Goal: Task Accomplishment & Management: Use online tool/utility

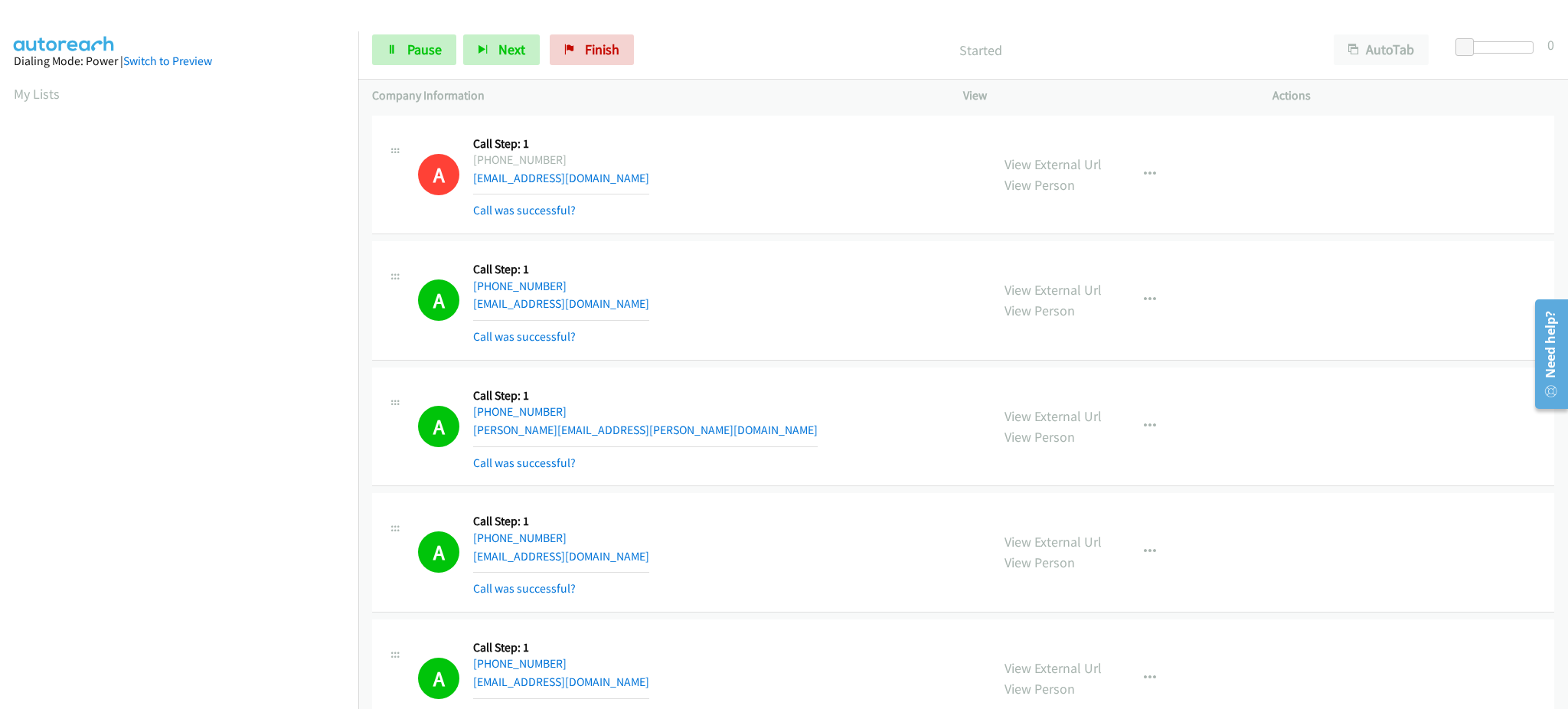
scroll to position [153, 0]
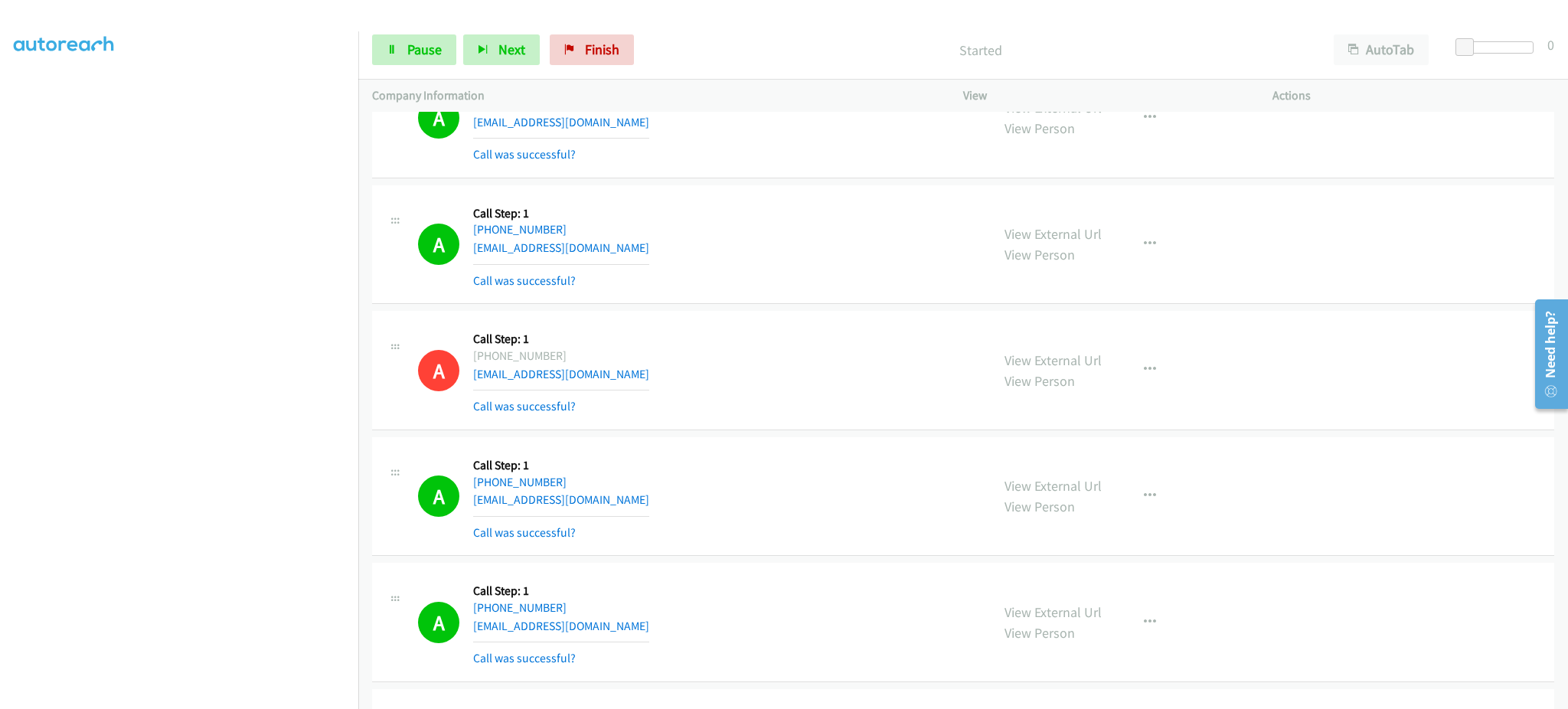
click at [392, 68] on div "Start Calls Pause Next Finish Started AutoTab AutoTab 0" at bounding box center [964, 50] width 1210 height 59
click at [405, 71] on div "Start Calls Pause Next Finish Started AutoTab AutoTab 0" at bounding box center [964, 50] width 1210 height 59
click at [426, 50] on span "Pause" at bounding box center [424, 50] width 35 height 18
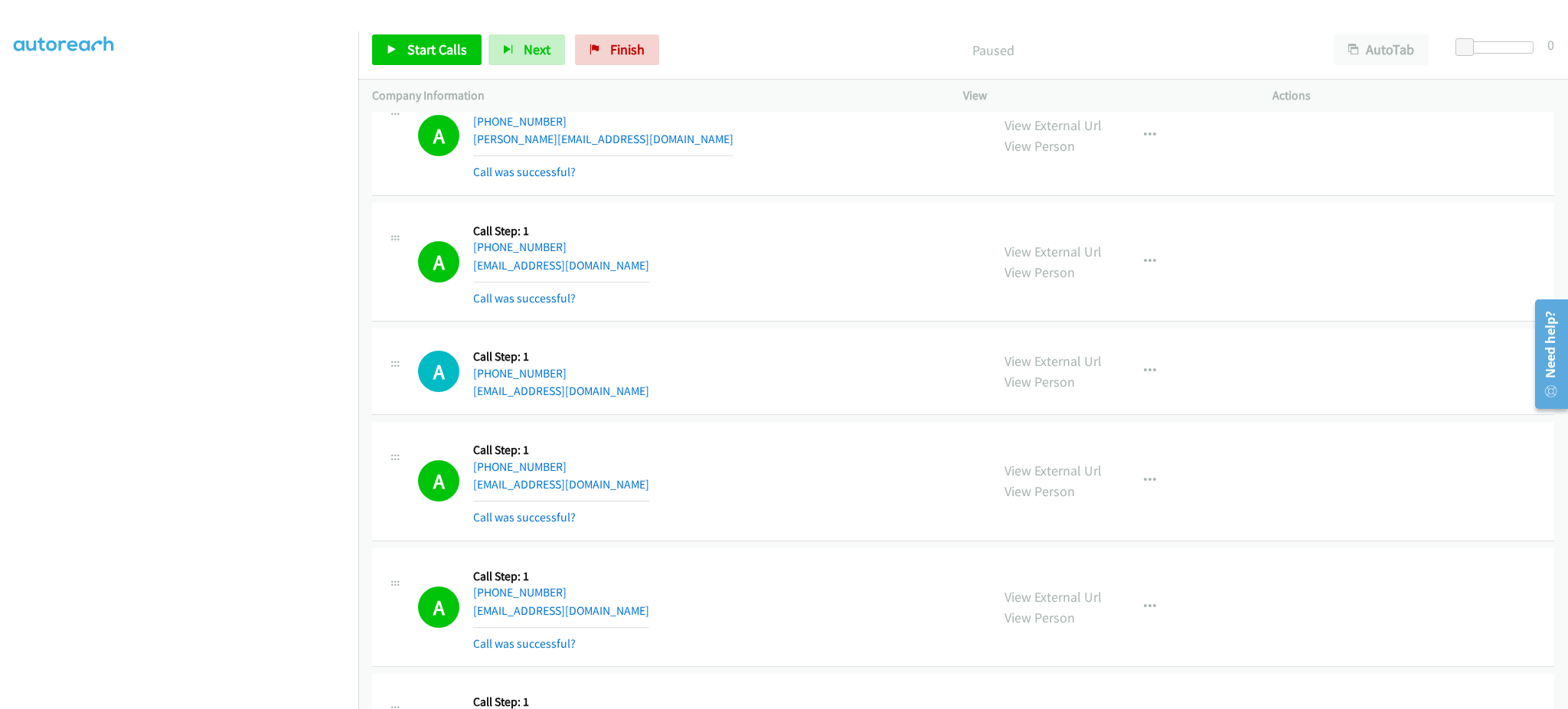
scroll to position [3725, 0]
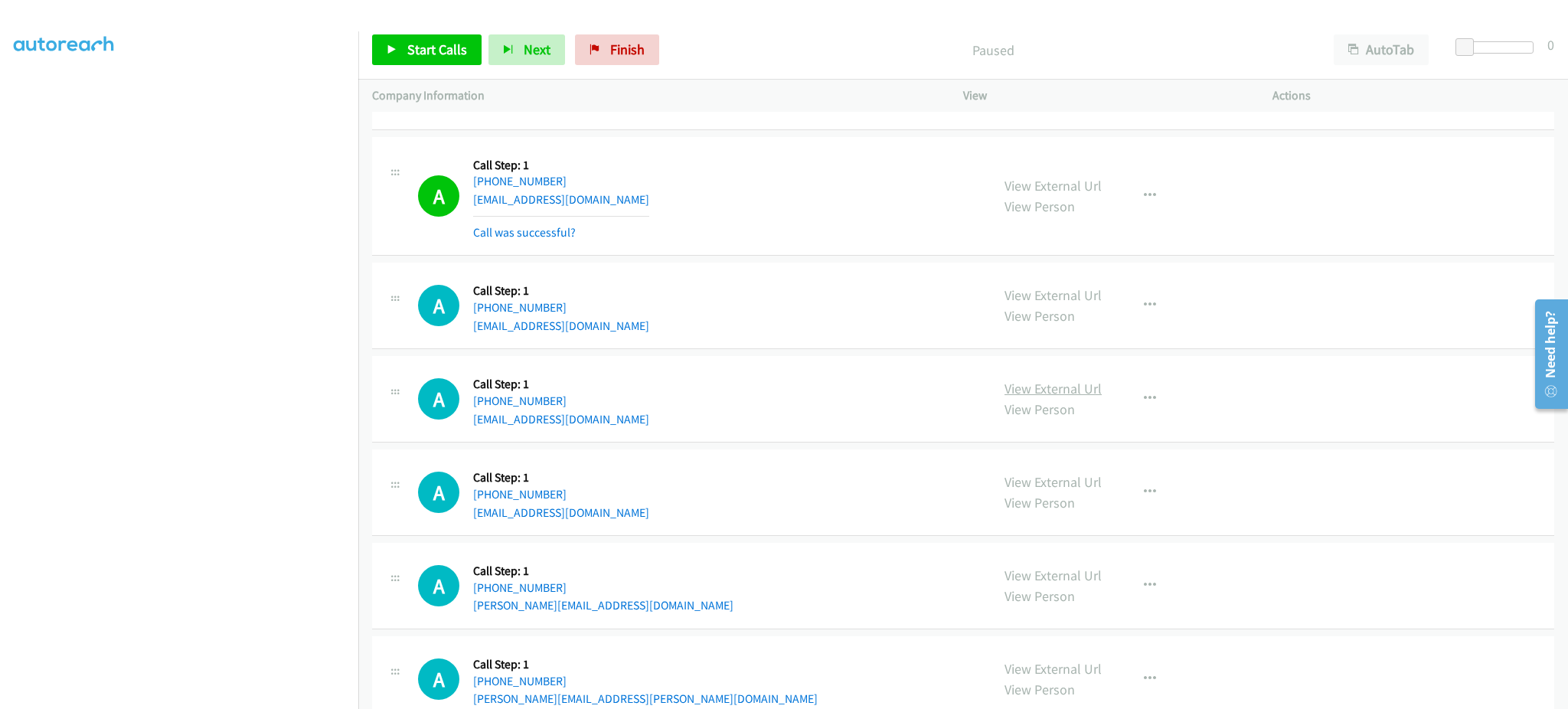
click at [1059, 392] on link "View External Url" at bounding box center [1053, 389] width 97 height 18
click at [1129, 408] on button "button" at bounding box center [1150, 399] width 41 height 30
click at [1098, 522] on link "Add to do not call list" at bounding box center [1068, 529] width 204 height 30
click at [1090, 388] on link "View External Url" at bounding box center [1053, 389] width 97 height 18
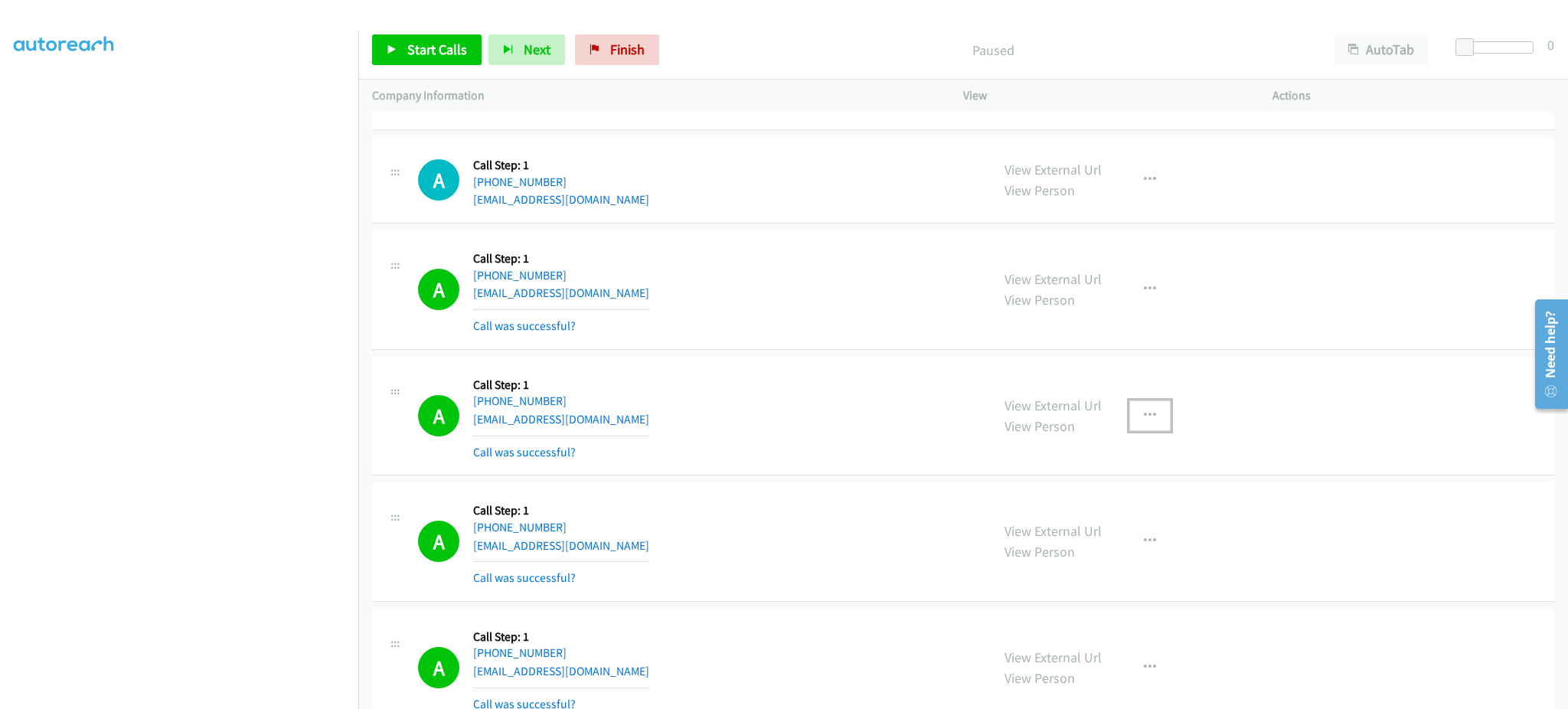
click at [1148, 422] on button "button" at bounding box center [1150, 415] width 41 height 30
click at [1131, 540] on link "Add to do not call list" at bounding box center [1068, 546] width 204 height 30
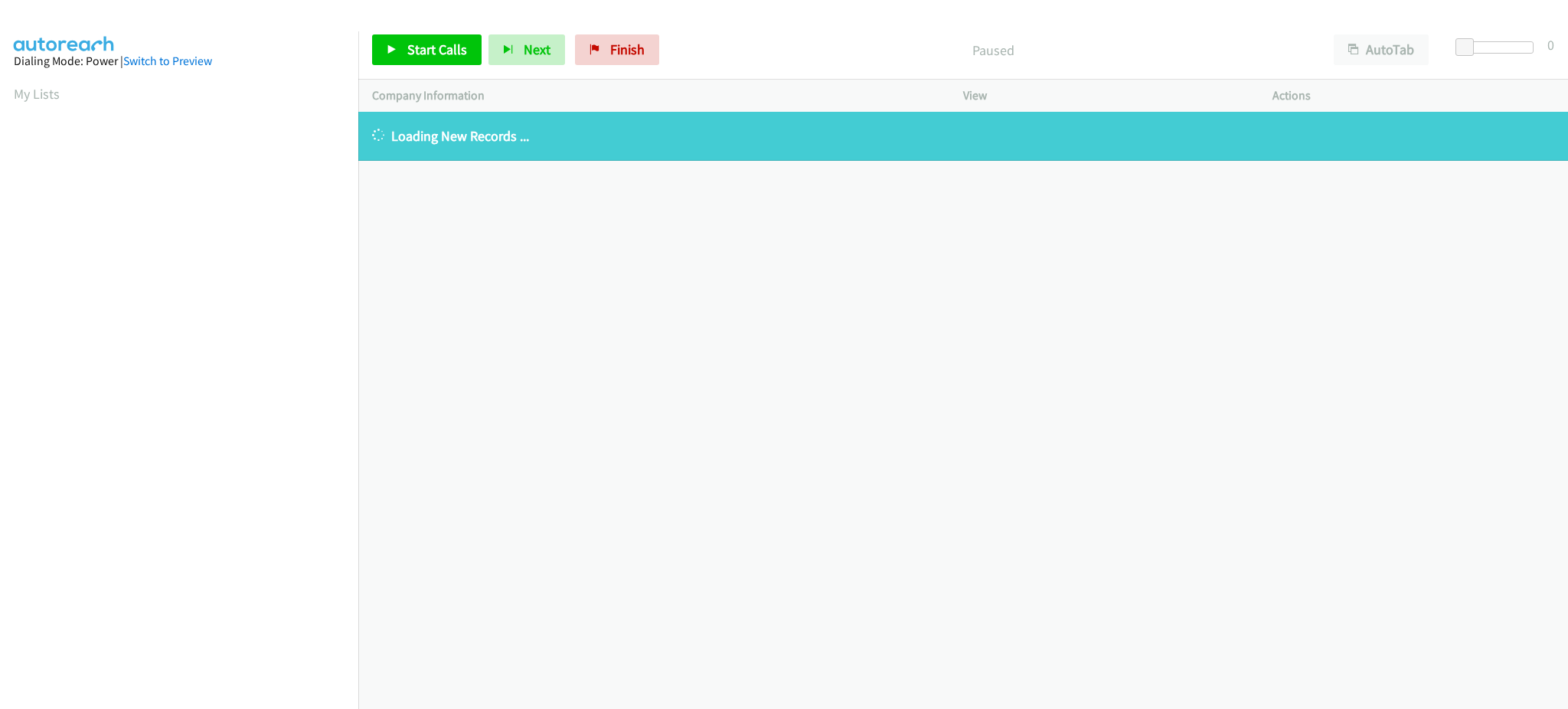
drag, startPoint x: 58, startPoint y: 92, endPoint x: 72, endPoint y: 99, distance: 15.7
click at [58, 92] on link "My Lists" at bounding box center [36, 94] width 46 height 18
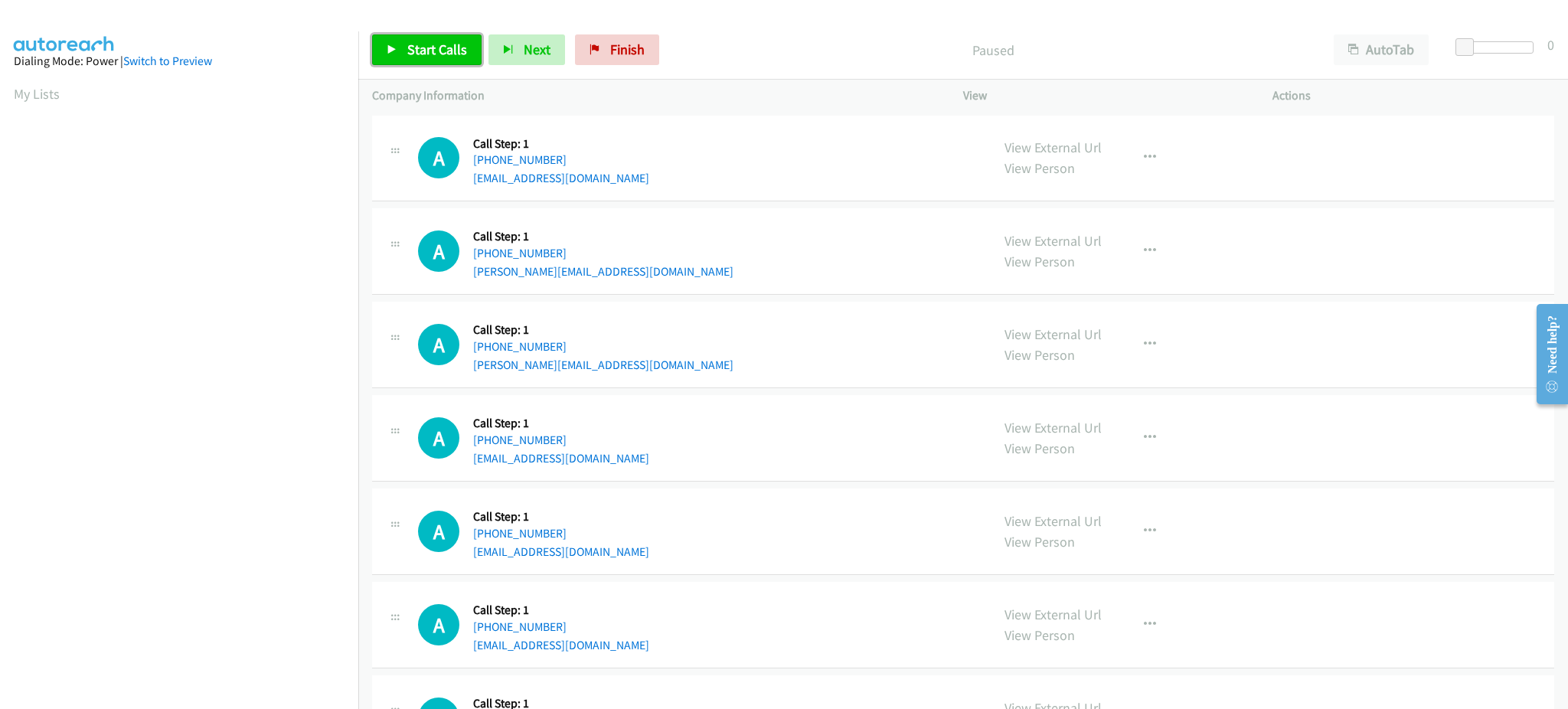
click at [408, 50] on span "Start Calls" at bounding box center [437, 50] width 60 height 18
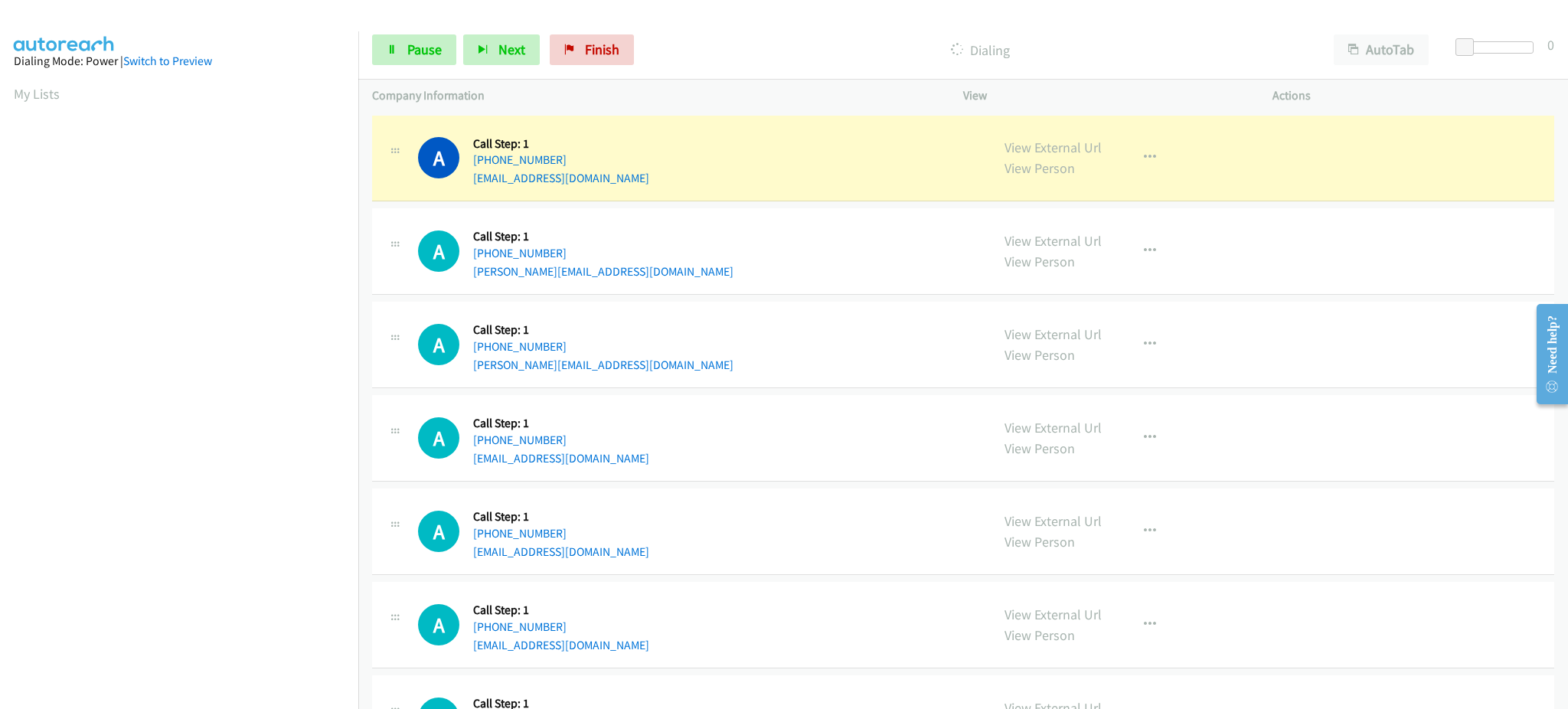
scroll to position [153, 0]
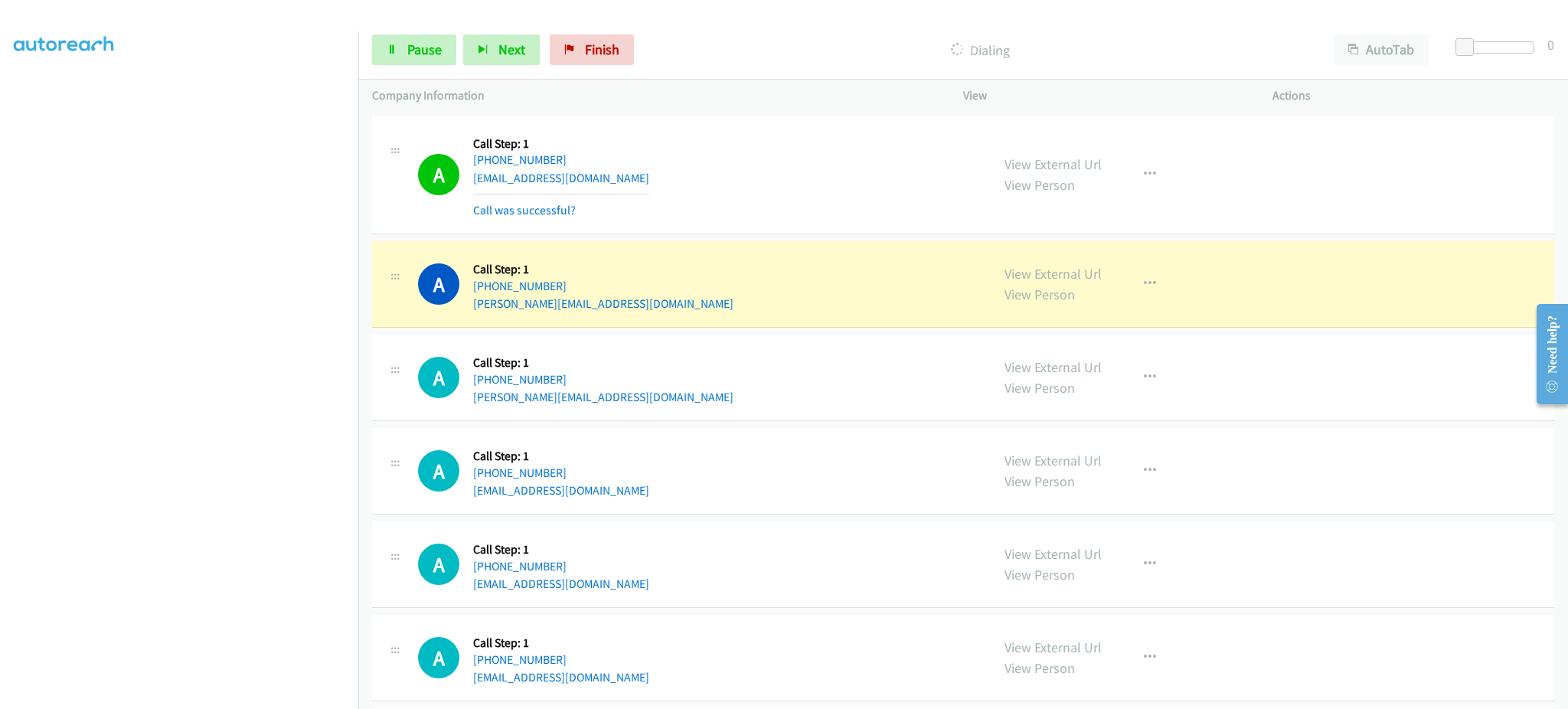
click at [214, 693] on section at bounding box center [179, 345] width 331 height 732
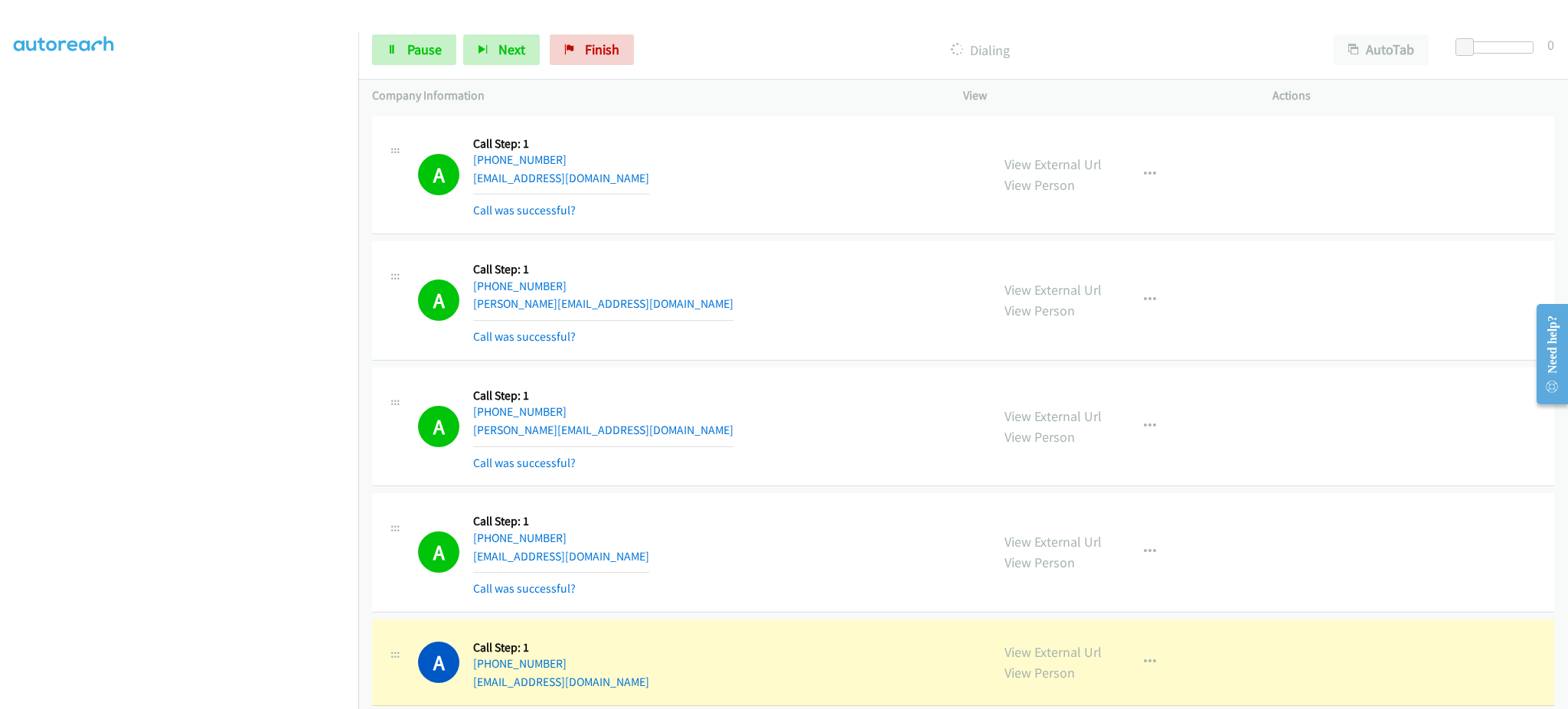
scroll to position [306, 0]
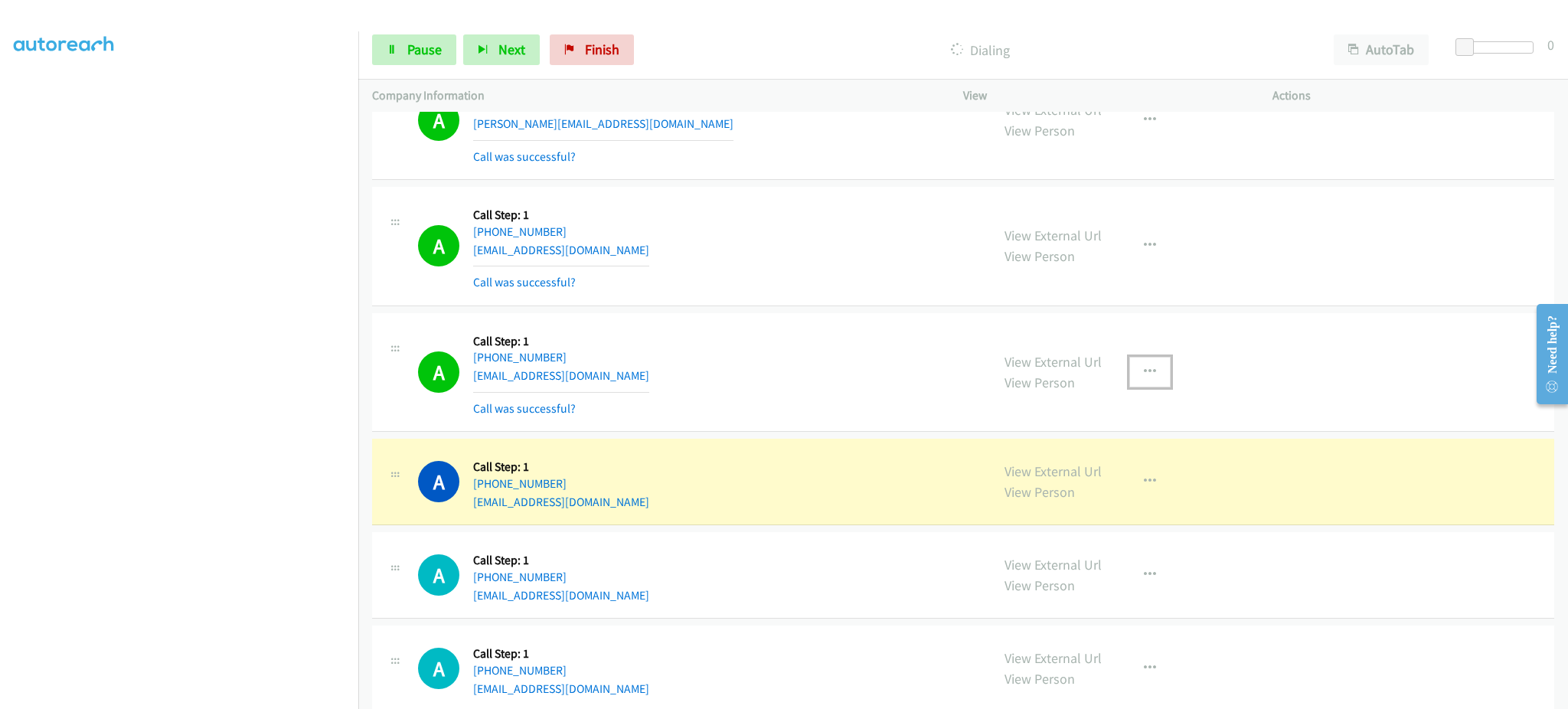
click at [1149, 362] on button "button" at bounding box center [1150, 372] width 41 height 30
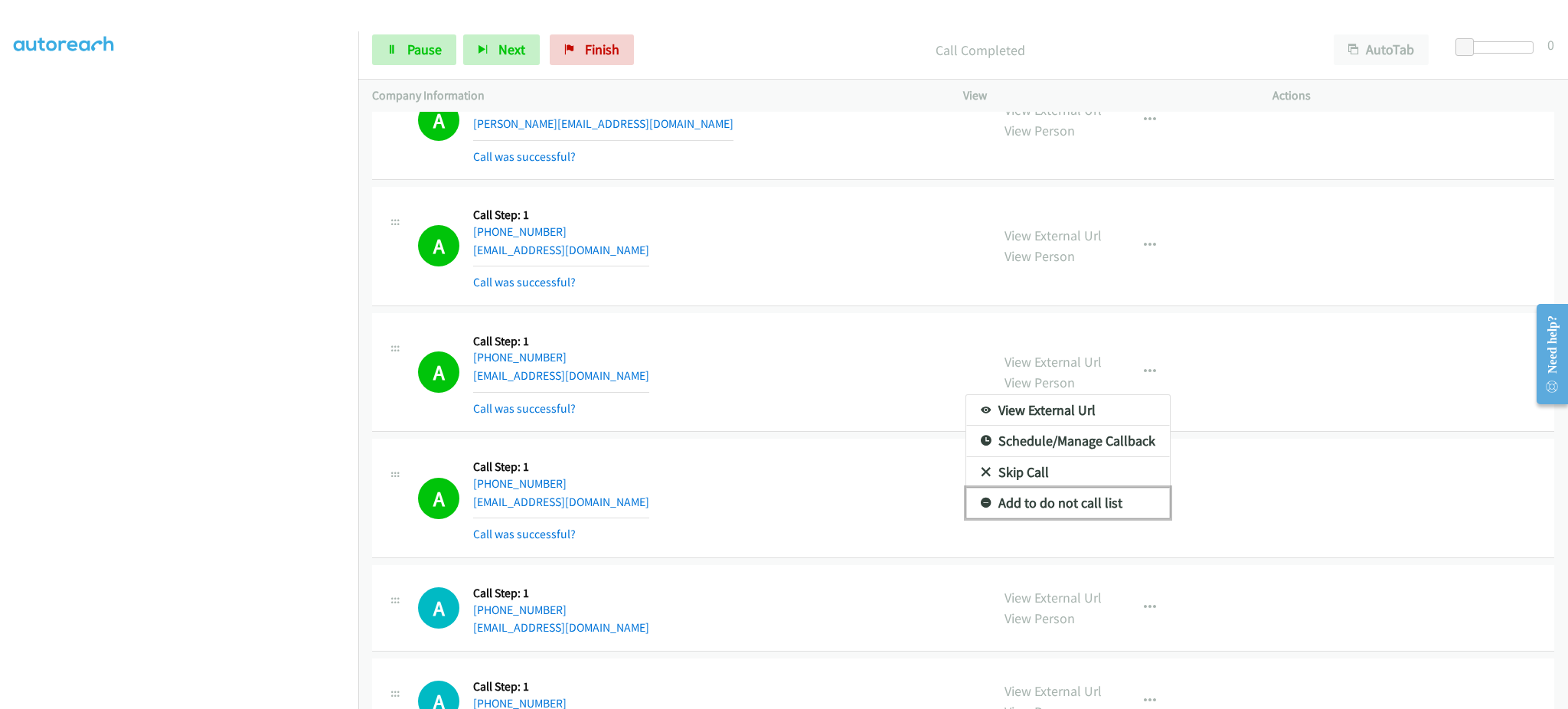
click at [1124, 502] on link "Add to do not call list" at bounding box center [1068, 503] width 204 height 30
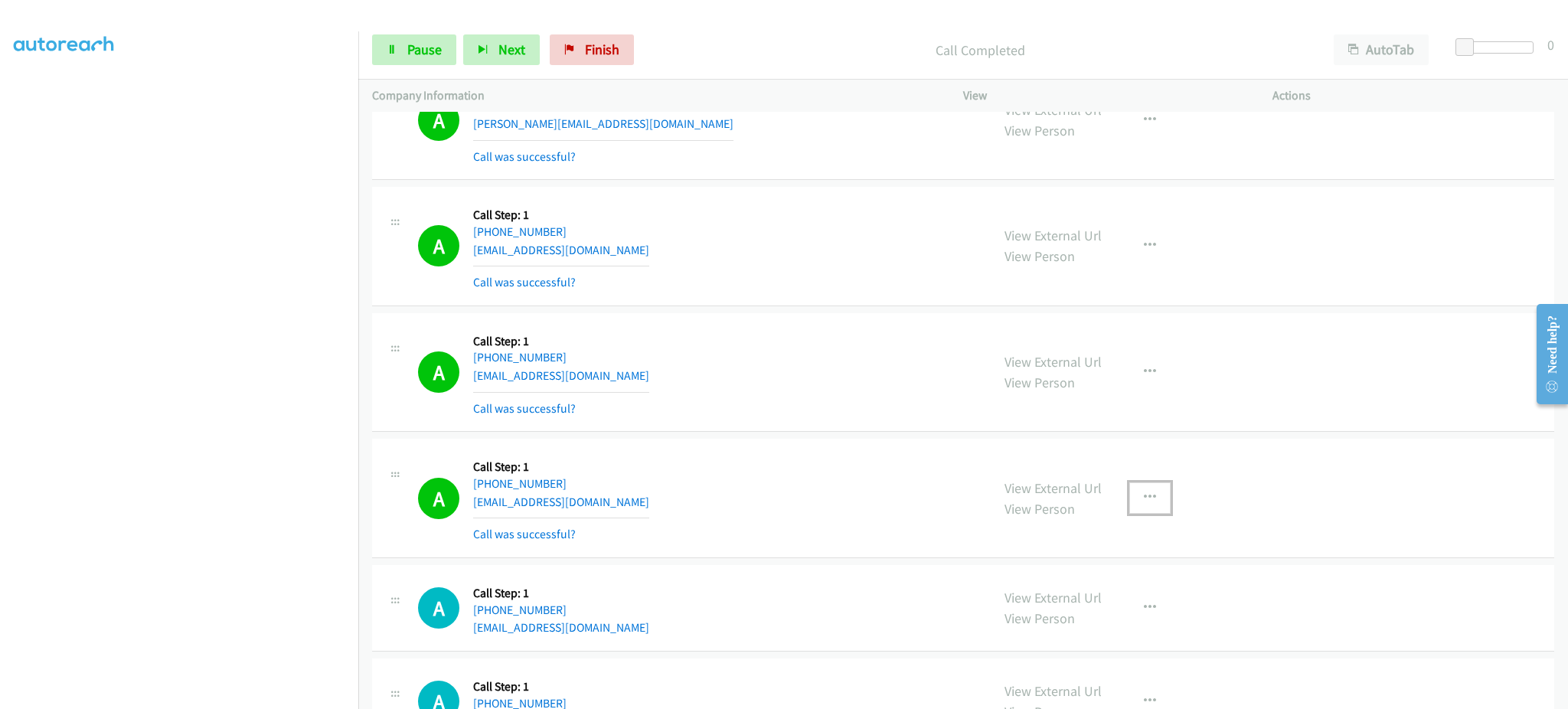
click at [1129, 502] on button "button" at bounding box center [1150, 497] width 41 height 30
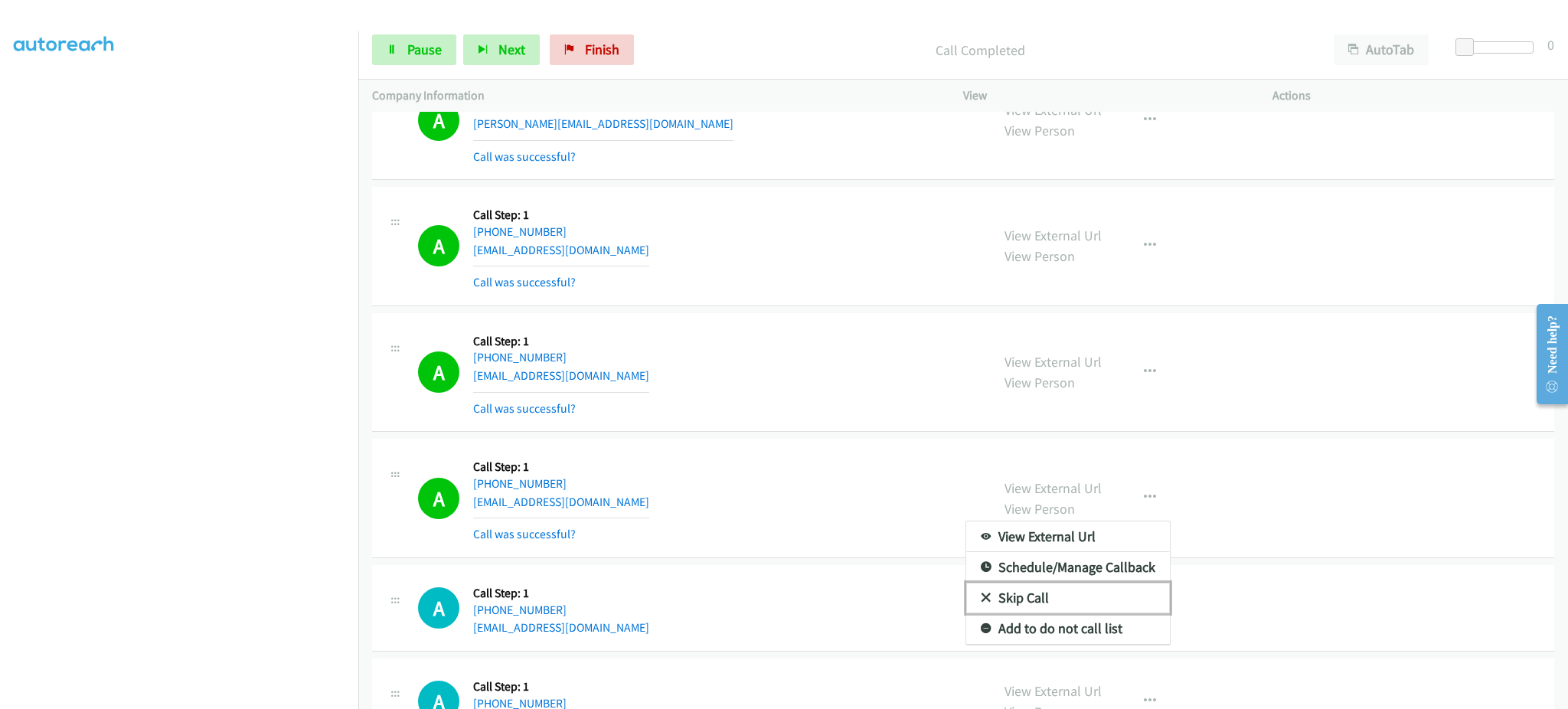
click at [1128, 612] on link "Skip Call" at bounding box center [1068, 598] width 204 height 30
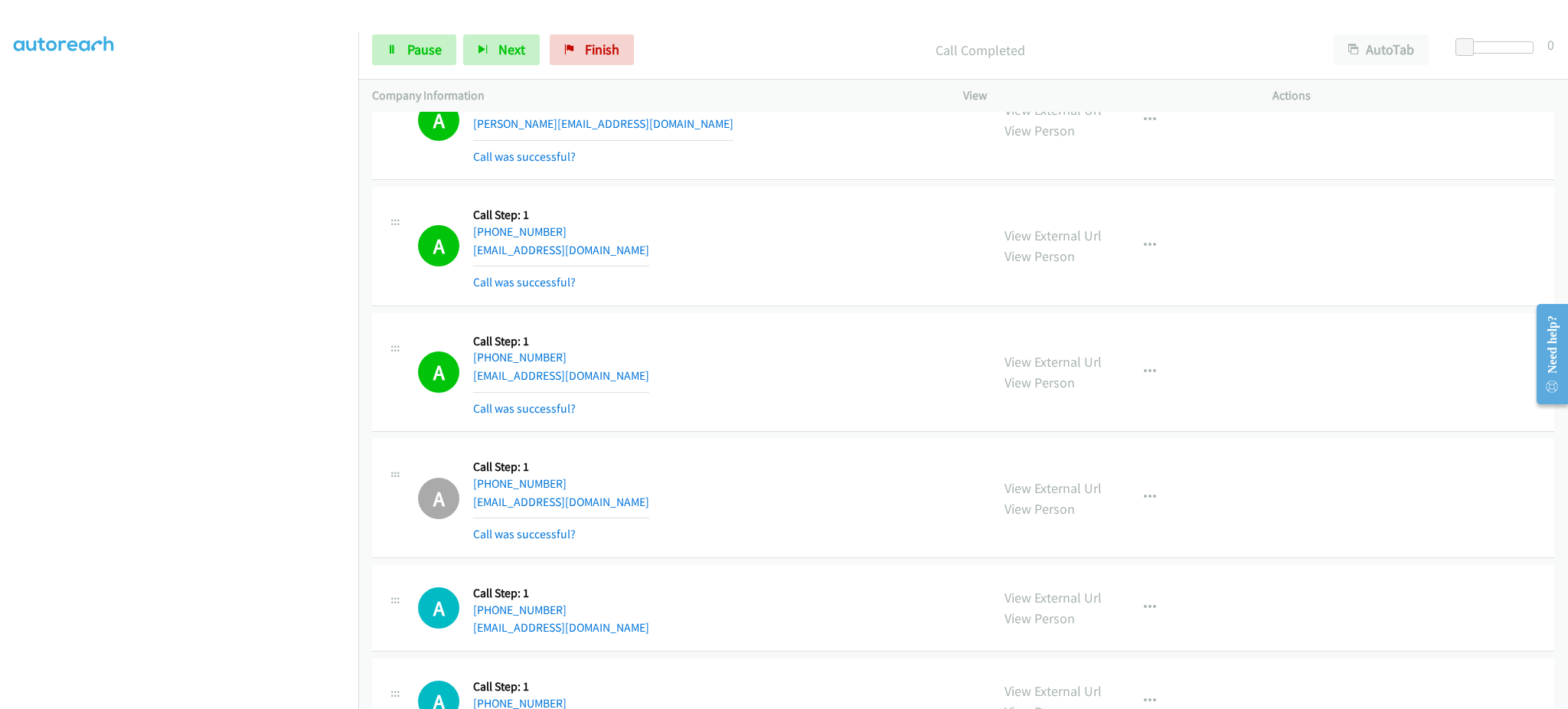
drag, startPoint x: 1168, startPoint y: 487, endPoint x: 1150, endPoint y: 493, distance: 19.0
click at [1168, 487] on div "View External Url View Person View External Url Email Schedule/Manage Callback …" at bounding box center [1152, 498] width 323 height 91
click at [1150, 493] on button "button" at bounding box center [1150, 497] width 41 height 30
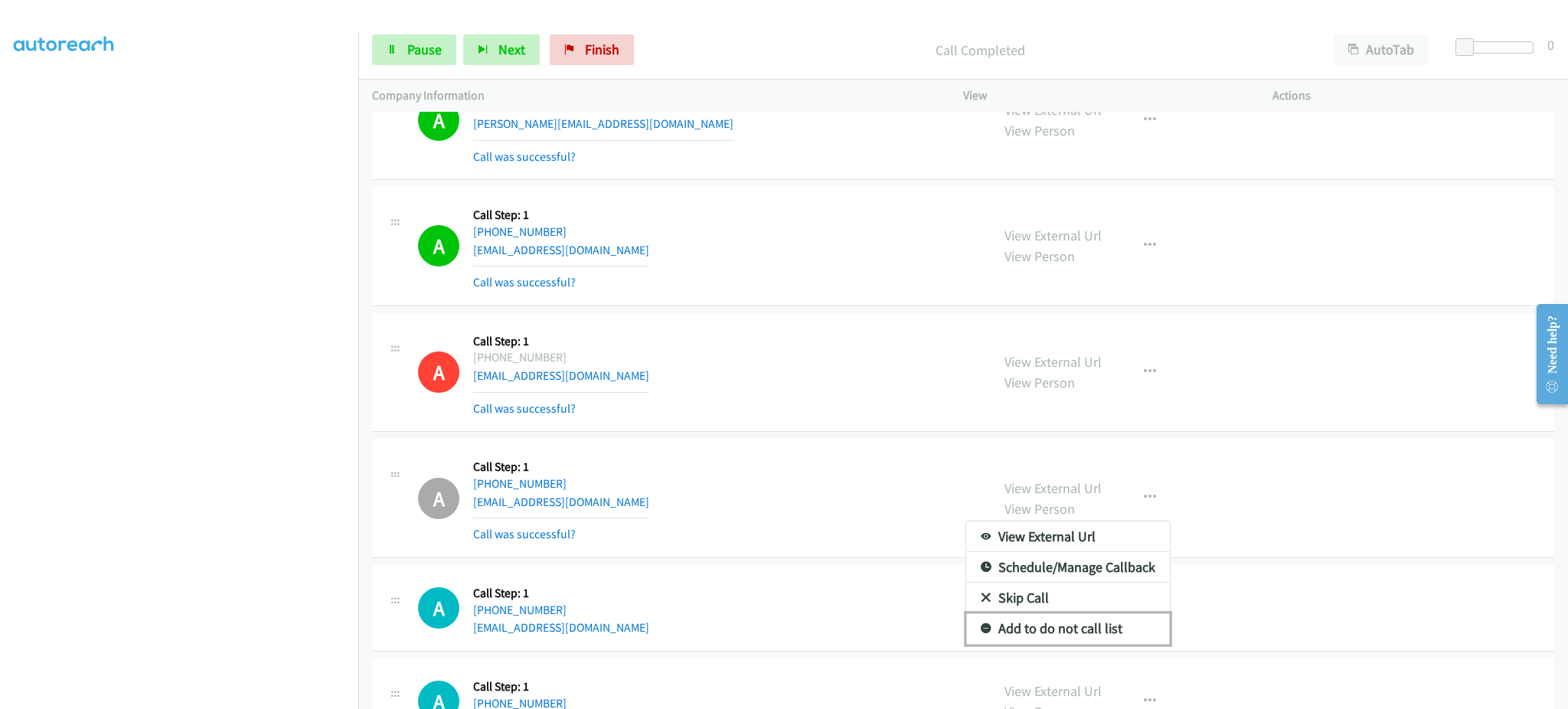
click at [1122, 637] on link "Add to do not call list" at bounding box center [1068, 628] width 204 height 30
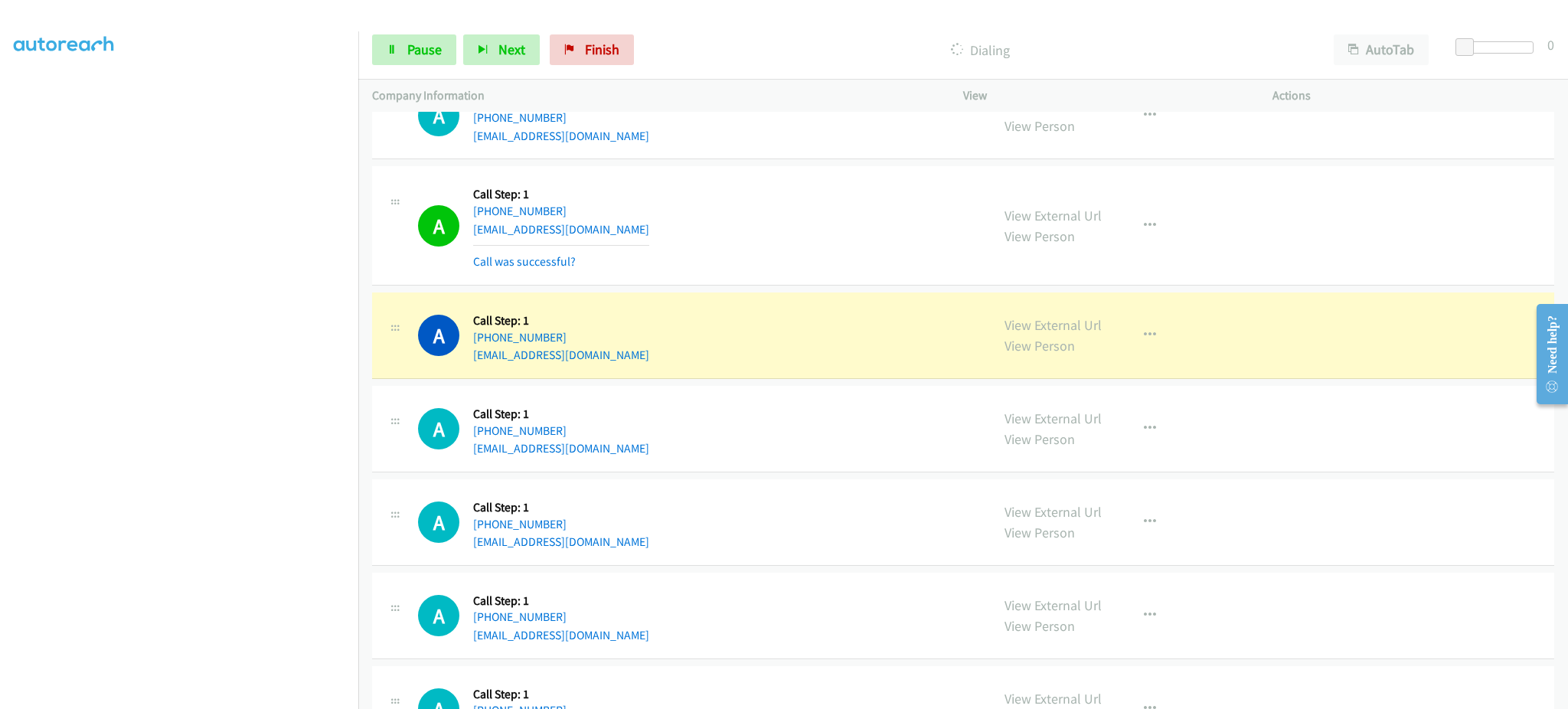
scroll to position [919, 0]
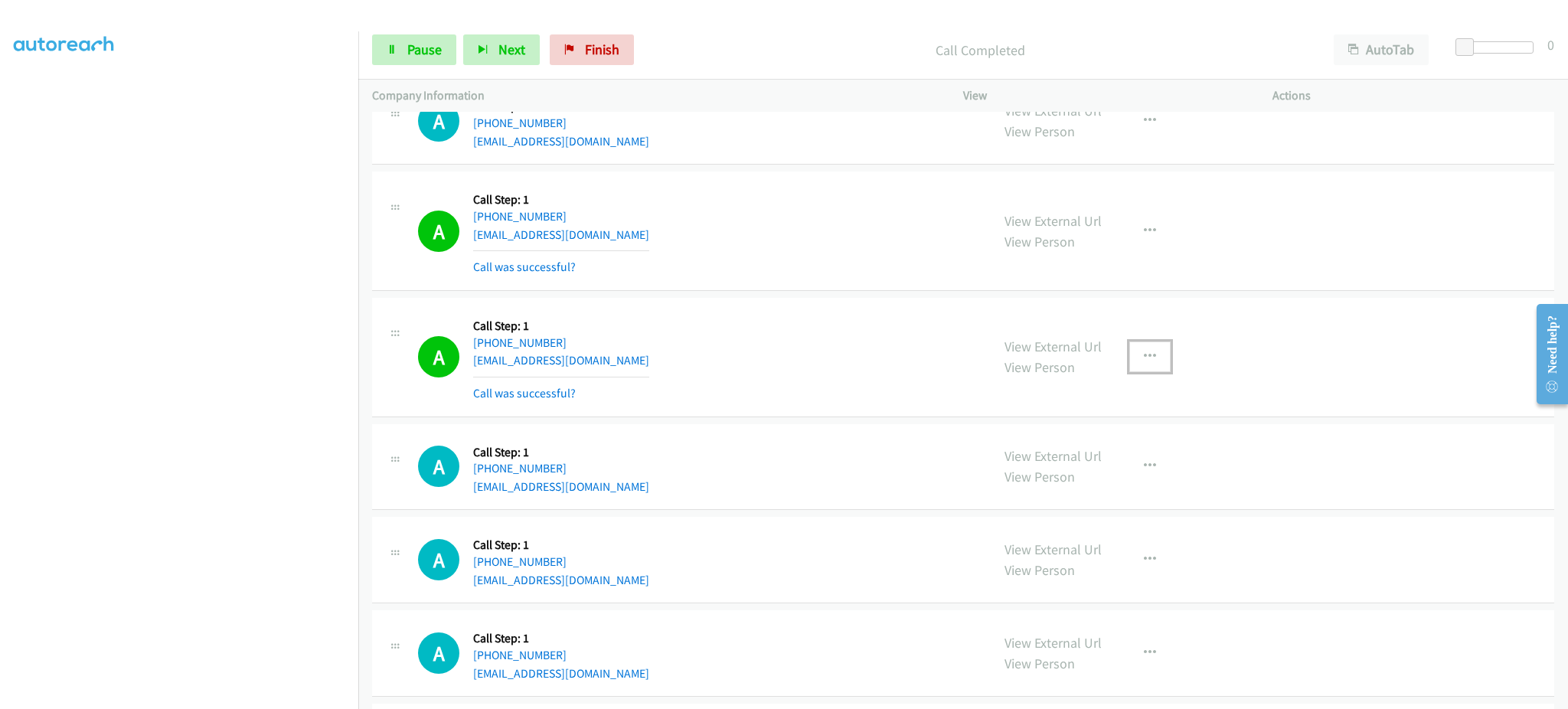
drag, startPoint x: 1125, startPoint y: 355, endPoint x: 1125, endPoint y: 392, distance: 37.0
click at [1129, 355] on button "button" at bounding box center [1150, 357] width 41 height 30
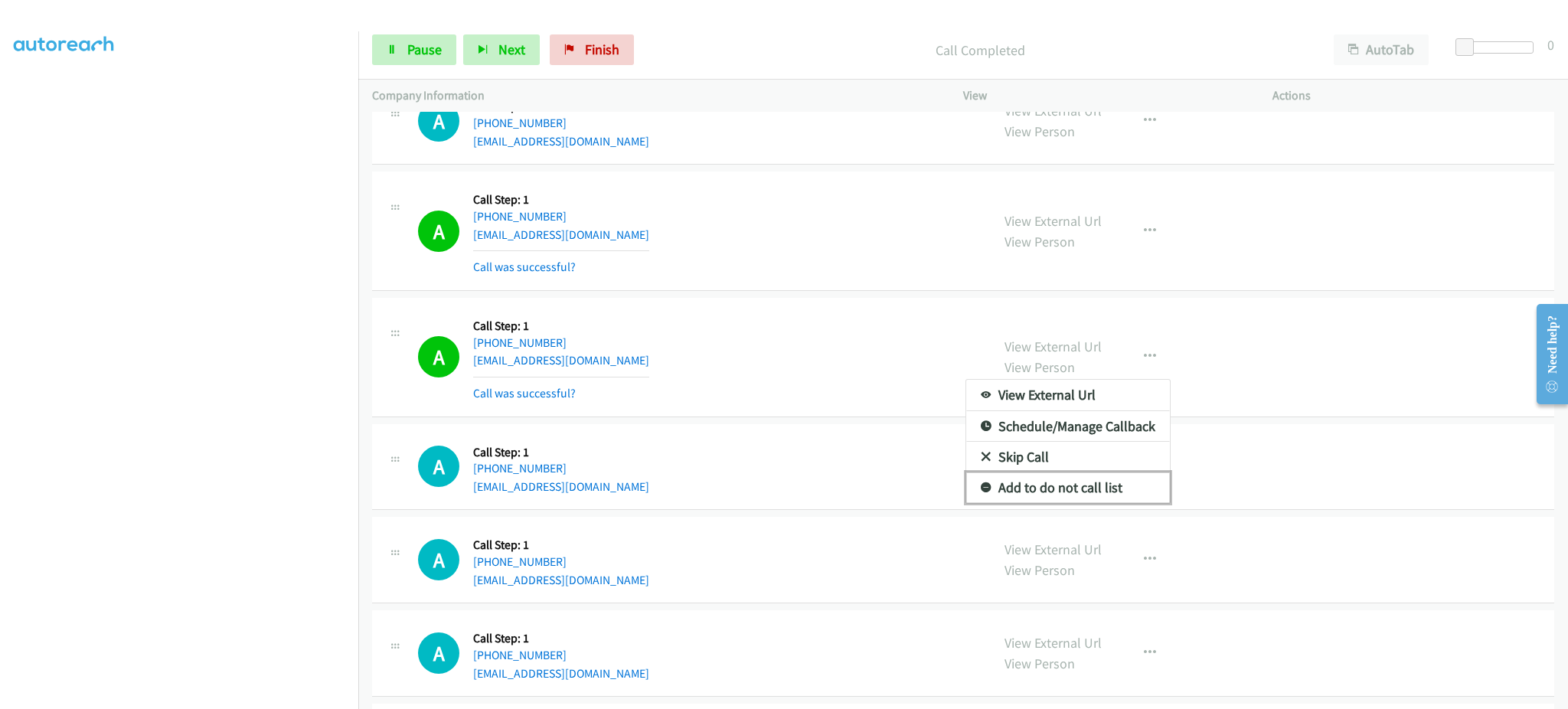
click at [1092, 493] on link "Add to do not call list" at bounding box center [1068, 487] width 204 height 30
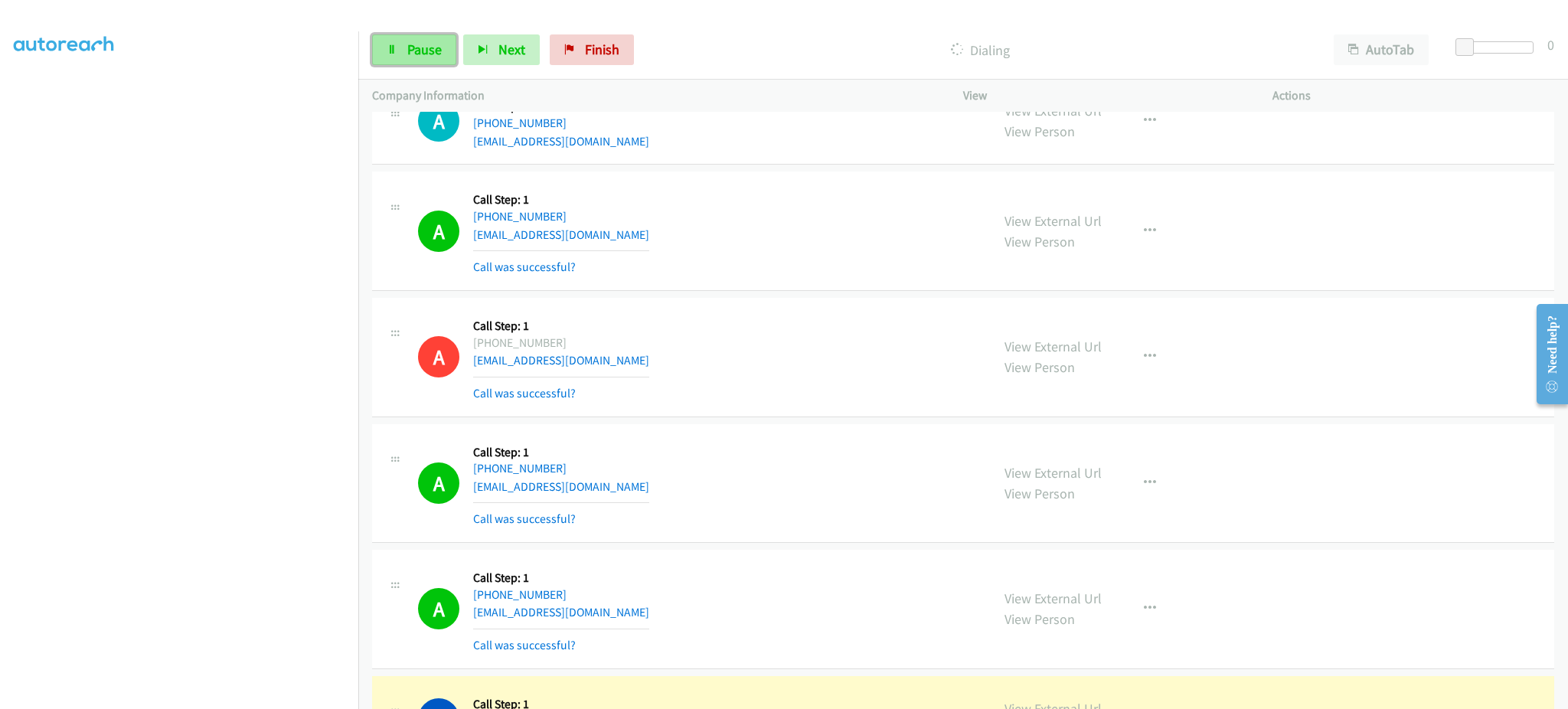
click at [415, 41] on span "Pause" at bounding box center [424, 50] width 35 height 18
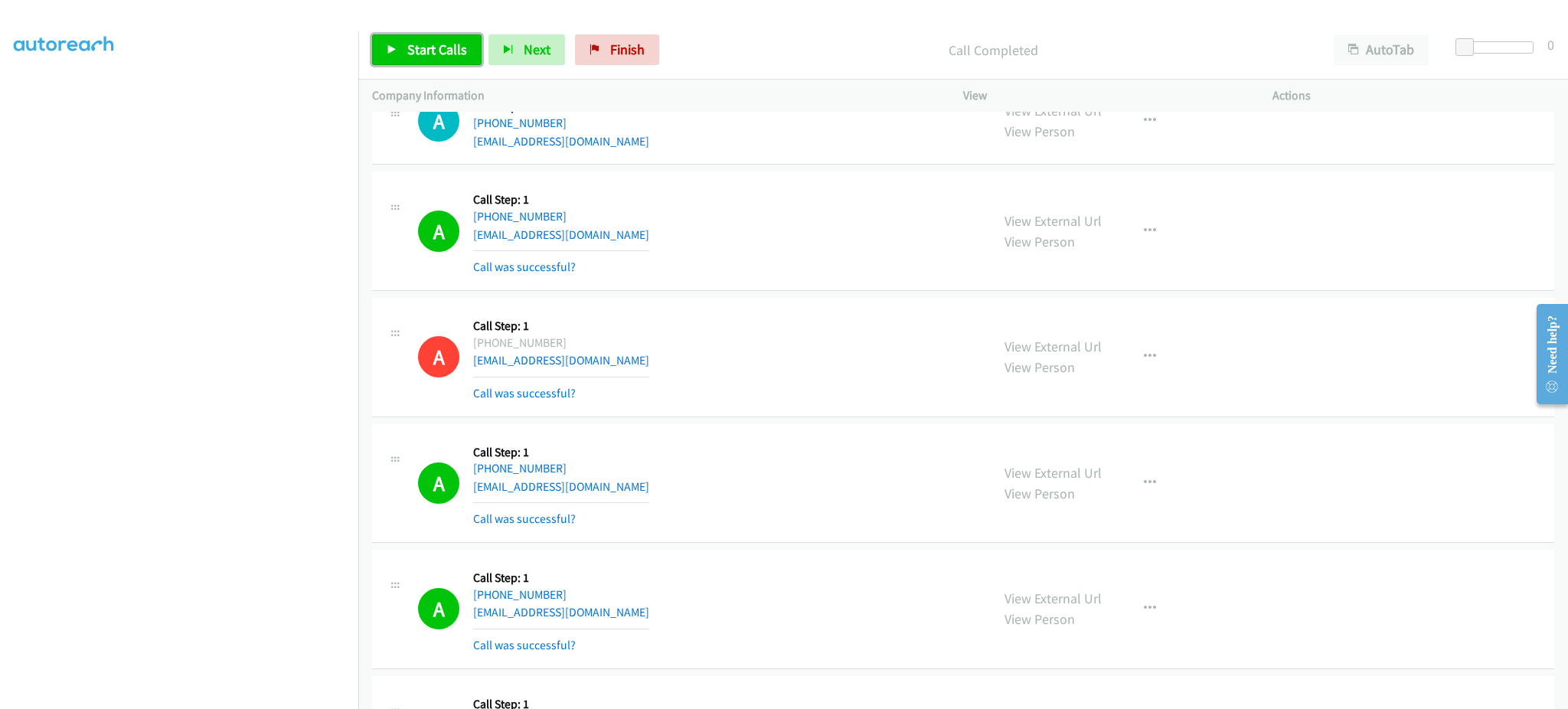
drag, startPoint x: 424, startPoint y: 61, endPoint x: 434, endPoint y: 53, distance: 12.8
click at [424, 61] on link "Start Calls" at bounding box center [426, 50] width 109 height 30
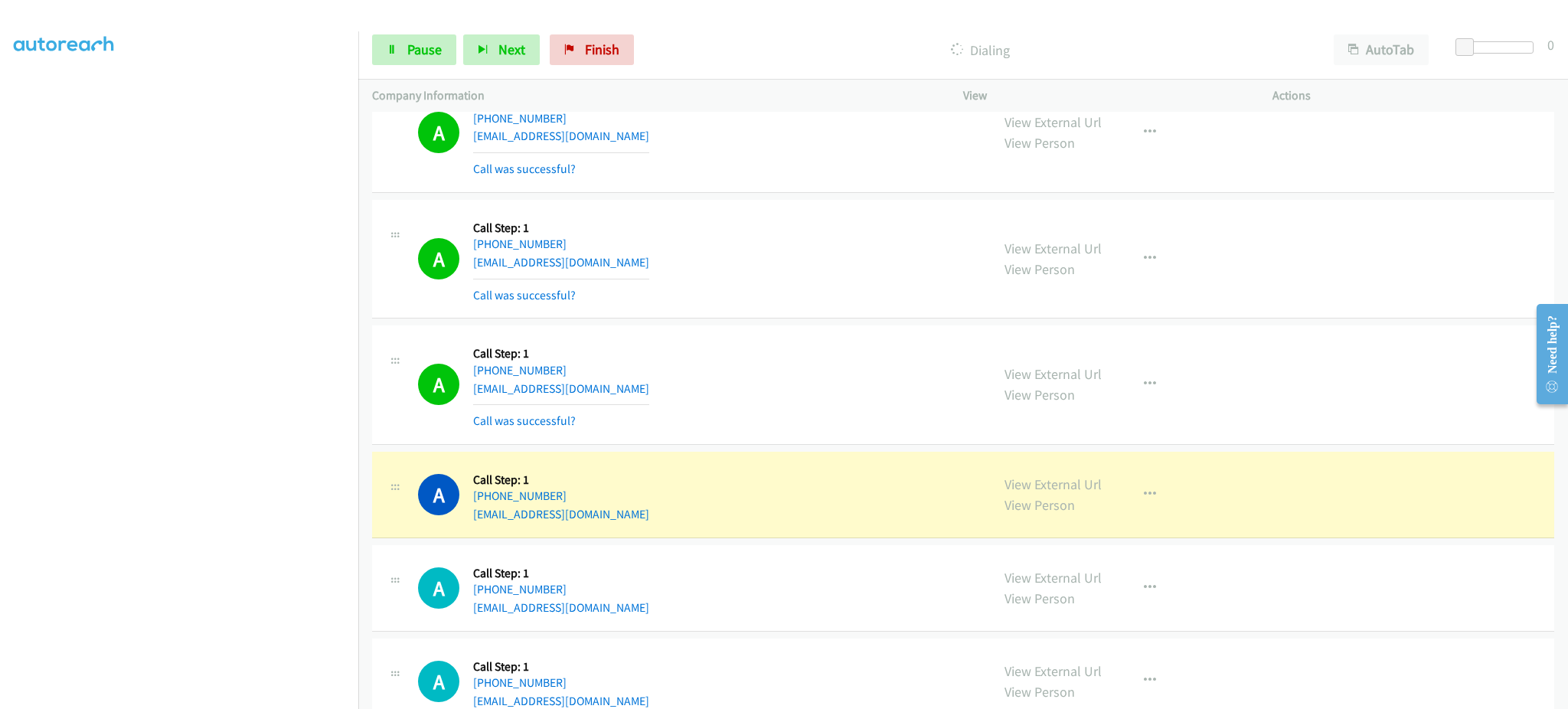
scroll to position [1531, 0]
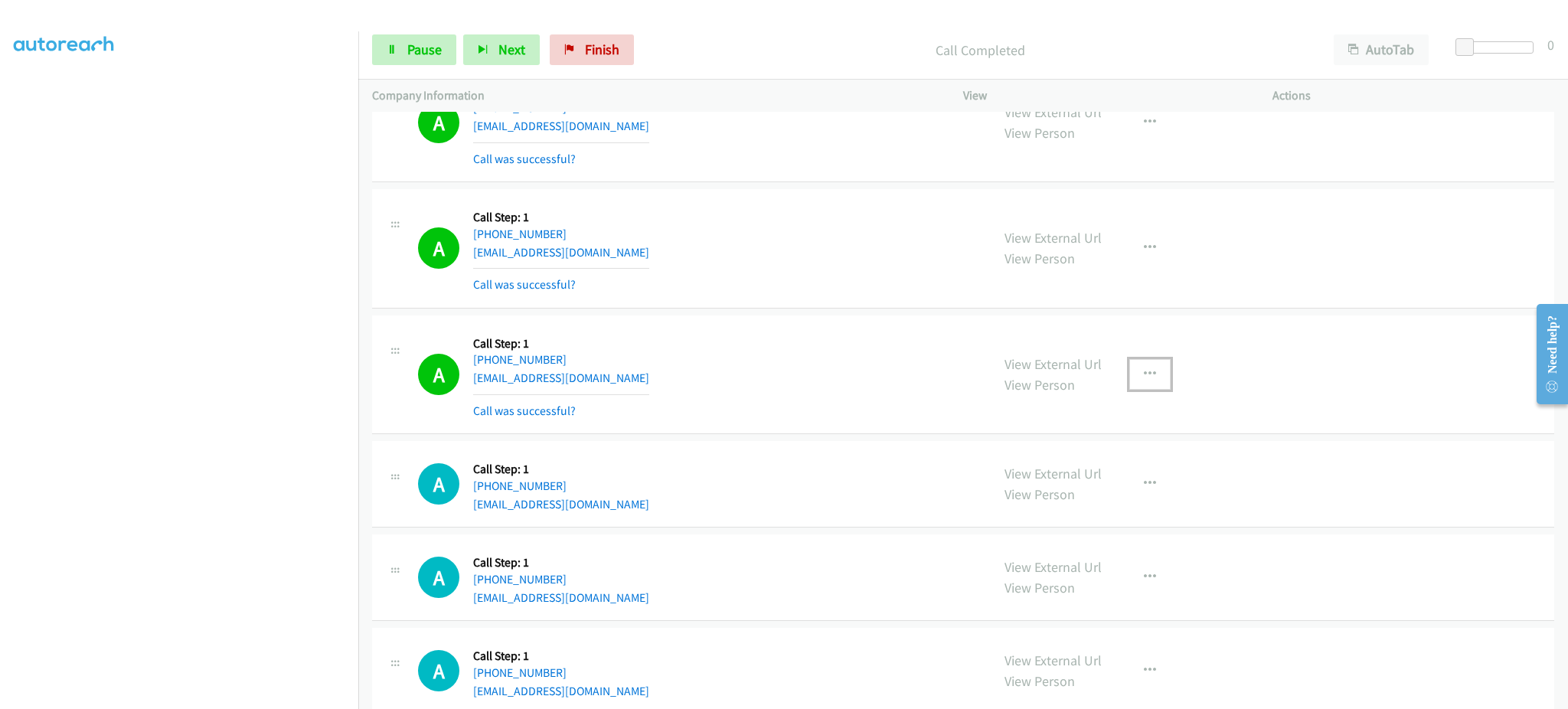
click at [1152, 364] on button "button" at bounding box center [1150, 375] width 41 height 30
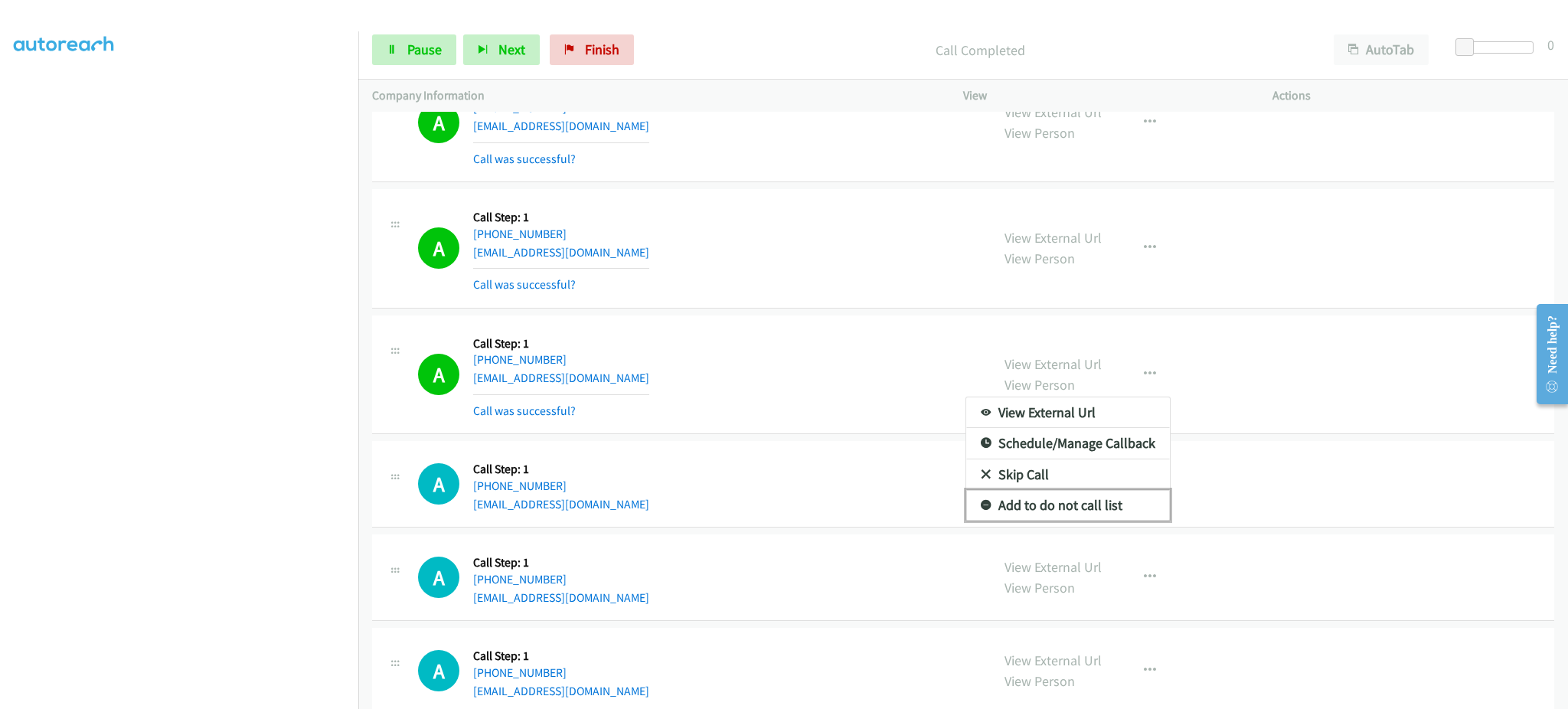
click at [1101, 506] on link "Add to do not call list" at bounding box center [1068, 505] width 204 height 30
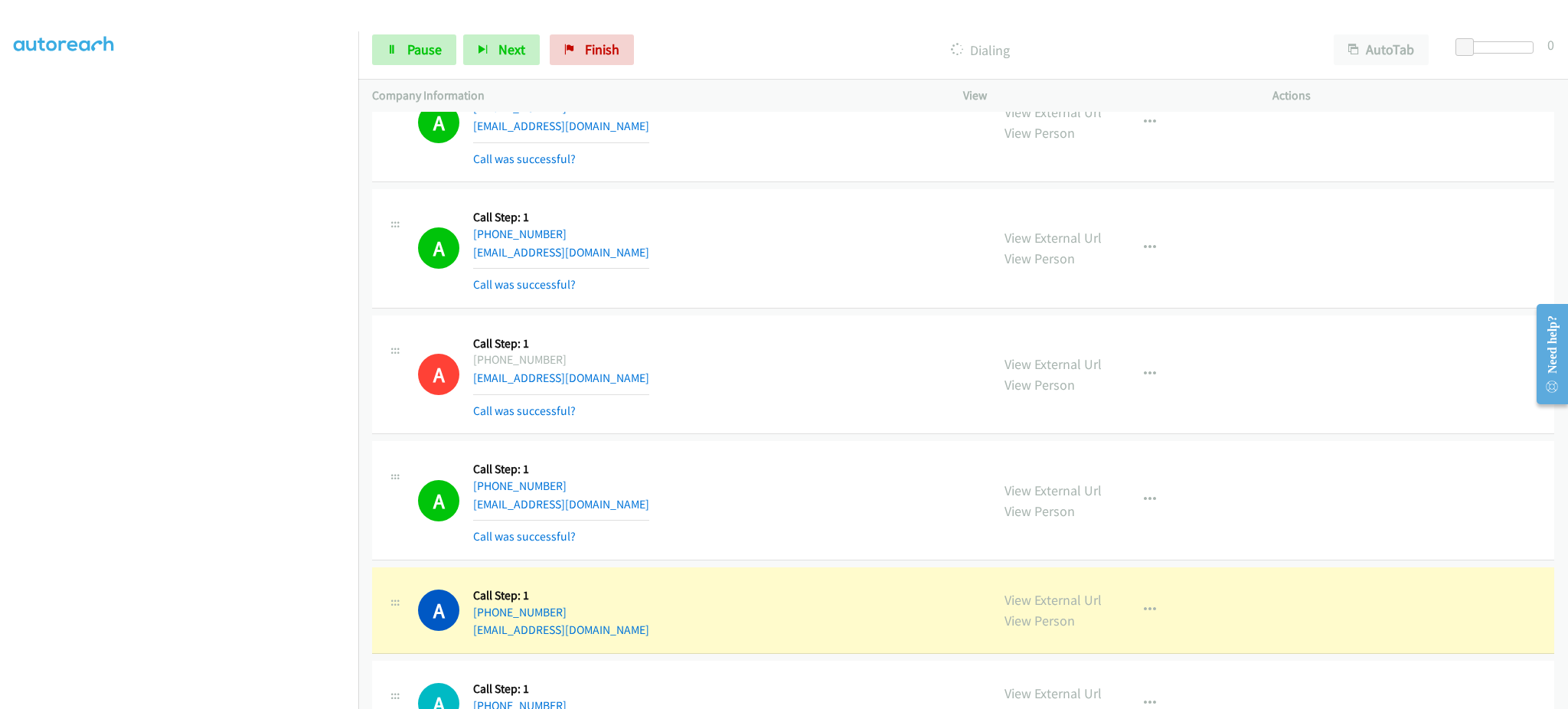
scroll to position [1837, 0]
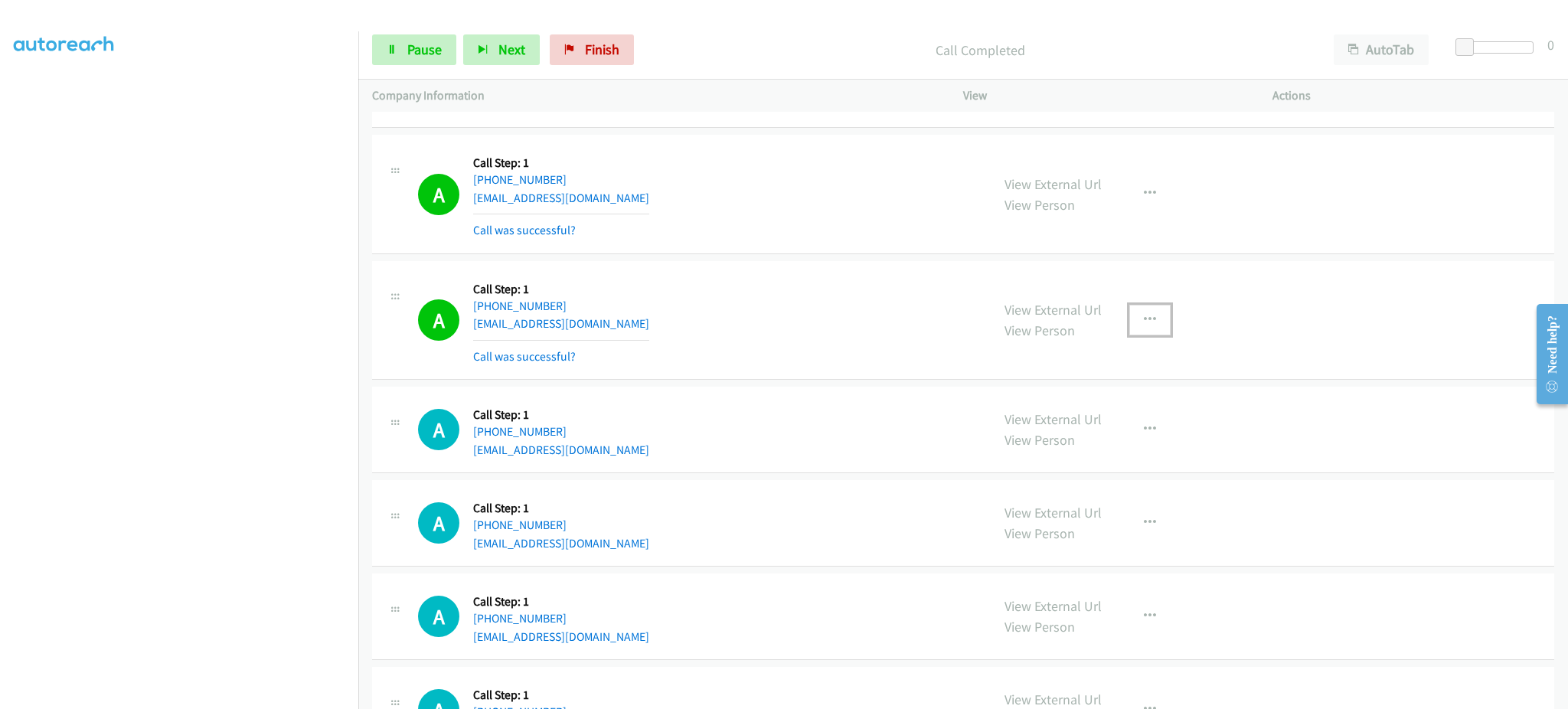
click at [1144, 323] on icon "button" at bounding box center [1151, 320] width 12 height 12
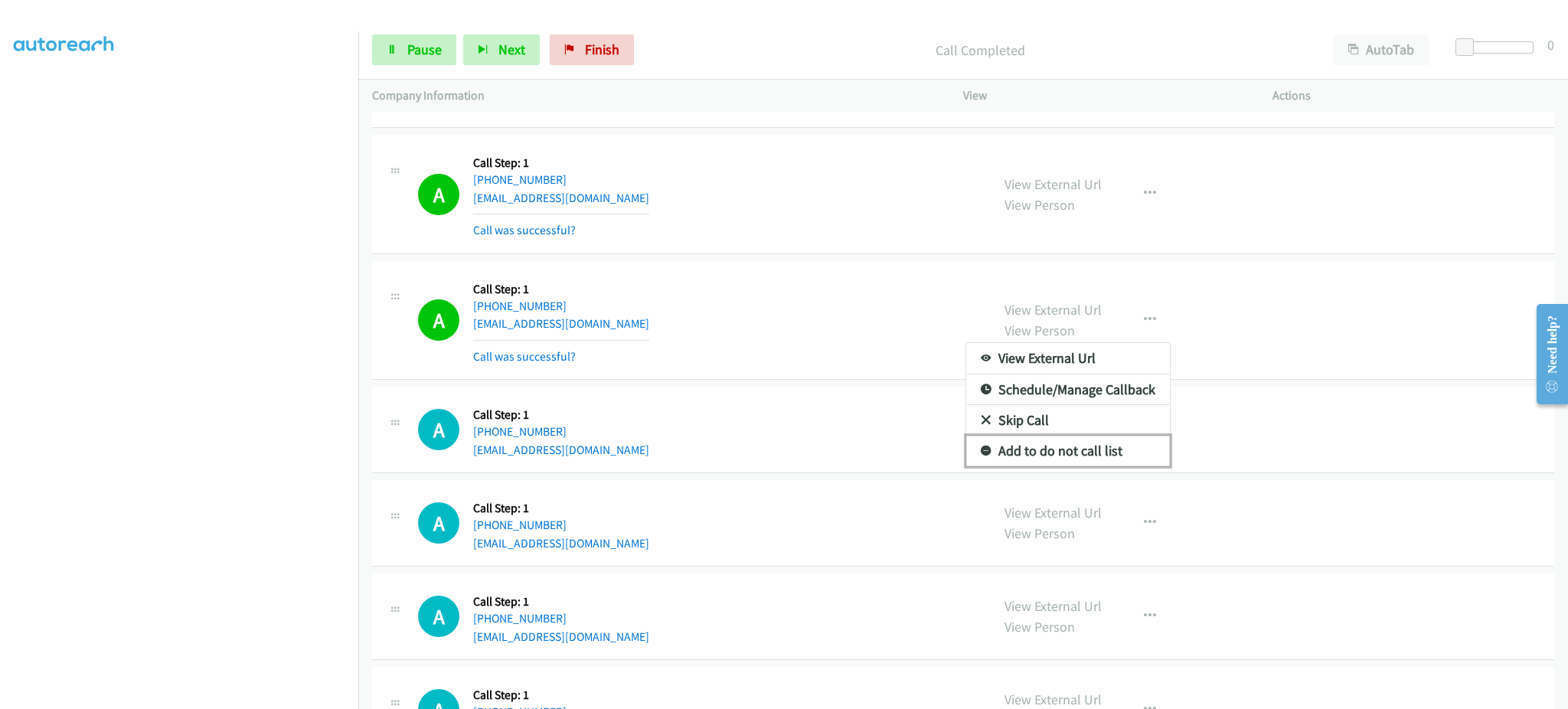
click at [1092, 439] on link "Add to do not call list" at bounding box center [1068, 451] width 204 height 30
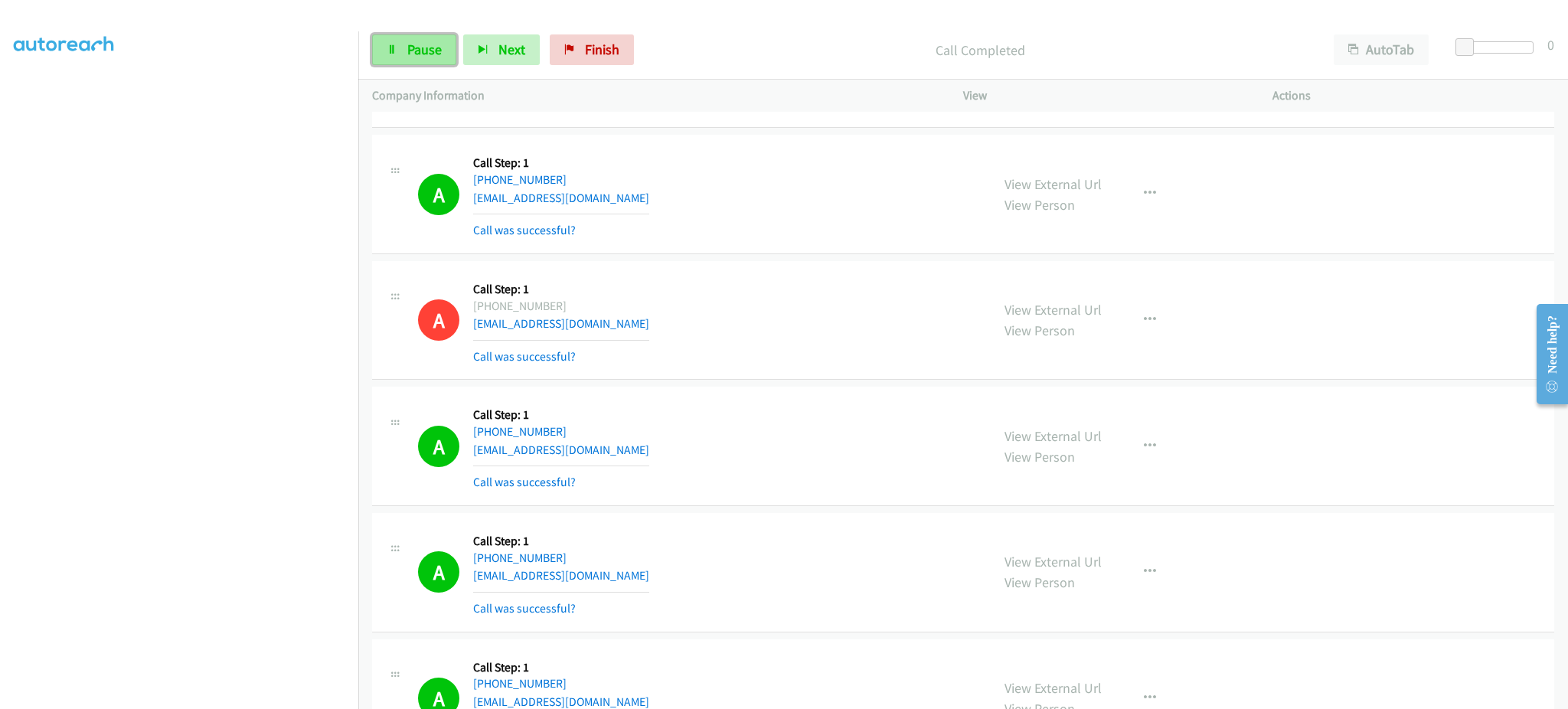
click at [425, 48] on span "Pause" at bounding box center [424, 50] width 35 height 18
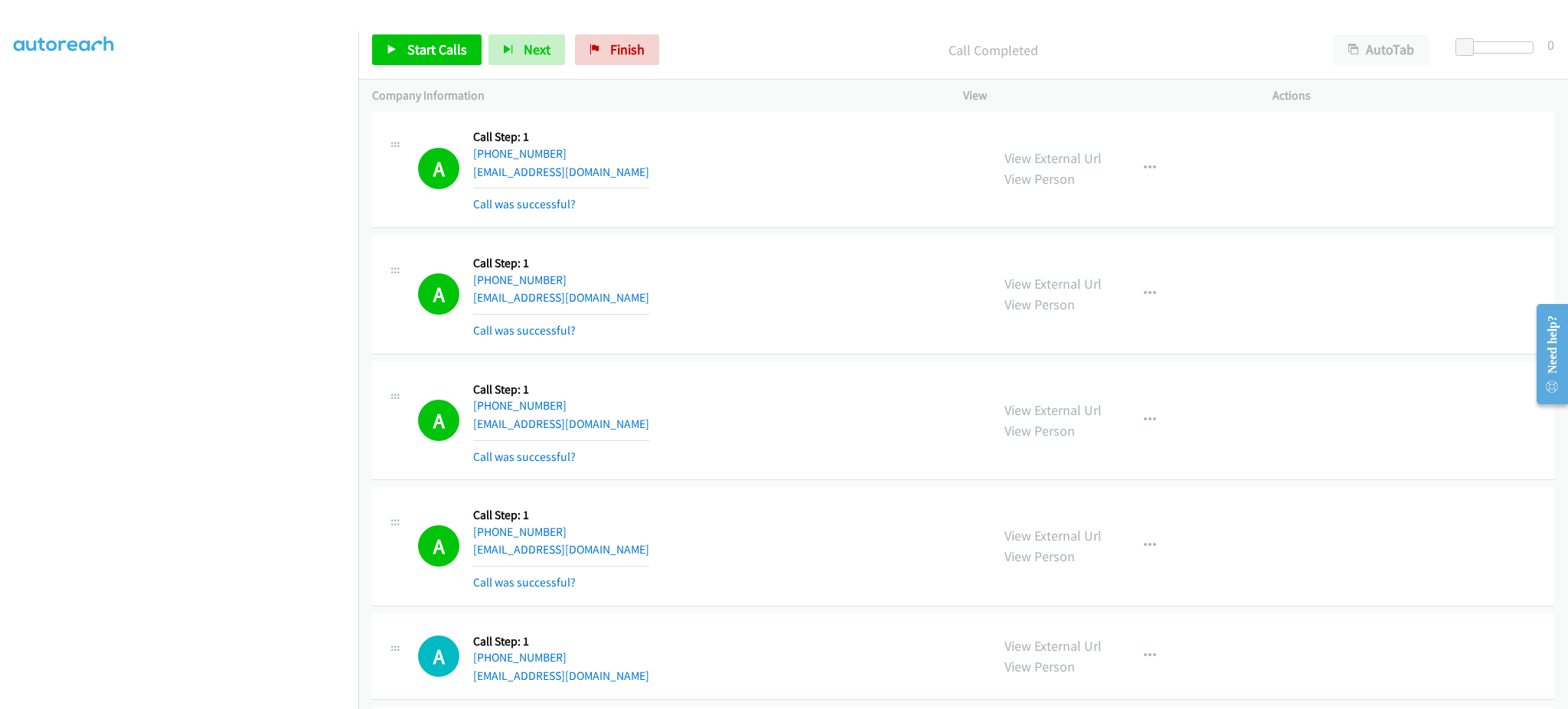
scroll to position [2143, 0]
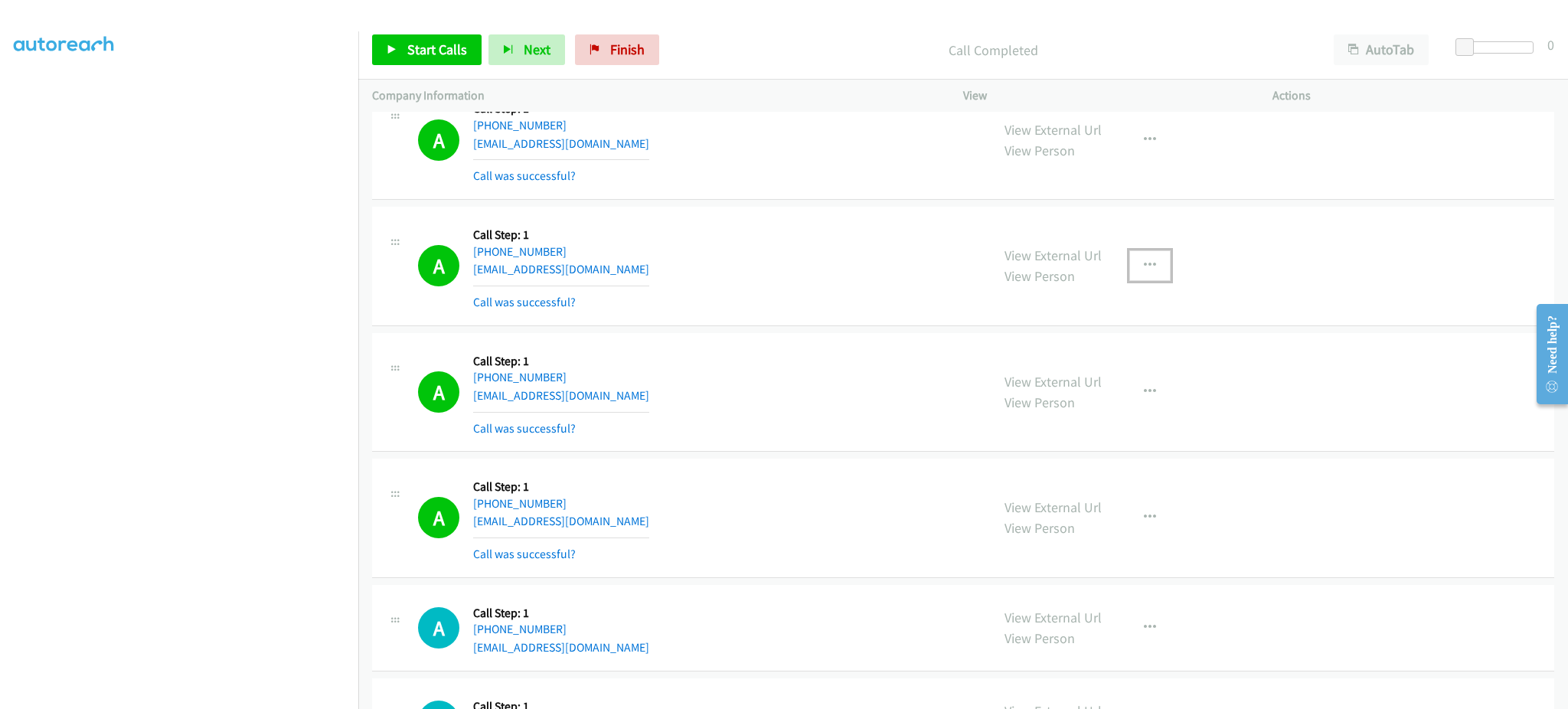
click at [1144, 265] on icon "button" at bounding box center [1151, 266] width 12 height 12
click at [1111, 402] on link "Add to do not call list" at bounding box center [1068, 397] width 204 height 30
click at [1071, 256] on link "View External Url" at bounding box center [1053, 255] width 97 height 18
click at [451, 57] on span "Start Calls" at bounding box center [437, 50] width 60 height 18
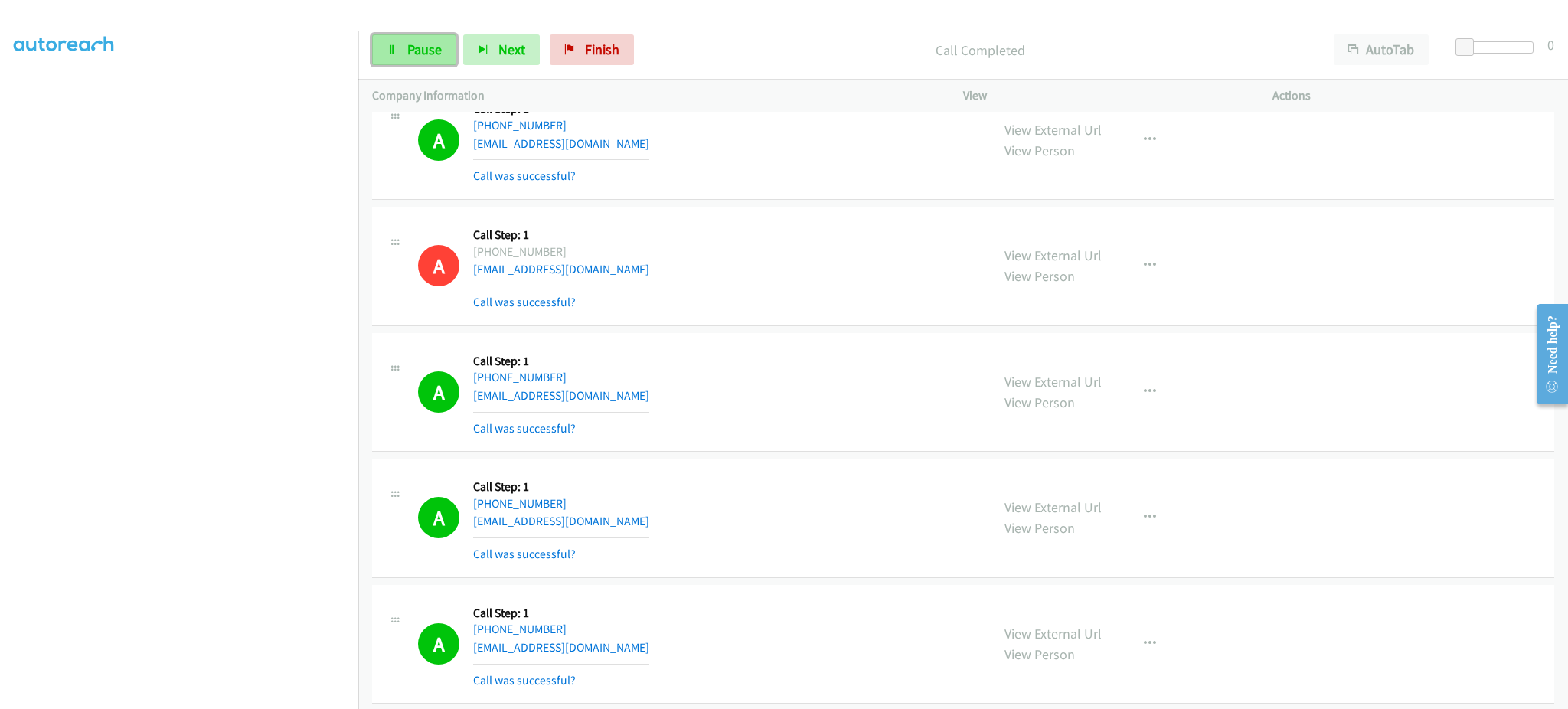
click at [440, 61] on link "Pause" at bounding box center [414, 50] width 85 height 30
click at [438, 58] on span "Start Calls" at bounding box center [437, 50] width 60 height 18
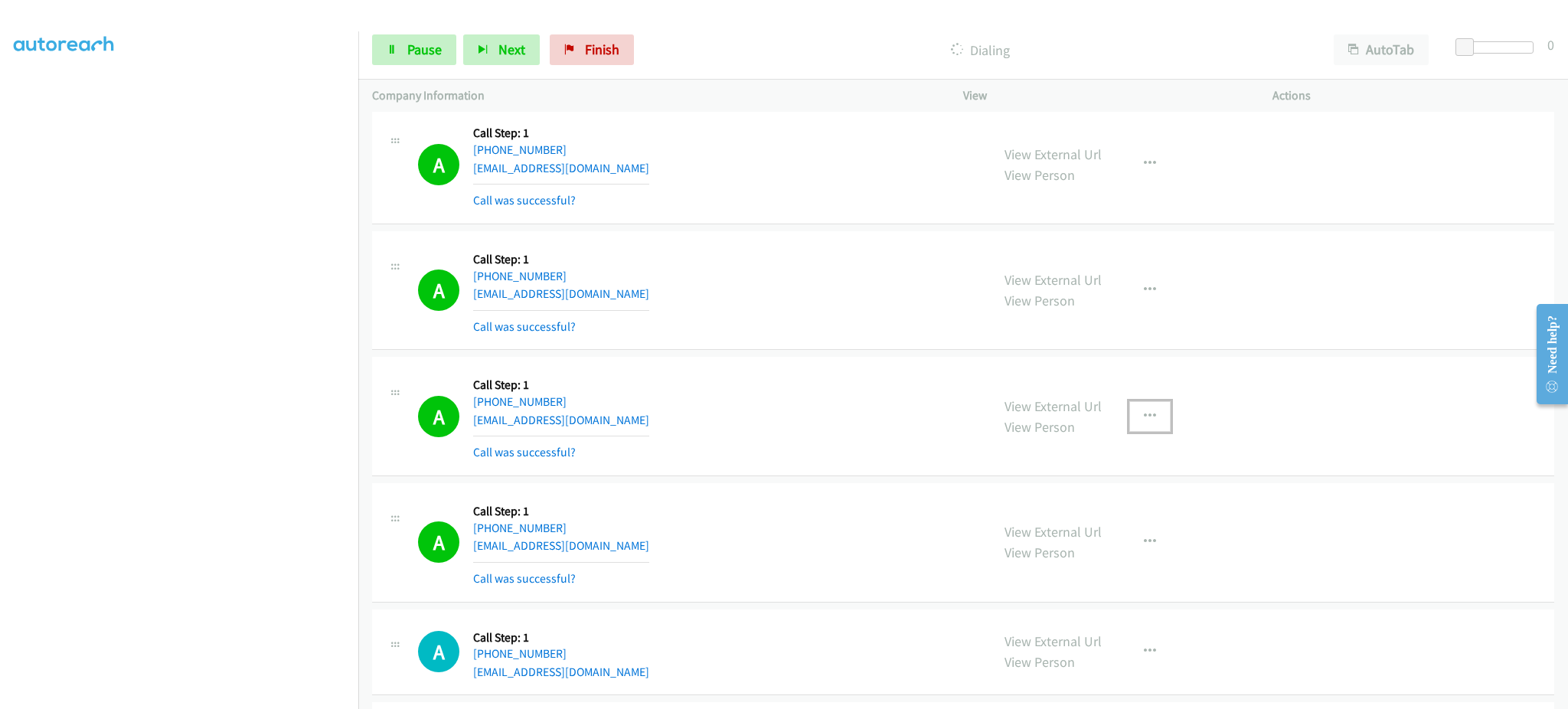
click at [1145, 425] on button "button" at bounding box center [1150, 416] width 41 height 30
drag, startPoint x: 1117, startPoint y: 535, endPoint x: 1095, endPoint y: 609, distance: 77.2
click at [1117, 535] on link "Add to do not call list" at bounding box center [1068, 547] width 204 height 30
click at [411, 70] on div "Start Calls Pause Next Finish Dialing AutoTab AutoTab 0" at bounding box center [964, 50] width 1210 height 59
click at [413, 53] on span "Pause" at bounding box center [424, 50] width 35 height 18
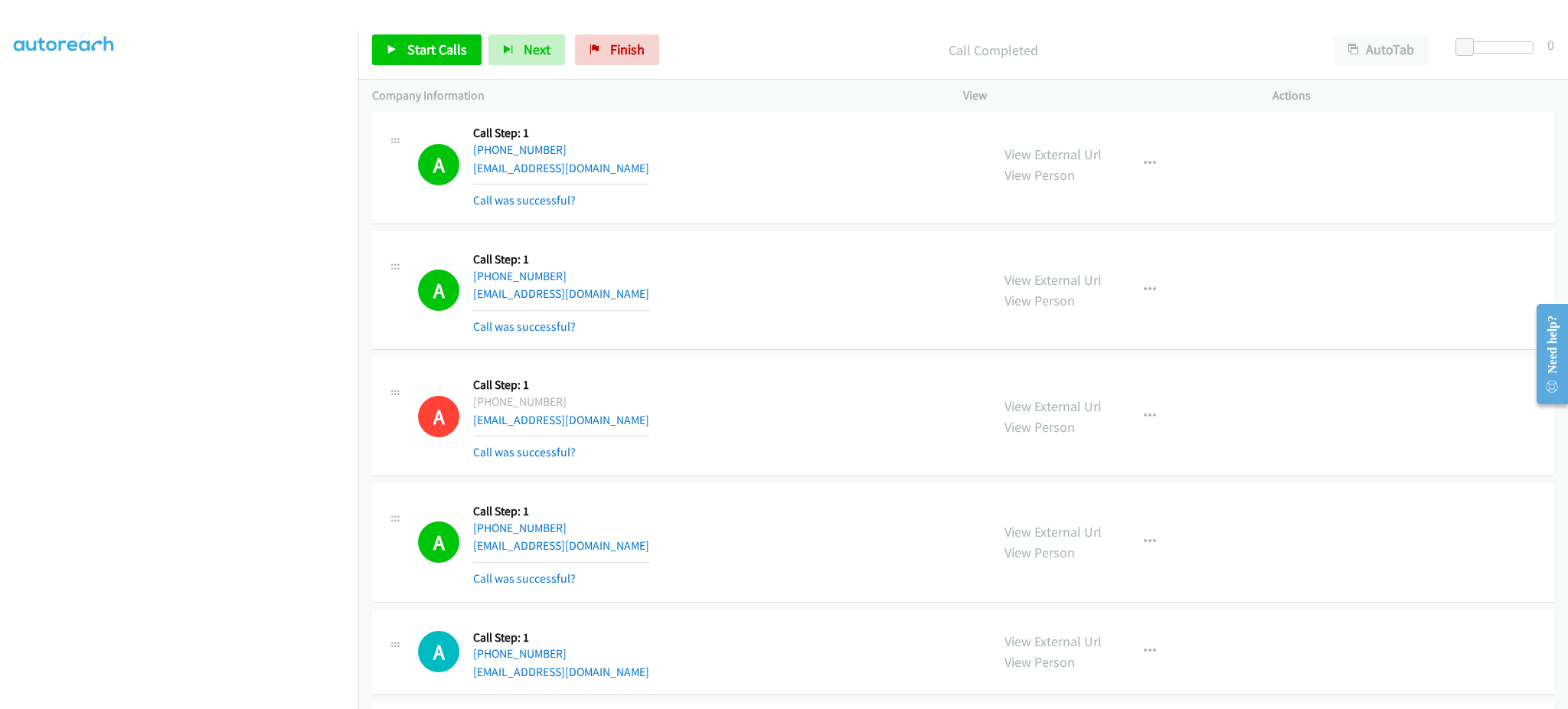
scroll to position [4103, 0]
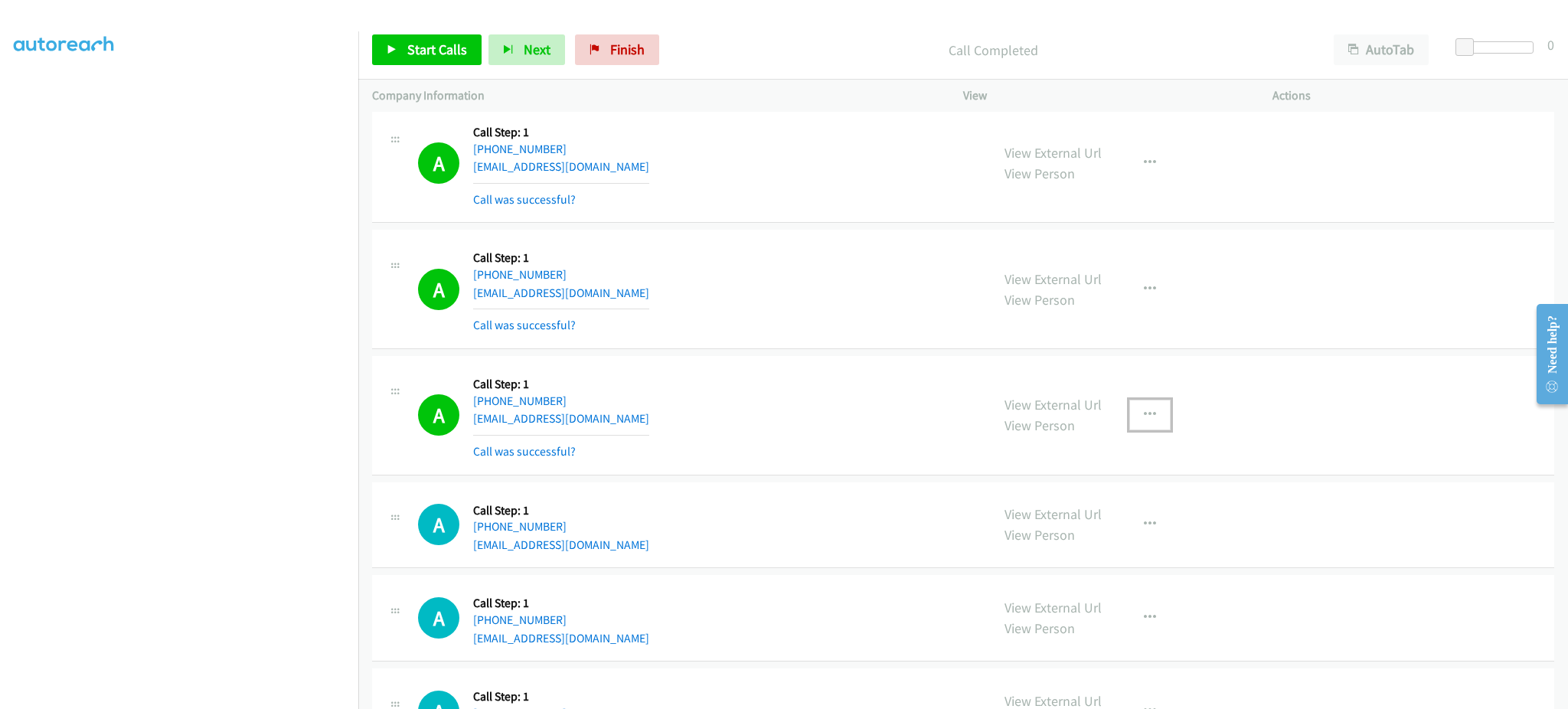
click at [1138, 403] on button "button" at bounding box center [1150, 415] width 41 height 30
click at [1107, 543] on link "Add to do not call list" at bounding box center [1068, 545] width 204 height 30
click at [430, 32] on div "Start Calls Pause Next Finish Call Completed AutoTab AutoTab 0" at bounding box center [964, 50] width 1210 height 59
click at [430, 45] on span "Start Calls" at bounding box center [437, 50] width 60 height 18
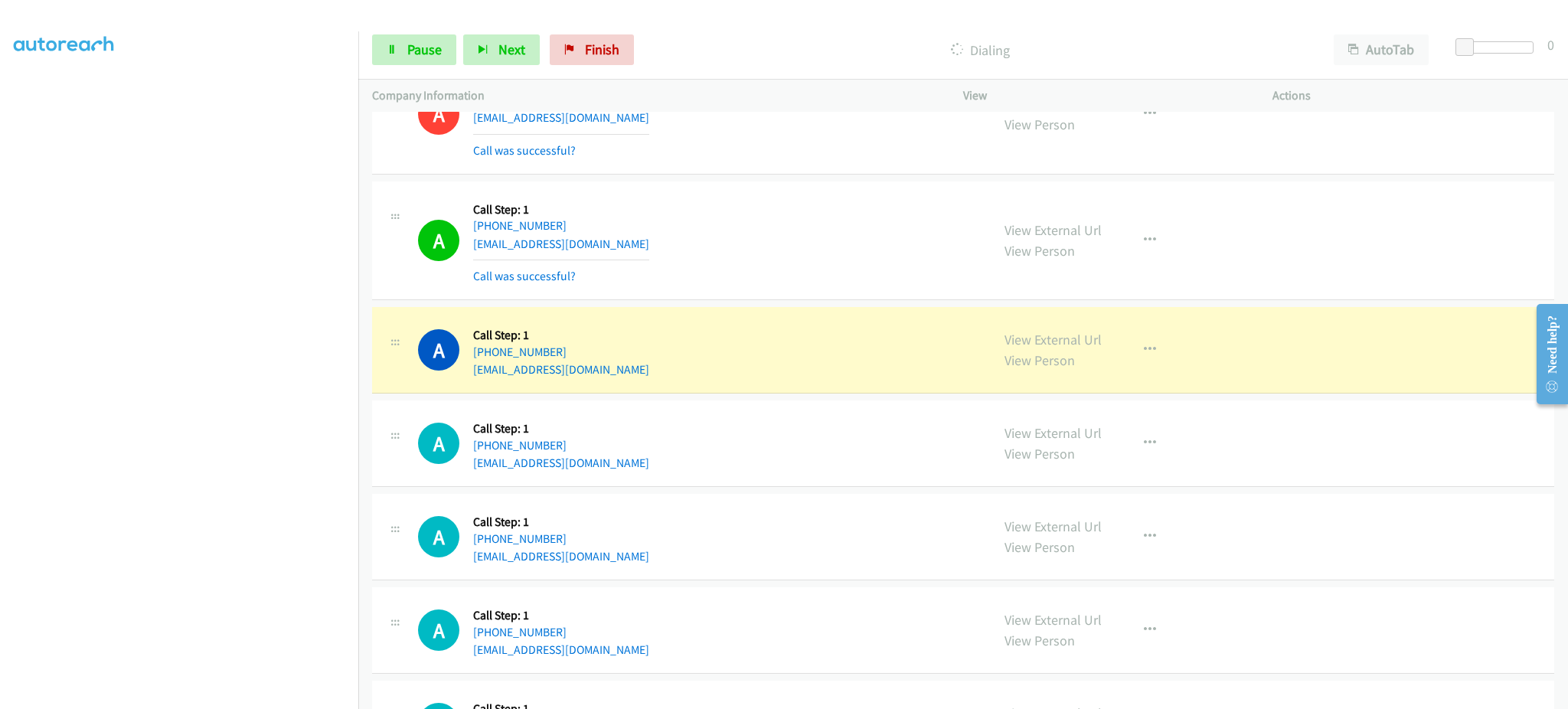
scroll to position [4409, 0]
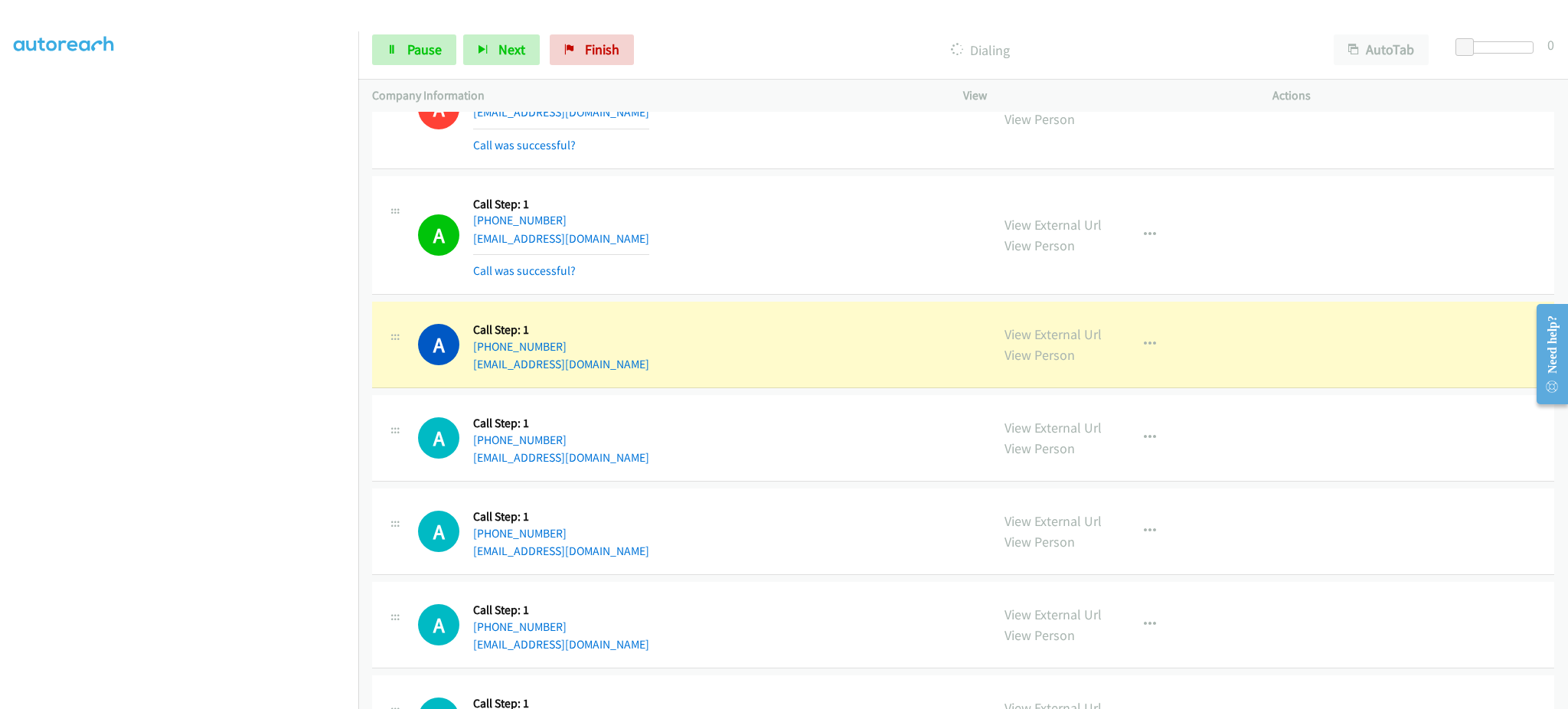
click at [1120, 354] on div "View External Url View Person View External Url Email Schedule/Manage Callback …" at bounding box center [1152, 344] width 323 height 58
click at [1148, 349] on button "button" at bounding box center [1150, 344] width 41 height 30
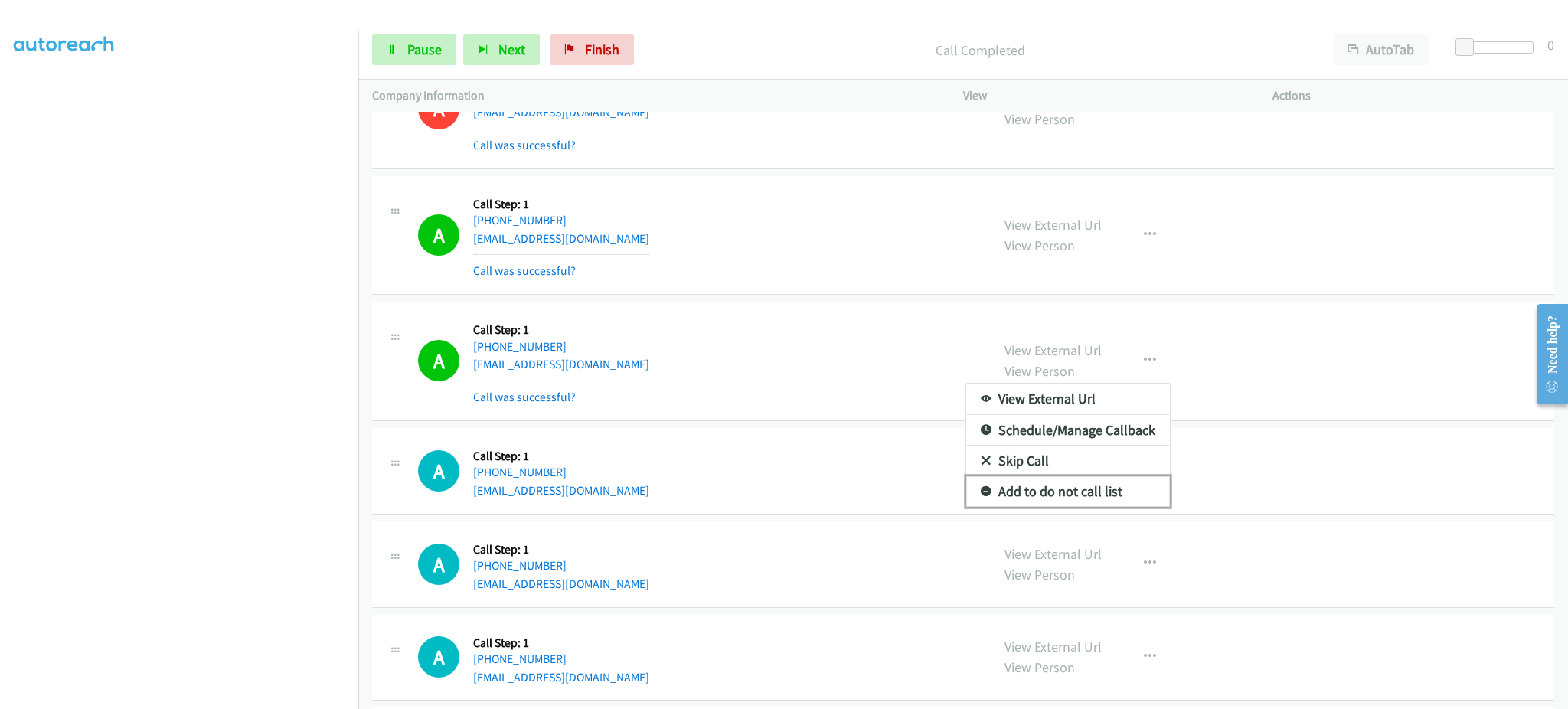
click at [1095, 489] on link "Add to do not call list" at bounding box center [1068, 491] width 204 height 30
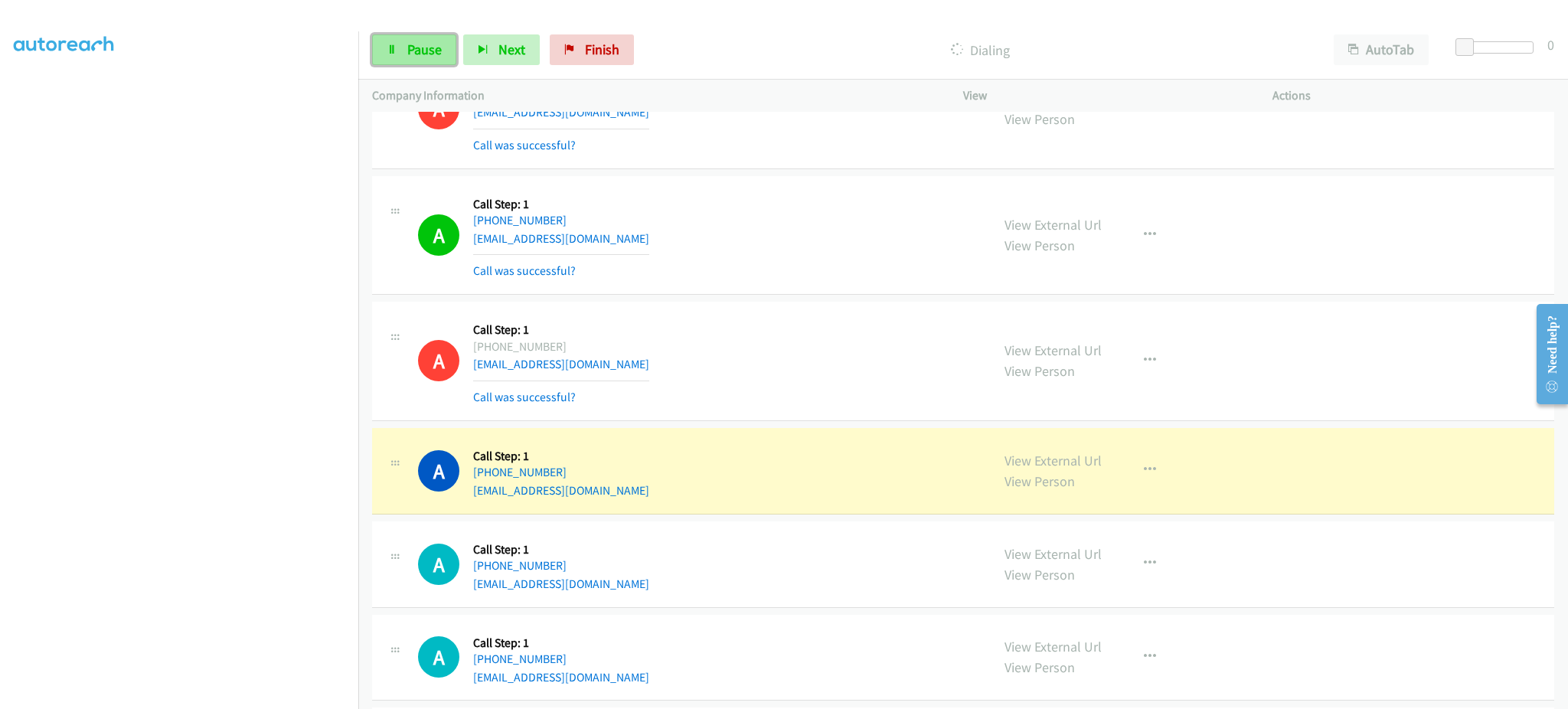
click at [399, 46] on link "Pause" at bounding box center [414, 50] width 85 height 30
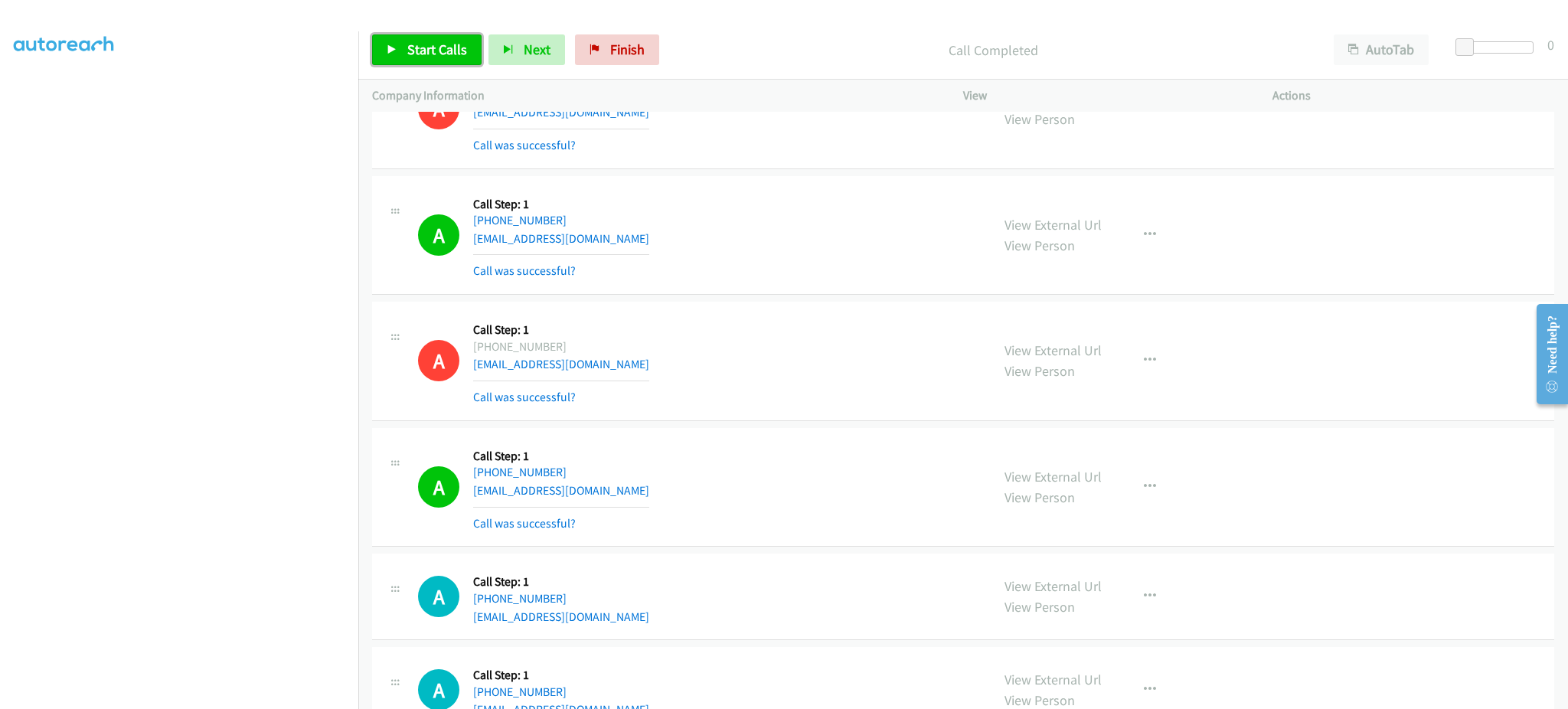
click at [412, 60] on link "Start Calls" at bounding box center [426, 50] width 109 height 30
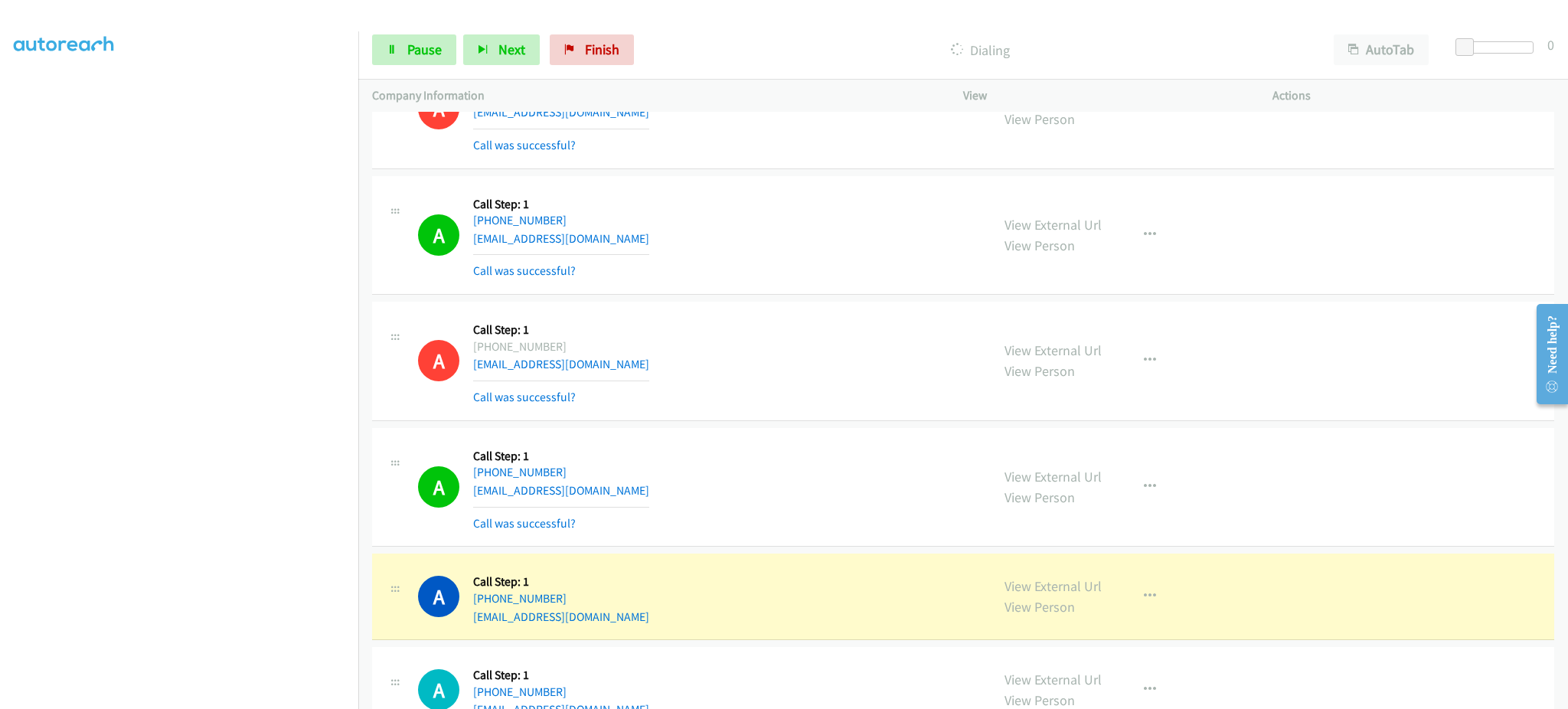
scroll to position [3473, 0]
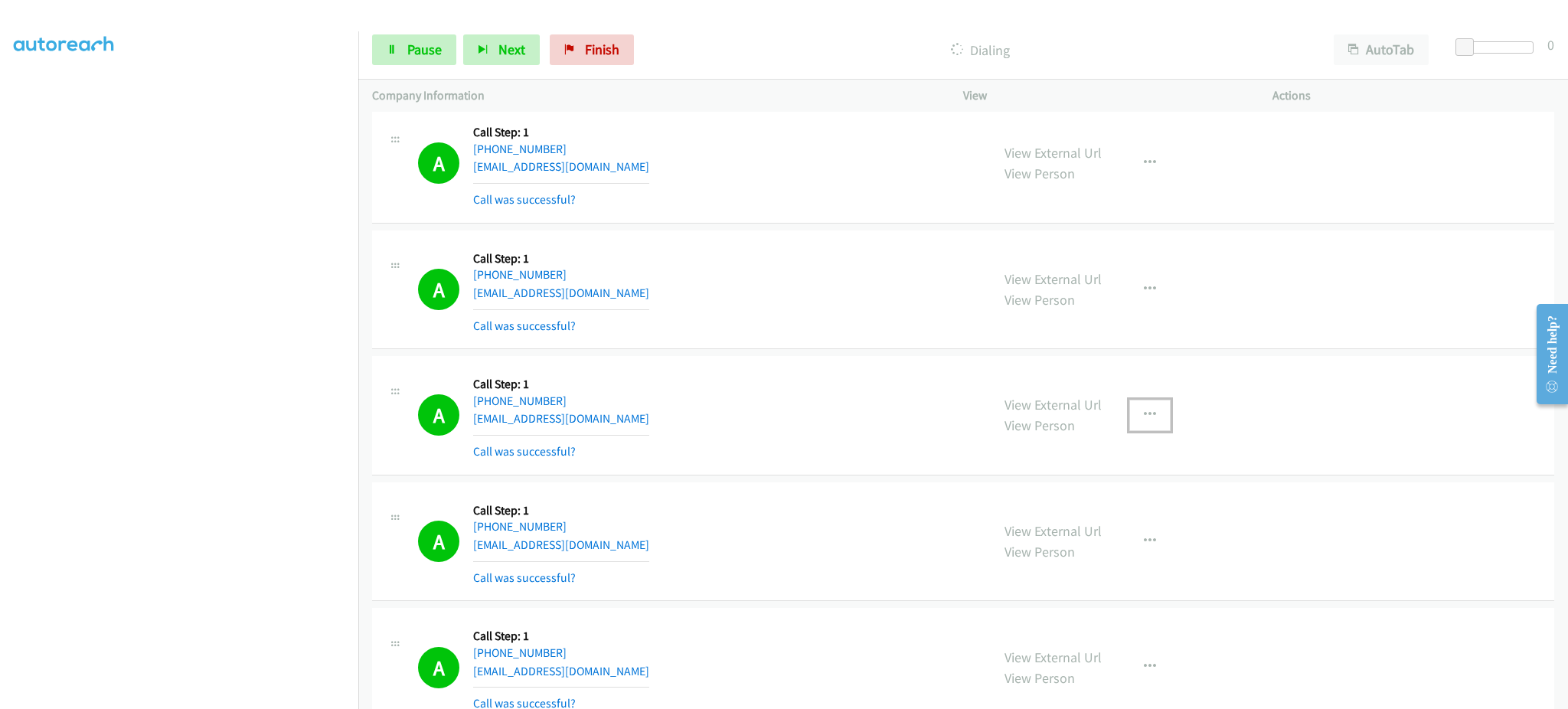
click at [1133, 423] on button "button" at bounding box center [1150, 415] width 41 height 30
click at [1105, 540] on link "Add to do not call list" at bounding box center [1068, 545] width 204 height 30
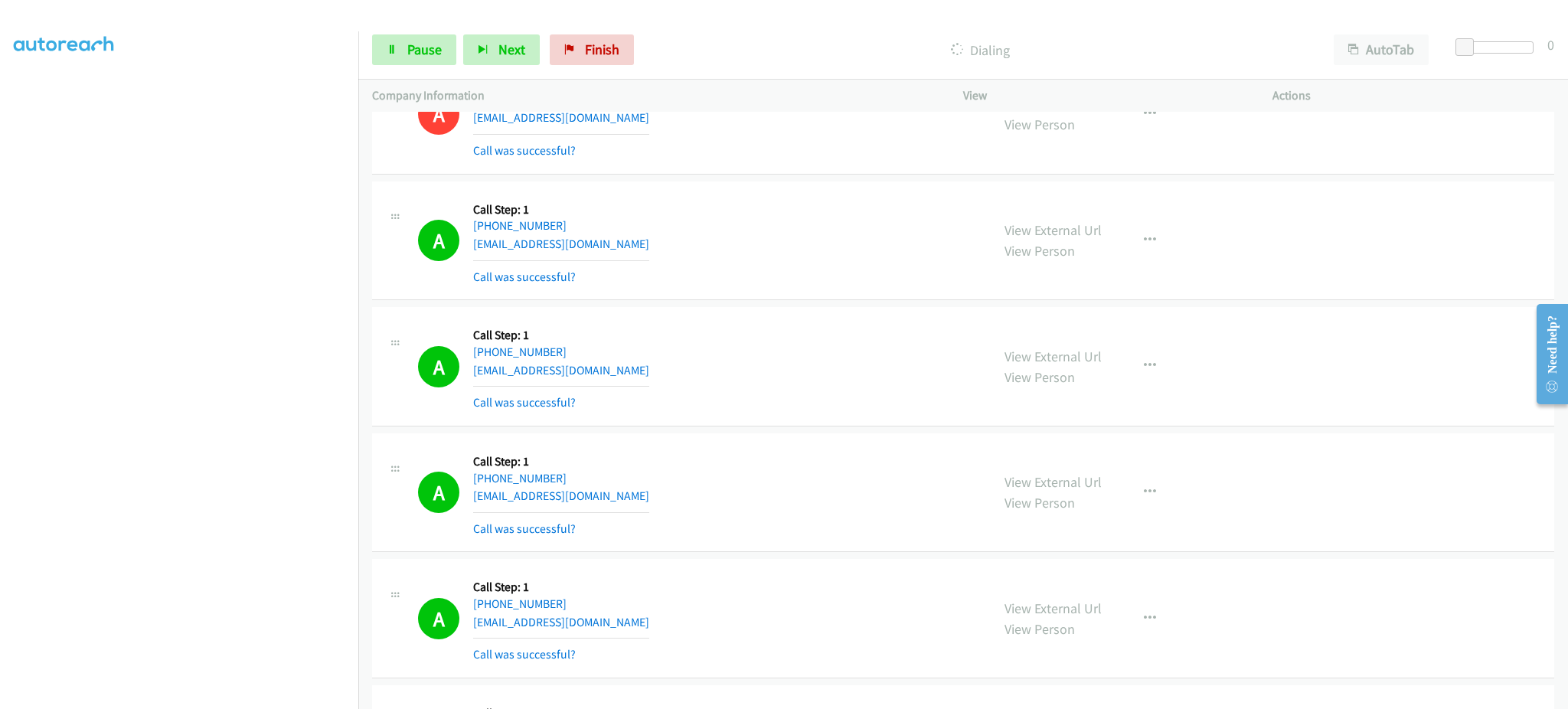
scroll to position [3779, 0]
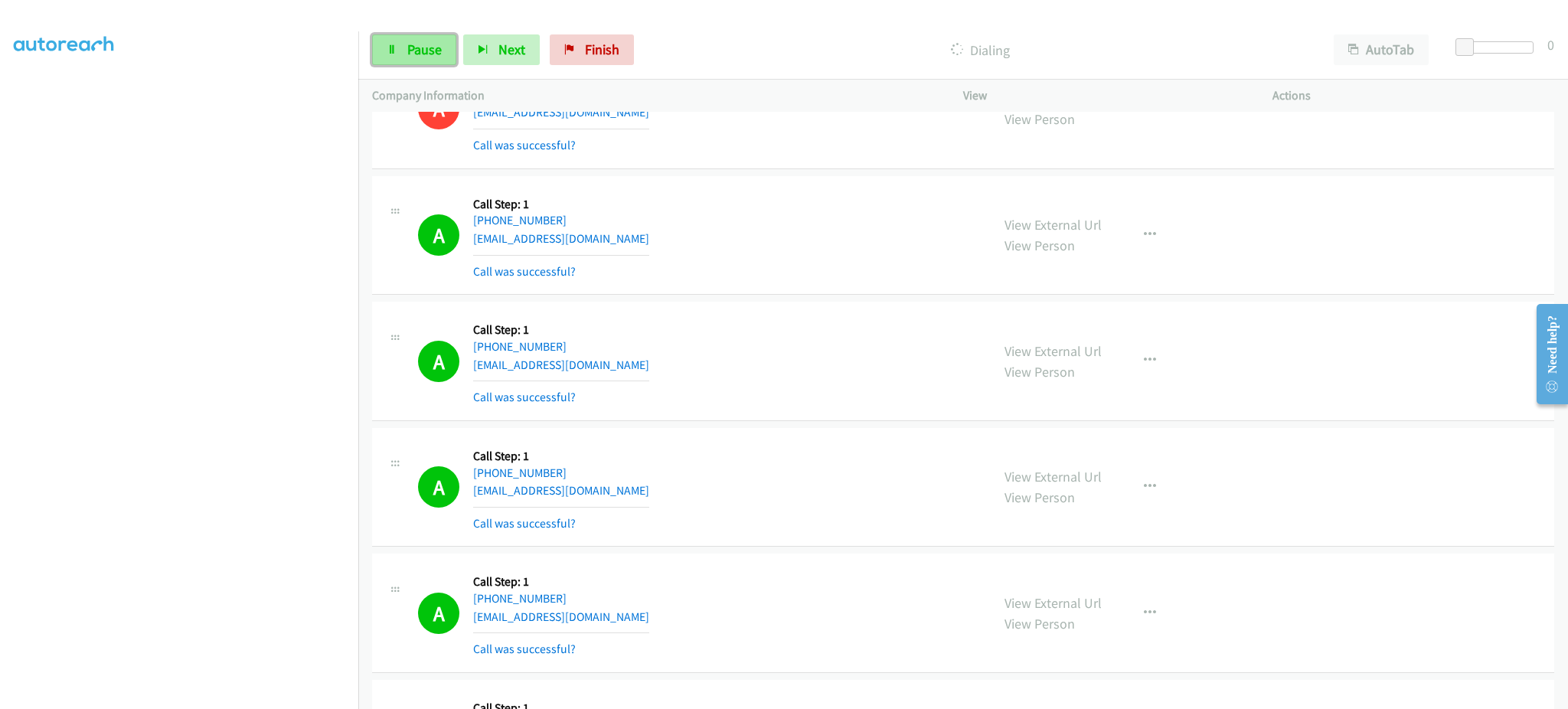
click at [393, 62] on link "Pause" at bounding box center [414, 50] width 85 height 30
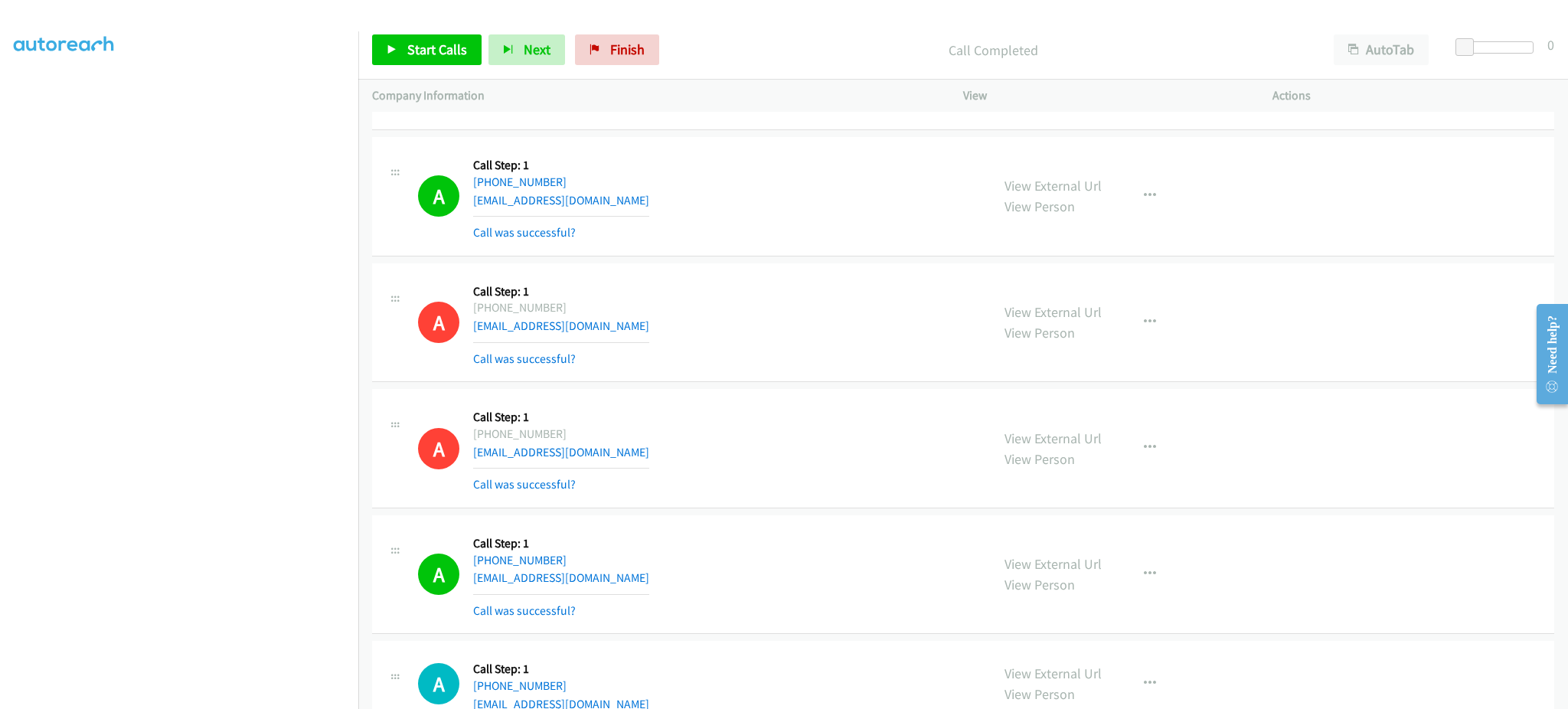
scroll to position [0, 0]
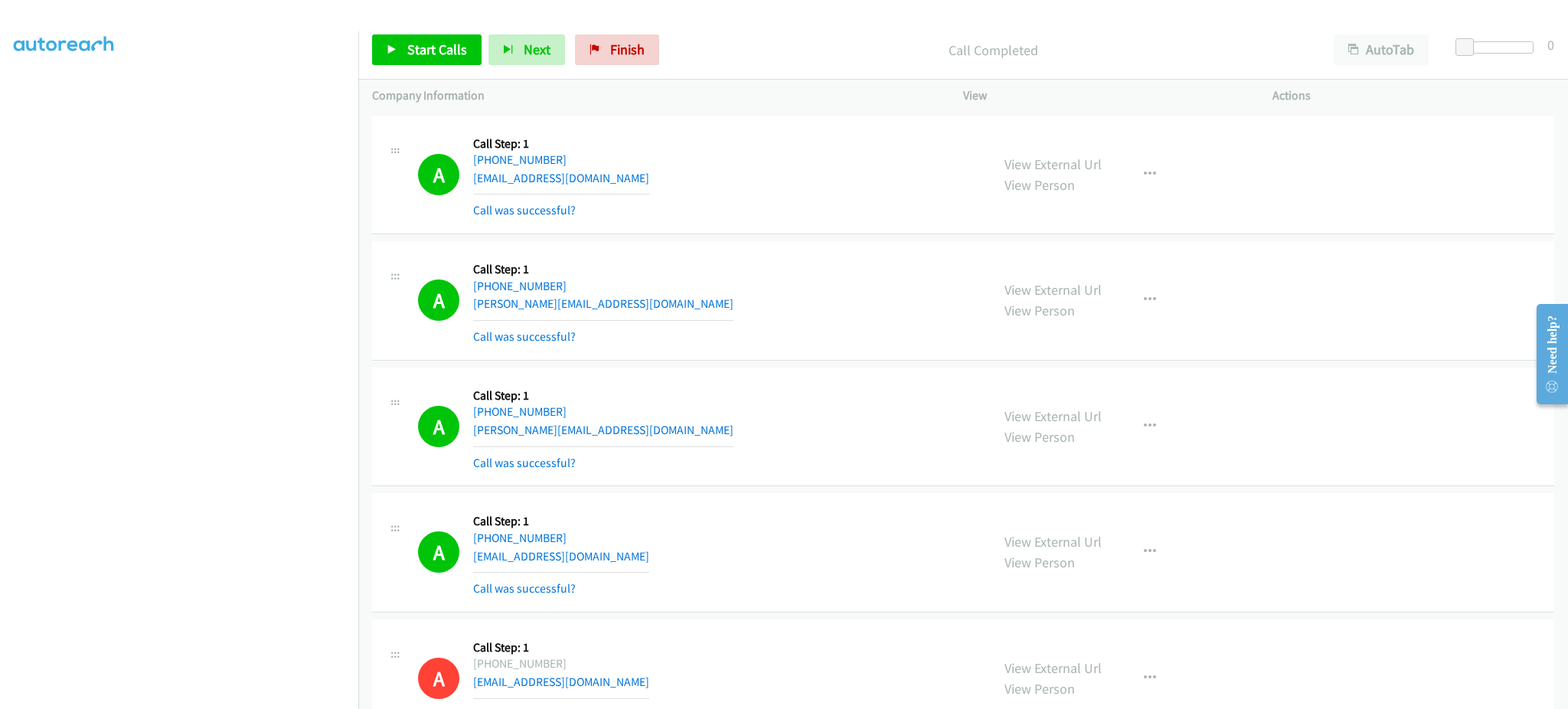
click at [724, 167] on div "A Callback Scheduled Call Step: 1 America/New_York +1 908-967-2679 briana.washi…" at bounding box center [698, 174] width 559 height 91
click at [708, 188] on div "A Callback Scheduled Call Step: 1 America/New_York +1 908-967-2679 briana.washi…" at bounding box center [698, 174] width 559 height 91
click at [707, 189] on div "A Callback Scheduled Call Step: 1 America/New_York +1 908-967-2679 briana.washi…" at bounding box center [698, 174] width 559 height 91
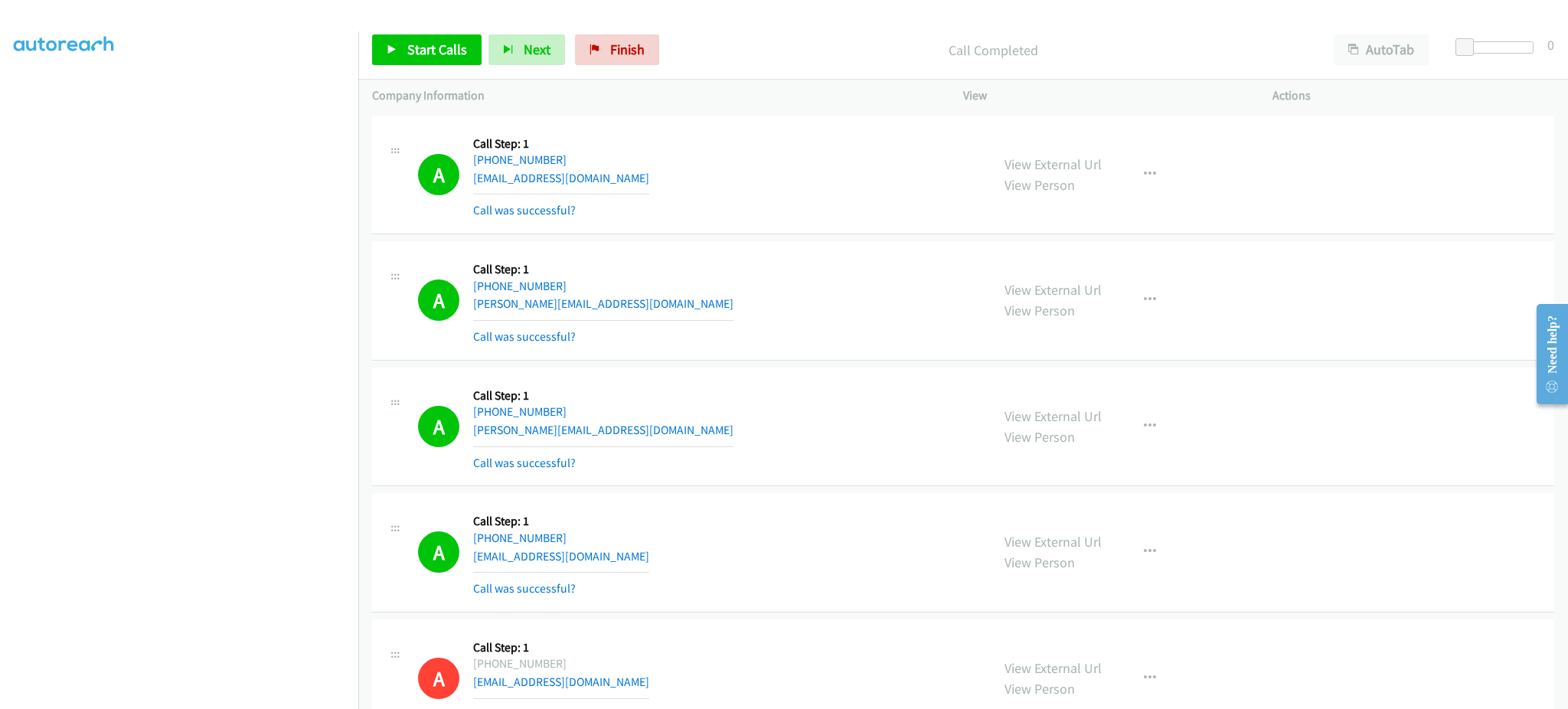
drag, startPoint x: 708, startPoint y: 189, endPoint x: 598, endPoint y: 9, distance: 211.0
click at [708, 188] on div "A Callback Scheduled Call Step: 1 America/New_York +1 908-967-2679 briana.washi…" at bounding box center [698, 174] width 559 height 91
click at [694, 178] on div "A Callback Scheduled Call Step: 1 America/New_York +1 908-967-2679 briana.washi…" at bounding box center [698, 174] width 559 height 91
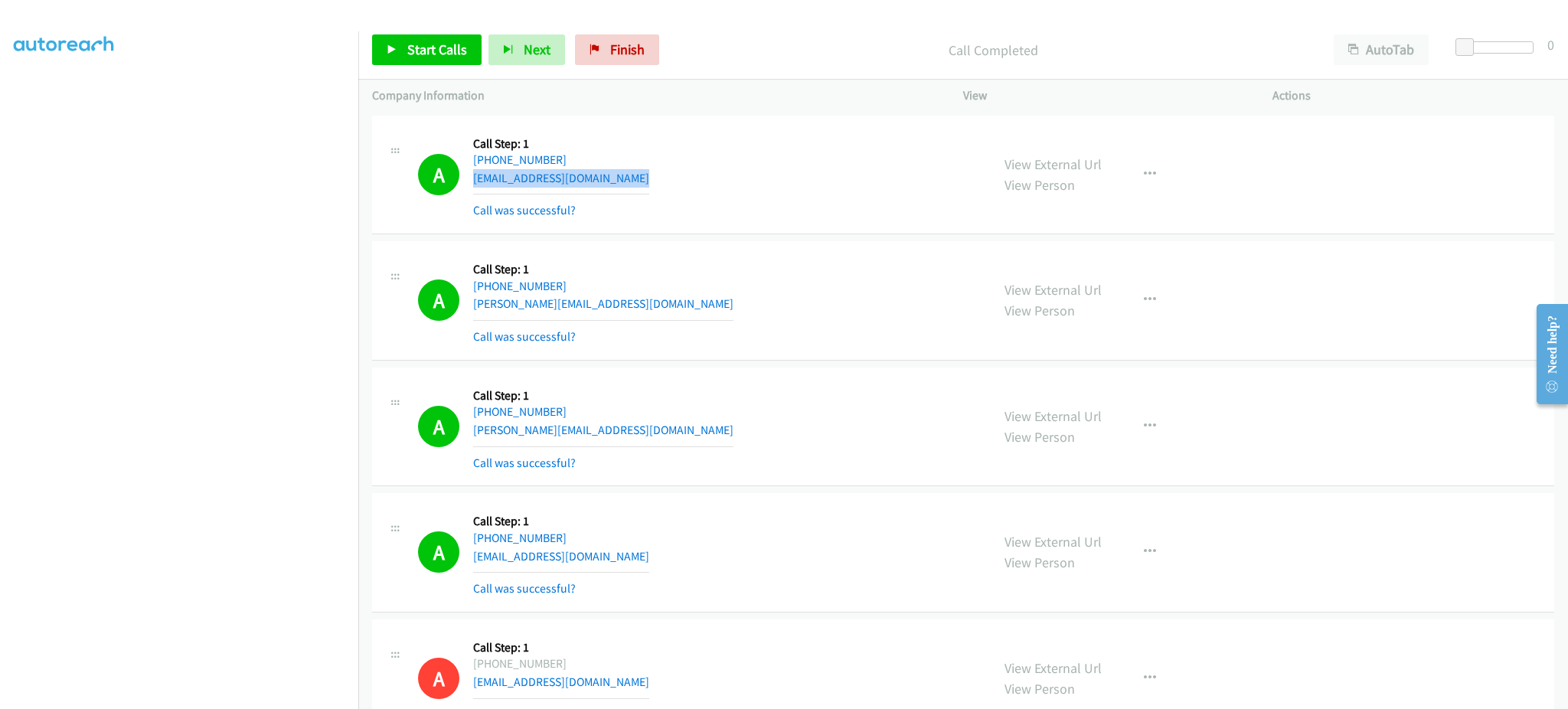
copy div "briana.washington91@yahoo.com"
click at [667, 311] on div "A Callback Scheduled Call Step: 1 America/Chicago +1 713-474-7033 mr.lincoln.be…" at bounding box center [698, 301] width 559 height 91
click at [667, 311] on div "A Callback Scheduled Call Step: 1 America/Chicago +1 713-474-7033 mr.lincoln.be…" at bounding box center [698, 301] width 559 height 91
copy div "mr.lincoln.bell@gmail.com"
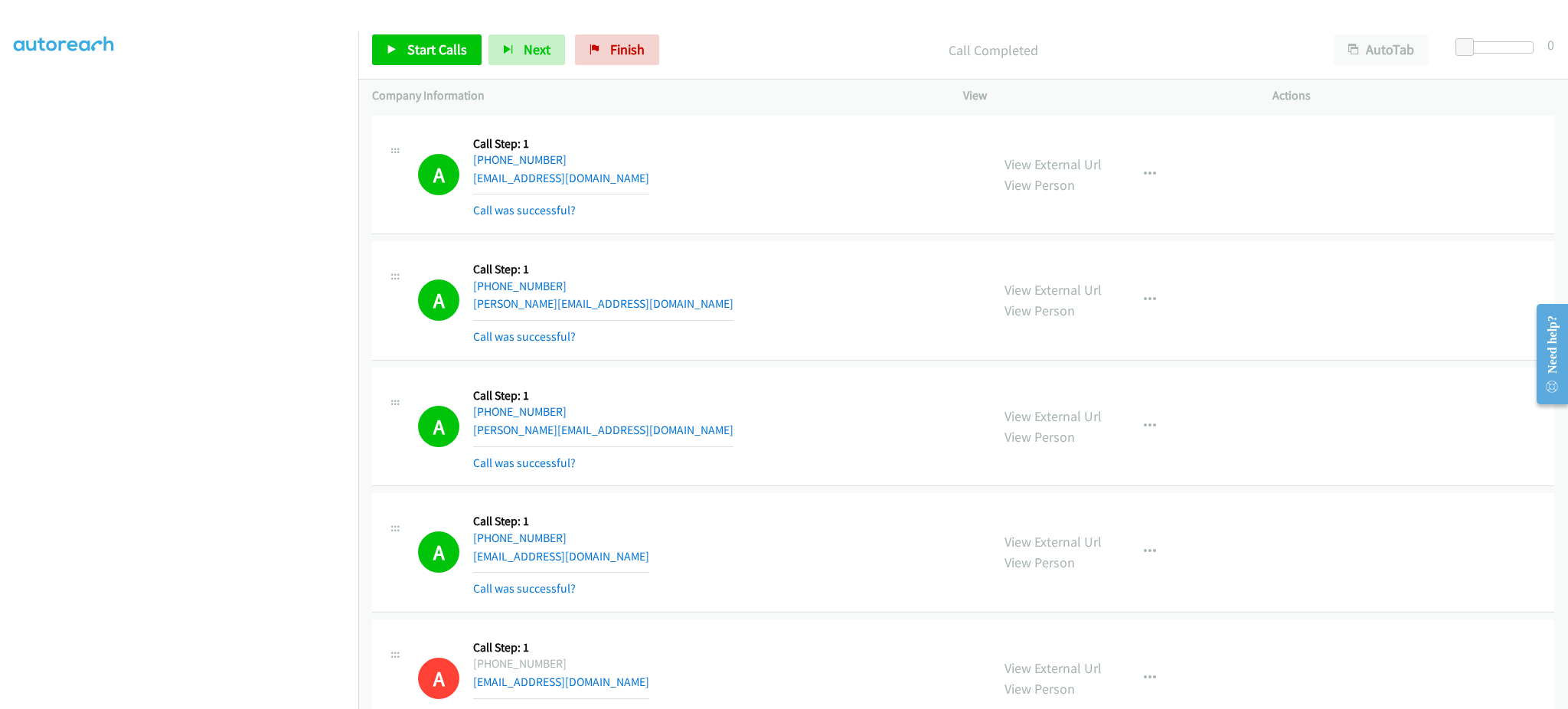
click at [618, 436] on div "A Callback Scheduled Call Step: 1 America/New_York +1 786-380-1433 alex@ikstudi…" at bounding box center [698, 427] width 559 height 91
copy div "alex@ikstudio.net"
click at [612, 561] on div "A Callback Scheduled Call Step: 1 America/Los_Angeles +1 949-547-1322 andreajme…" at bounding box center [698, 552] width 559 height 91
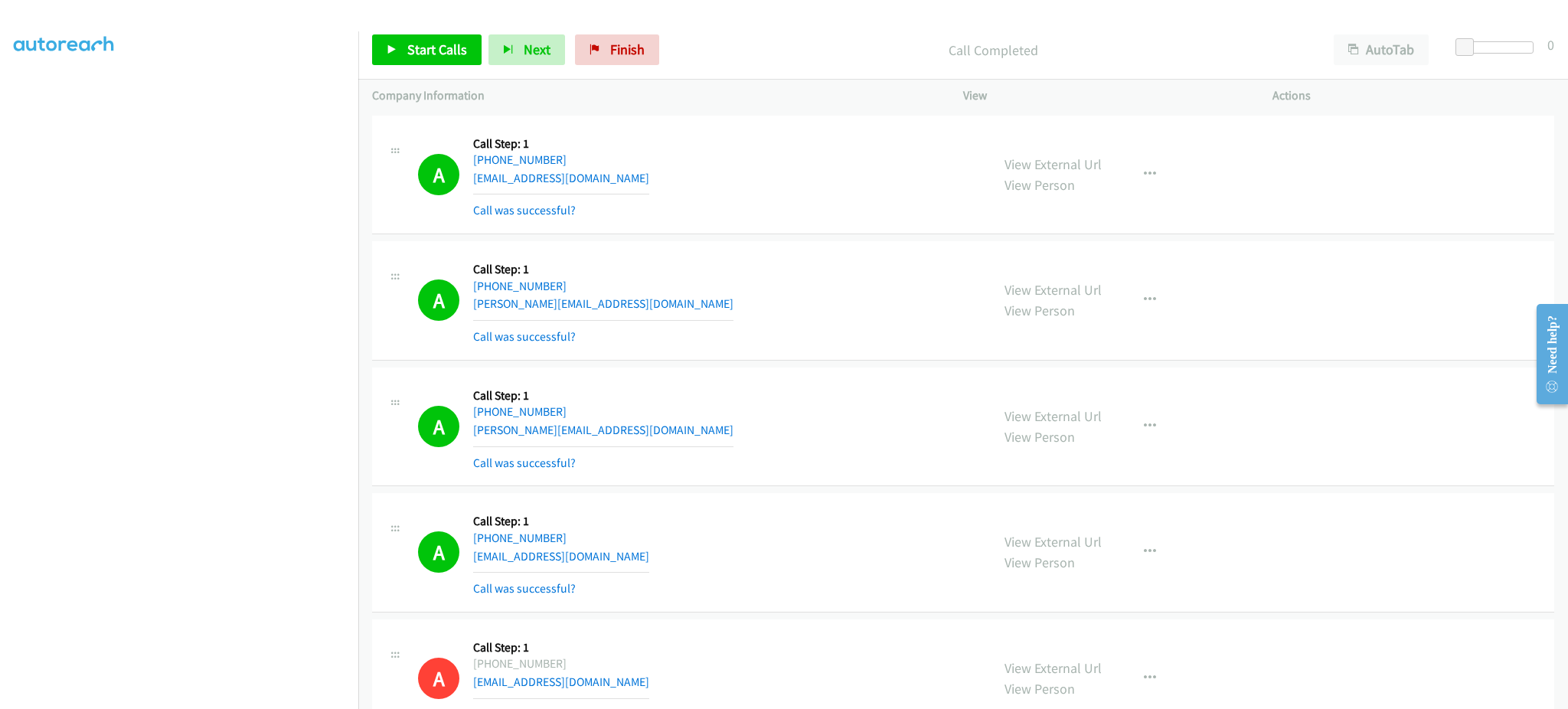
click at [612, 561] on div "A Callback Scheduled Call Step: 1 America/Los_Angeles +1 949-547-1322 andreajme…" at bounding box center [698, 552] width 559 height 91
copy div "andreajmew@gmail.com"
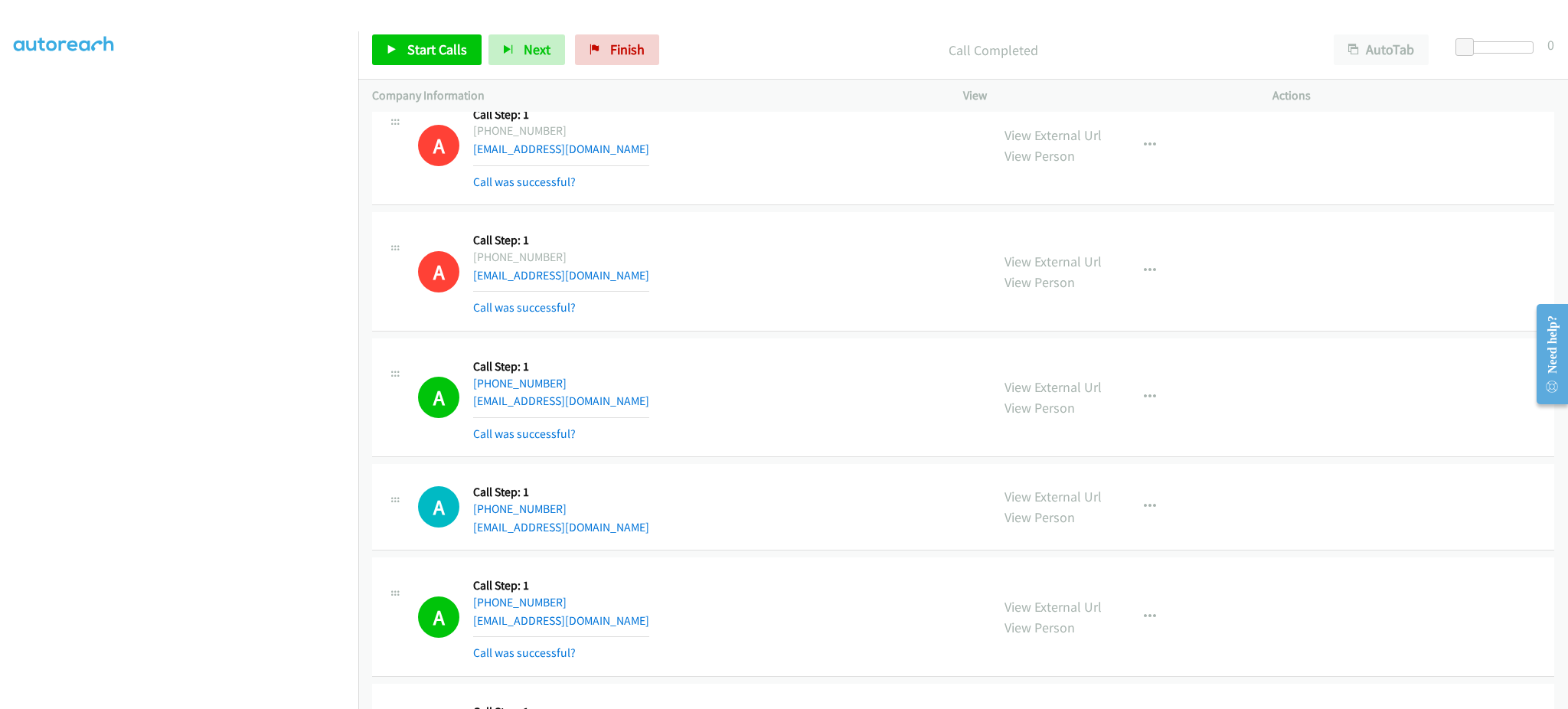
scroll to position [612, 0]
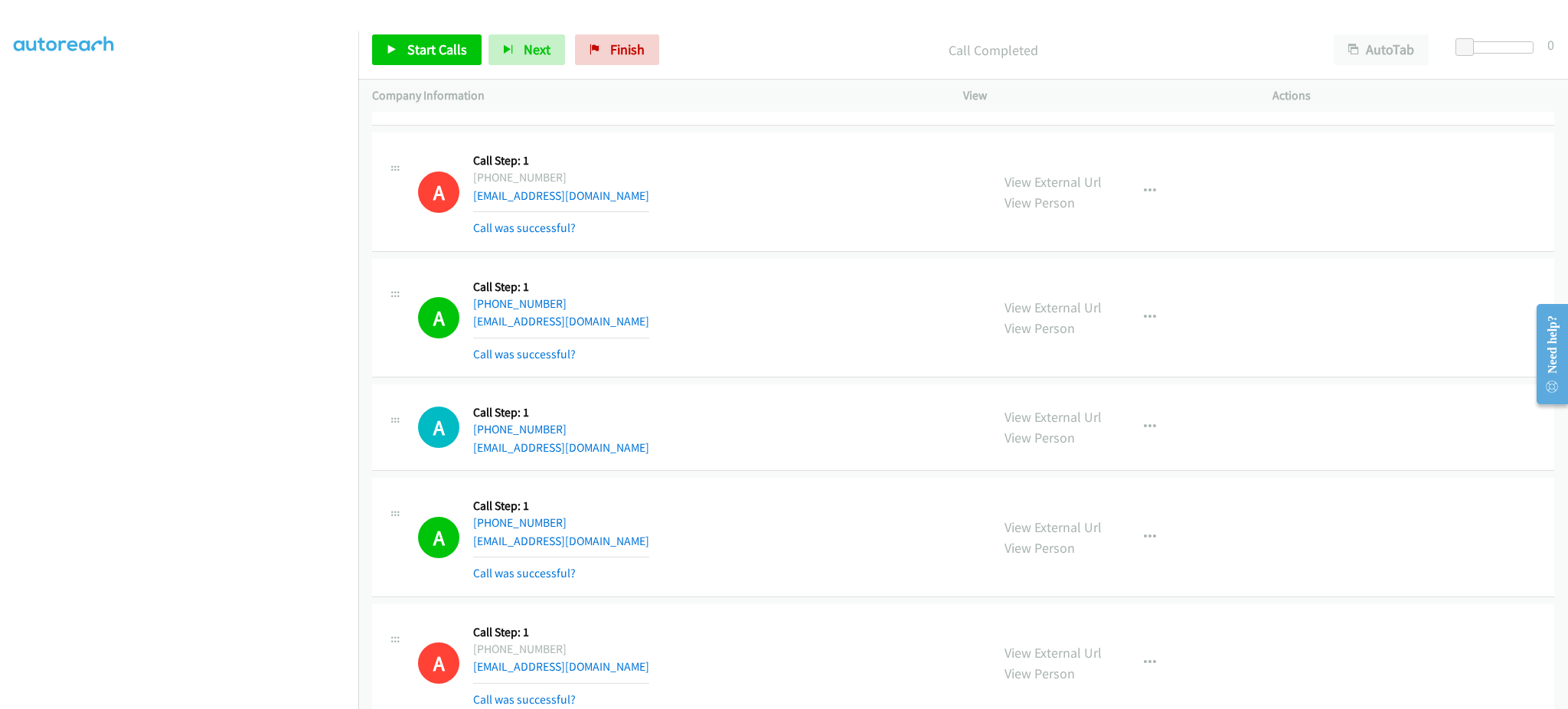
click at [647, 312] on div "A Callback Scheduled Call Step: 1 America/Los_Angeles +1 509-993-1993 lt1blackp…" at bounding box center [698, 318] width 559 height 91
click at [643, 326] on div "A Callback Scheduled Call Step: 1 America/Los_Angeles +1 509-993-1993 lt1blackp…" at bounding box center [698, 318] width 559 height 91
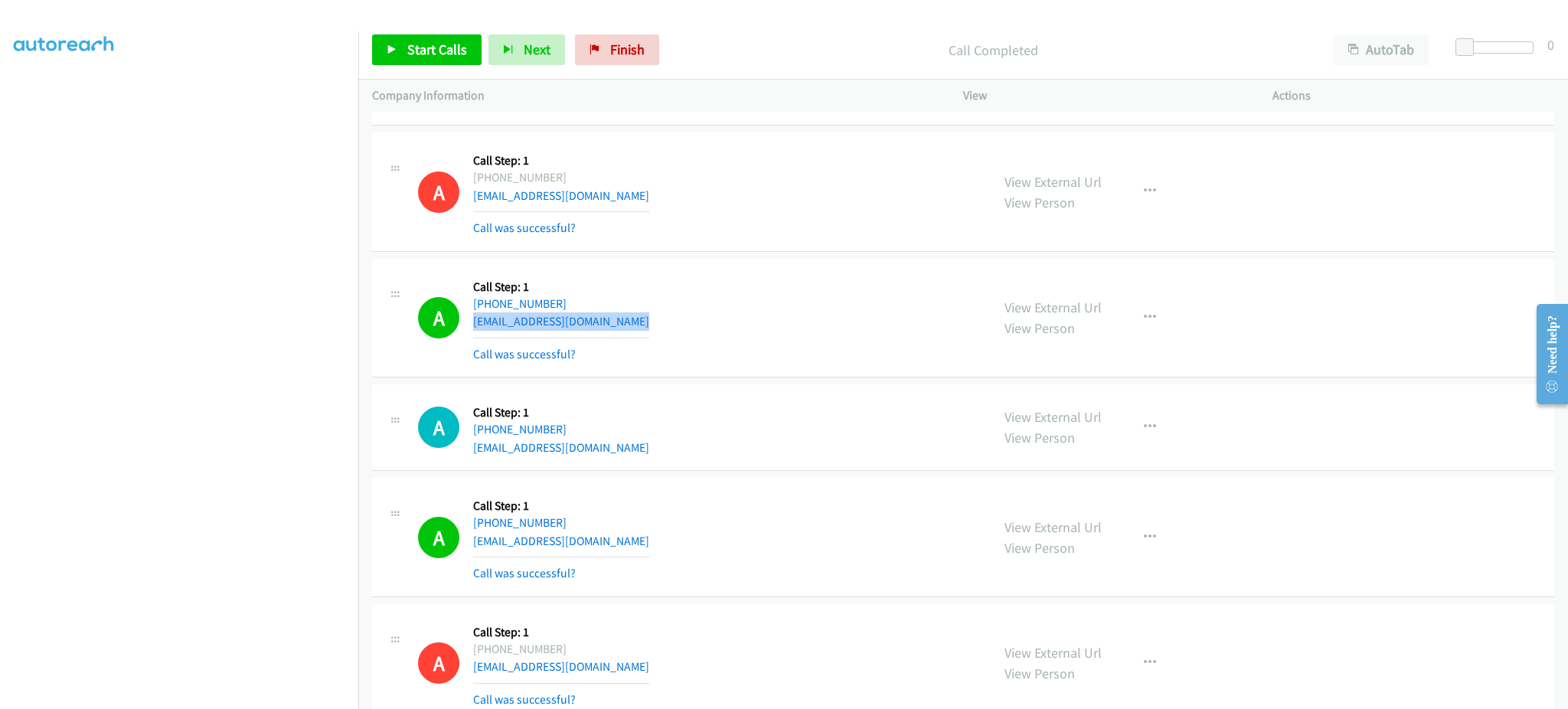
click at [643, 326] on div "A Callback Scheduled Call Step: 1 America/Los_Angeles +1 509-993-1993 lt1blackp…" at bounding box center [698, 318] width 559 height 91
copy div "lt1blackpearl@yahoo.com"
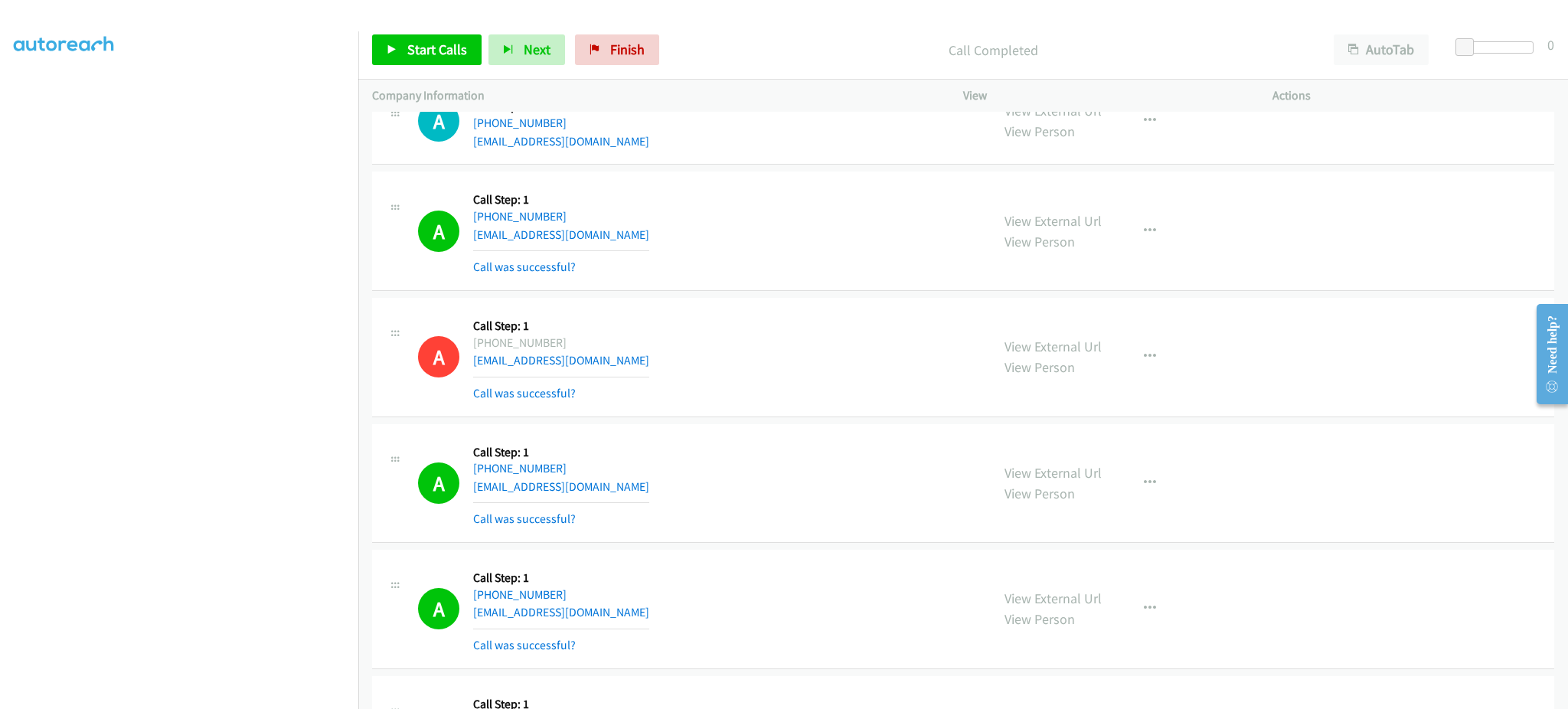
click at [599, 237] on div "A Callback Scheduled Call Step: 1 America/New_York +1 704-968-7530 jazlin869@gm…" at bounding box center [698, 230] width 559 height 91
copy div "jazlin869@gmail.com"
click at [705, 486] on div "A Callback Scheduled Call Step: 1 America/New_York +1 843-373-8421 brandonard13…" at bounding box center [698, 483] width 559 height 91
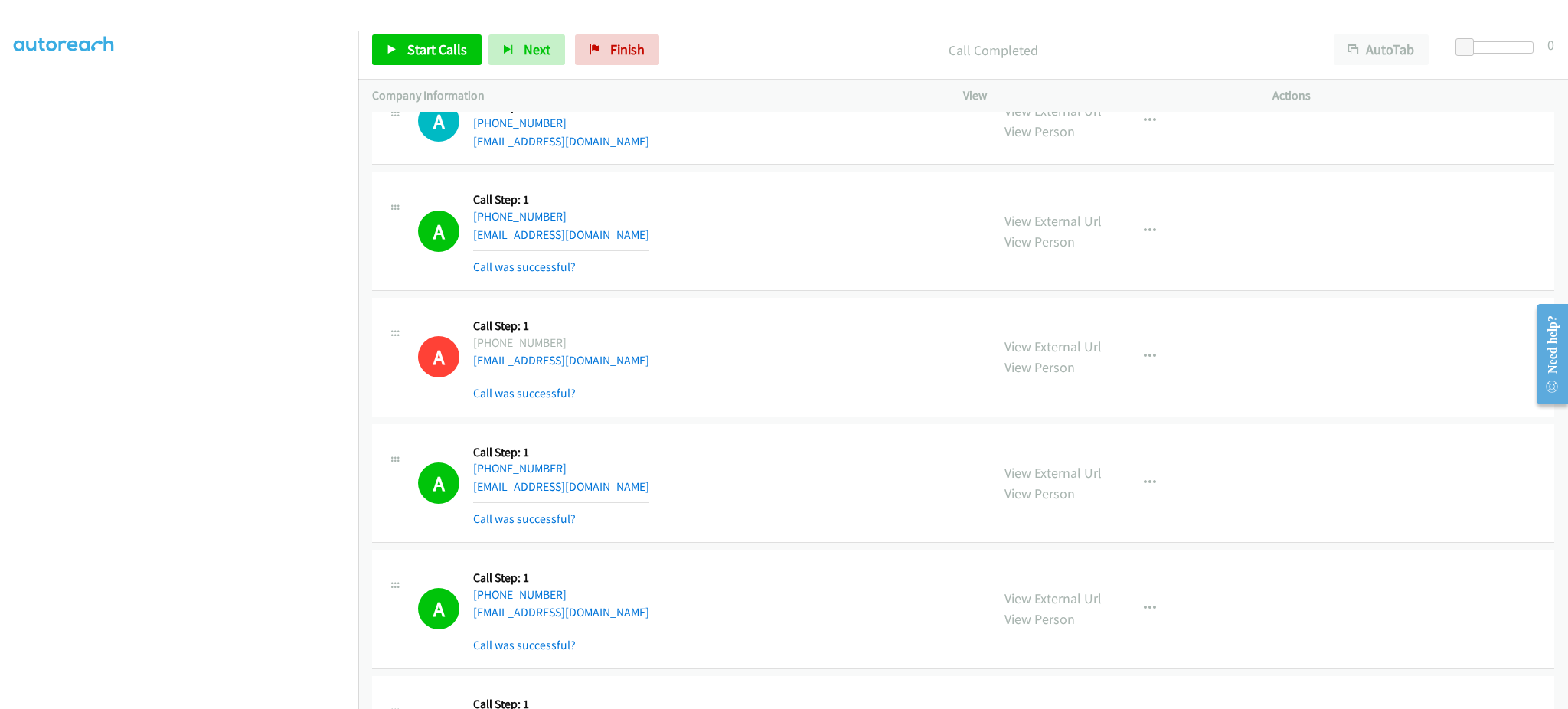
click at [705, 486] on div "A Callback Scheduled Call Step: 1 America/New_York +1 843-373-8421 brandonard13…" at bounding box center [698, 483] width 559 height 91
copy div "brandonard132@gmail.com"
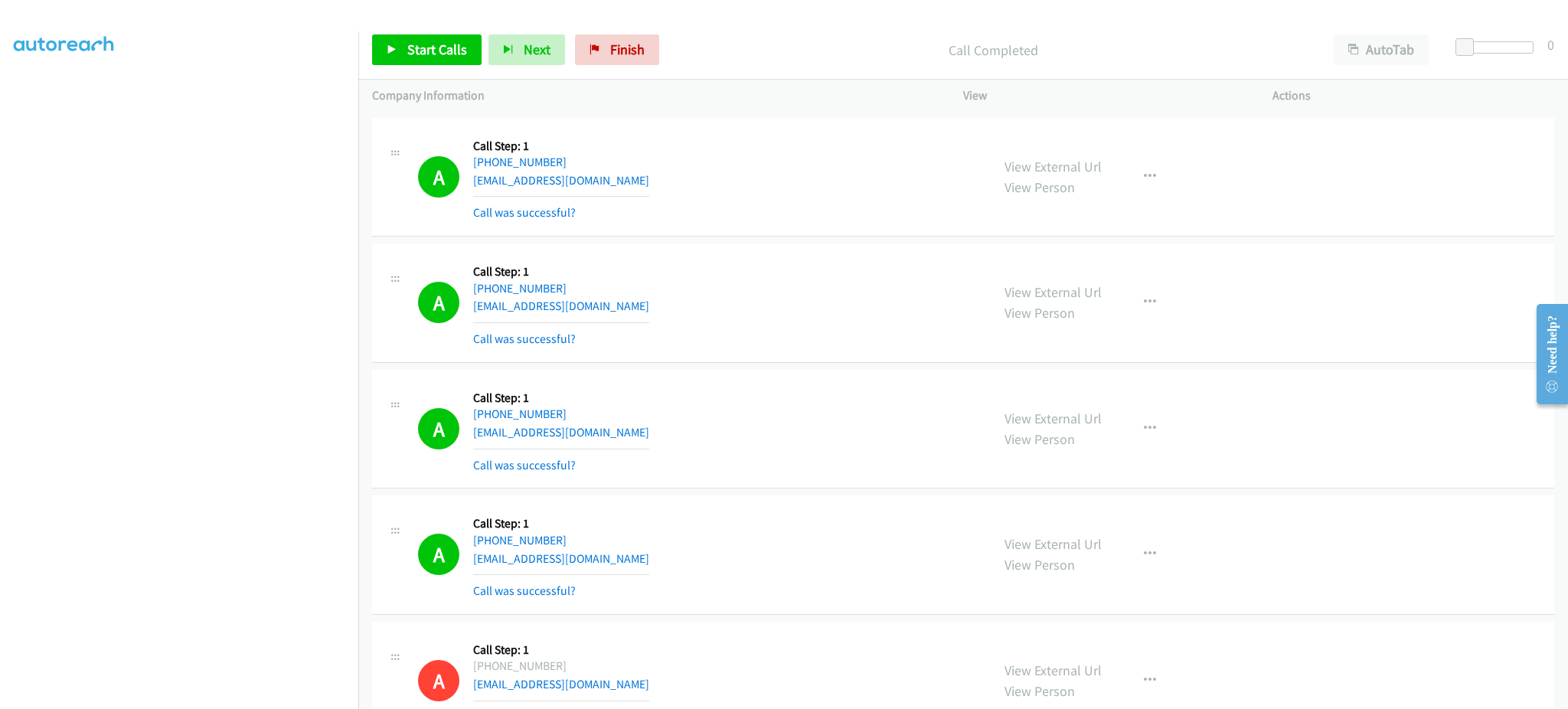
click at [634, 303] on div "A Callback Scheduled Call Step: 1 America/New_York +1 302-505-0294 johnjwilson1…" at bounding box center [698, 302] width 559 height 91
copy div "johnjwilson101@gmail.com"
click at [681, 446] on div "A Callback Scheduled Call Step: 1 America/New_York +1 781-952-4649 osmarsolis10…" at bounding box center [698, 429] width 559 height 91
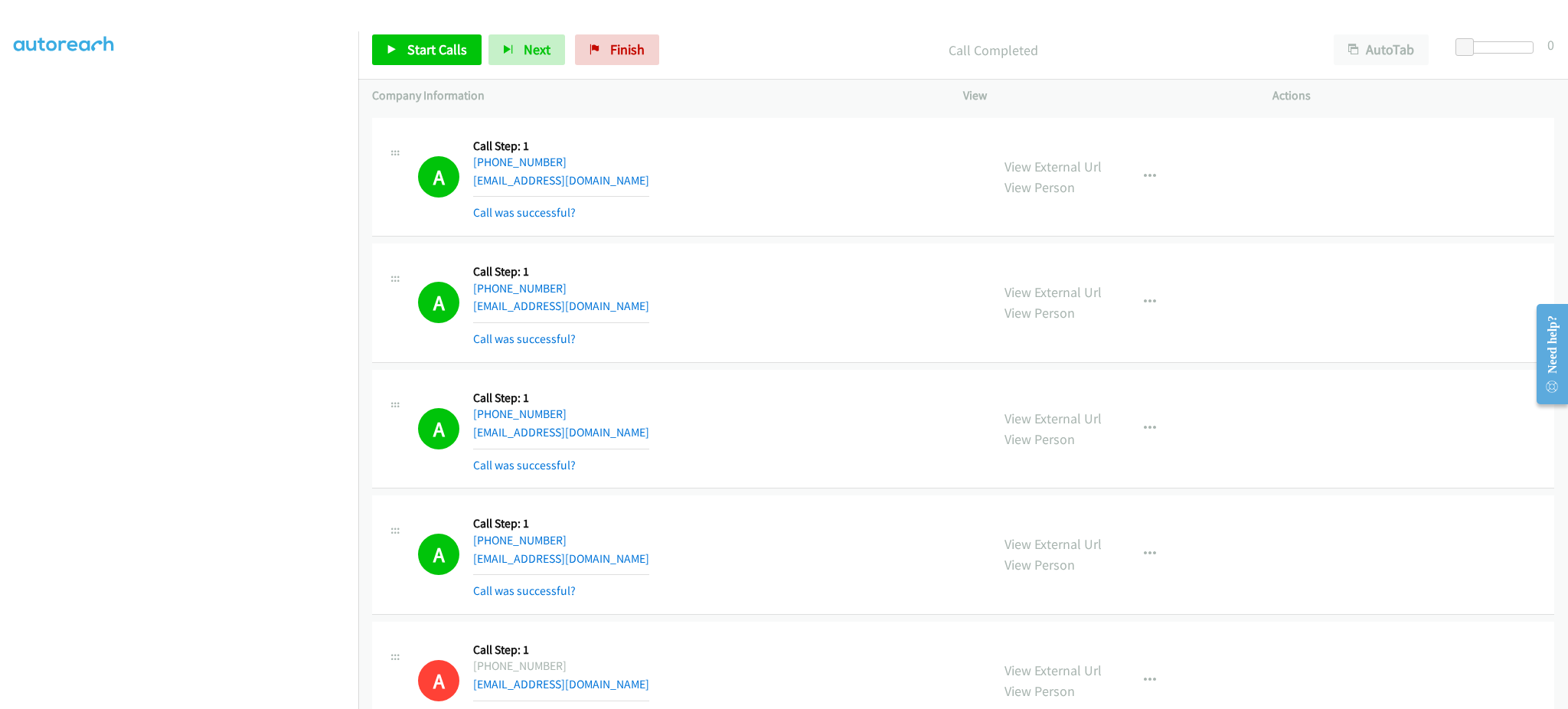
click at [678, 442] on div "A Callback Scheduled Call Step: 1 America/New_York +1 781-952-4649 osmarsolis10…" at bounding box center [698, 429] width 559 height 91
click at [666, 440] on div "A Callback Scheduled Call Step: 1 America/New_York +1 781-952-4649 osmarsolis10…" at bounding box center [698, 429] width 559 height 91
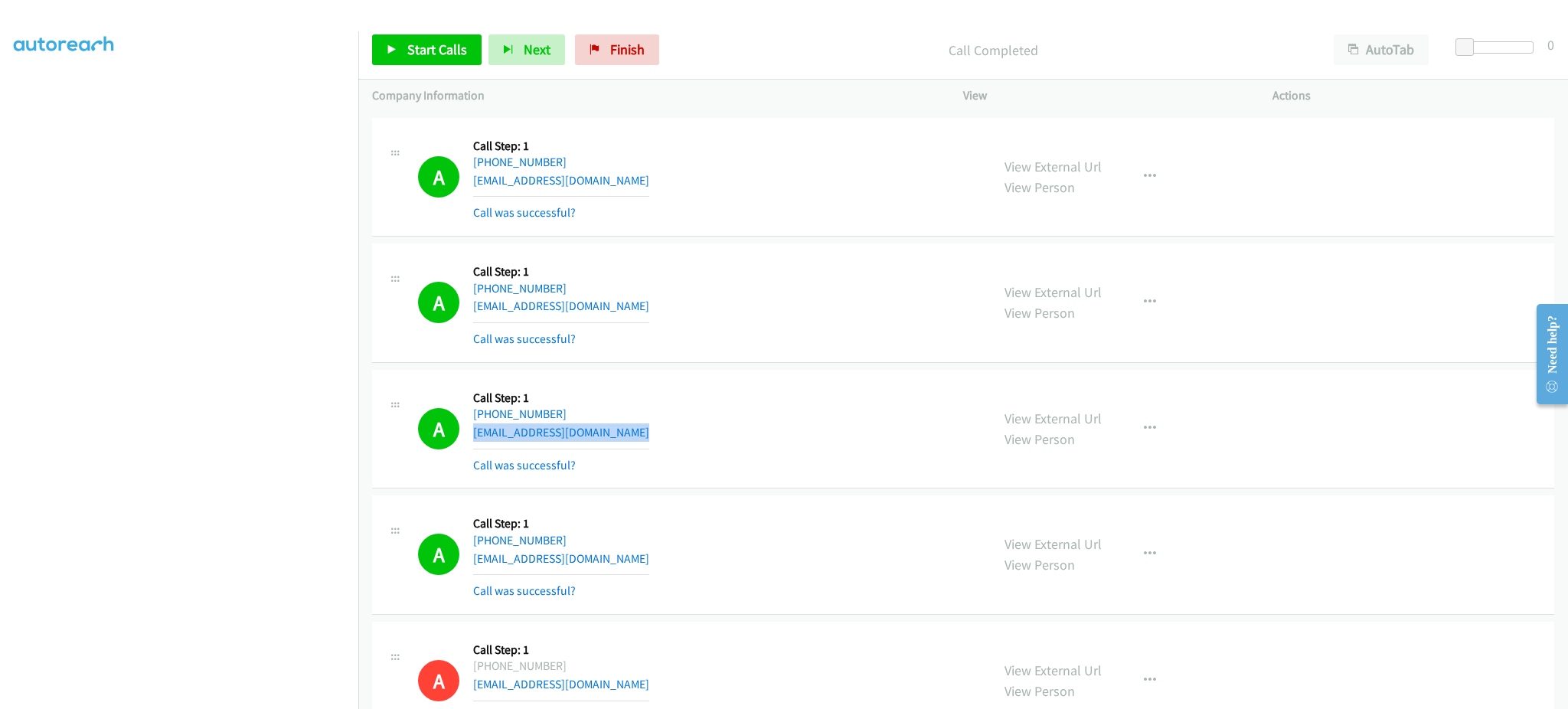
click at [666, 440] on div "A Callback Scheduled Call Step: 1 America/New_York +1 781-952-4649 osmarsolis10…" at bounding box center [698, 429] width 559 height 91
copy div "osmarsolis10@gmail.com"
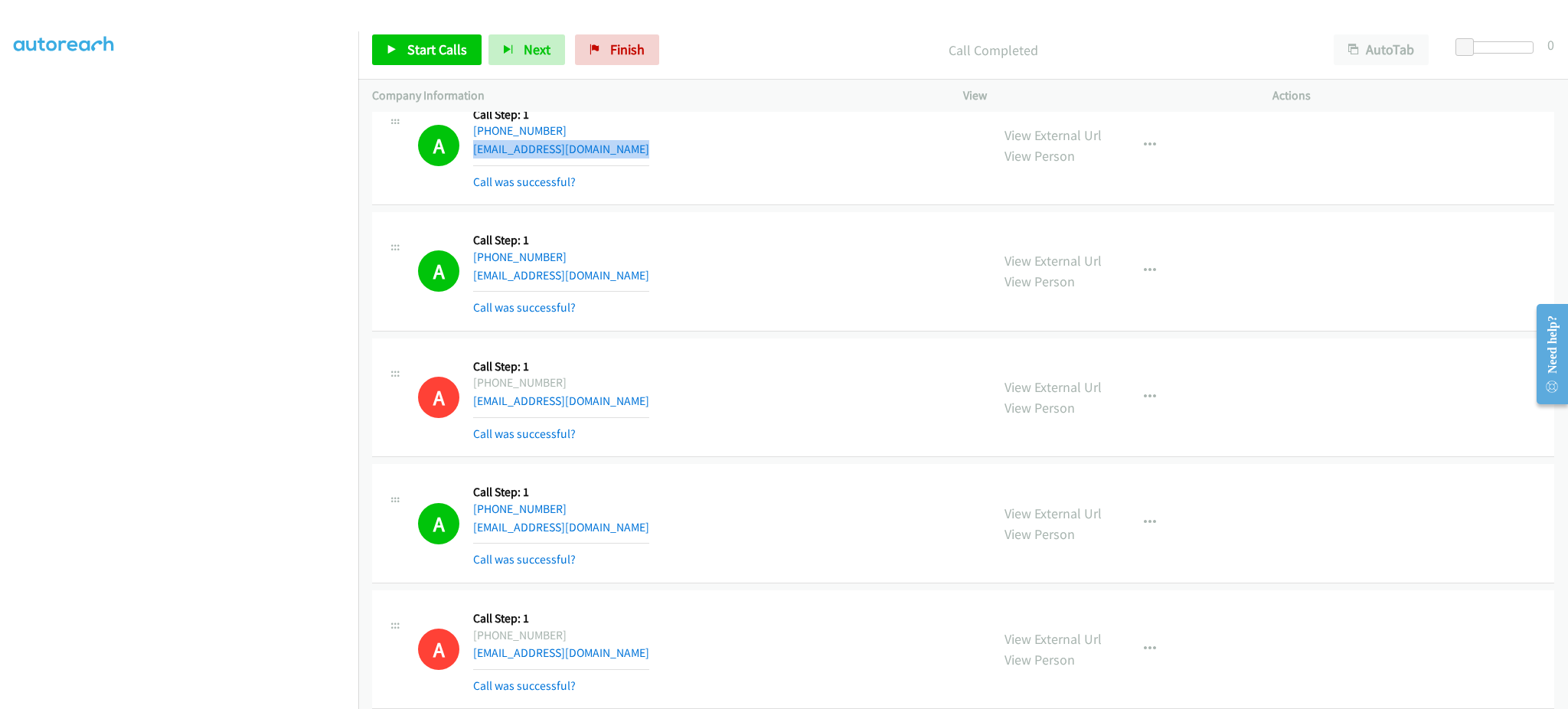
scroll to position [1531, 0]
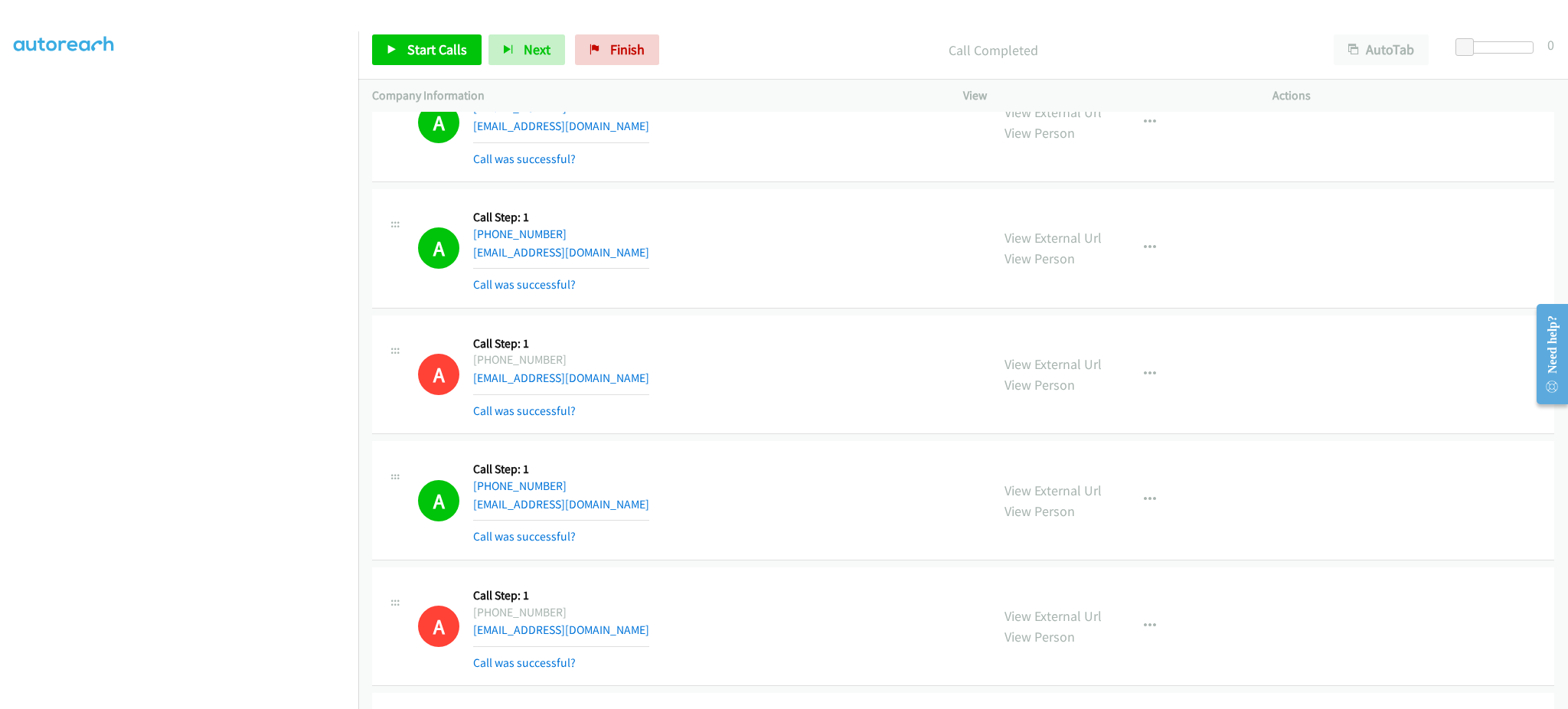
click at [643, 245] on div "A Callback Scheduled Call Step: 1 America/New_York +1 678-987-6789 pjunkemails2…" at bounding box center [698, 248] width 559 height 91
copy div "pjunkemails2@gmail.com"
click at [634, 501] on div "A Callback Scheduled Call Step: 1 America/New_York +1 347-930-7192 nikkijules1@…" at bounding box center [698, 500] width 559 height 91
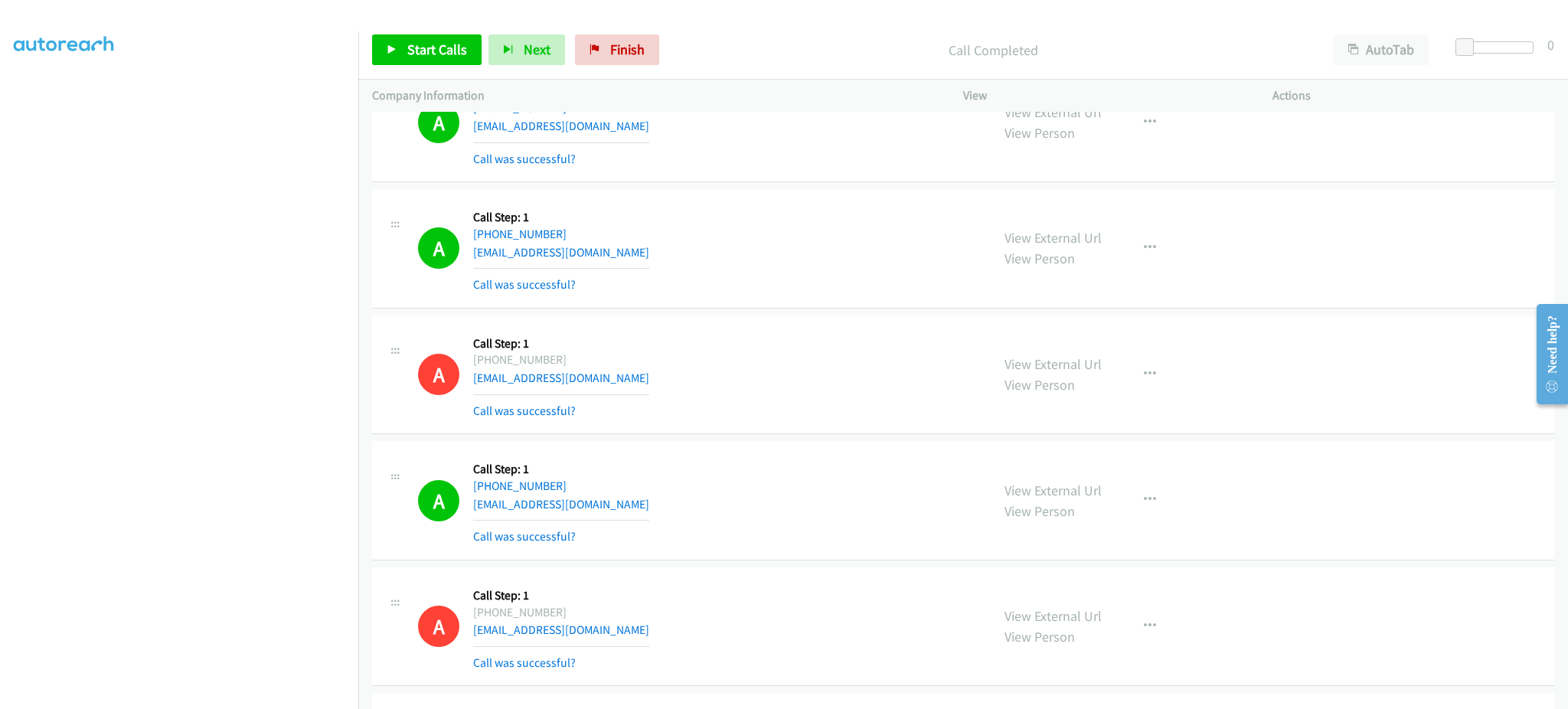
click at [634, 502] on div "A Callback Scheduled Call Step: 1 America/New_York +1 347-930-7192 nikkijules1@…" at bounding box center [698, 500] width 559 height 91
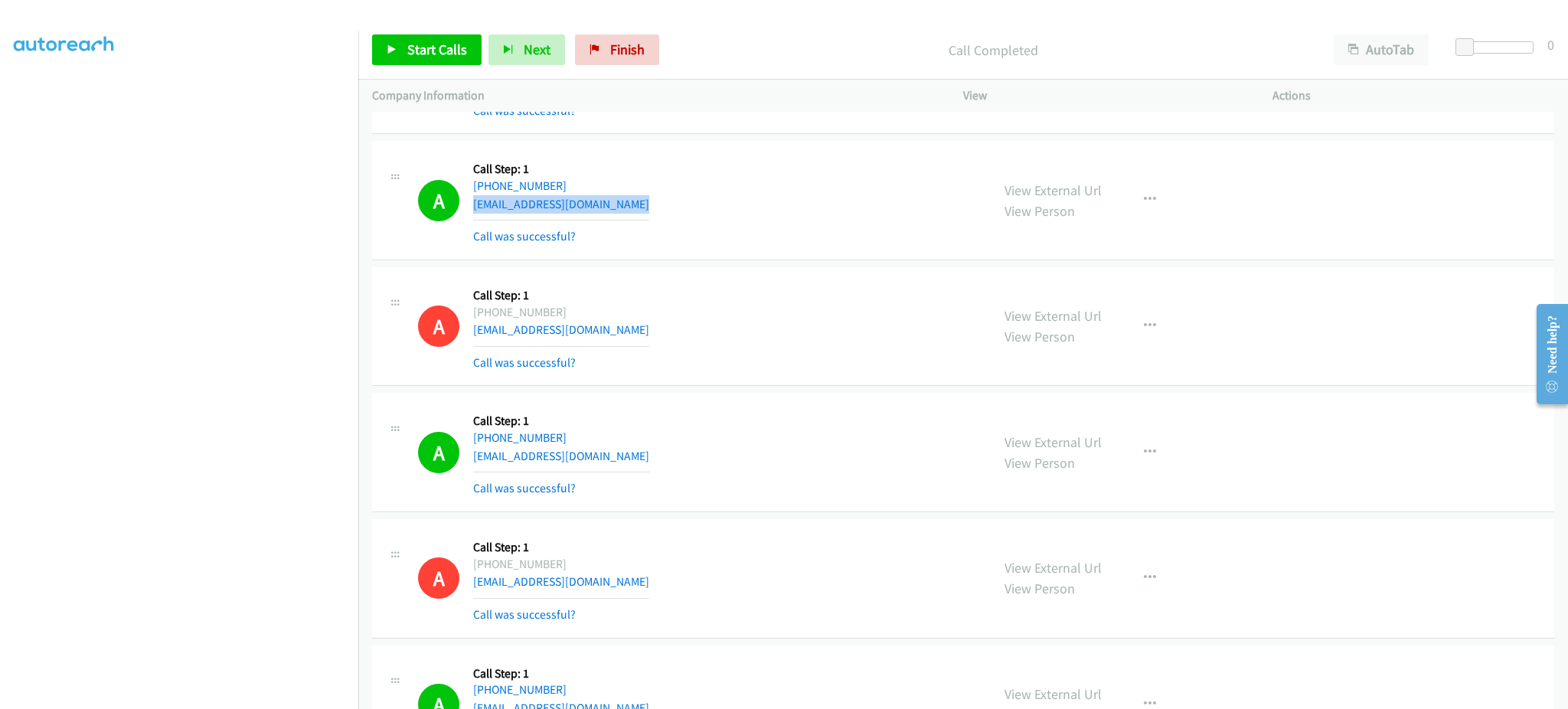
scroll to position [1837, 0]
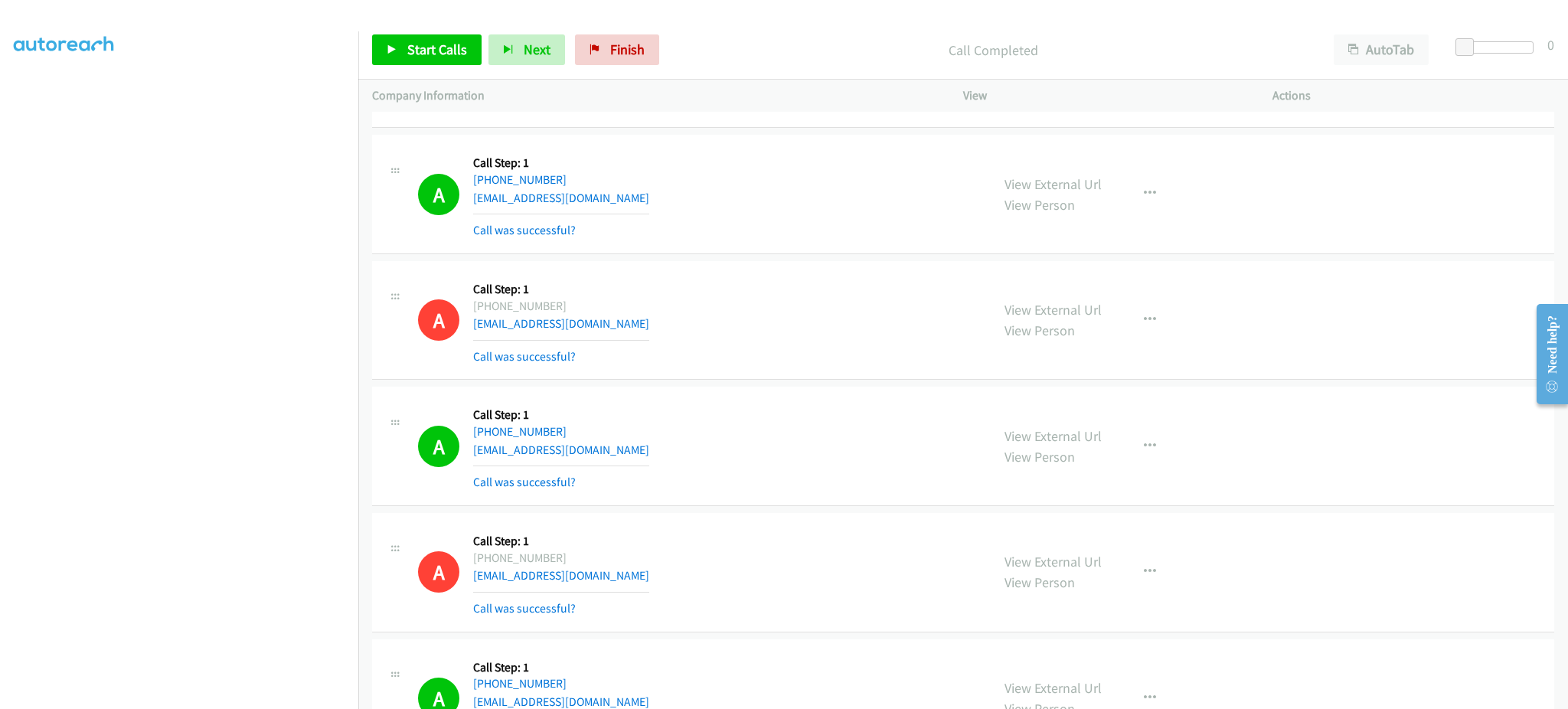
click at [651, 447] on div "A Callback Scheduled Call Step: 1 America/New_York +1 770-815-0698 undrae_mitch…" at bounding box center [698, 446] width 559 height 91
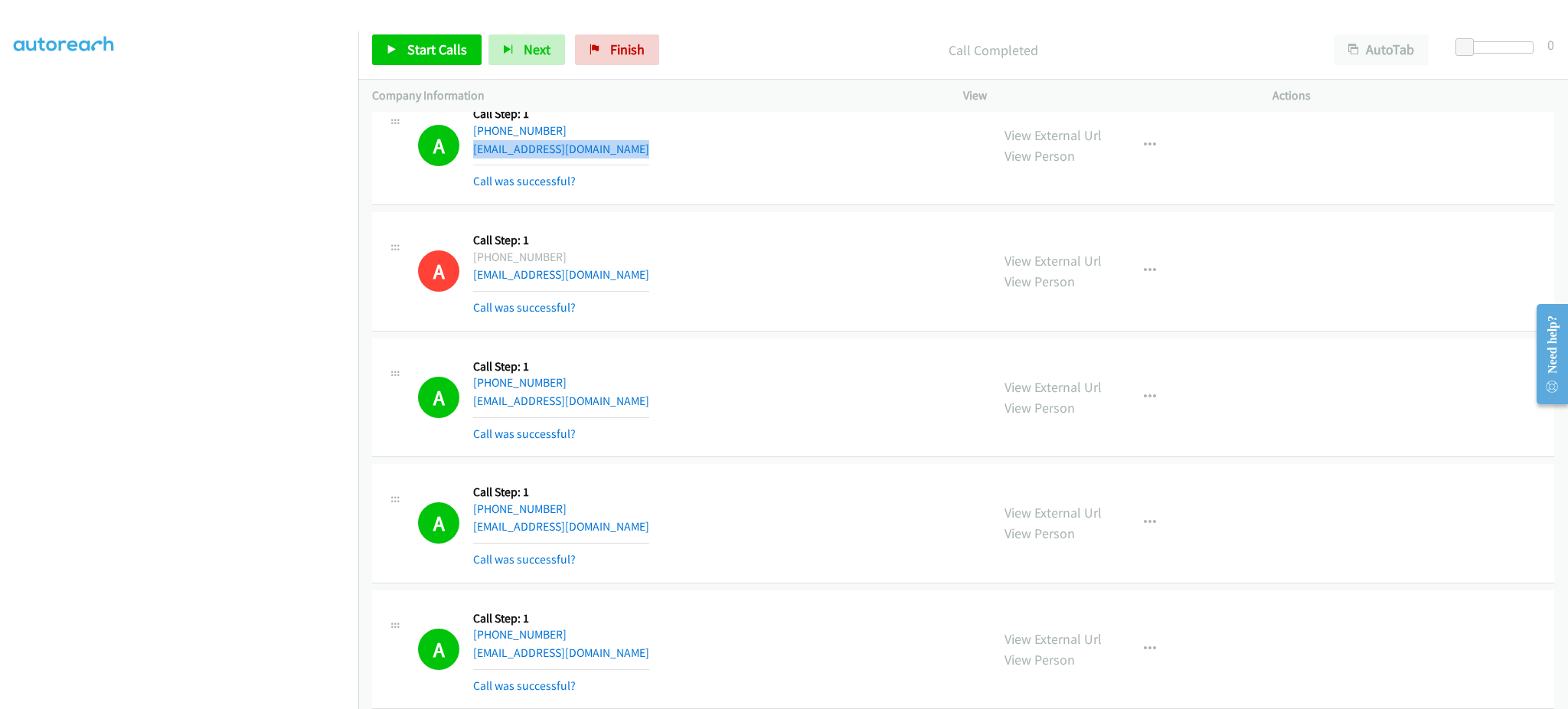
scroll to position [2449, 0]
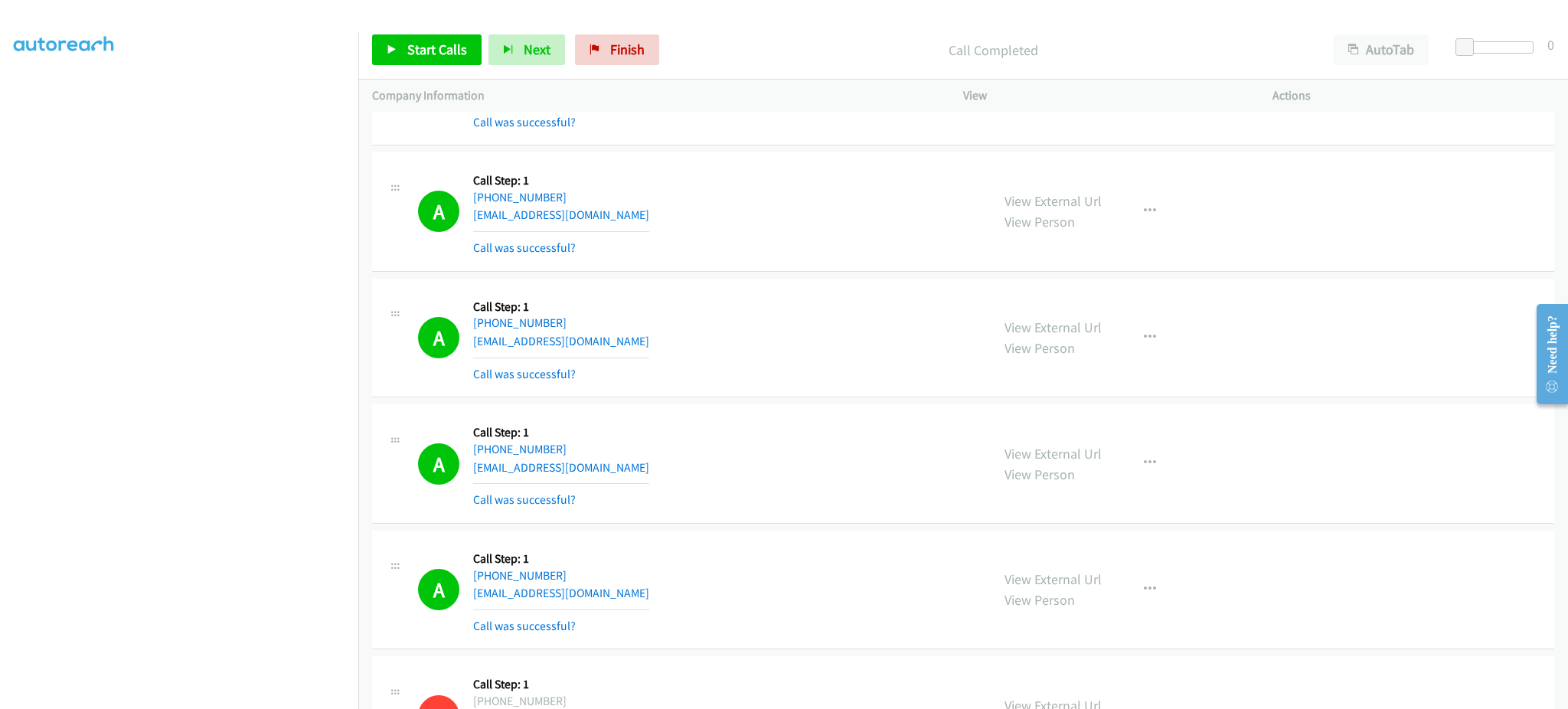
click at [687, 350] on div "A Callback Scheduled Call Step: 1 America/New_York +1 770-356-3473 courtneytheo…" at bounding box center [698, 338] width 559 height 91
click at [693, 471] on div "A Callback Scheduled Call Step: 1 America/New_York +1 813-928-0421 troubleshoot…" at bounding box center [698, 463] width 559 height 91
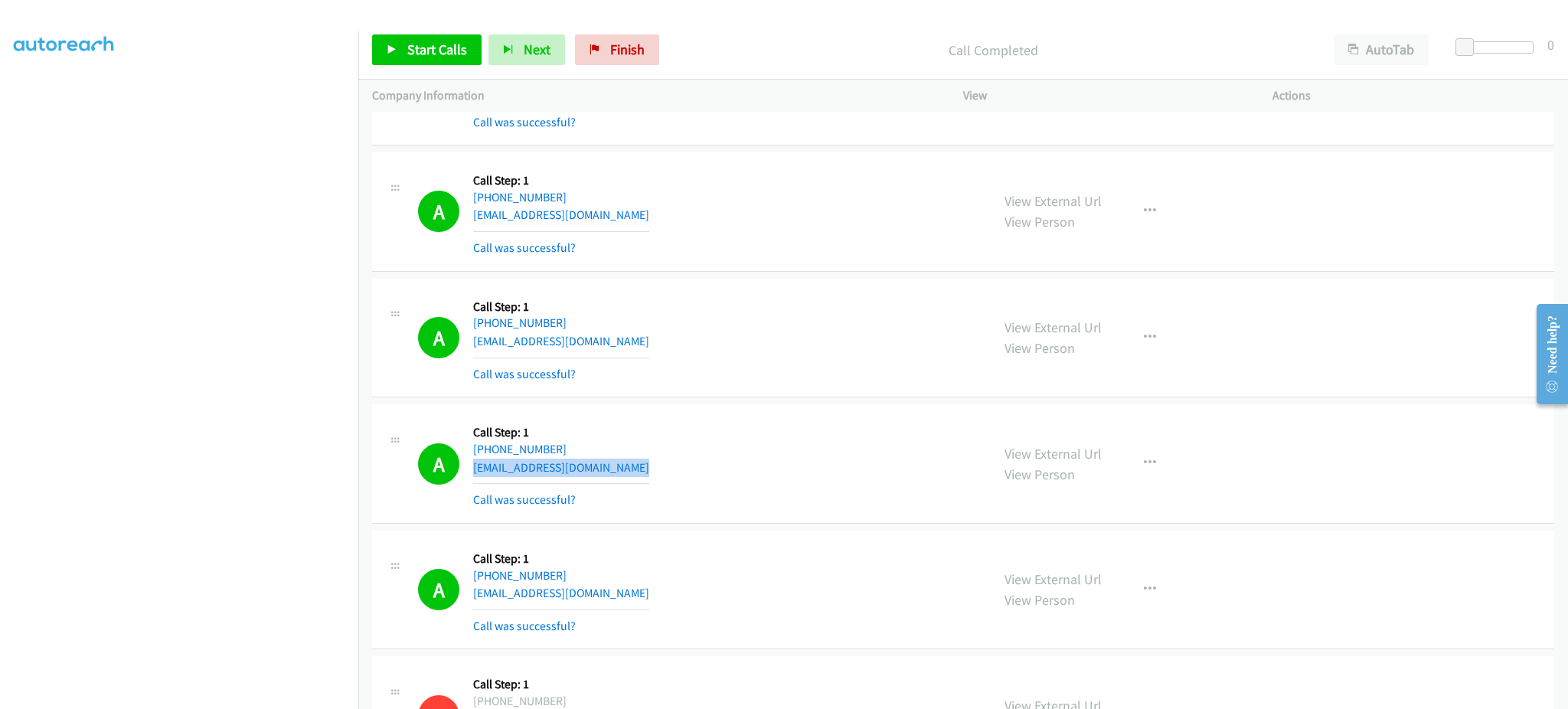
click at [693, 471] on div "A Callback Scheduled Call Step: 1 America/New_York +1 813-928-0421 troubleshoot…" at bounding box center [698, 463] width 559 height 91
click at [608, 595] on div "A Callback Scheduled Call Step: 1 America/New_York +1 917-309-0911 vweir1@veriz…" at bounding box center [698, 590] width 559 height 91
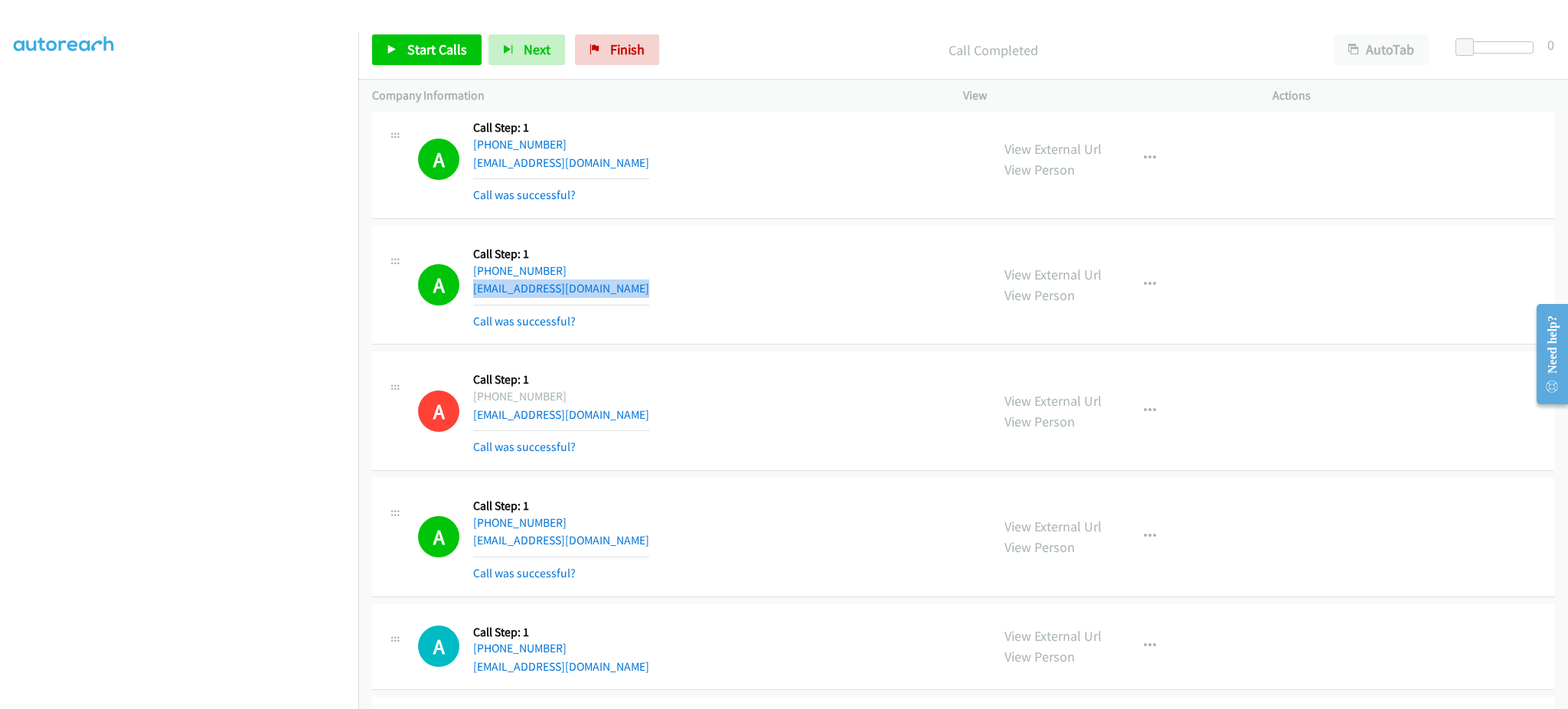
scroll to position [2756, 0]
click at [635, 531] on div "A Callback Scheduled Call Step: 1 America/New_York +1 908-581-9240 stephenjmann…" at bounding box center [698, 536] width 559 height 91
click at [634, 544] on div "A Callback Scheduled Call Step: 1 America/New_York +1 908-581-9240 stephenjmann…" at bounding box center [698, 536] width 559 height 91
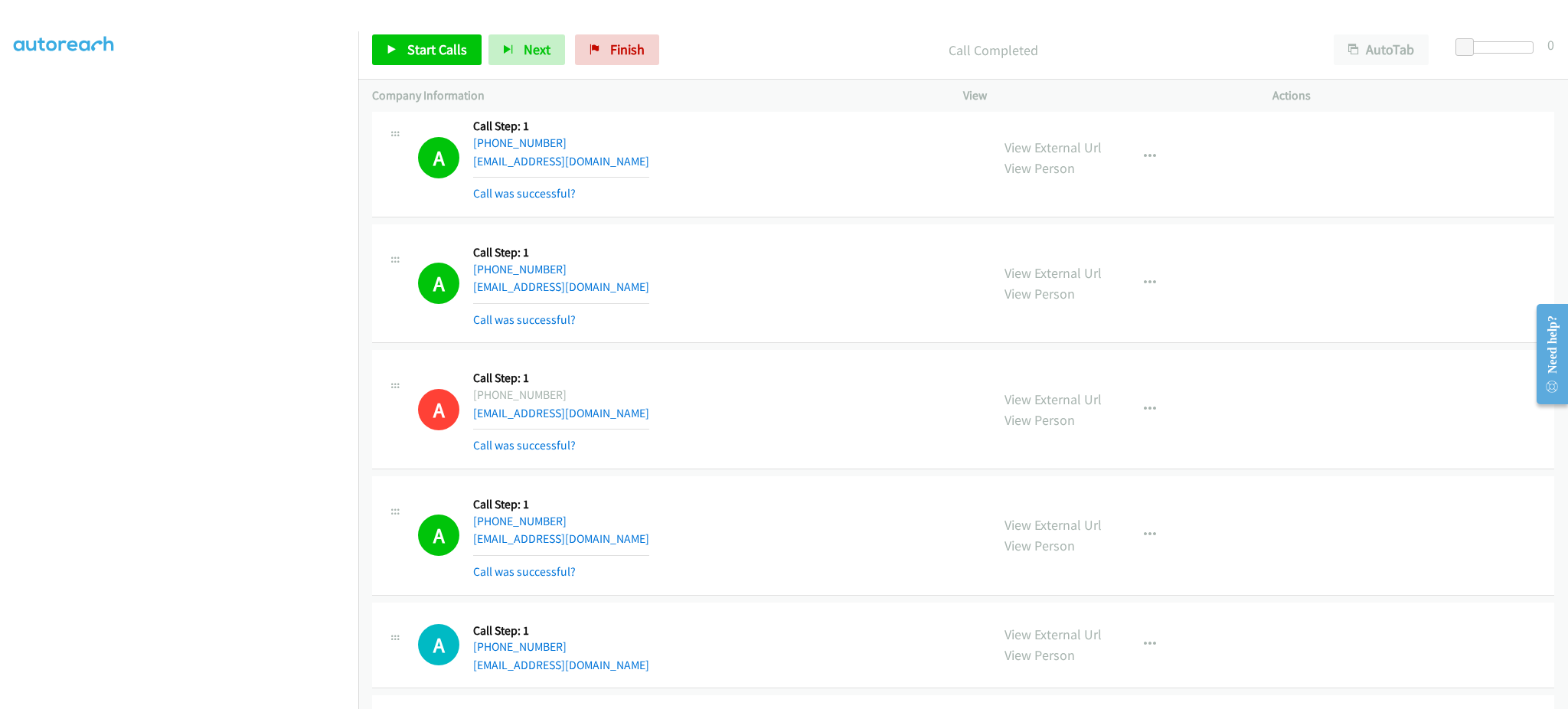
click at [634, 544] on div "A Callback Scheduled Call Step: 1 America/New_York +1 908-581-9240 stephenjmann…" at bounding box center [698, 536] width 559 height 91
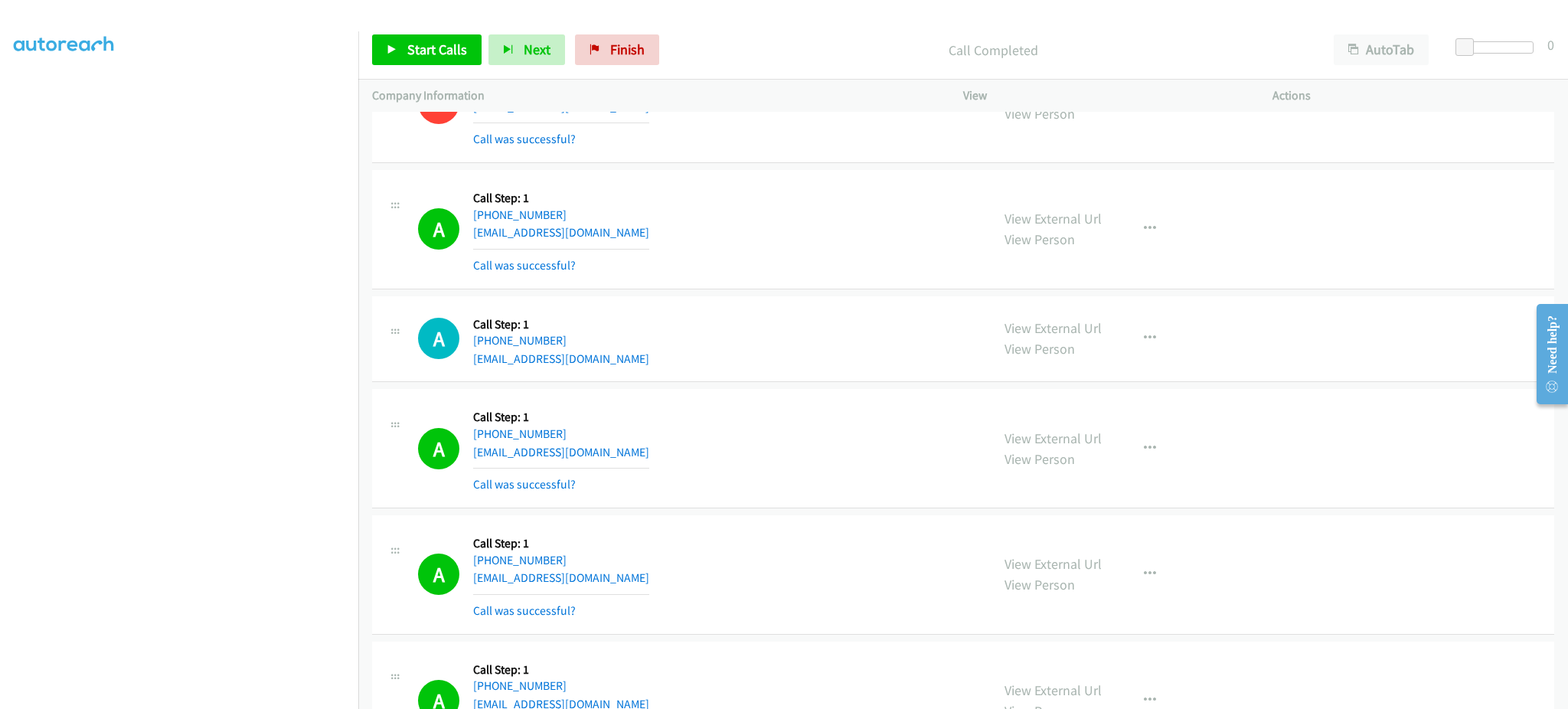
click at [643, 573] on div "A Callback Scheduled Call Step: 1 America/Chicago +1 334-327-5590 darwayne84@ya…" at bounding box center [698, 575] width 559 height 91
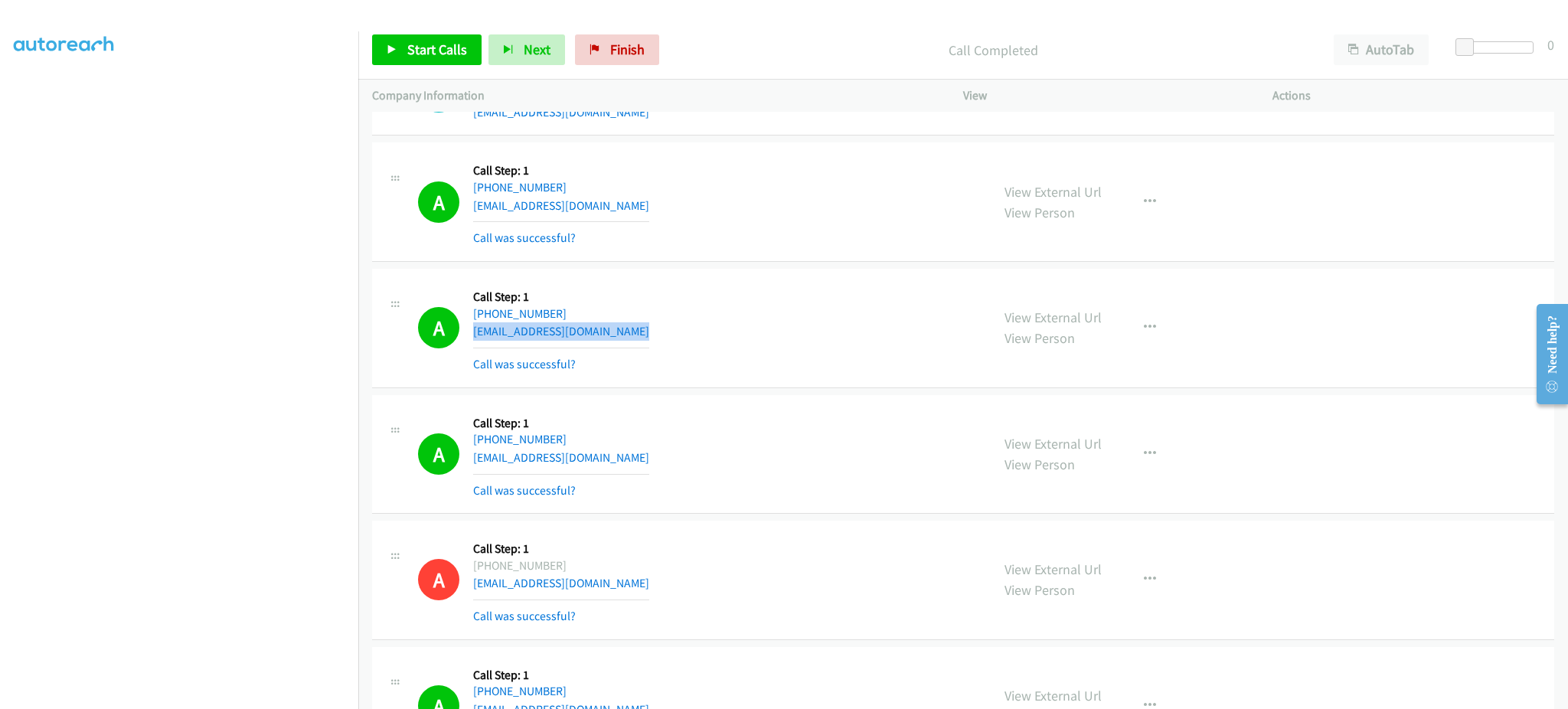
scroll to position [3368, 0]
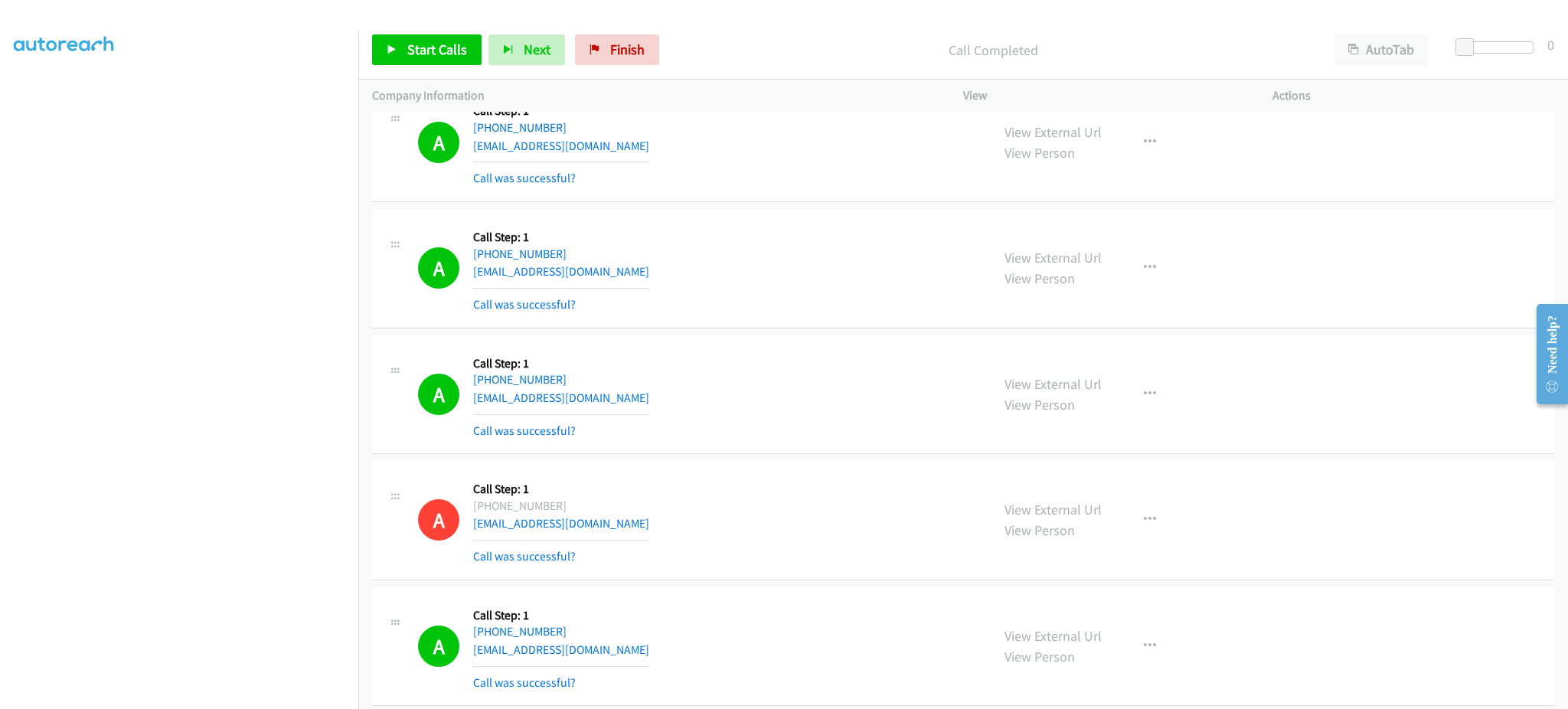
click at [667, 401] on div "A Callback Scheduled Call Step: 1 America/New_York +1 908-642-3487 mamidinvsrao…" at bounding box center [698, 394] width 559 height 91
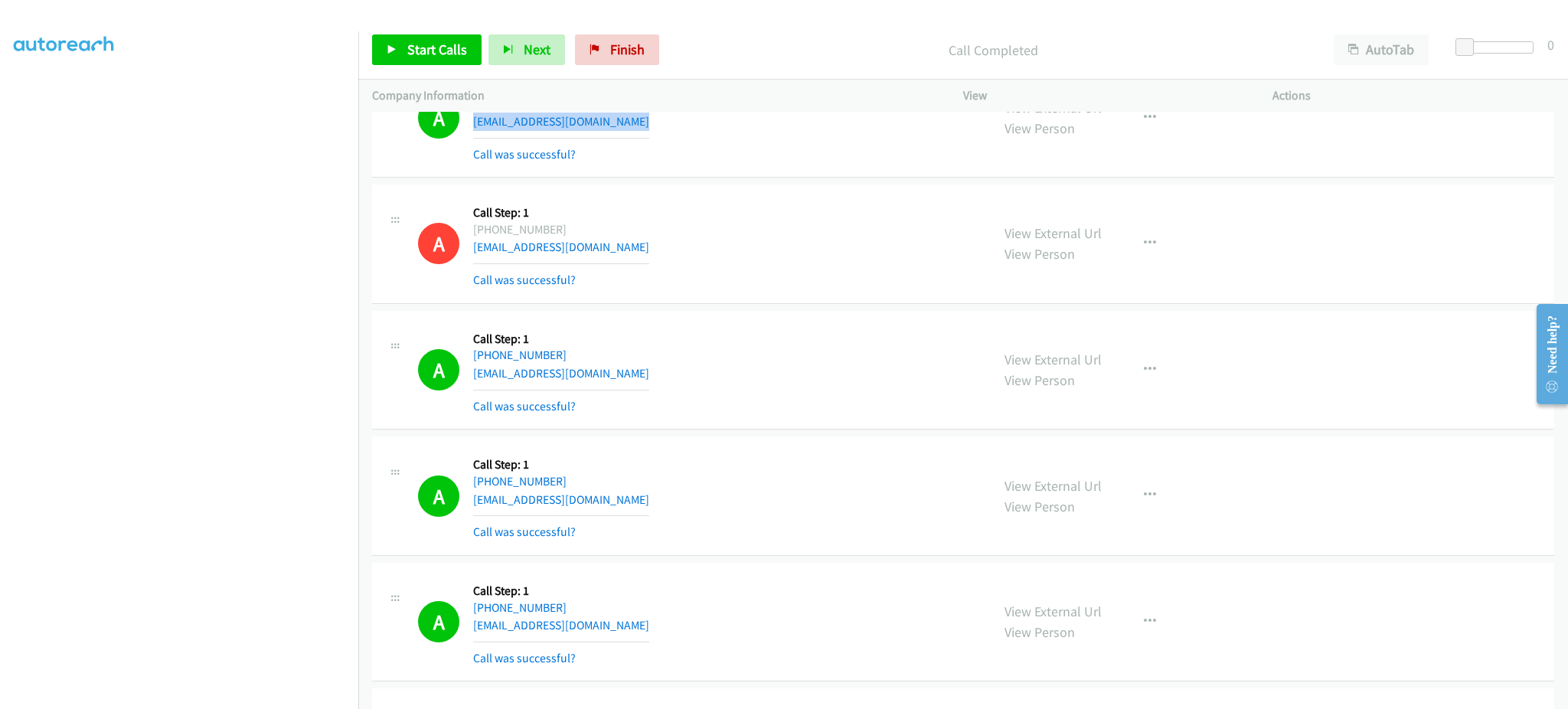
scroll to position [3674, 0]
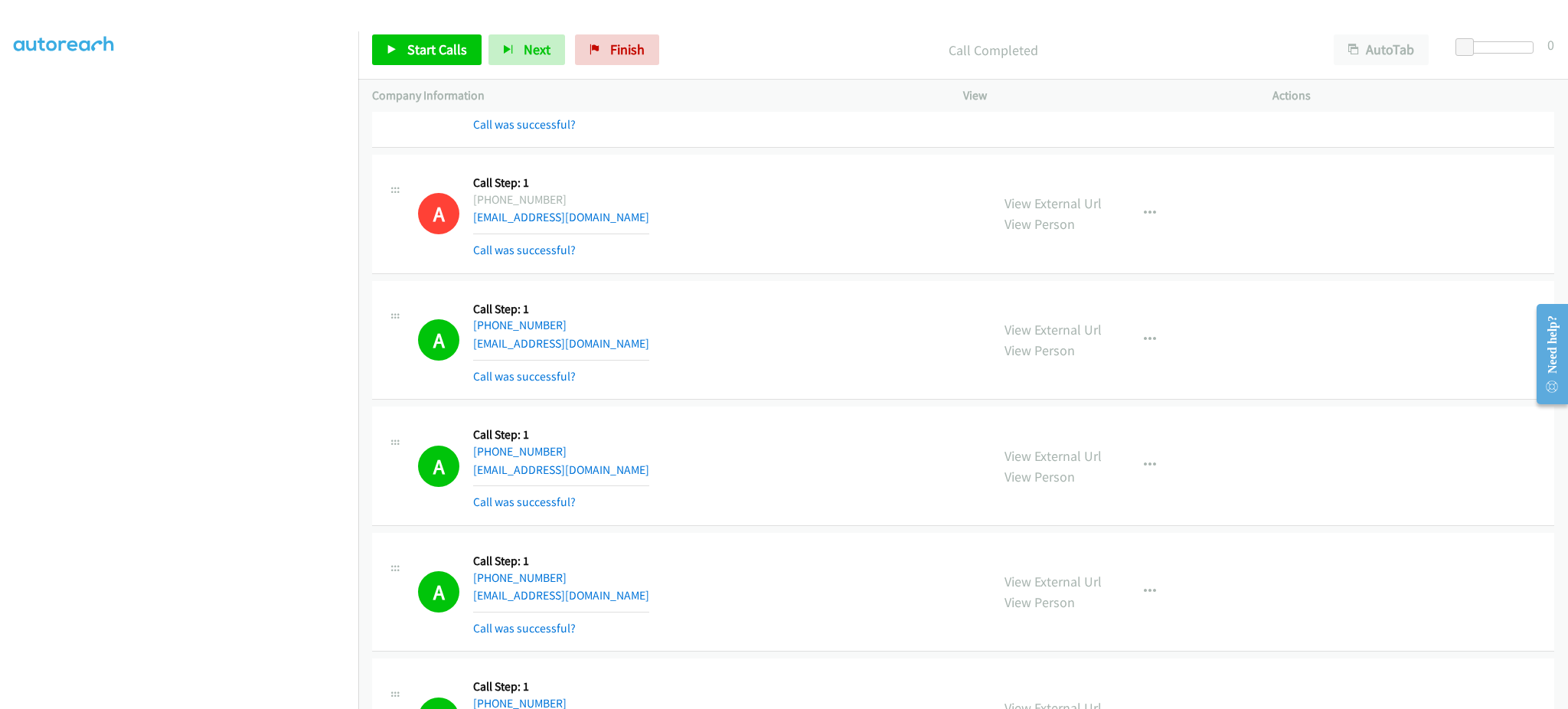
click at [646, 343] on div "A Callback Scheduled Call Step: 1 America/Chicago +1 608-712-7465 tinampink11@g…" at bounding box center [698, 340] width 559 height 91
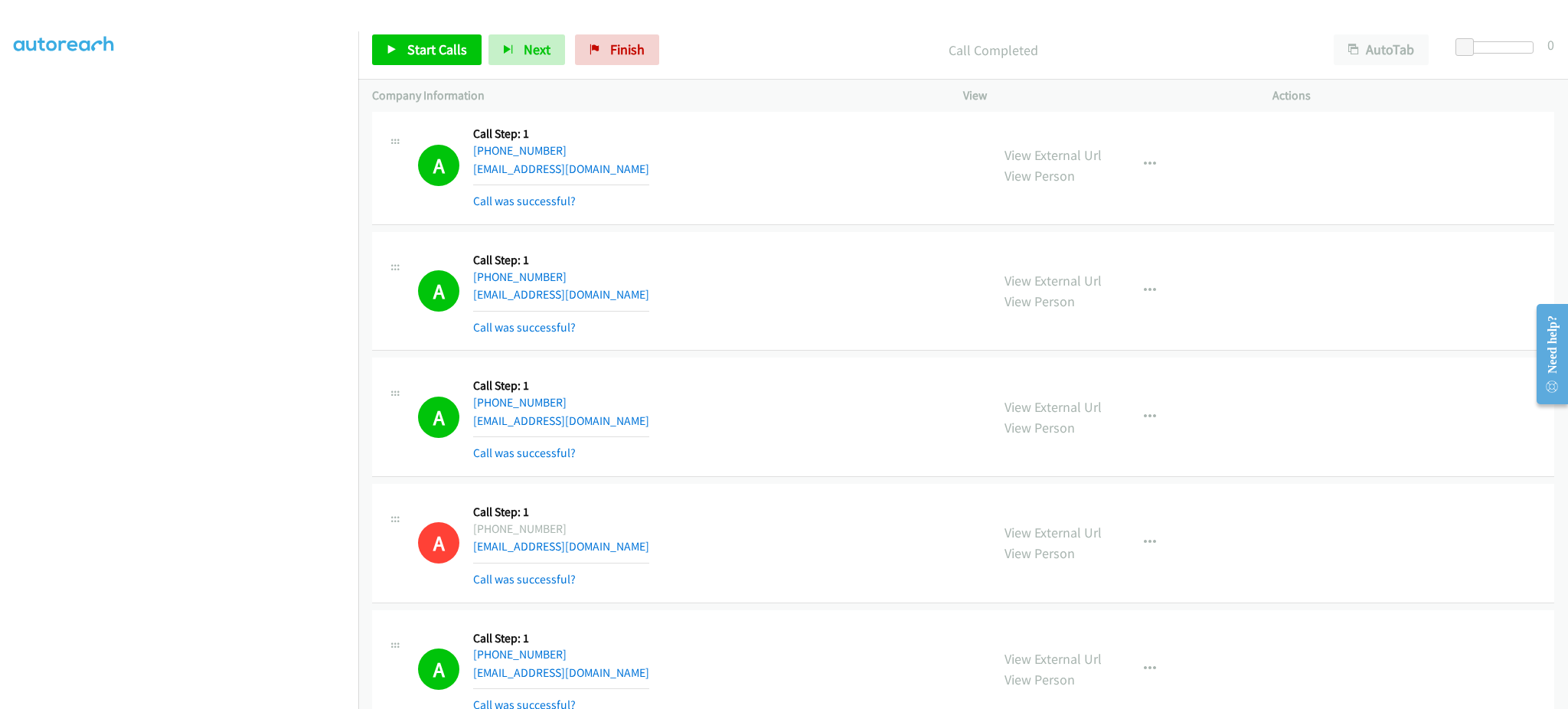
scroll to position [3980, 0]
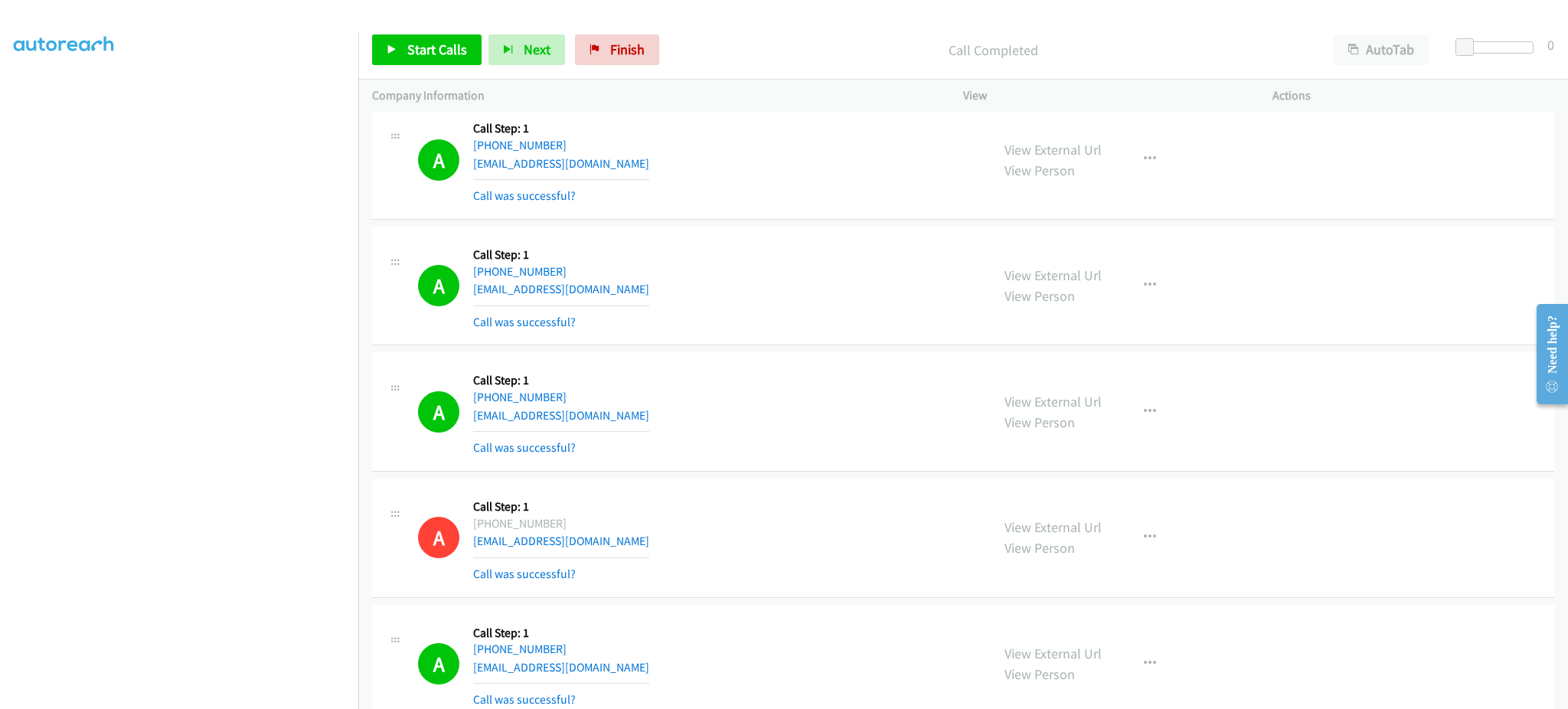
click at [683, 430] on div "A Callback Scheduled Call Step: 1 America/New_York +1 770-386-3239 donpost007@g…" at bounding box center [698, 411] width 559 height 91
click at [669, 421] on div "A Callback Scheduled Call Step: 1 America/New_York +1 770-386-3239 donpost007@g…" at bounding box center [698, 411] width 559 height 91
click at [669, 422] on div "A Callback Scheduled Call Step: 1 America/New_York +1 770-386-3239 donpost007@g…" at bounding box center [698, 411] width 559 height 91
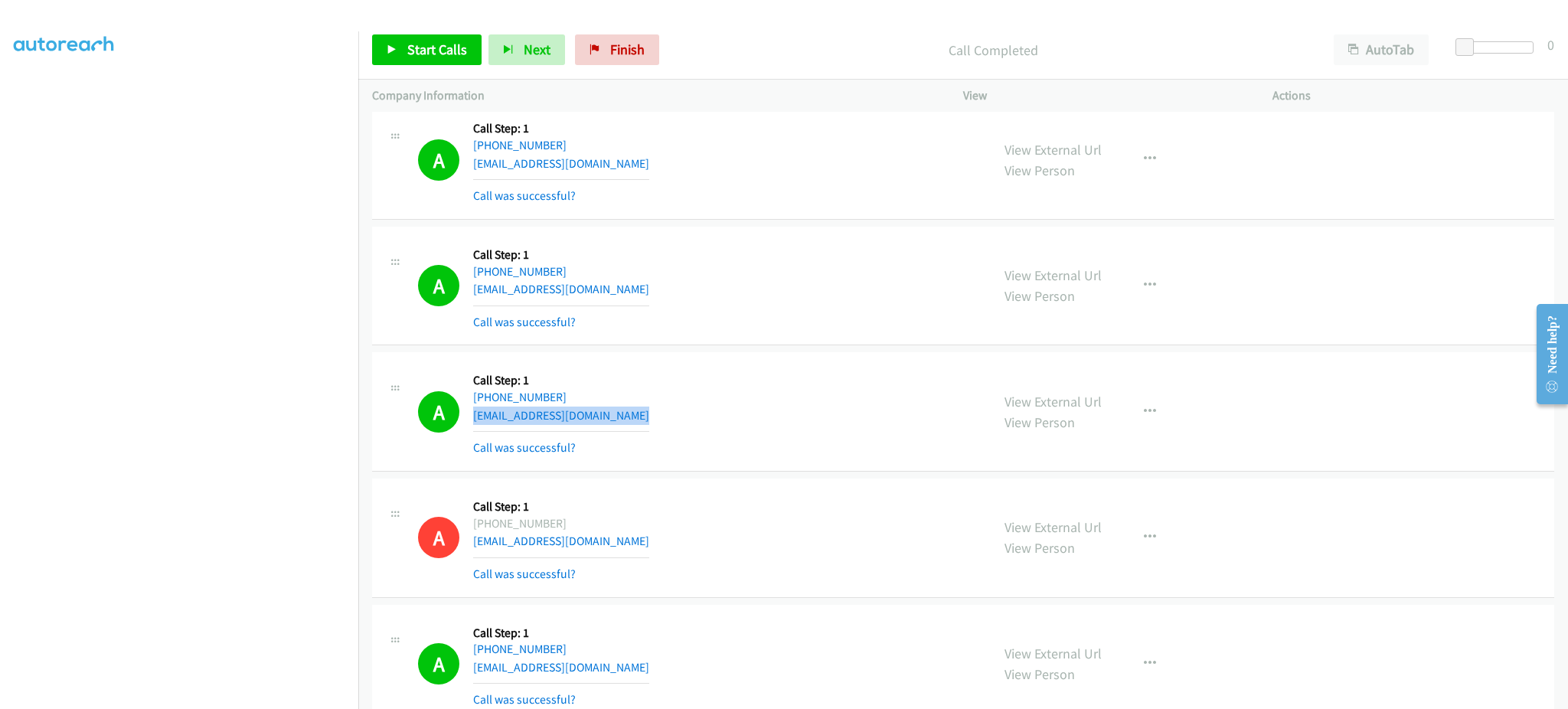
click at [669, 422] on div "A Callback Scheduled Call Step: 1 America/New_York +1 770-386-3239 donpost007@g…" at bounding box center [698, 411] width 559 height 91
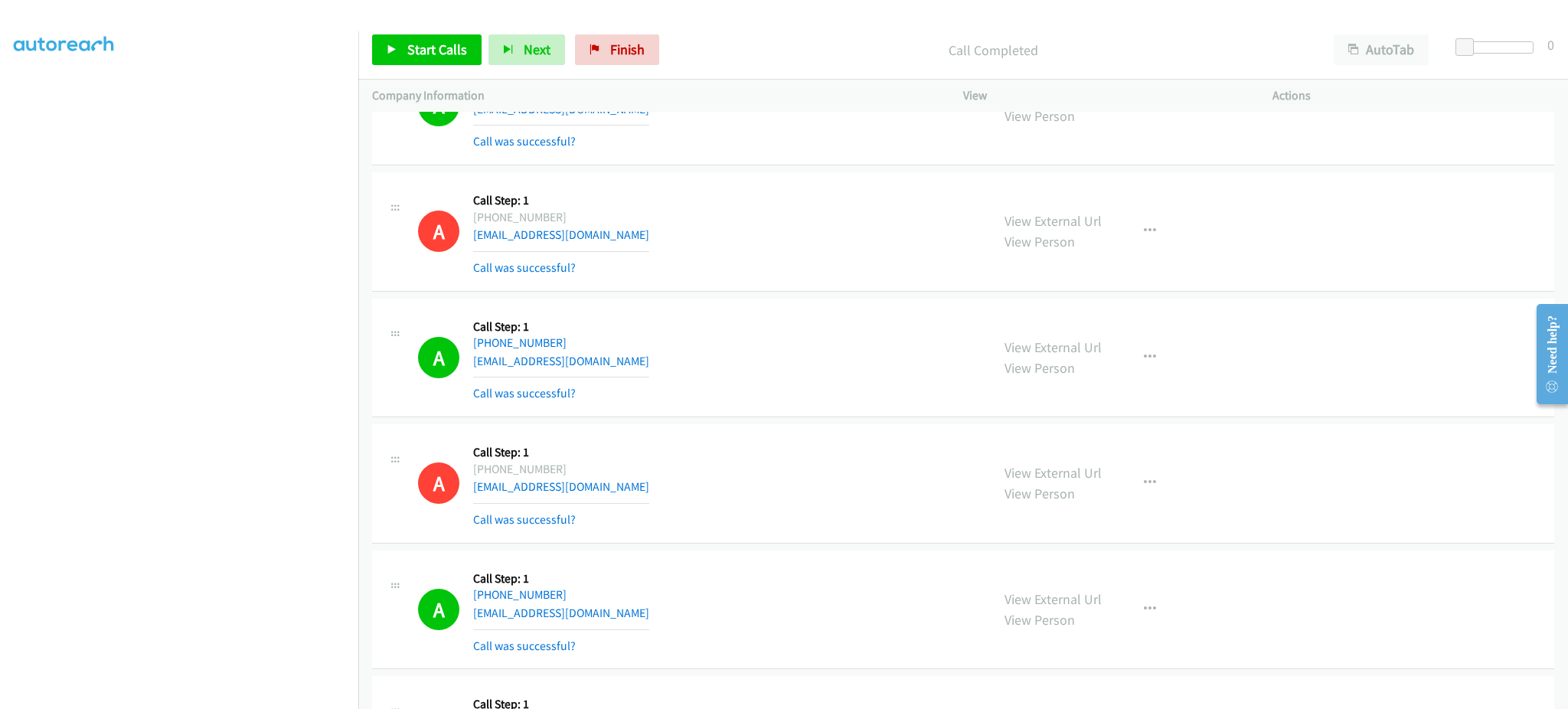
click at [662, 360] on div "A Callback Scheduled Call Step: 1 Pacific/Honolulu +1 808-393-4574 hiro_6295@ms…" at bounding box center [698, 358] width 559 height 91
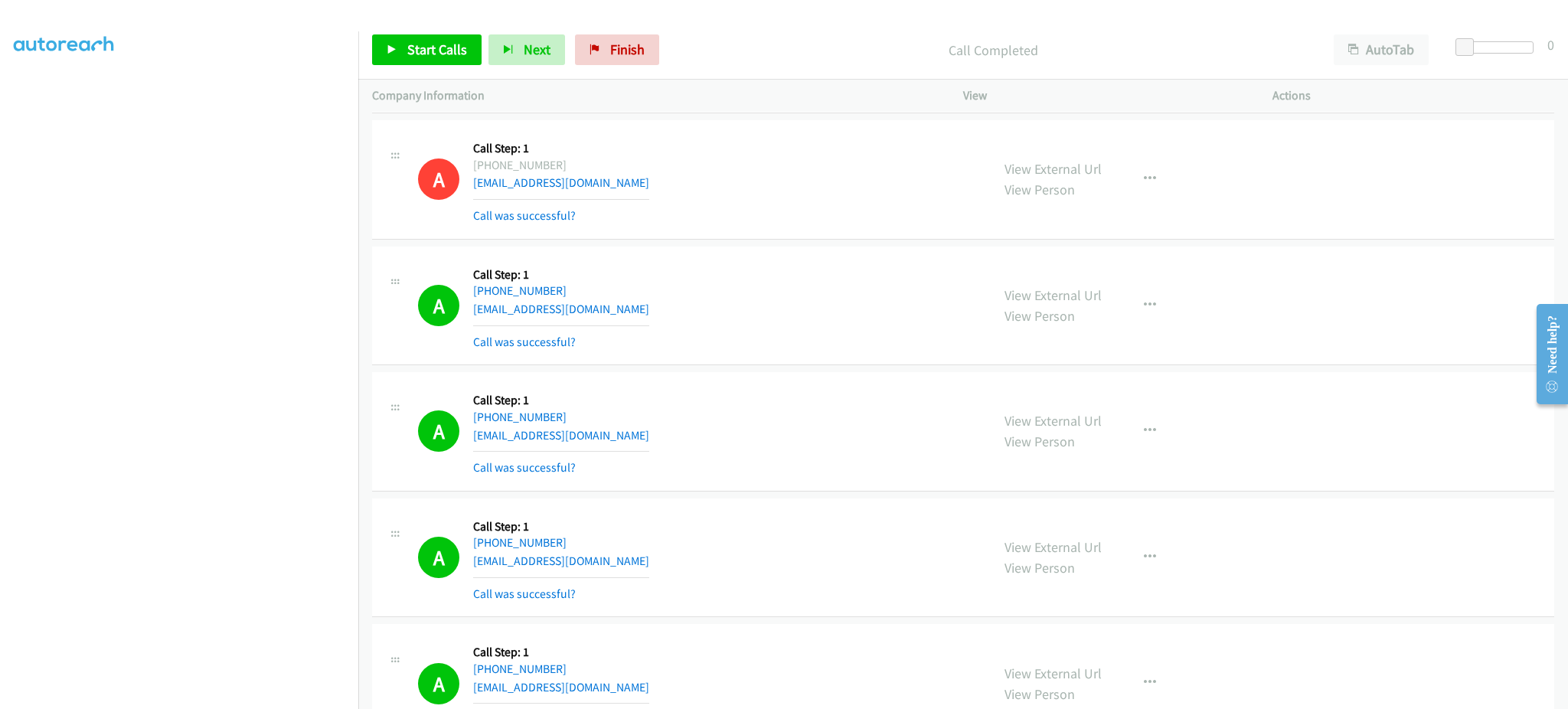
scroll to position [4593, 0]
click at [628, 313] on div "A Callback Scheduled Call Step: 1 Pacific/Honolulu +1 808-631-7220 pohaku888@gm…" at bounding box center [698, 303] width 559 height 91
click at [628, 312] on div "A Callback Scheduled Call Step: 1 Pacific/Honolulu +1 808-631-7220 pohaku888@gm…" at bounding box center [698, 303] width 559 height 91
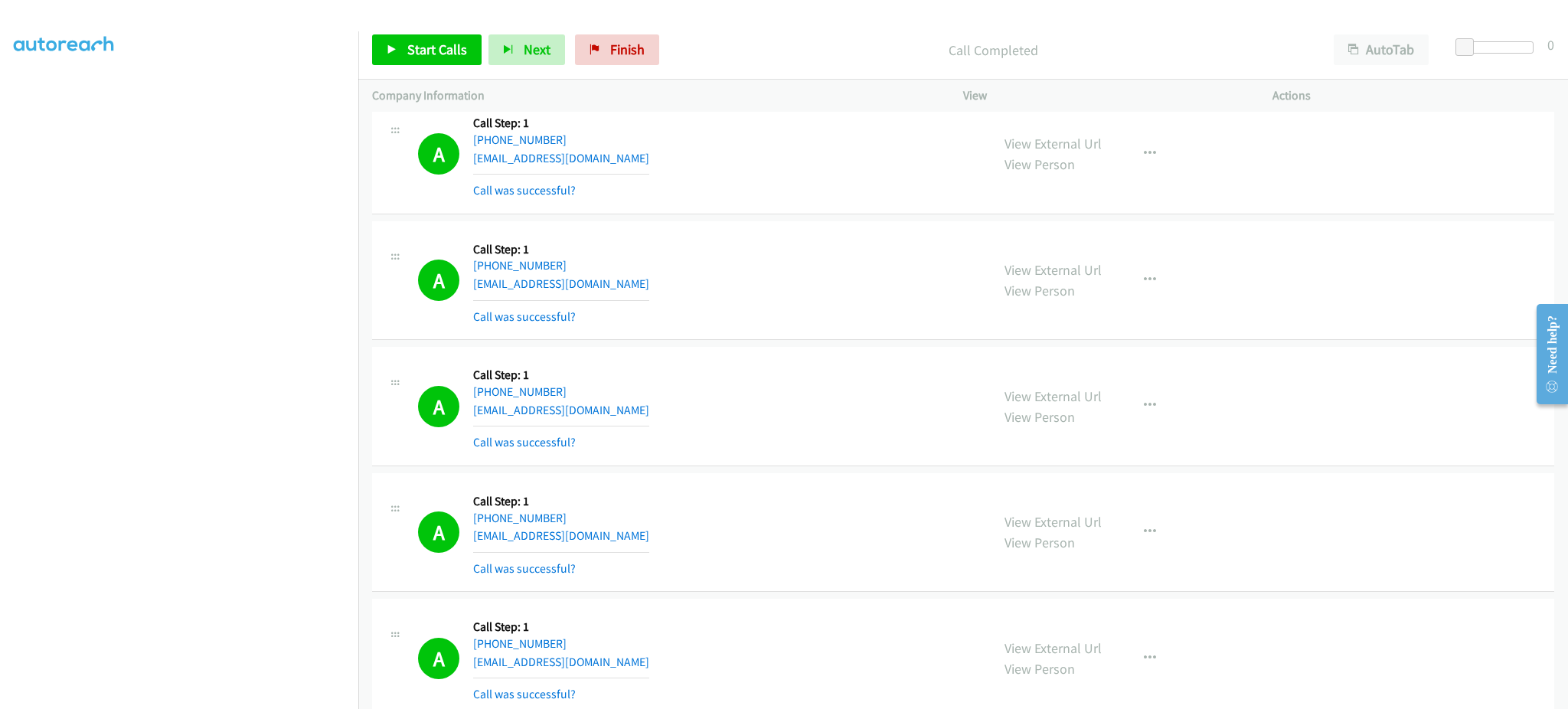
scroll to position [4899, 0]
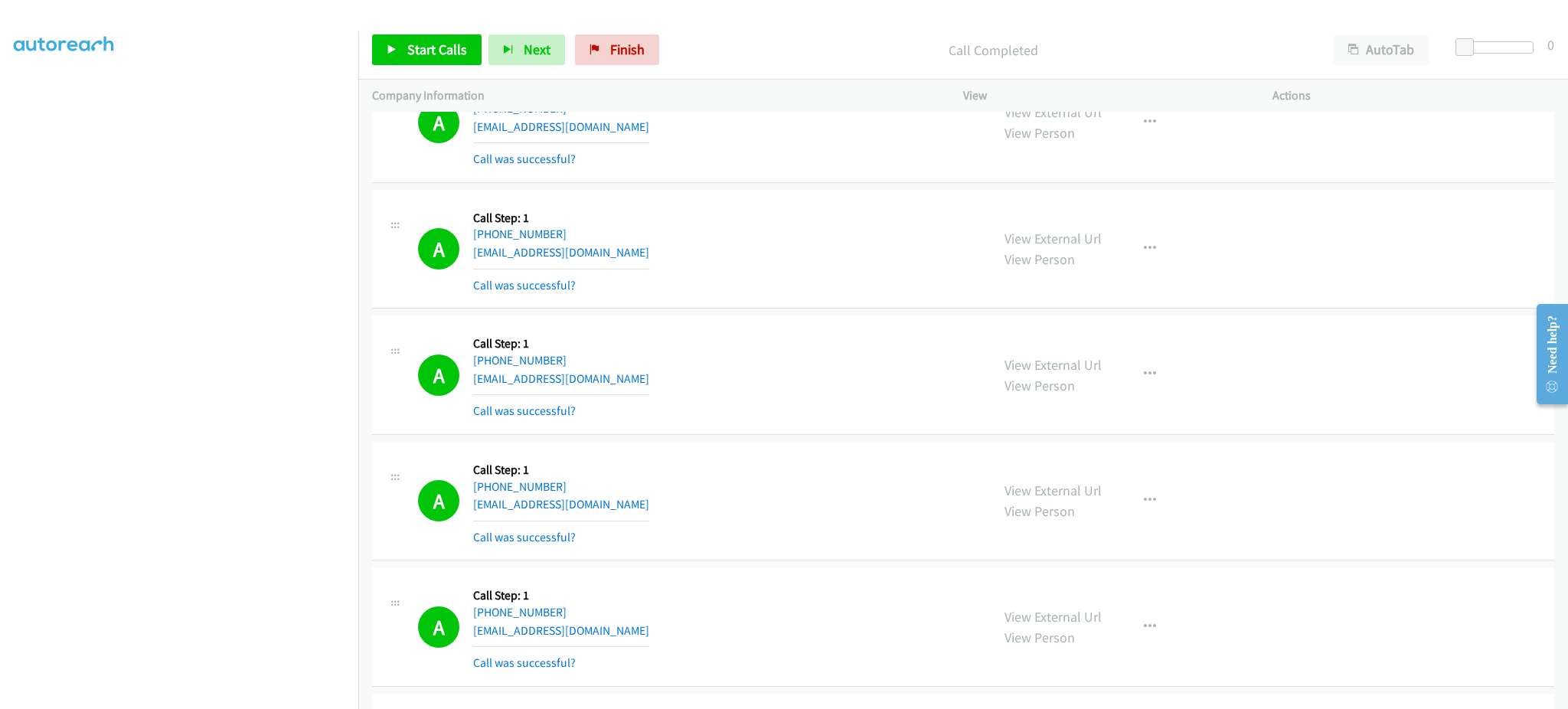
click at [628, 385] on div "A Callback Scheduled Call Step: 1 America/New_York +1 704-388-6722 ponceletjuni…" at bounding box center [698, 375] width 559 height 91
click at [631, 513] on div "A Callback Scheduled Call Step: 1 America/Los_Angeles +1 208-704-2126 jodiltd7@…" at bounding box center [698, 501] width 559 height 91
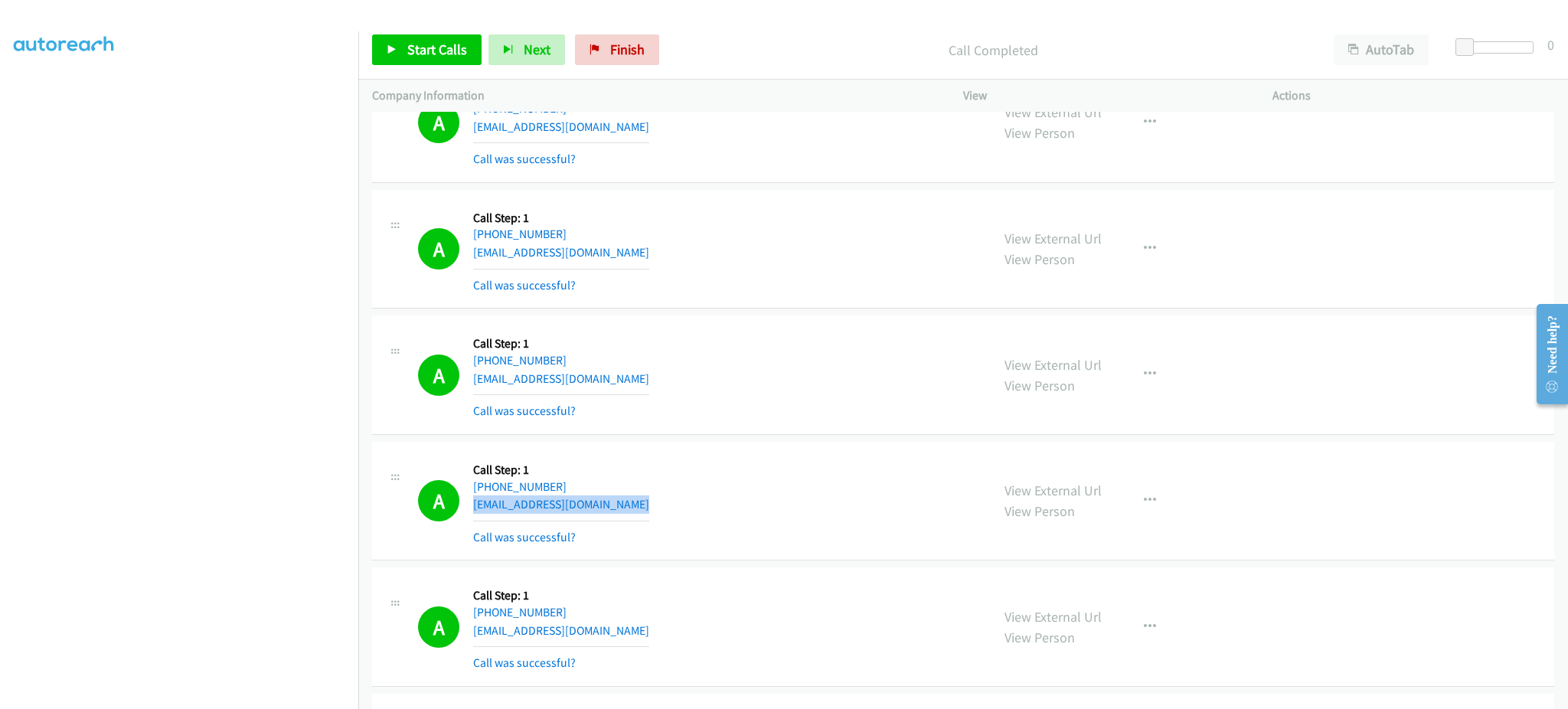
drag, startPoint x: 631, startPoint y: 513, endPoint x: 643, endPoint y: 501, distance: 17.0
click at [630, 513] on div "A Callback Scheduled Call Step: 1 America/Los_Angeles +1 208-704-2126 jodiltd7@…" at bounding box center [698, 501] width 559 height 91
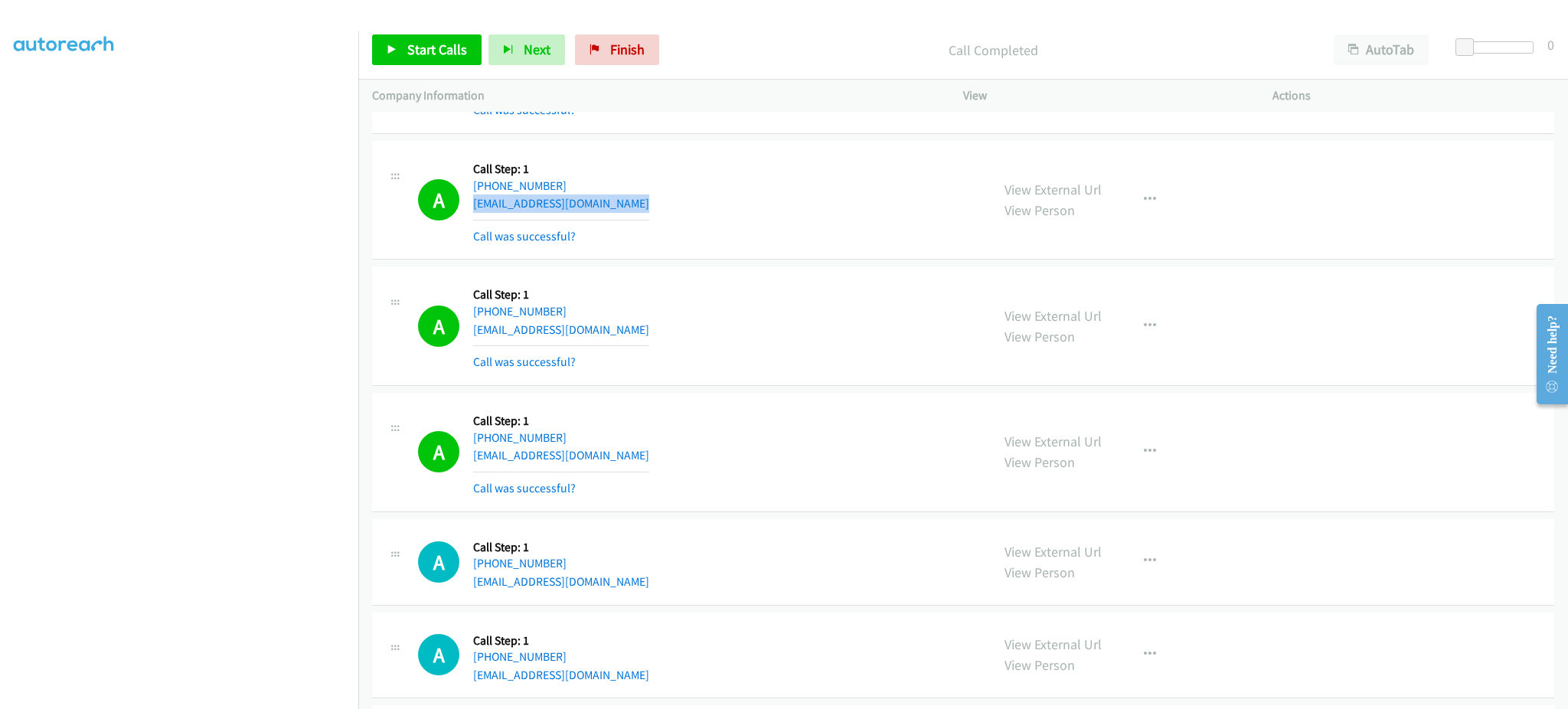
scroll to position [5205, 0]
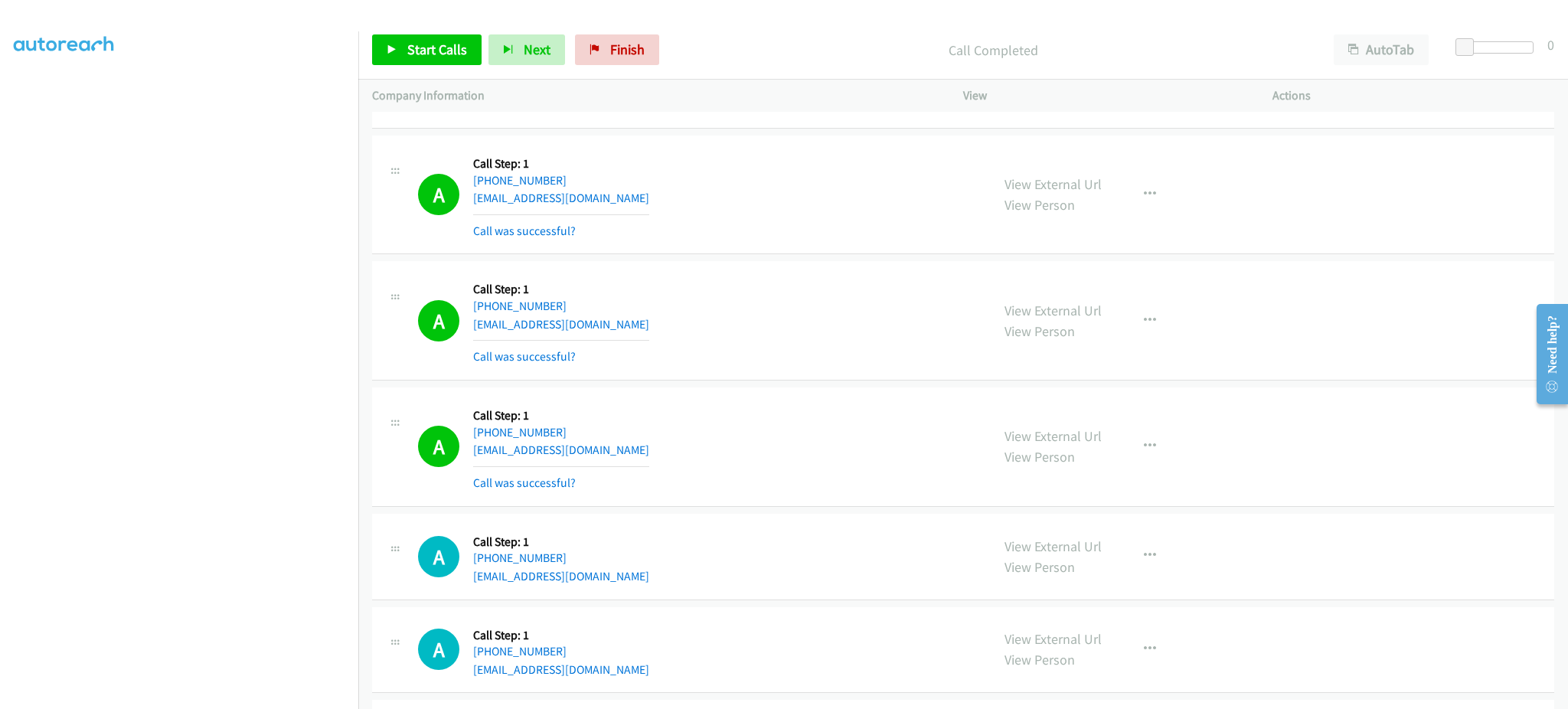
click at [618, 330] on div "A Callback Scheduled Call Step: 1 America/Chicago +1 979-240-8387 mckdan@aol.co…" at bounding box center [698, 320] width 559 height 91
click at [432, 42] on span "Start Calls" at bounding box center [437, 50] width 60 height 18
click at [683, 458] on div "A Callback Scheduled Call Step: 1 America/Los_Angeles +1 509-953-0549 sarahanne…" at bounding box center [698, 447] width 559 height 91
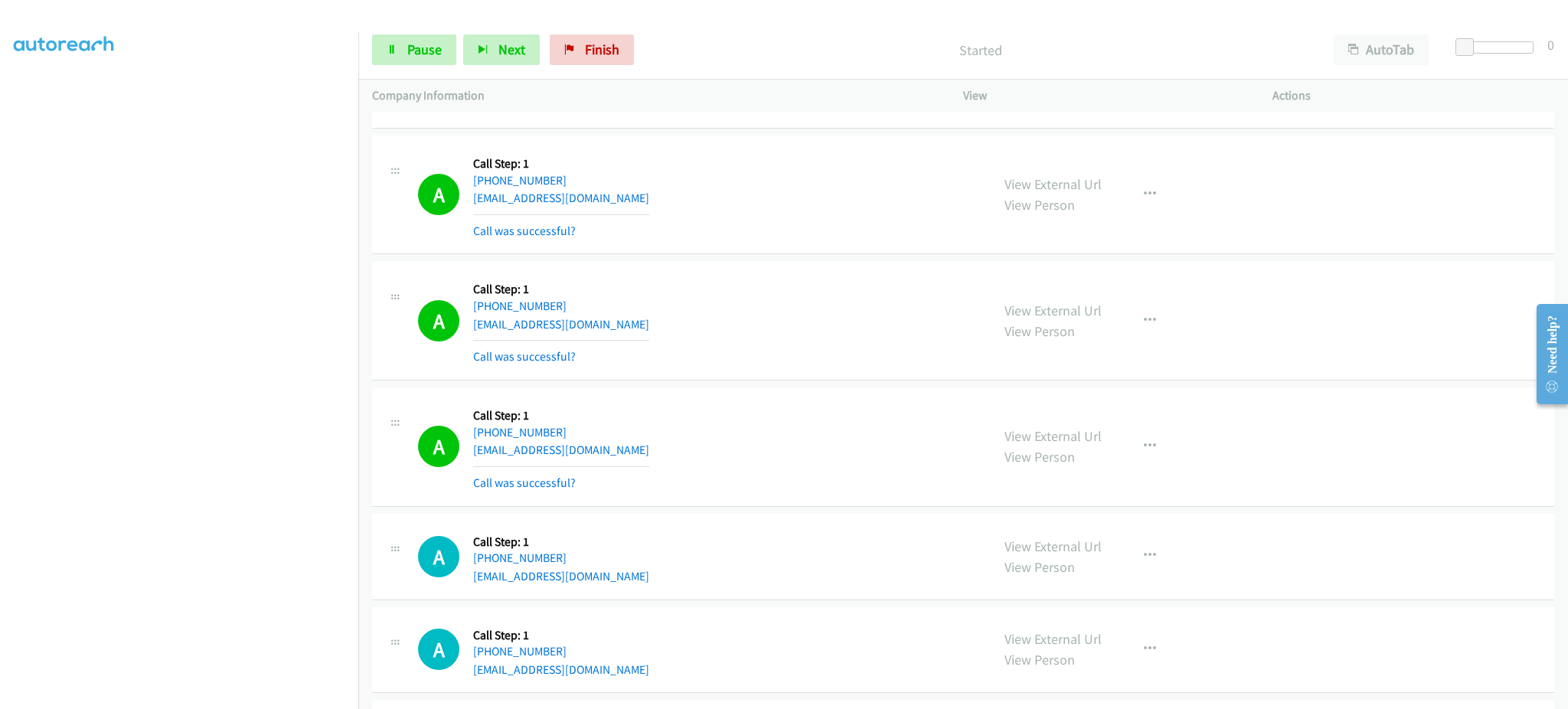
click at [683, 459] on div "A Callback Scheduled Call Step: 1 America/Los_Angeles +1 509-953-0549 sarahanne…" at bounding box center [698, 447] width 559 height 91
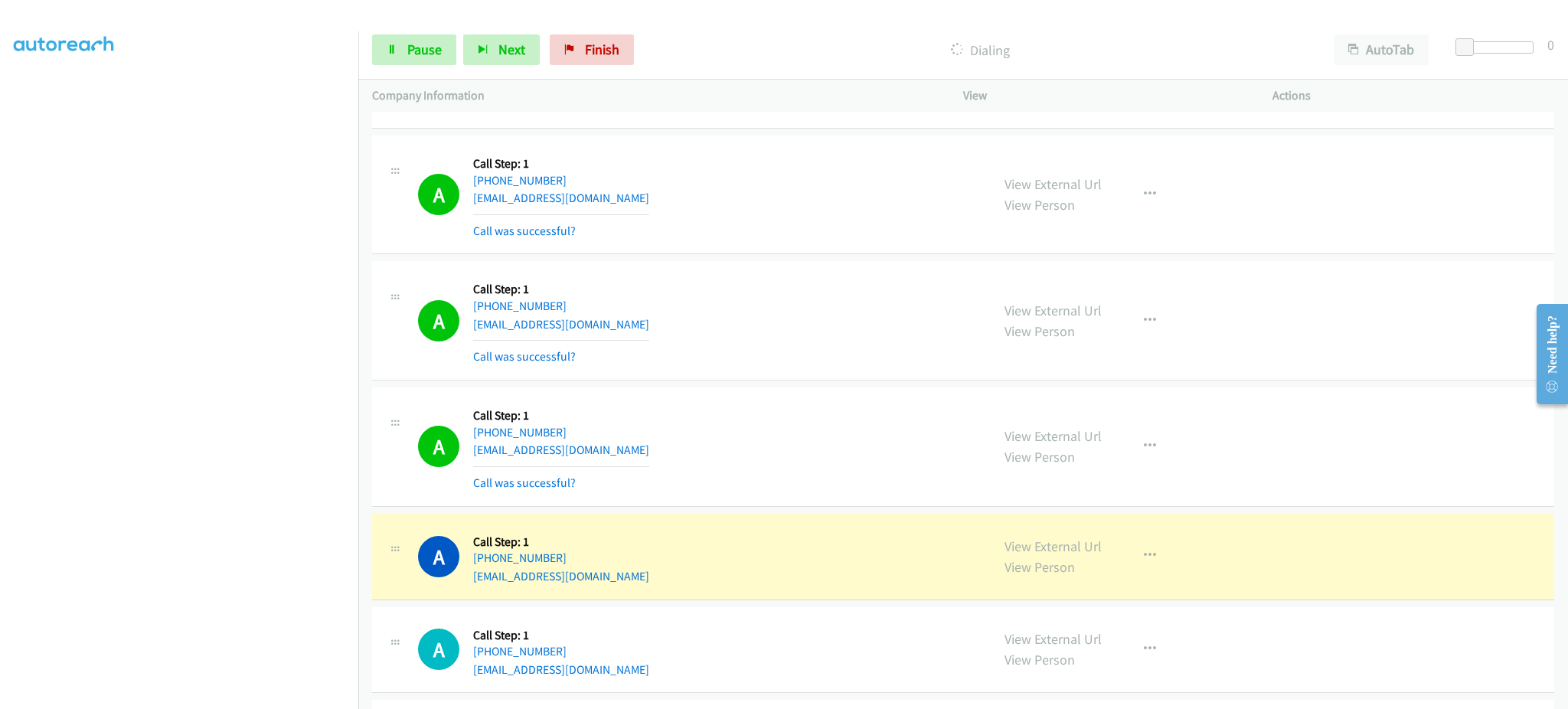
click at [634, 589] on div "A Callback Scheduled Call Step: 1 America/New_York +1 301-860-9273 rayikediashi…" at bounding box center [963, 556] width 1183 height 86
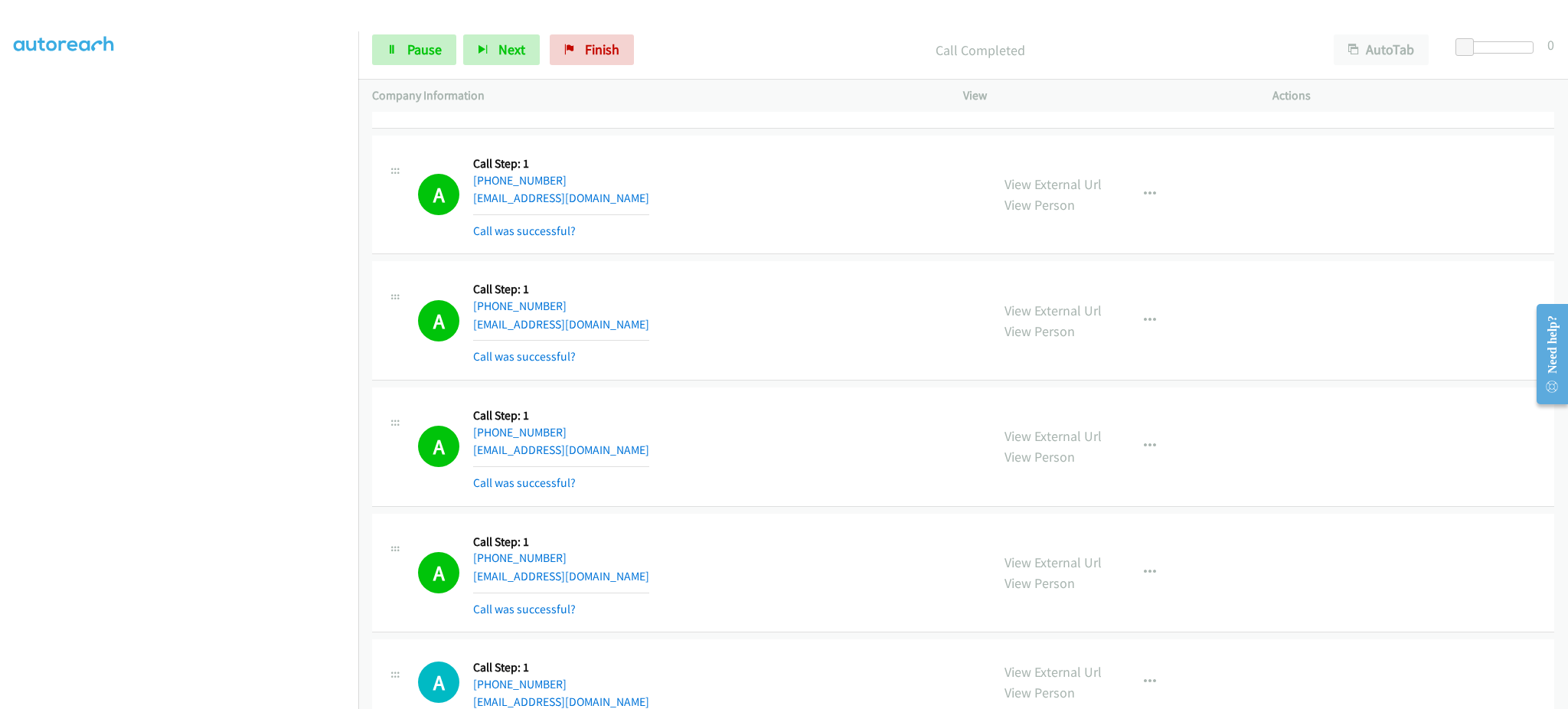
click at [626, 590] on div "A Callback Scheduled Call Step: 1 America/New_York +1 301-860-9273 rayikediashi…" at bounding box center [698, 573] width 559 height 91
click at [620, 574] on div "A Callback Scheduled Call Step: 1 America/New_York +1 301-860-9273 rayikediashi…" at bounding box center [698, 573] width 559 height 91
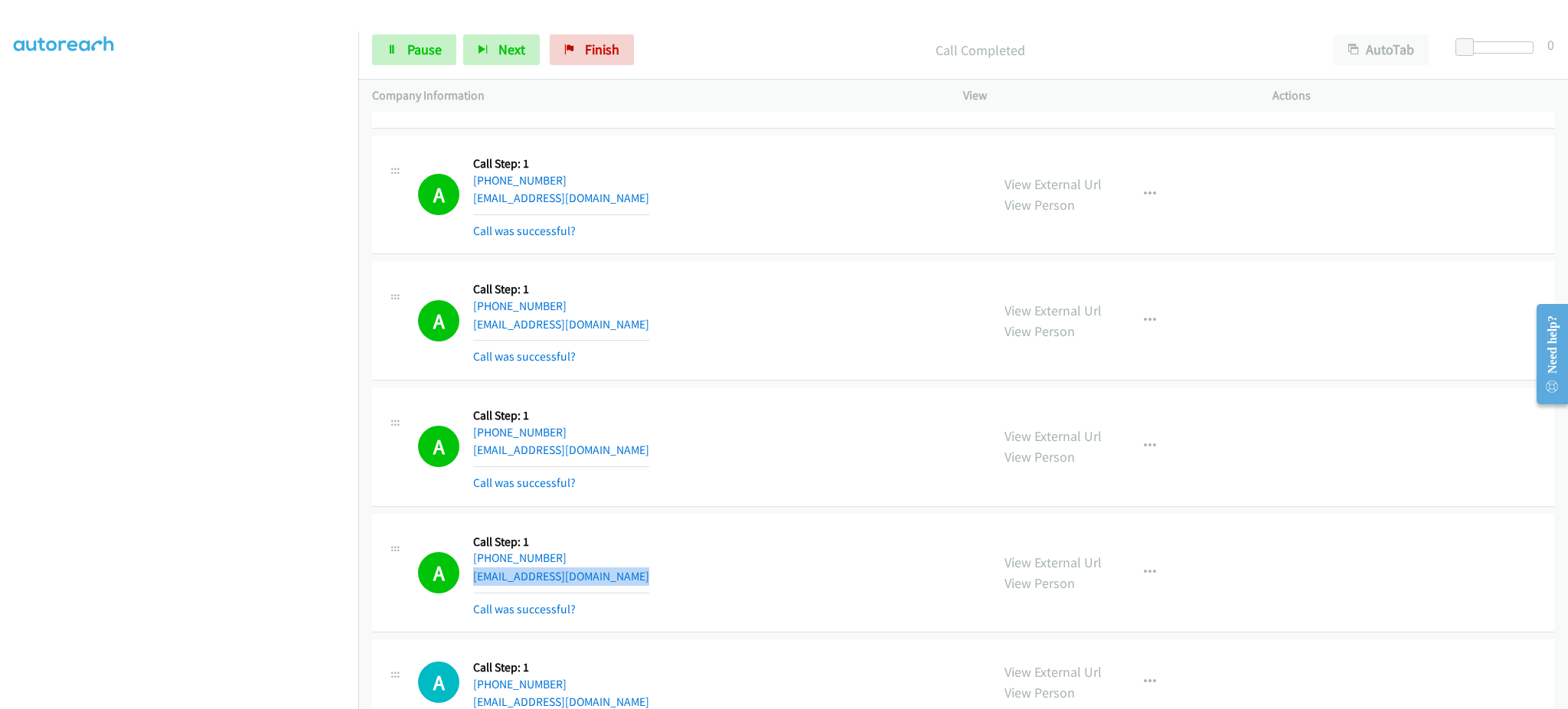
click at [620, 574] on div "A Callback Scheduled Call Step: 1 America/New_York +1 301-860-9273 rayikediashi…" at bounding box center [698, 573] width 559 height 91
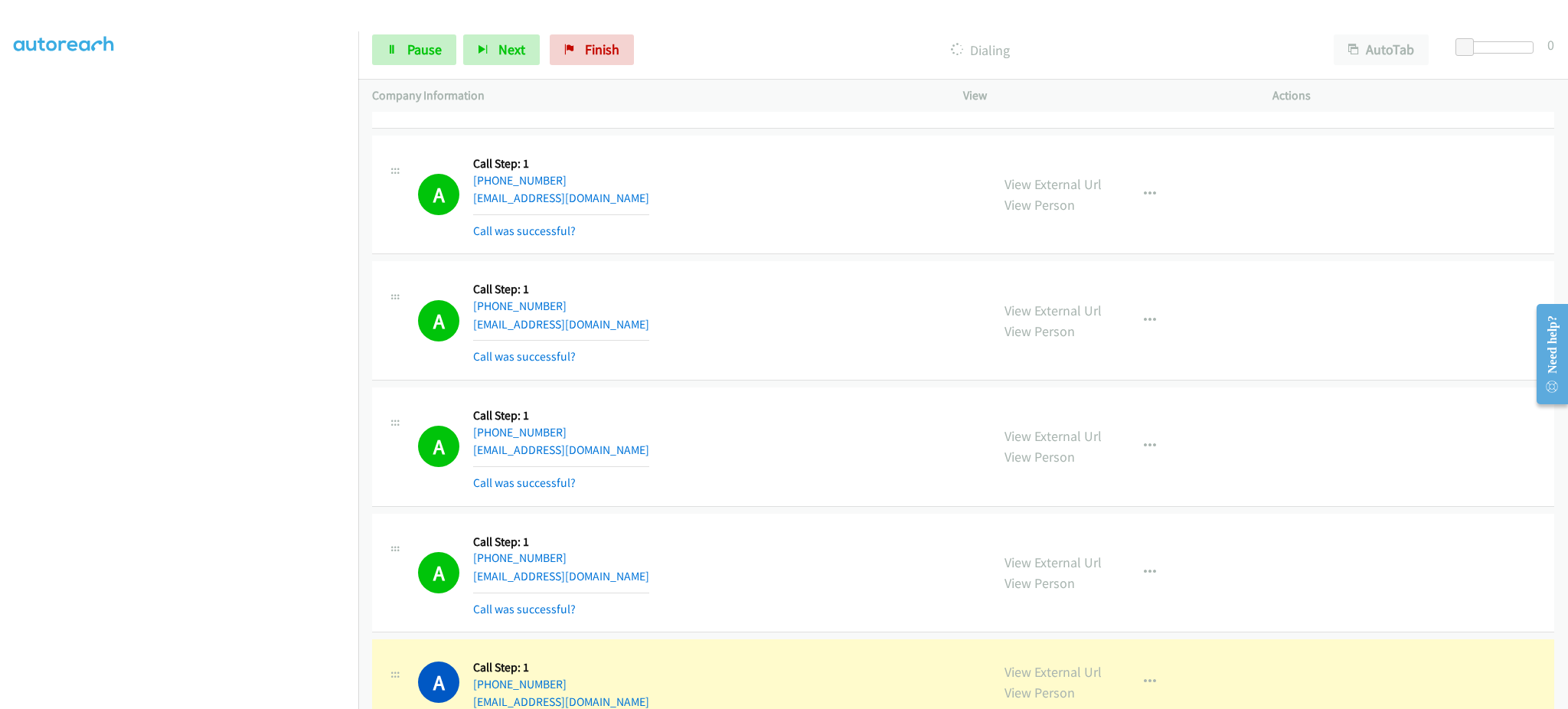
drag, startPoint x: 279, startPoint y: 695, endPoint x: 271, endPoint y: 687, distance: 11.3
click at [276, 692] on section at bounding box center [179, 345] width 331 height 732
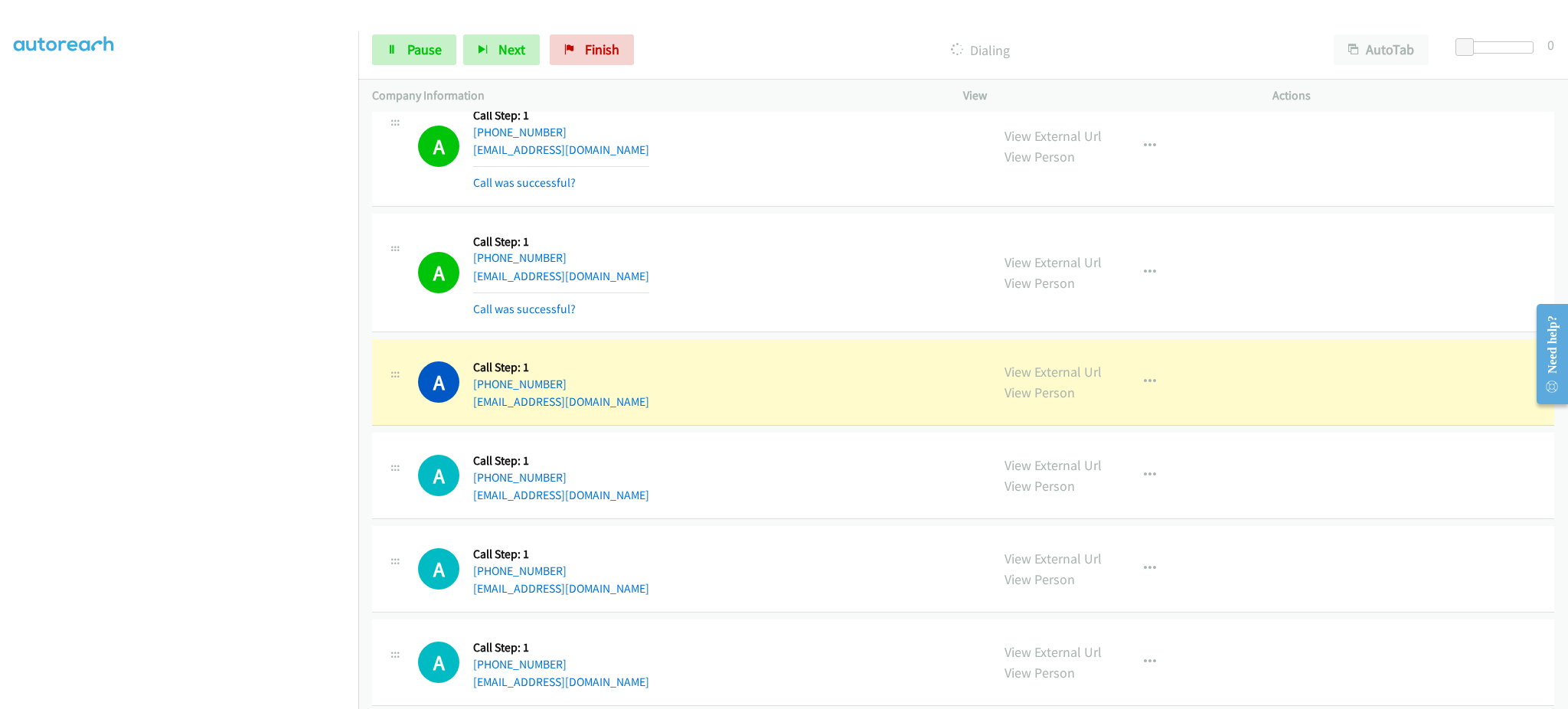
scroll to position [5511, 0]
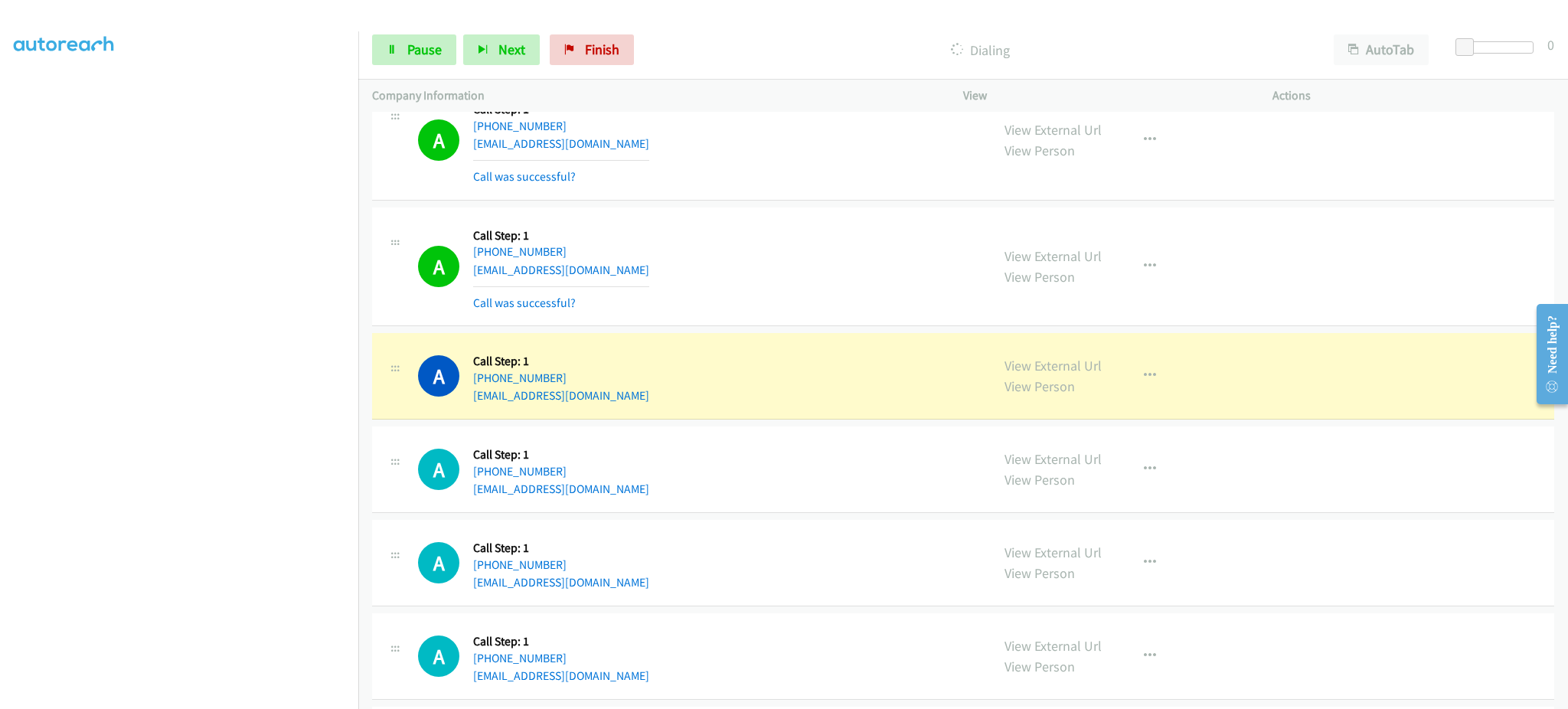
click at [645, 399] on div "A Callback Scheduled Call Step: 1 America/New_York +1 413-244-1285 tonynevue@ya…" at bounding box center [698, 375] width 559 height 58
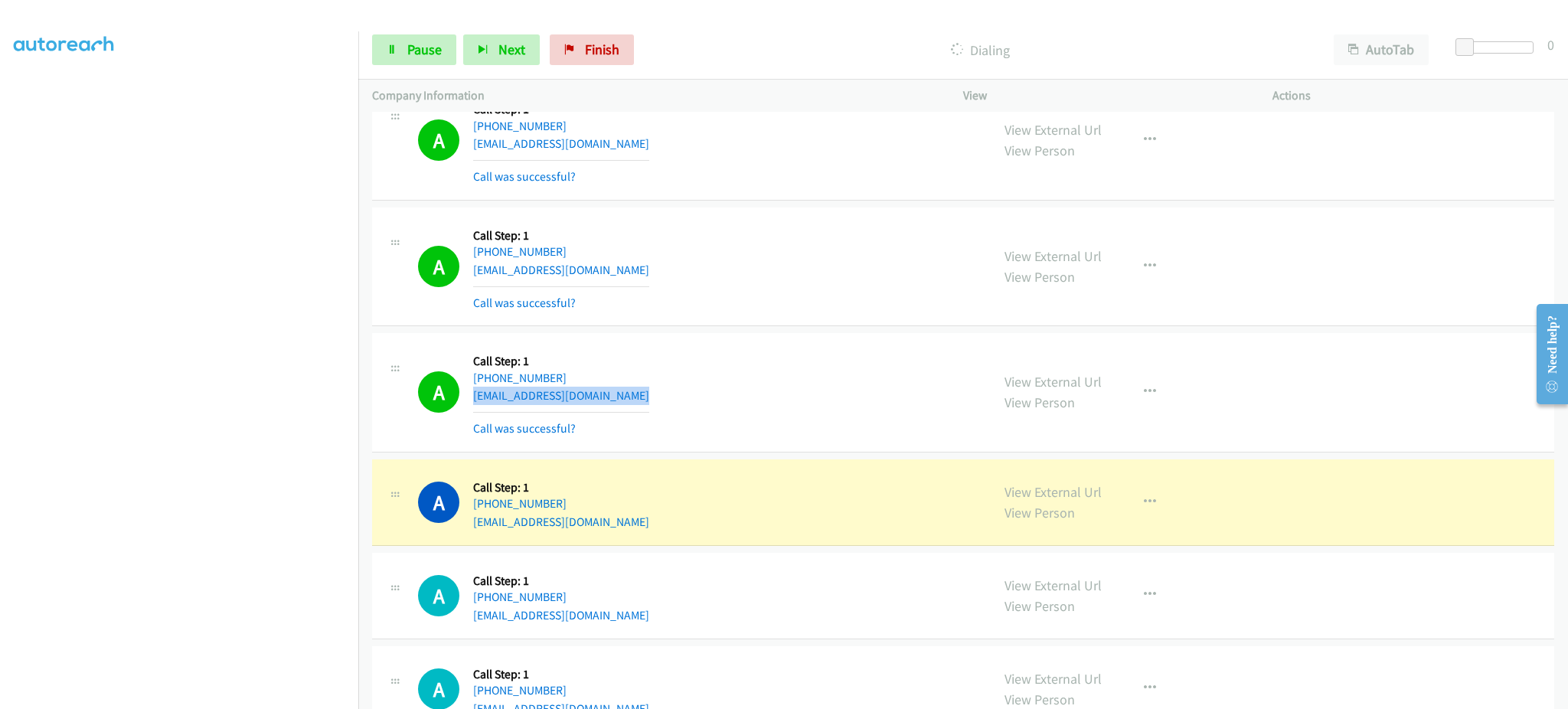
click at [639, 392] on div "A Callback Scheduled Call Step: 1 America/New_York +1 413-244-1285 tonynevue@ya…" at bounding box center [698, 392] width 559 height 91
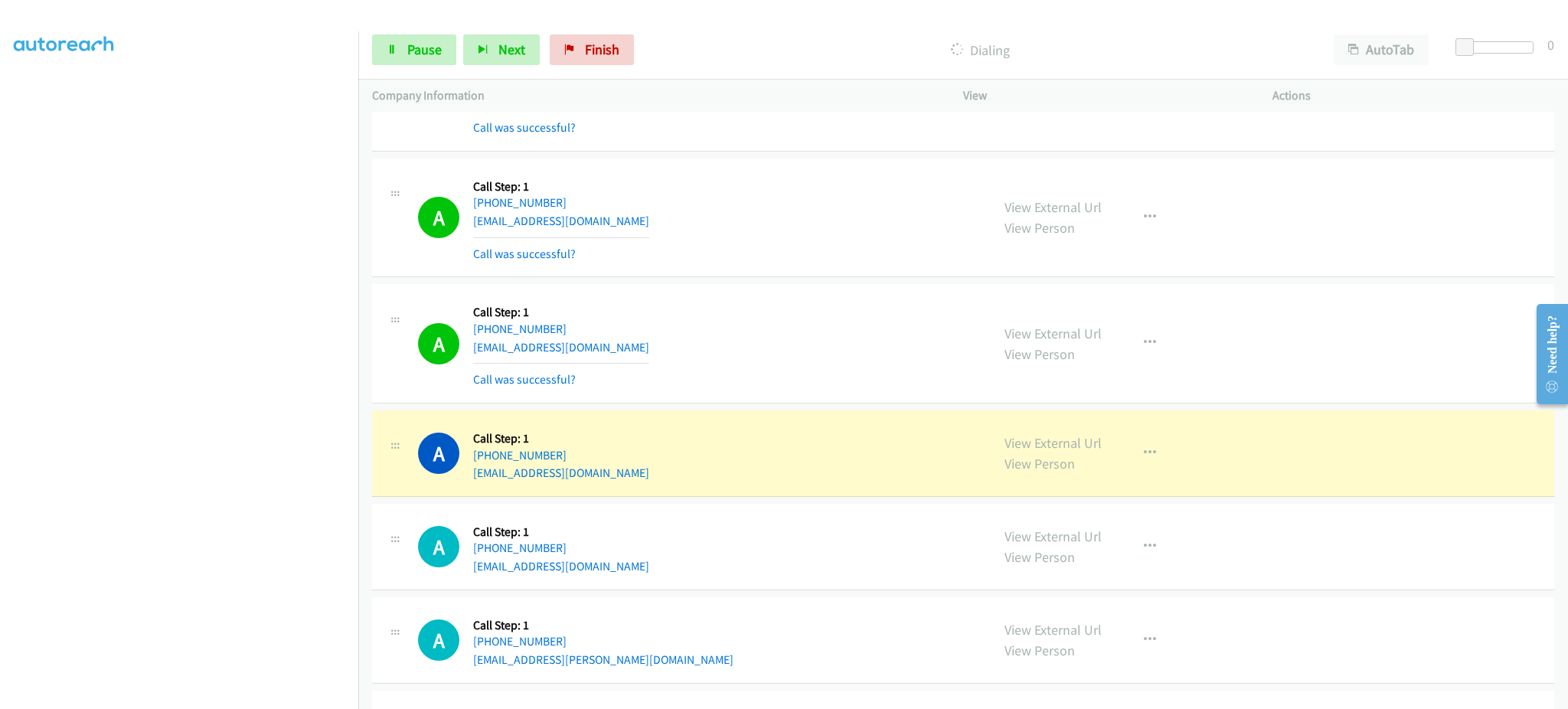
scroll to position [5817, 0]
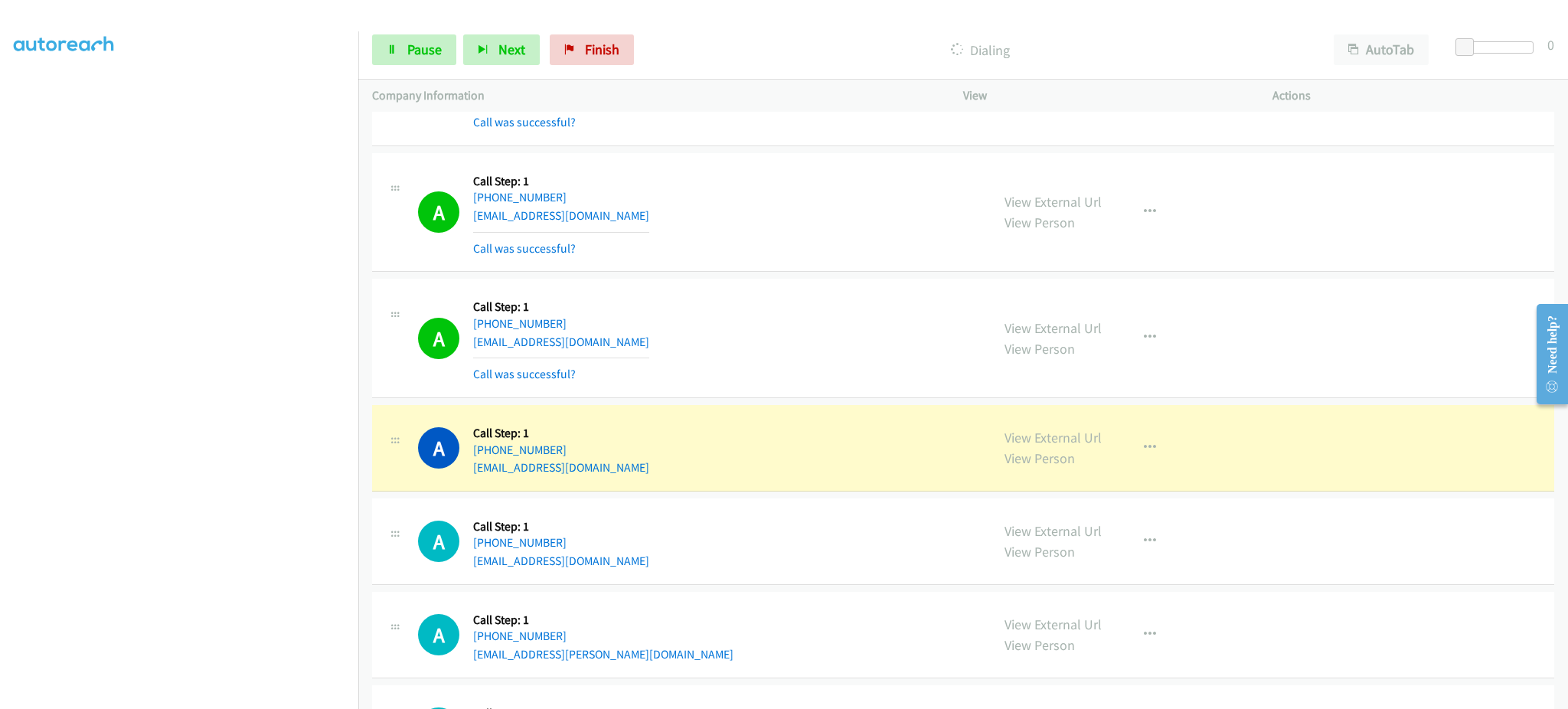
click at [659, 349] on div "A Callback Scheduled Call Step: 1 America/Los_Angeles +1 619-646-7528 mendeztam…" at bounding box center [698, 338] width 559 height 91
click at [613, 467] on div "A Callback Scheduled Call Step: 1 America/Los_Angeles +1 310-612-9482 jk.venice…" at bounding box center [698, 447] width 559 height 58
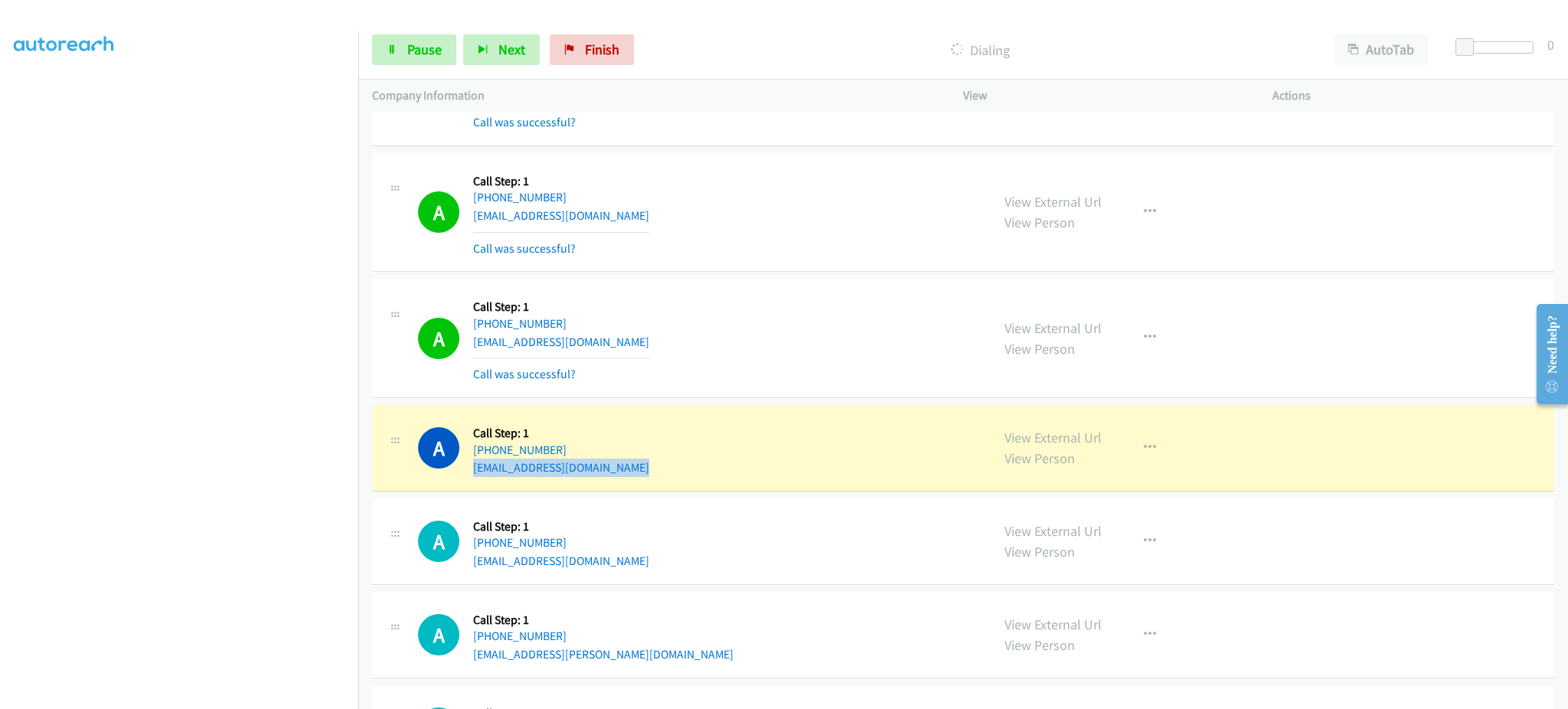
click at [613, 467] on div "A Callback Scheduled Call Step: 1 America/Los_Angeles +1 310-612-9482 jk.venice…" at bounding box center [698, 447] width 559 height 58
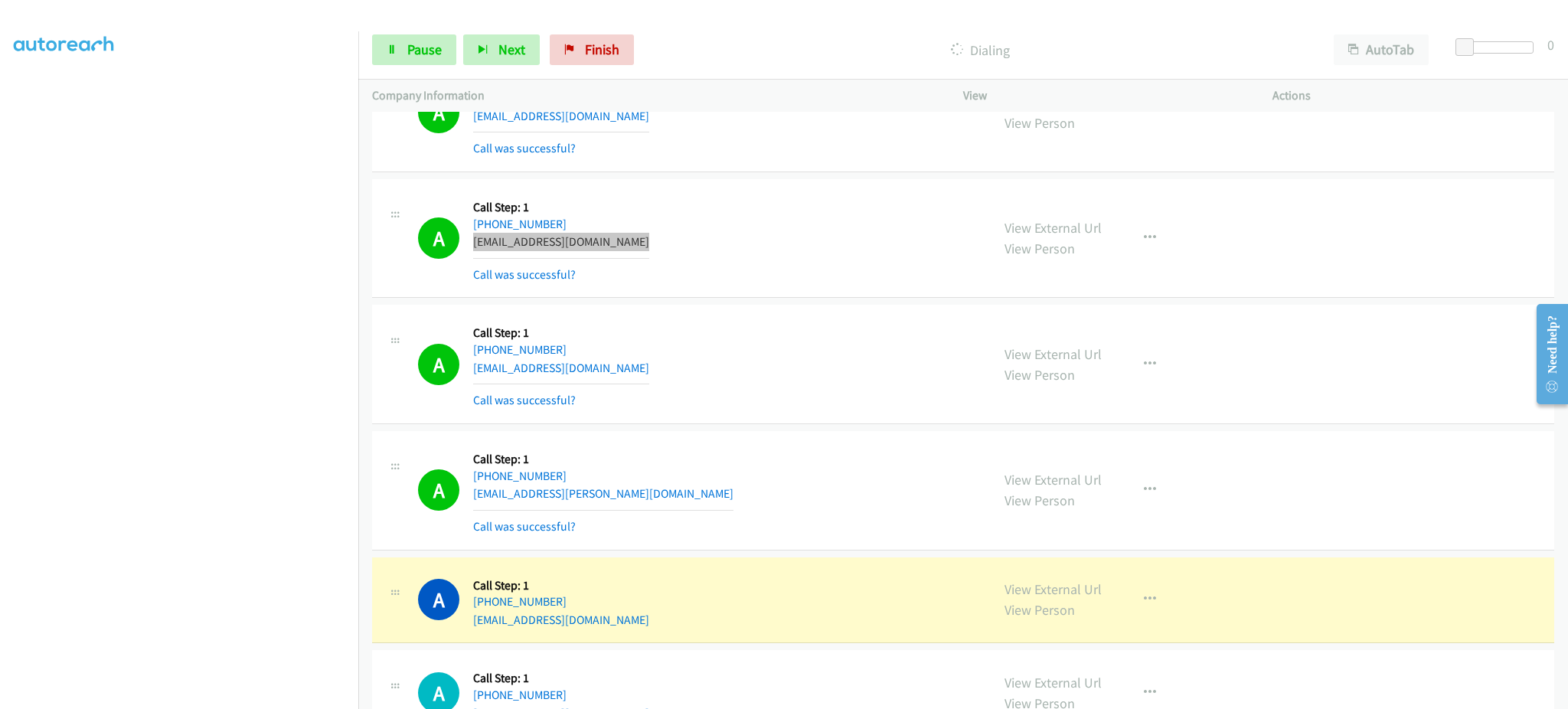
scroll to position [6124, 0]
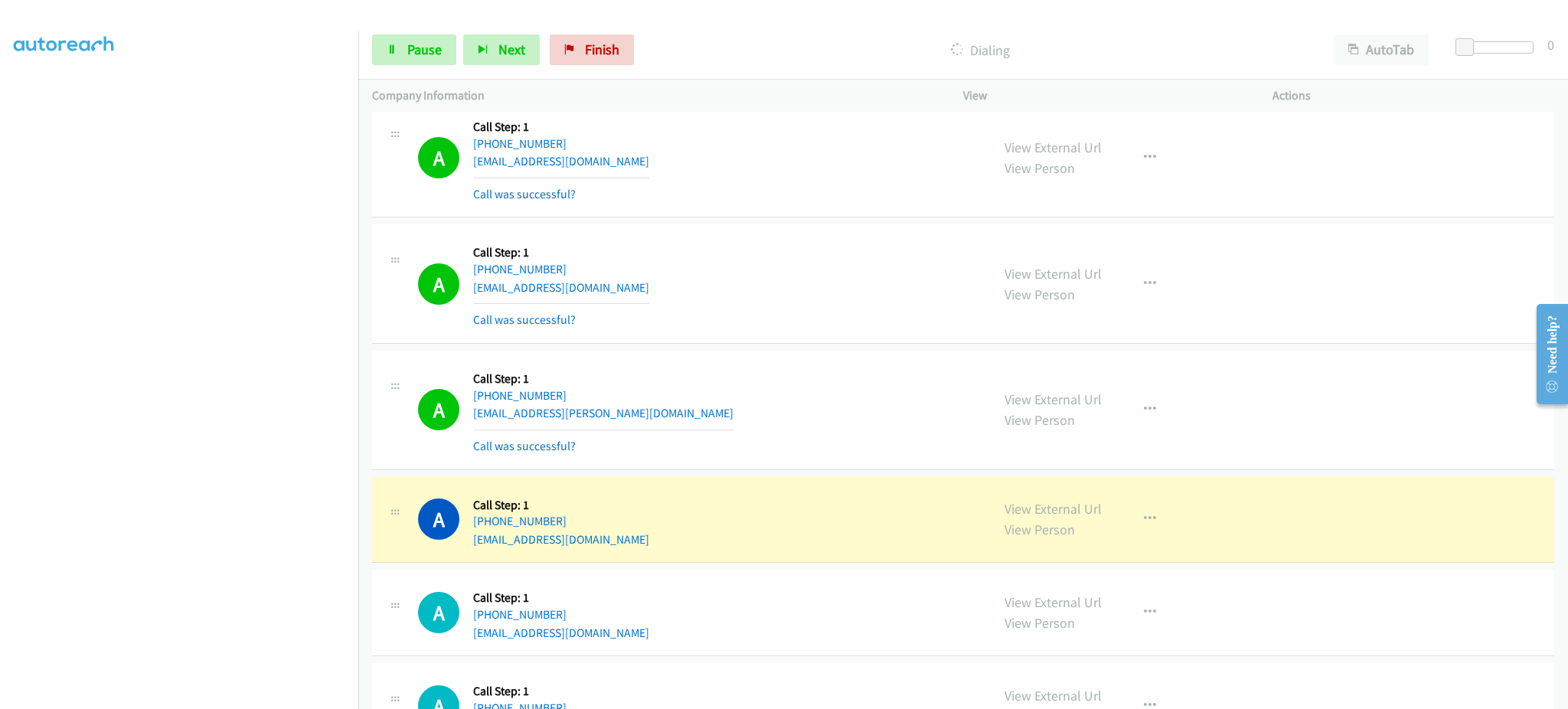
click at [625, 298] on div "A Callback Scheduled Call Step: 1 America/New_York +1 203-984-5013 jeanninem041…" at bounding box center [698, 284] width 559 height 91
click at [652, 547] on div "A Callback Scheduled Call Step: 1 America/Los_Angeles +1 707-479-6571 sflampe48…" at bounding box center [698, 520] width 559 height 58
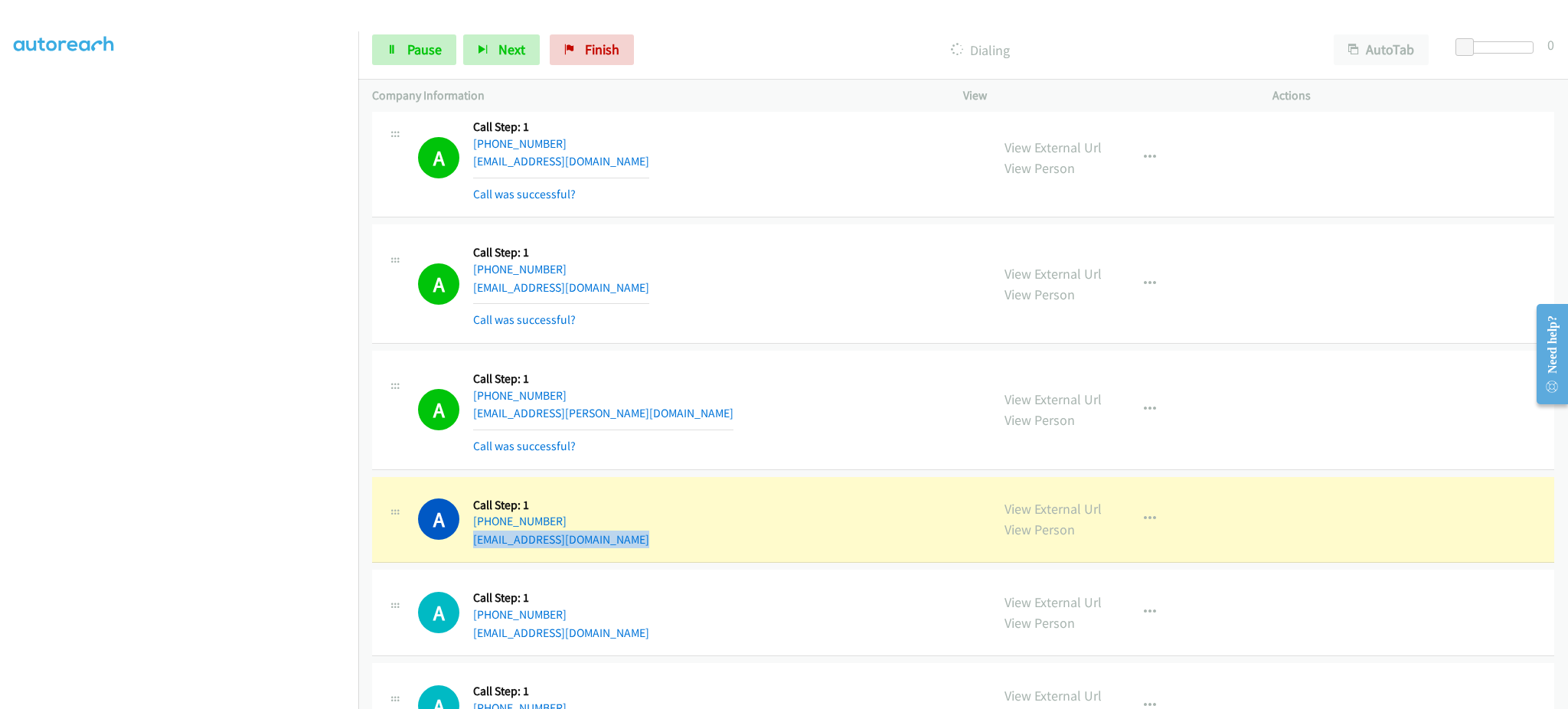
click at [652, 547] on div "A Callback Scheduled Call Step: 1 America/Los_Angeles +1 707-479-6571 sflampe48…" at bounding box center [698, 520] width 559 height 58
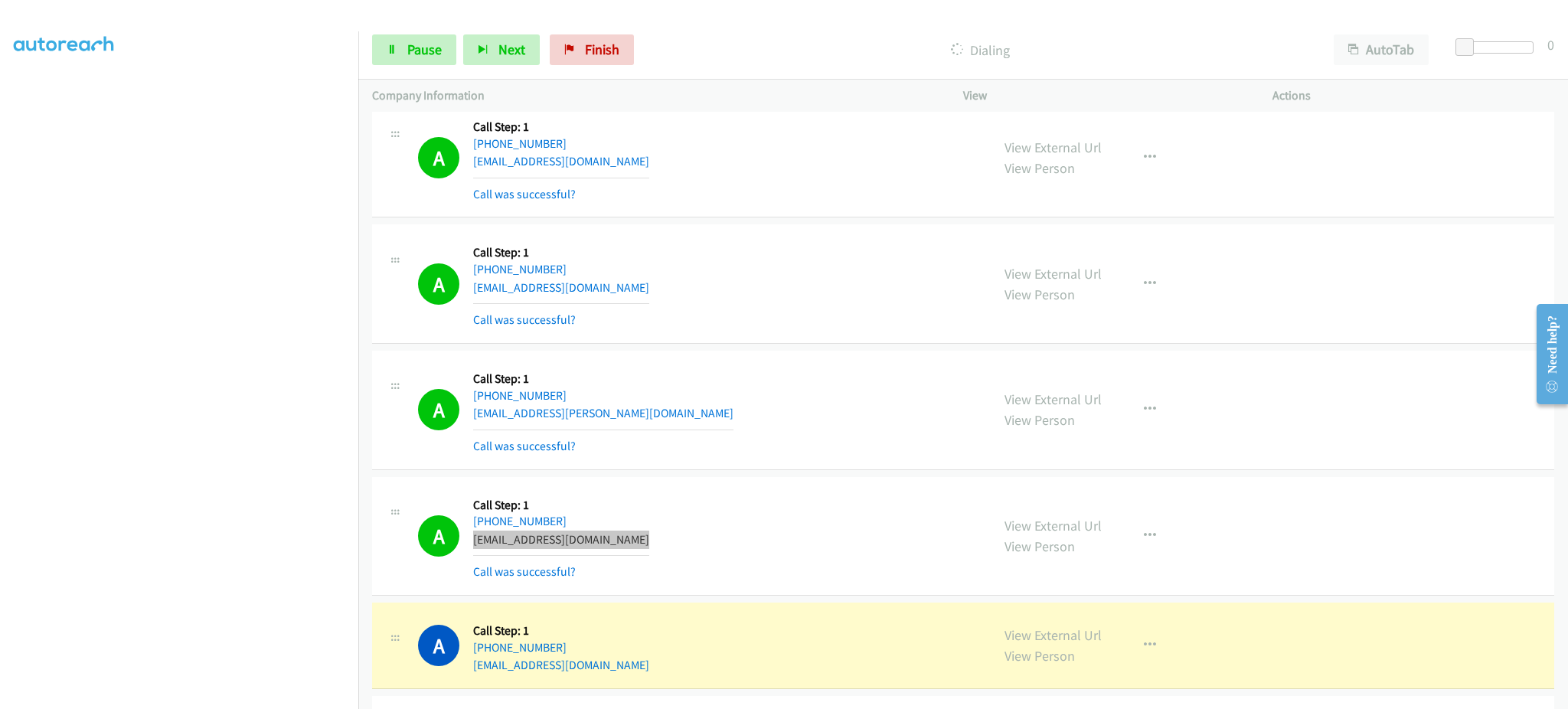
scroll to position [6430, 0]
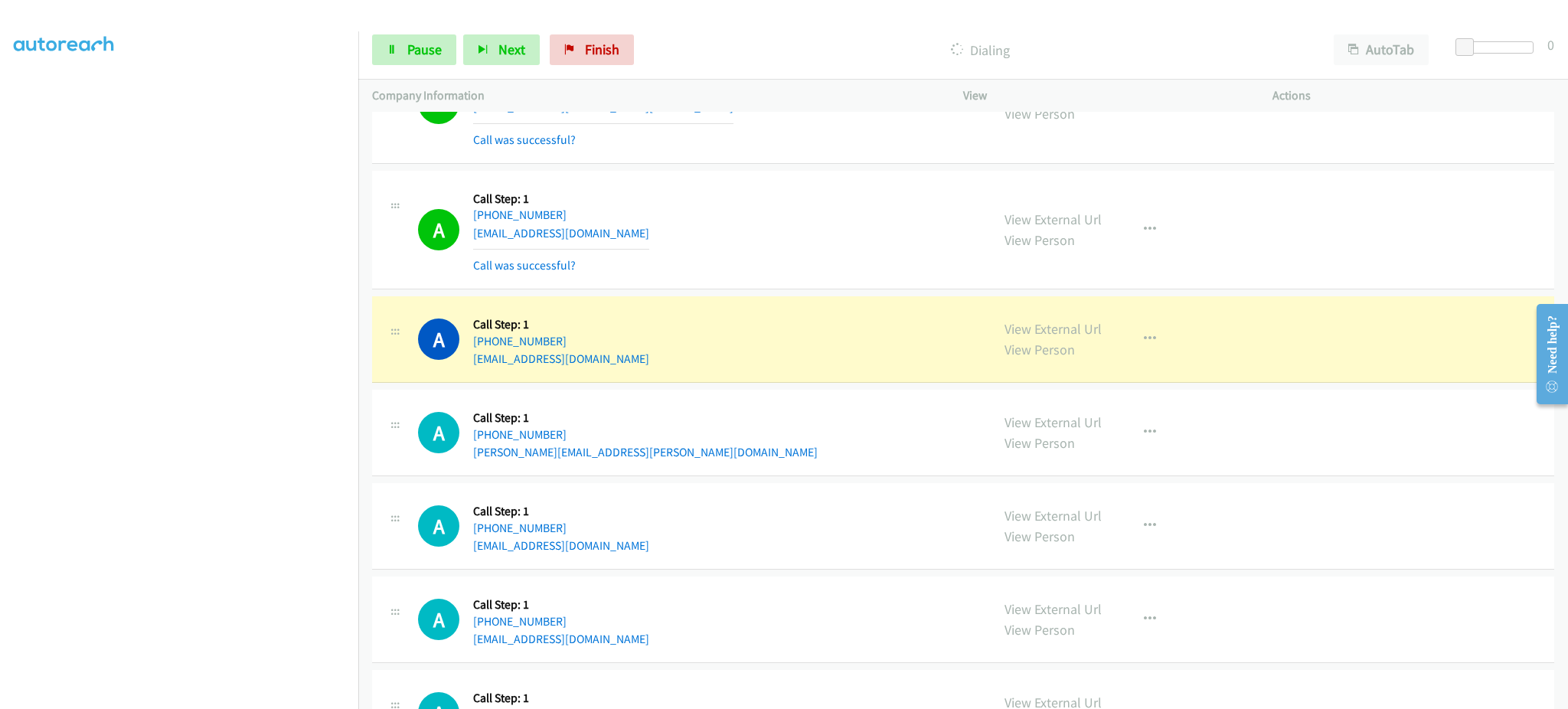
click at [662, 351] on div "A Callback Scheduled Call Step: 1 America/New_York +1 540-206-4573 ryanrj2006@g…" at bounding box center [698, 338] width 559 height 58
click at [654, 368] on div "A Callback Scheduled Call Step: 1 America/New_York +1 540-206-4573 ryanrj2006@g…" at bounding box center [698, 338] width 559 height 58
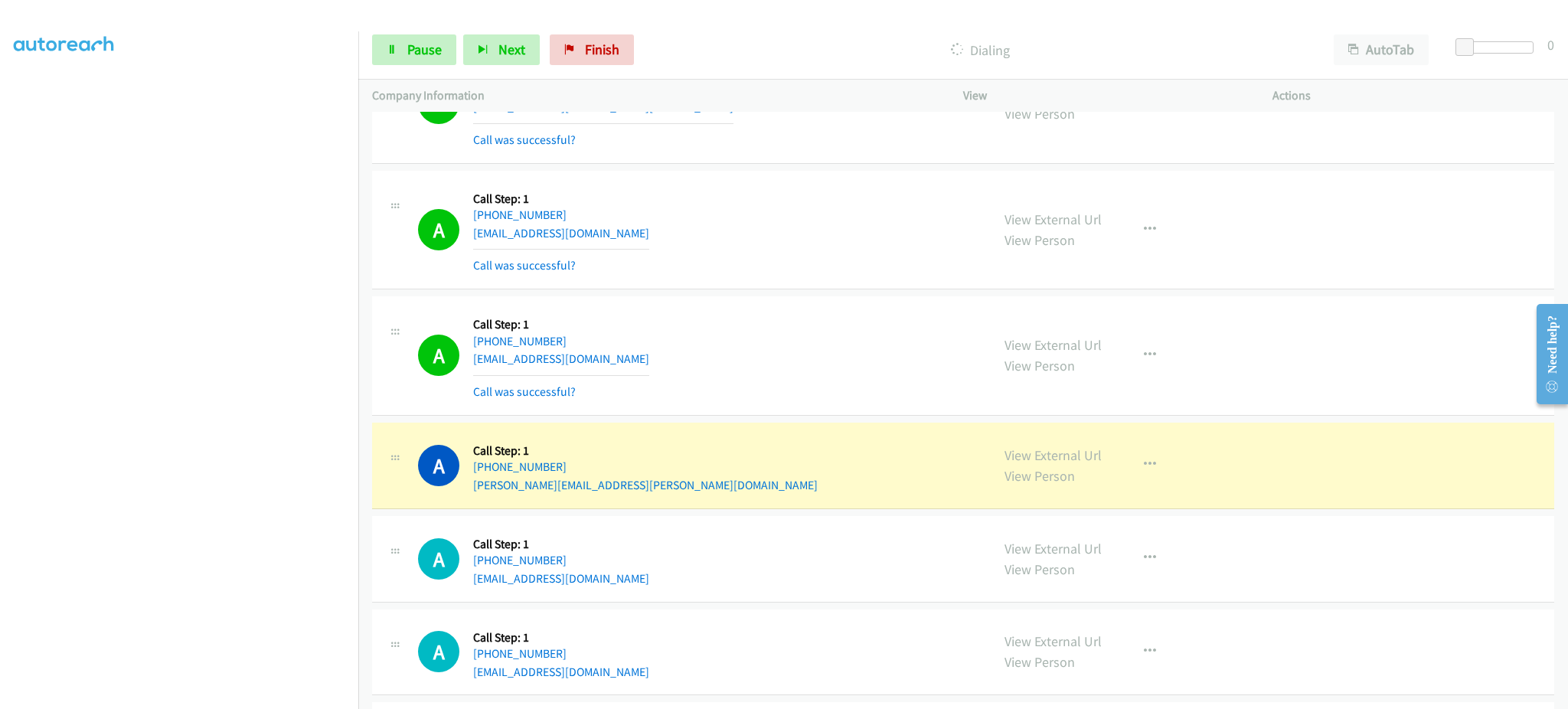
click at [456, 50] on div "Start Calls Pause Next Finish" at bounding box center [506, 50] width 269 height 30
click at [435, 51] on span "Pause" at bounding box center [424, 50] width 35 height 18
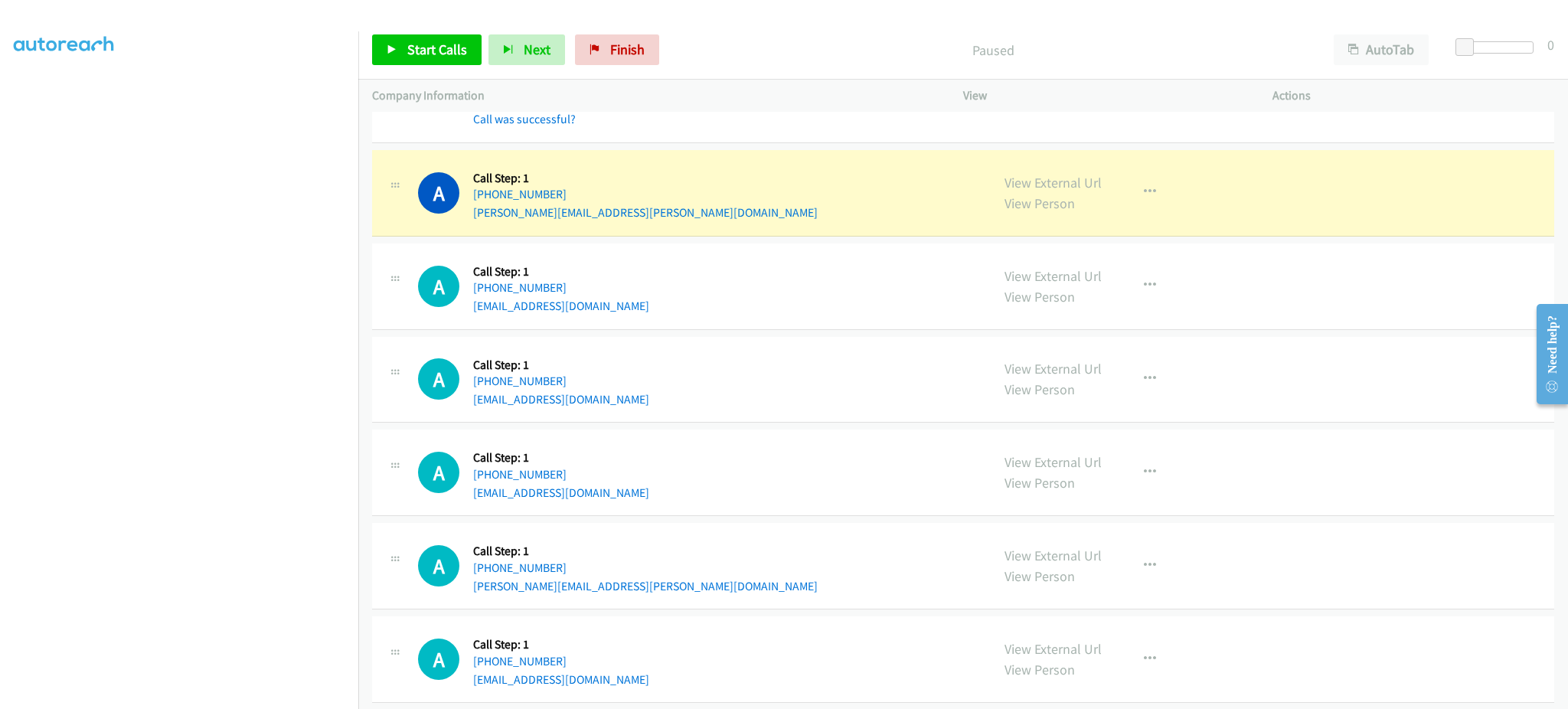
scroll to position [6727, 0]
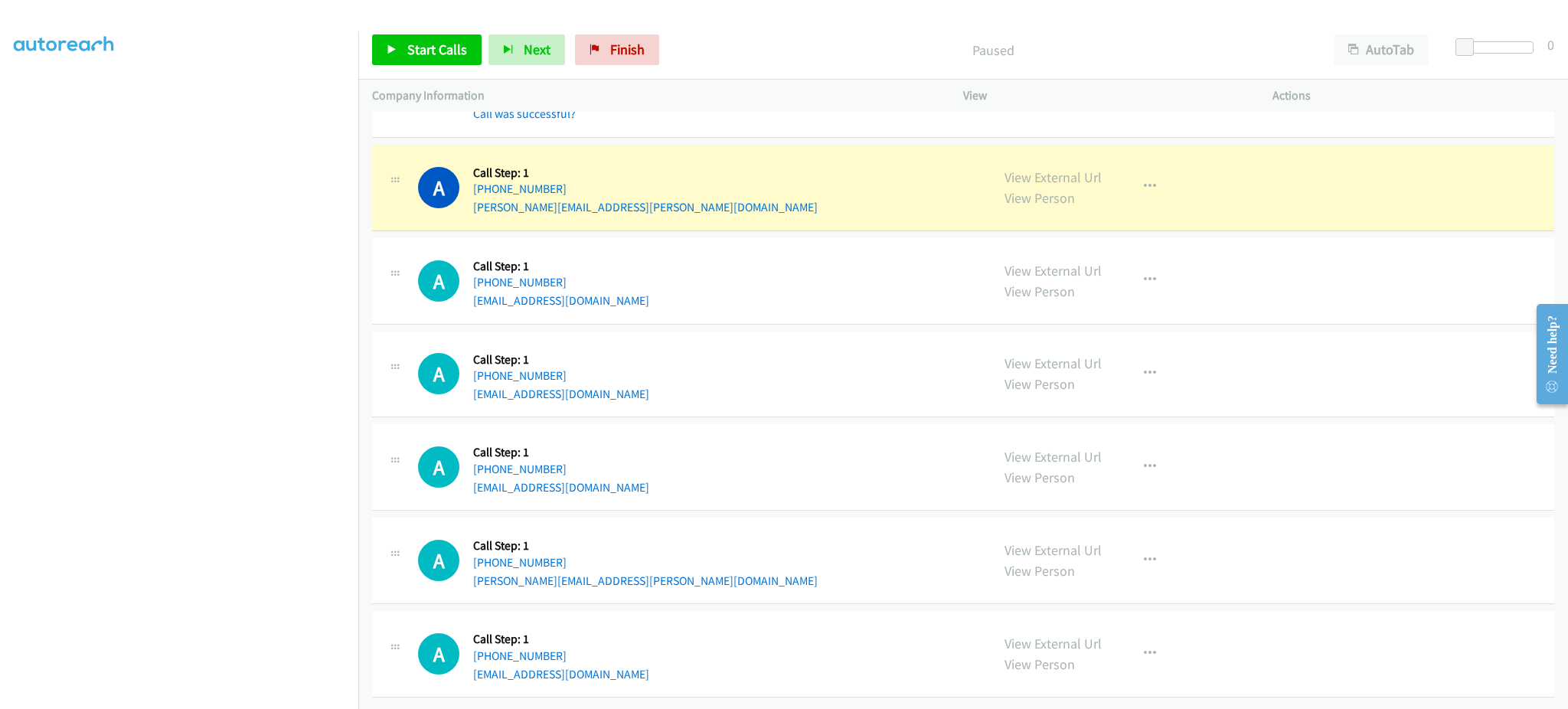
click at [716, 196] on div "A Callback Scheduled Call Step: 1 America/Los_Angeles +1 559-309-2365 hunagund.…" at bounding box center [698, 187] width 559 height 58
click at [715, 197] on div "A Callback Scheduled Call Step: 1 America/Los_Angeles +1 559-309-2365 hunagund.…" at bounding box center [698, 187] width 559 height 58
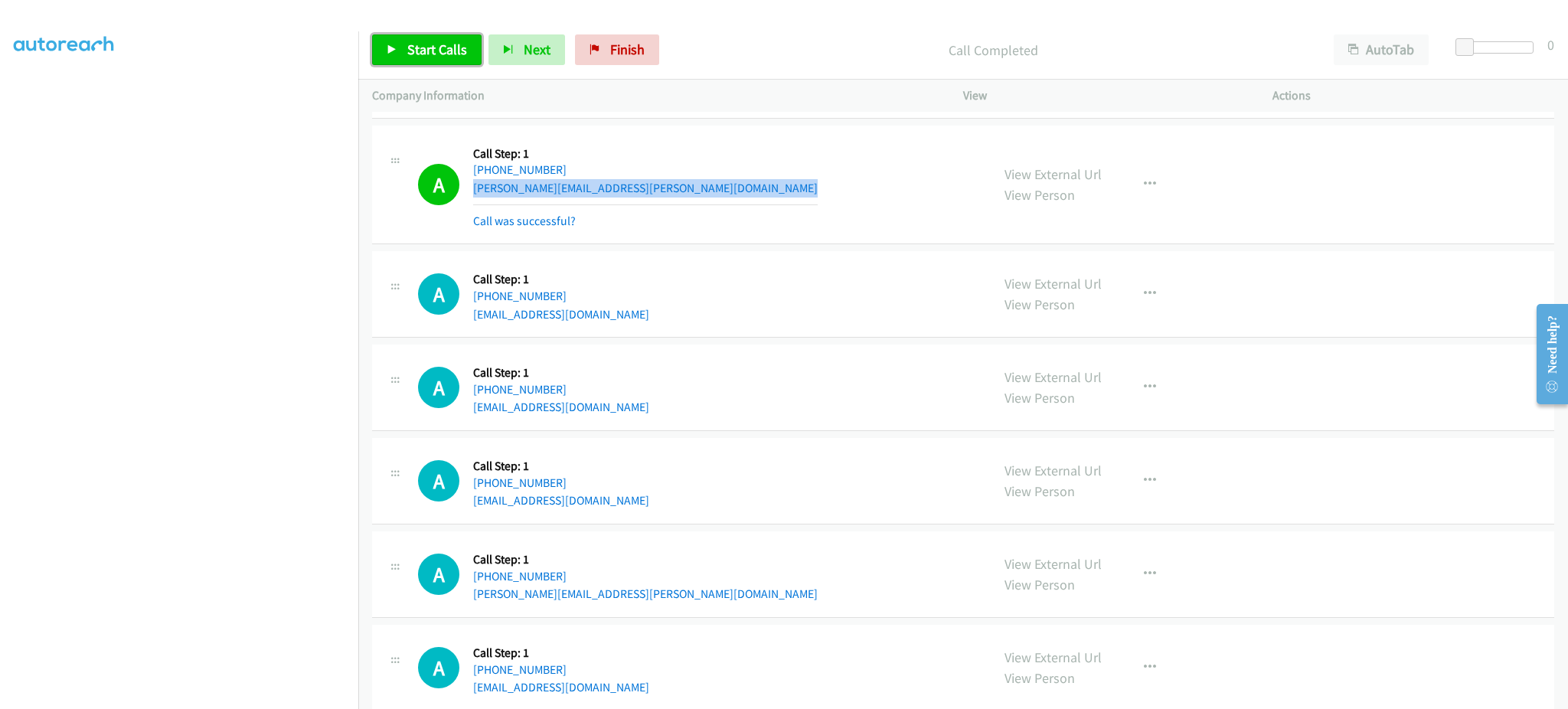
click at [432, 61] on link "Start Calls" at bounding box center [426, 50] width 109 height 30
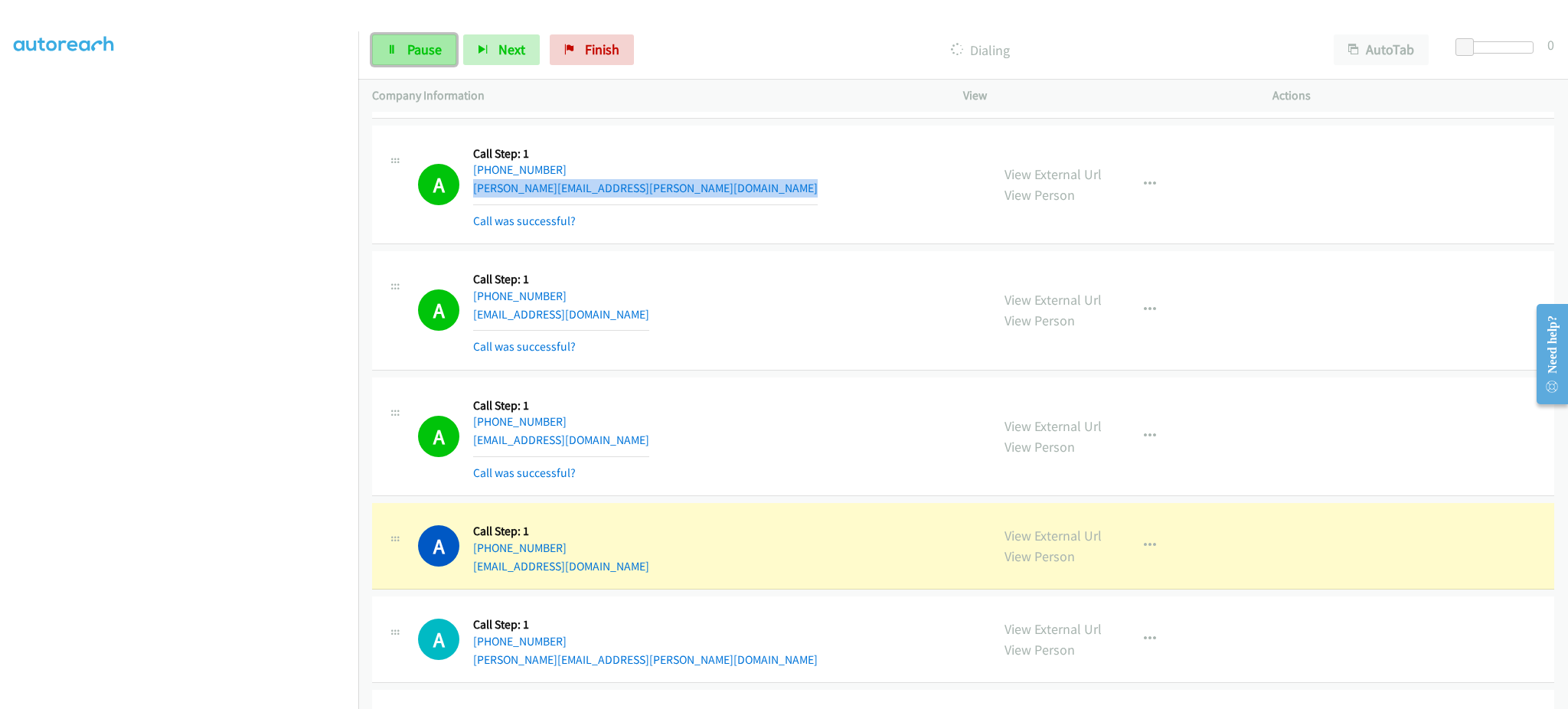
click at [401, 53] on link "Pause" at bounding box center [414, 50] width 85 height 30
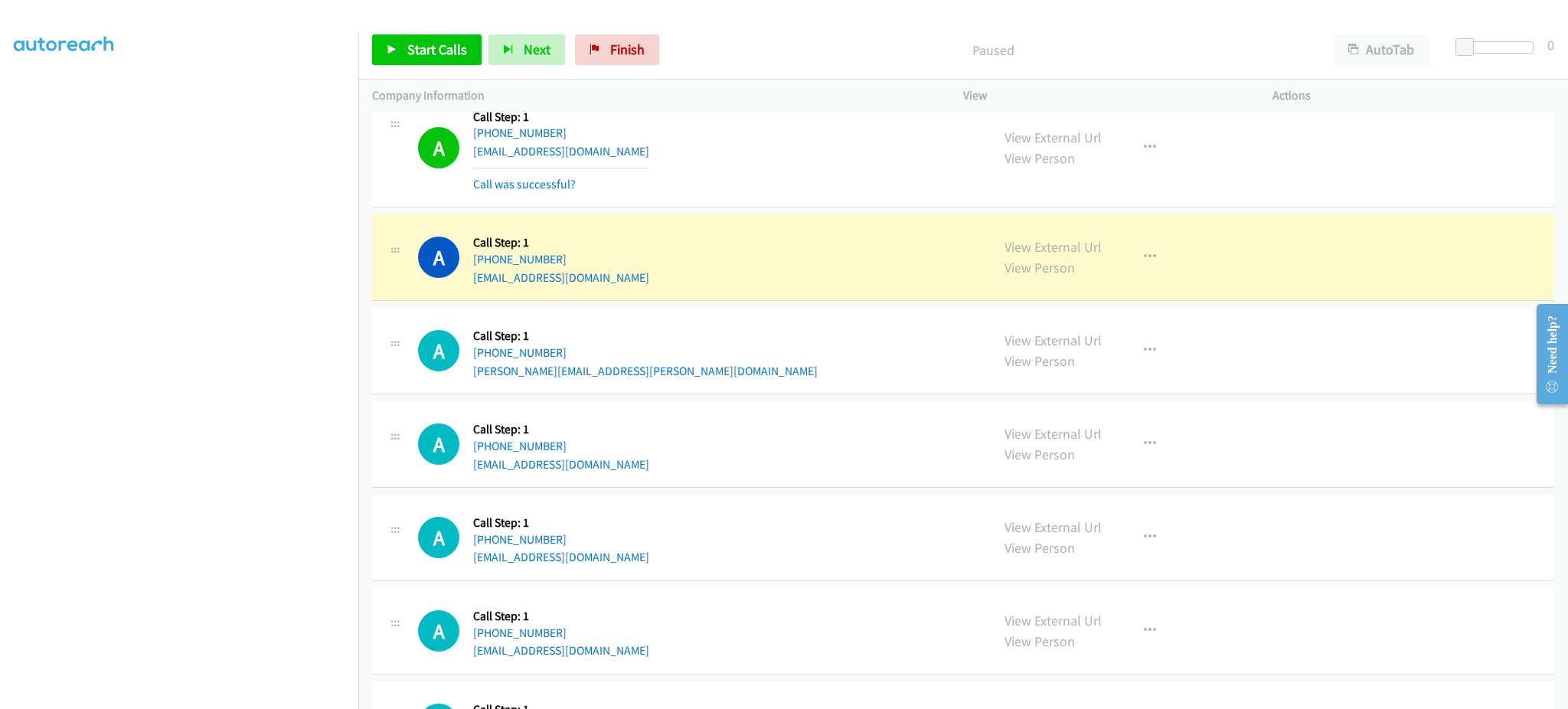
scroll to position [7033, 0]
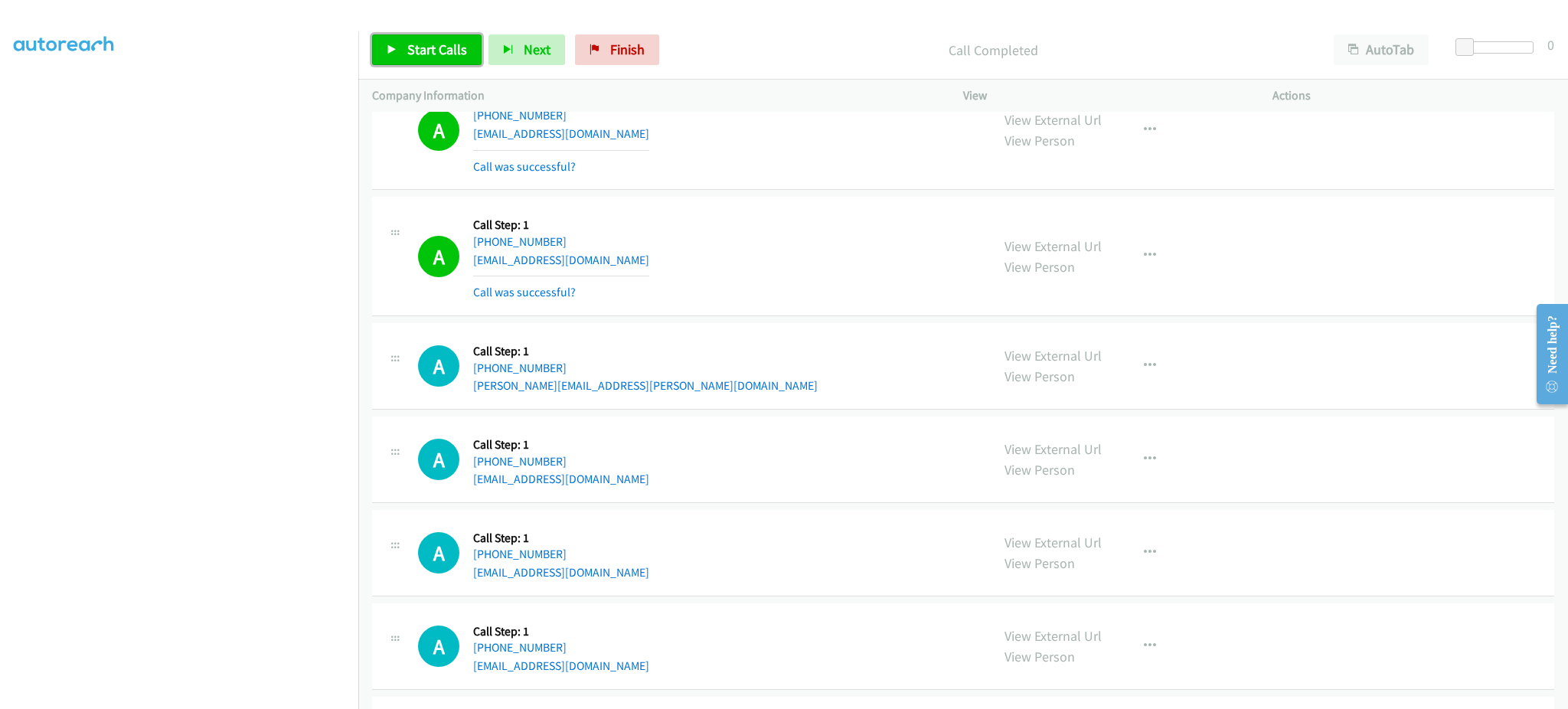
click at [412, 53] on span "Start Calls" at bounding box center [437, 50] width 60 height 18
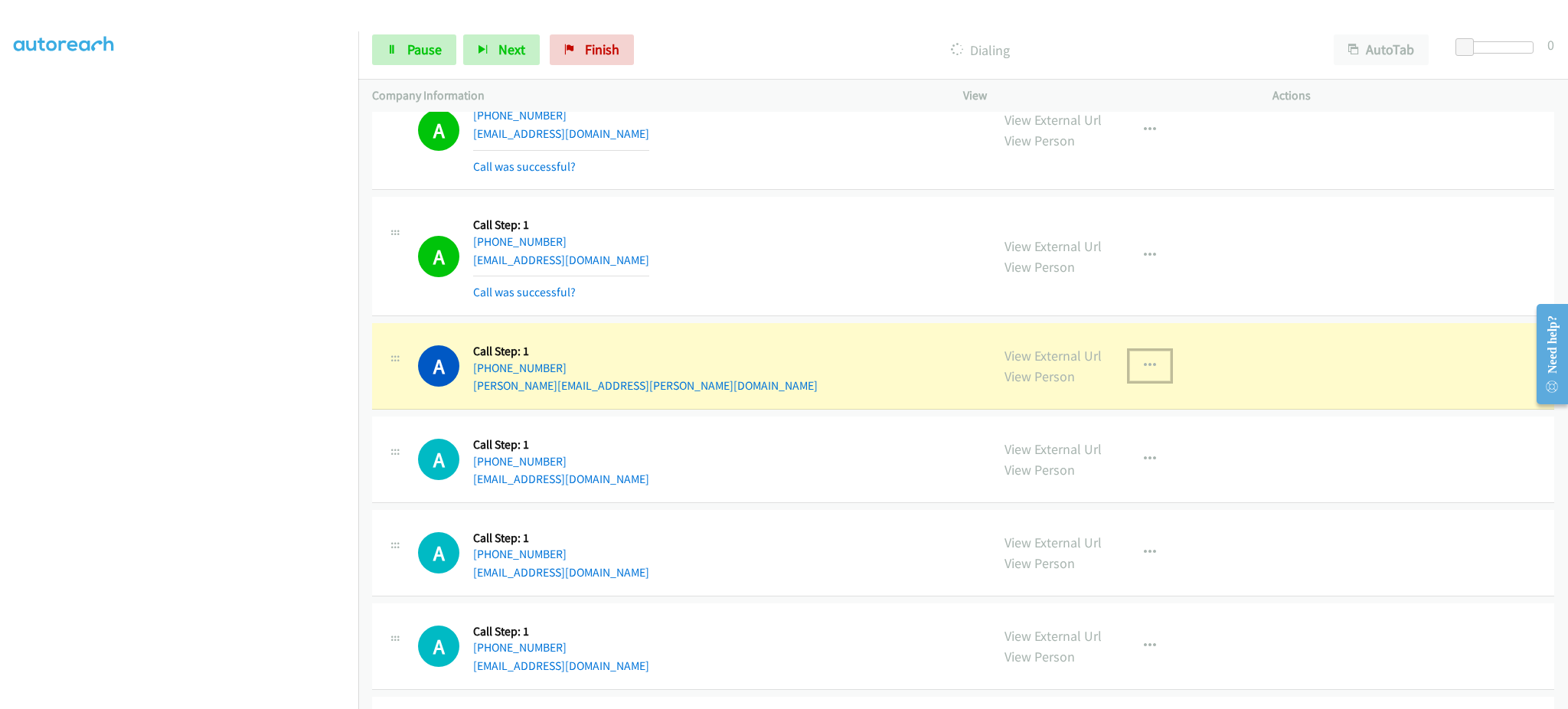
click at [1130, 377] on button "button" at bounding box center [1150, 366] width 41 height 30
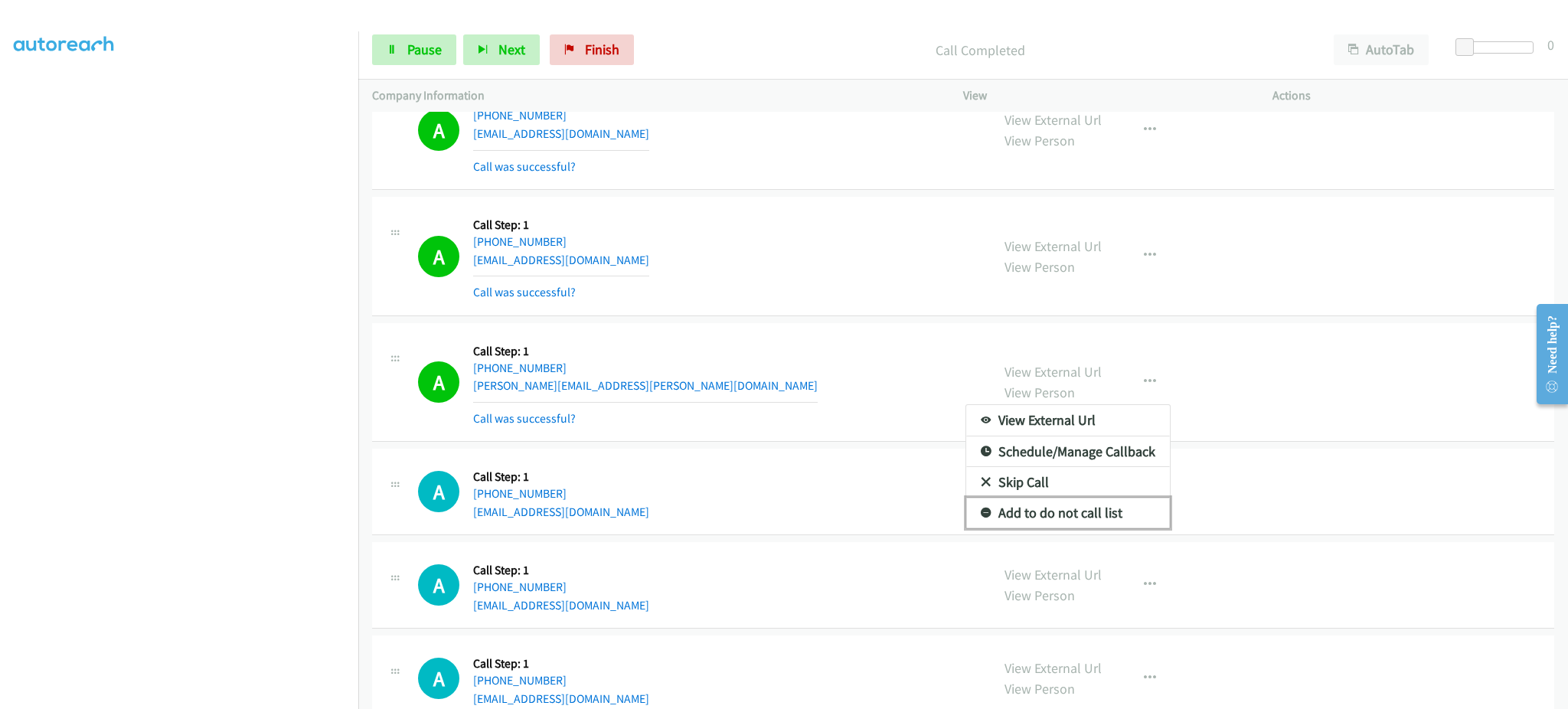
click at [1087, 518] on link "Add to do not call list" at bounding box center [1068, 512] width 204 height 30
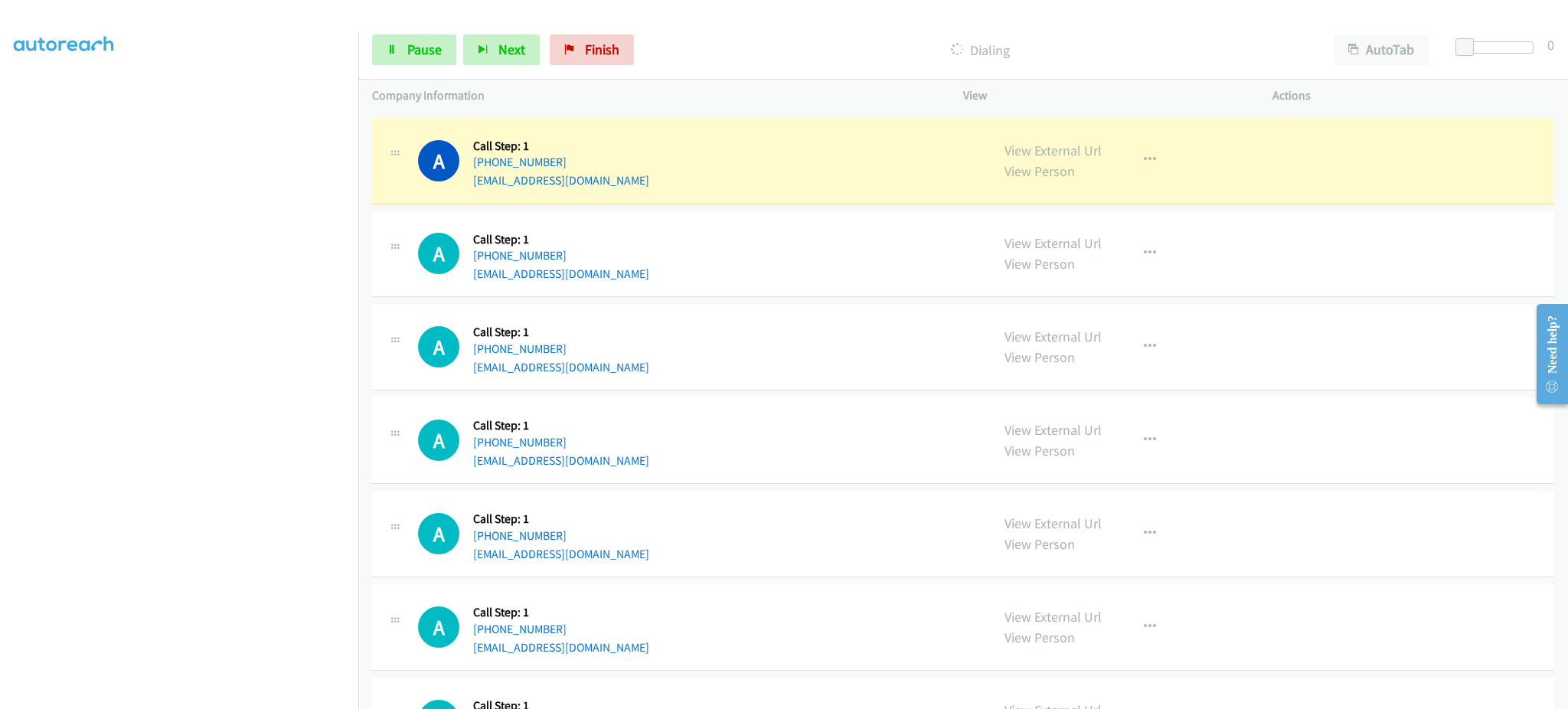
scroll to position [7645, 0]
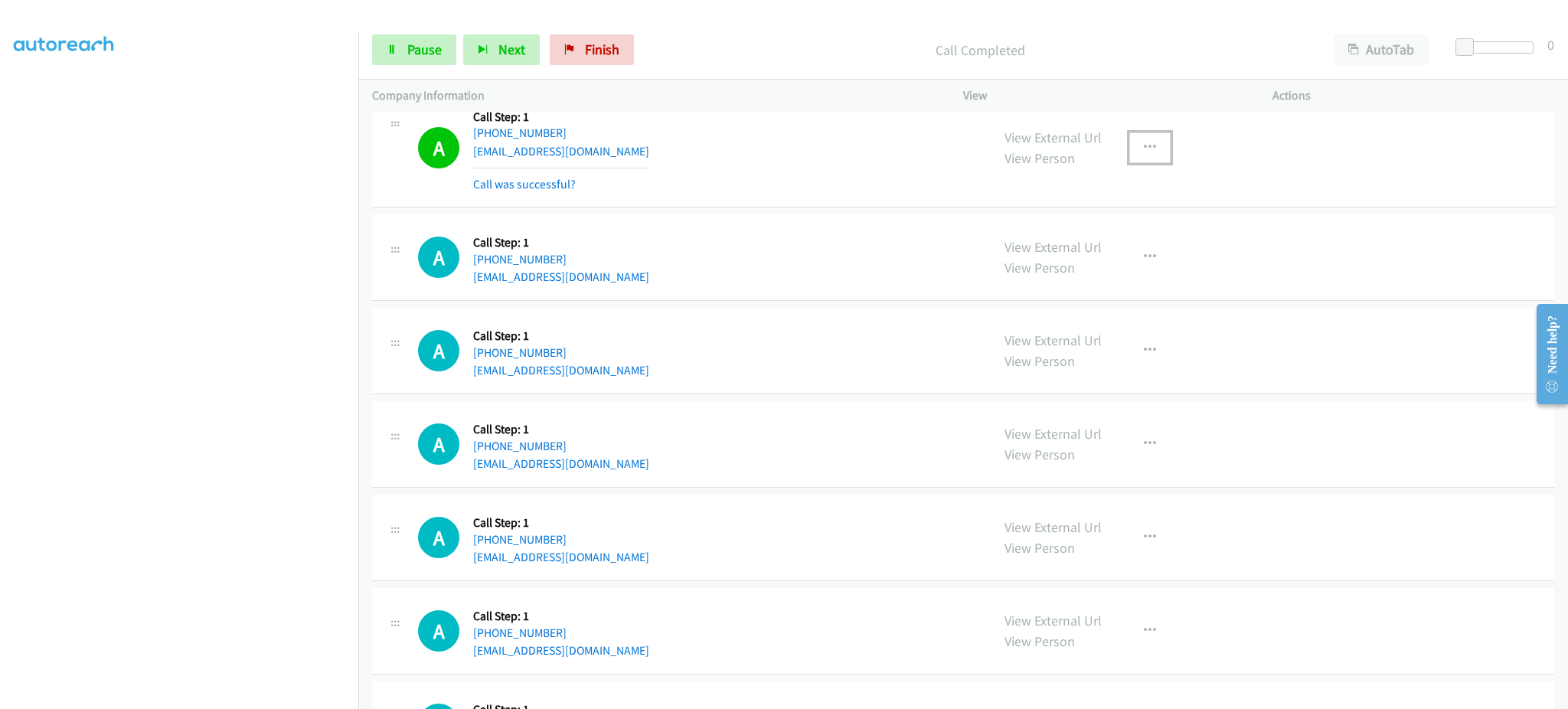
click at [1129, 157] on button "button" at bounding box center [1150, 148] width 41 height 30
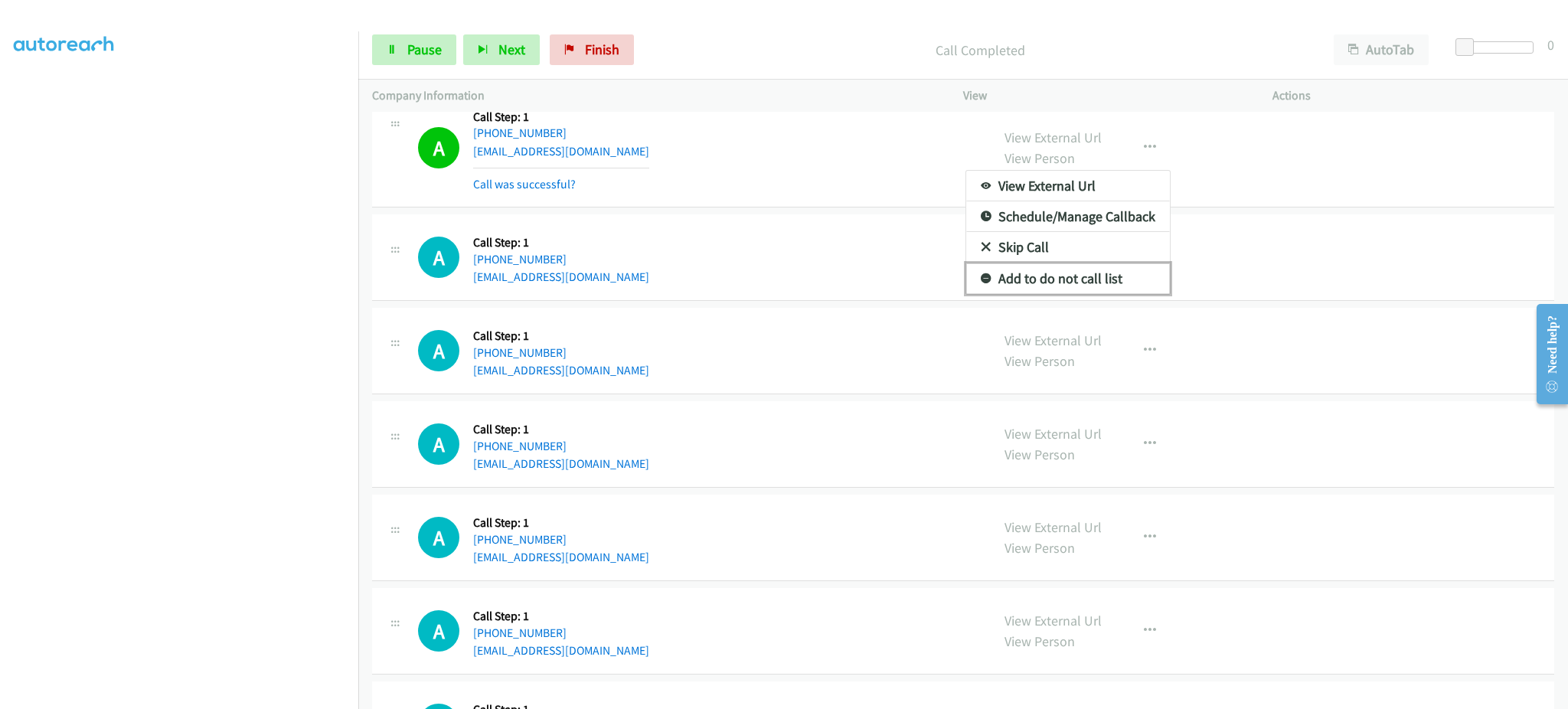
click at [1105, 283] on link "Add to do not call list" at bounding box center [1068, 278] width 204 height 30
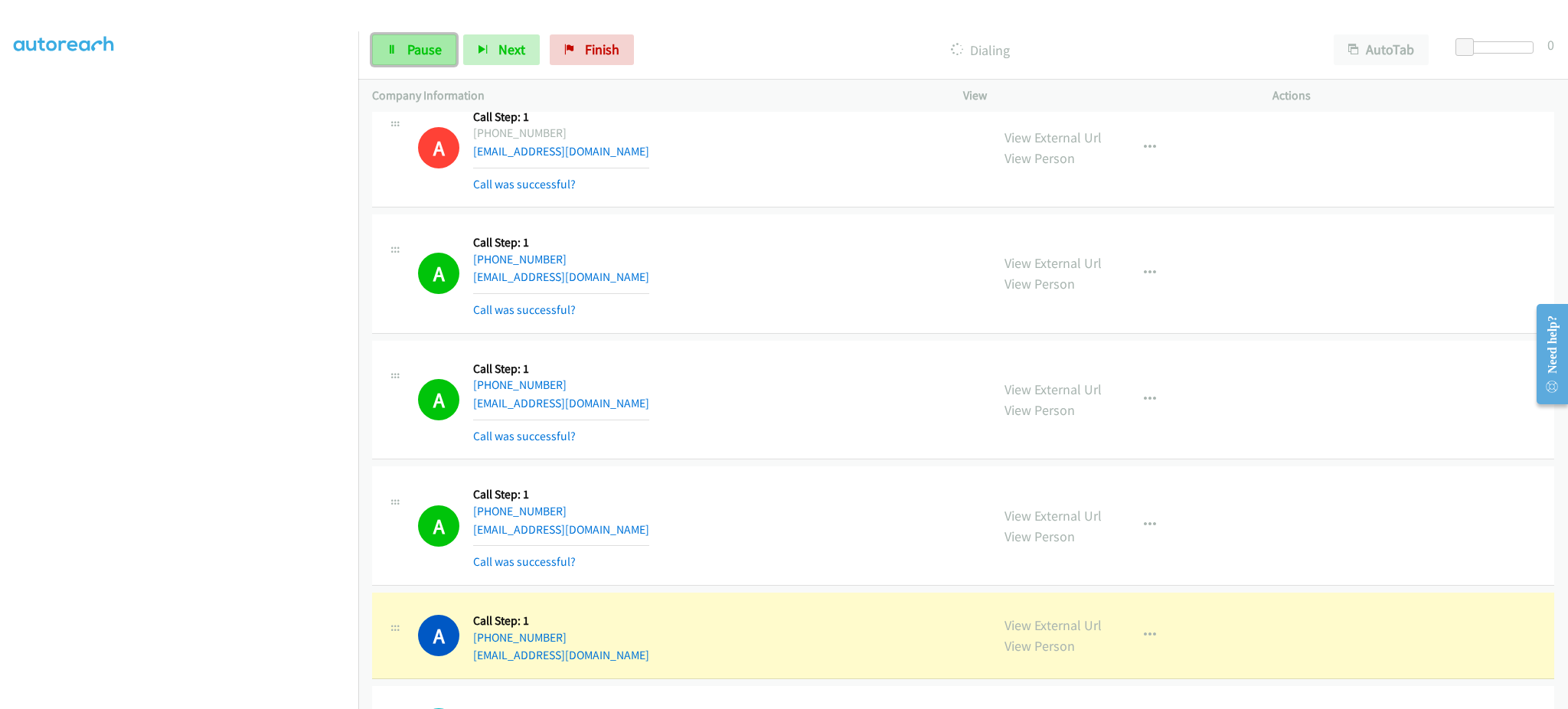
click at [427, 55] on span "Pause" at bounding box center [424, 50] width 35 height 18
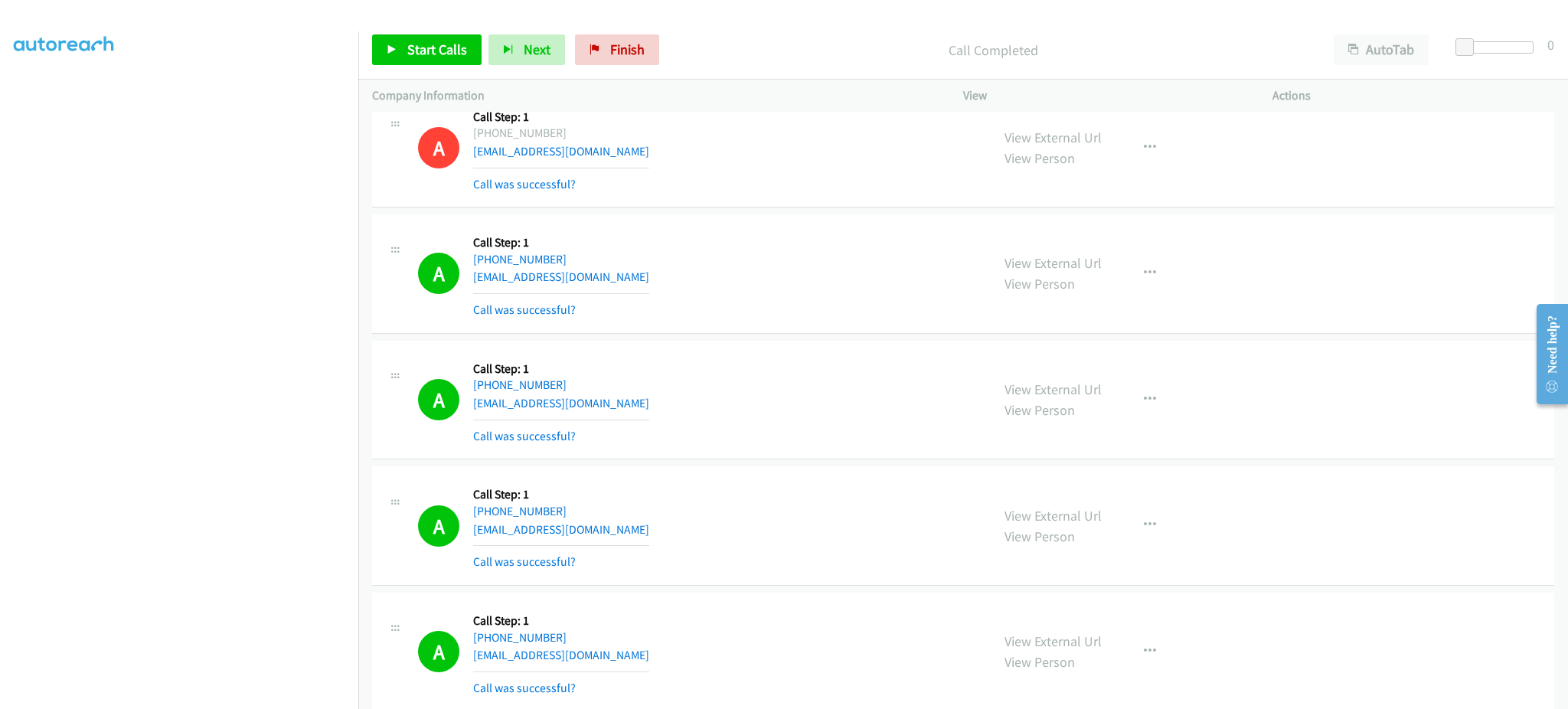
click at [425, 30] on div "Start Calls Pause Next Finish Call Completed AutoTab AutoTab 0" at bounding box center [964, 50] width 1210 height 59
click at [431, 47] on span "Start Calls" at bounding box center [437, 50] width 60 height 18
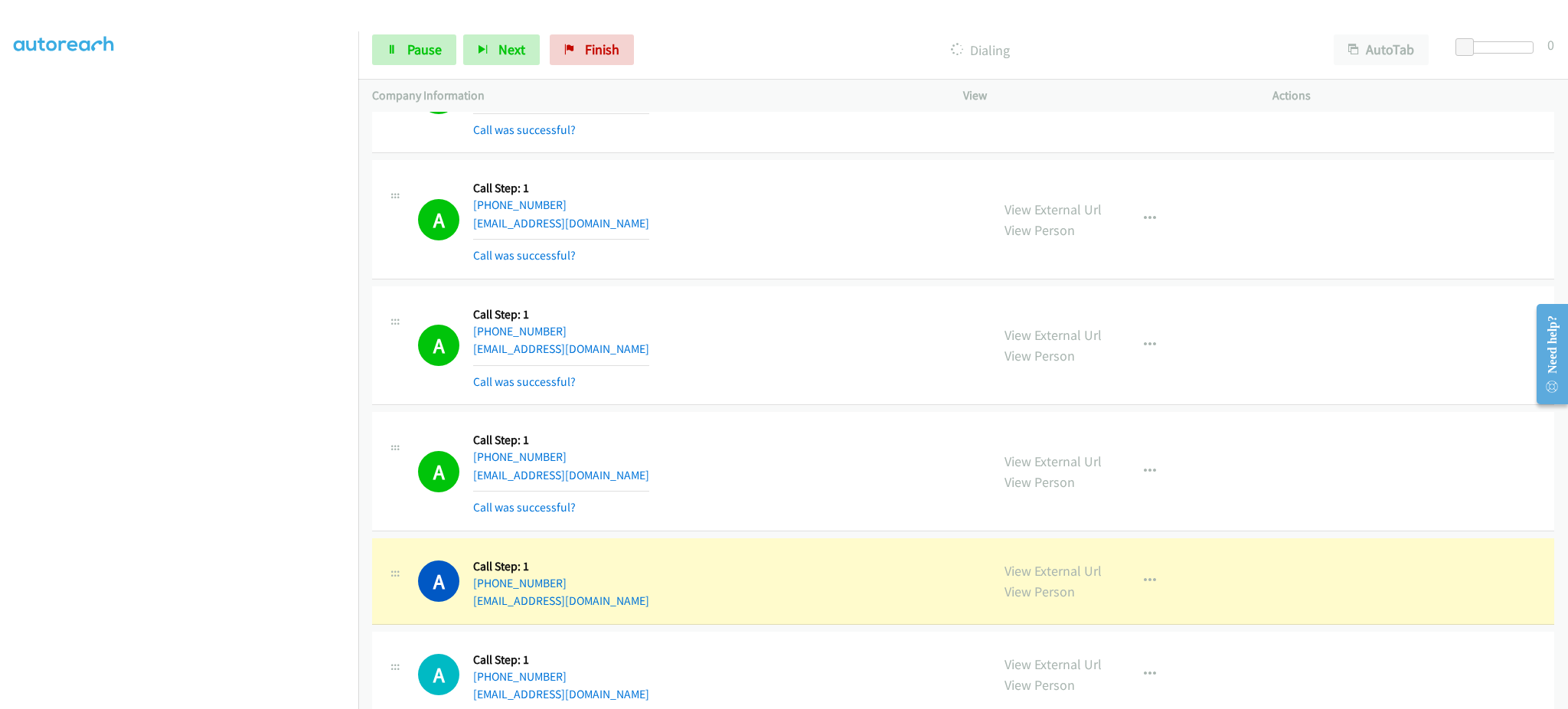
scroll to position [8258, 0]
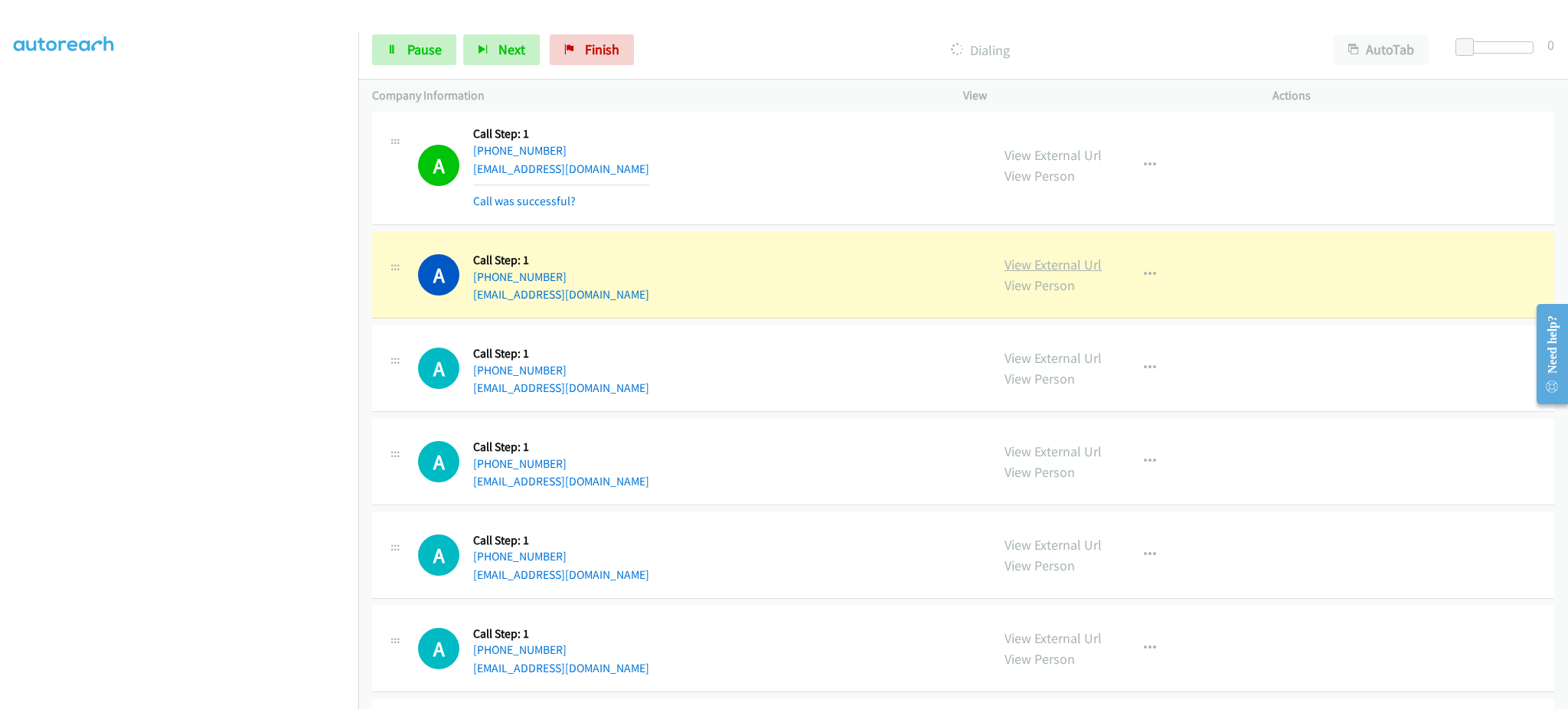
click at [1022, 271] on link "View External Url" at bounding box center [1053, 264] width 97 height 18
click at [464, 44] on button "Next" at bounding box center [502, 50] width 77 height 30
click at [441, 46] on link "Pause" at bounding box center [414, 50] width 85 height 30
click at [654, 302] on div "A Callback Scheduled Call Step: 1 America/Denver +1 303-807-0875 greggidaniels@…" at bounding box center [698, 274] width 559 height 58
click at [654, 301] on div "A Callback Scheduled Call Step: 1 America/Denver +1 303-807-0875 greggidaniels@…" at bounding box center [698, 274] width 559 height 58
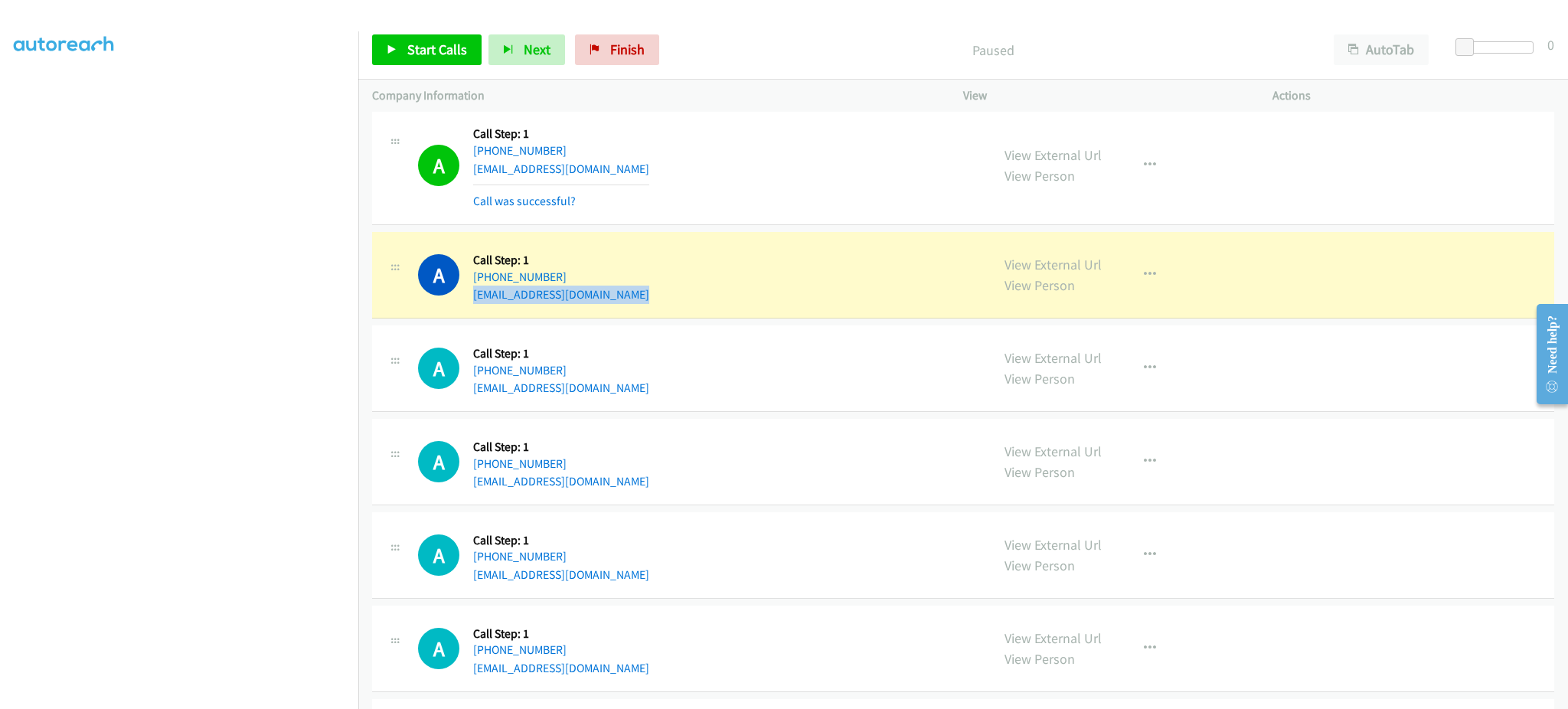
click at [654, 301] on div "A Callback Scheduled Call Step: 1 America/Denver +1 303-807-0875 greggidaniels@…" at bounding box center [698, 274] width 559 height 58
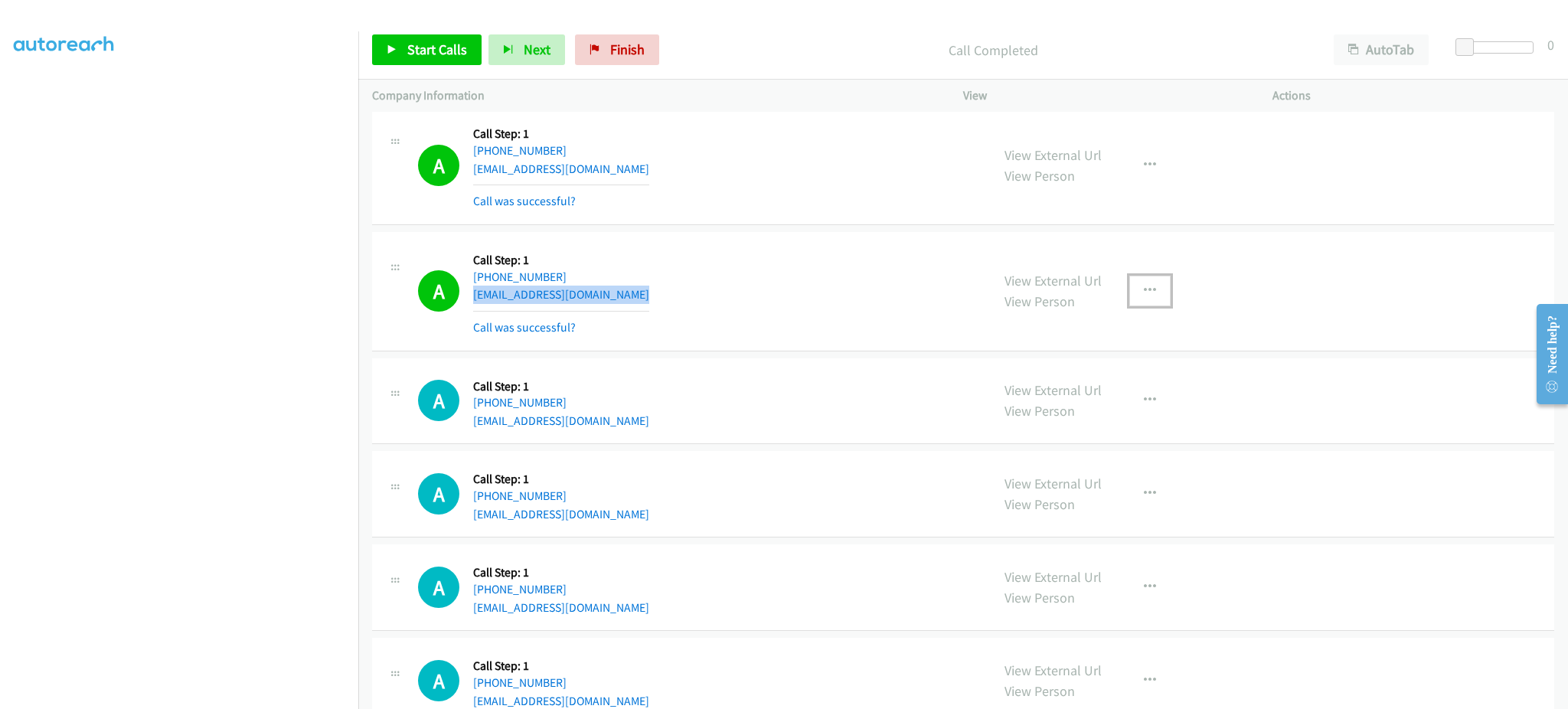
click at [1130, 297] on button "button" at bounding box center [1150, 291] width 41 height 30
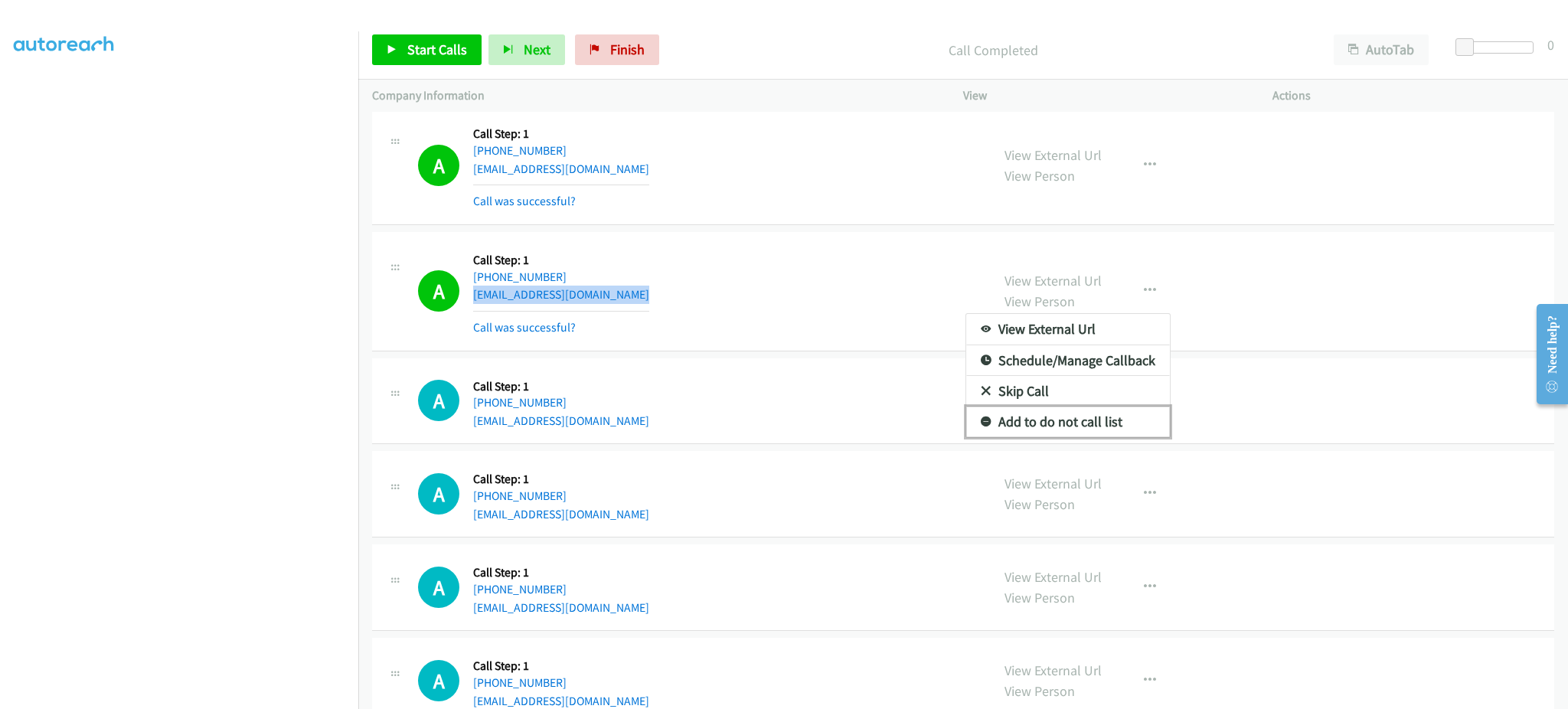
click at [1126, 427] on link "Add to do not call list" at bounding box center [1068, 422] width 204 height 30
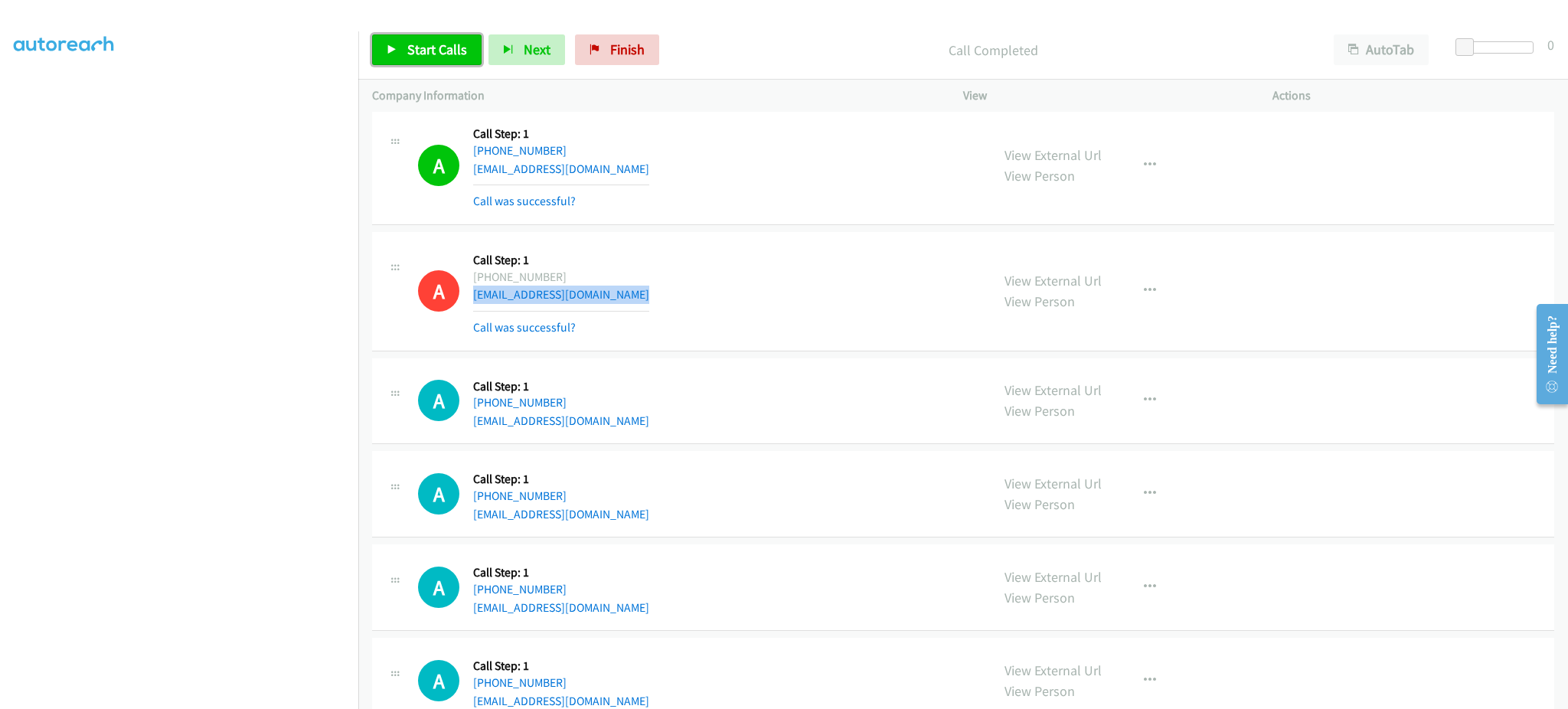
click at [431, 41] on span "Start Calls" at bounding box center [437, 50] width 60 height 18
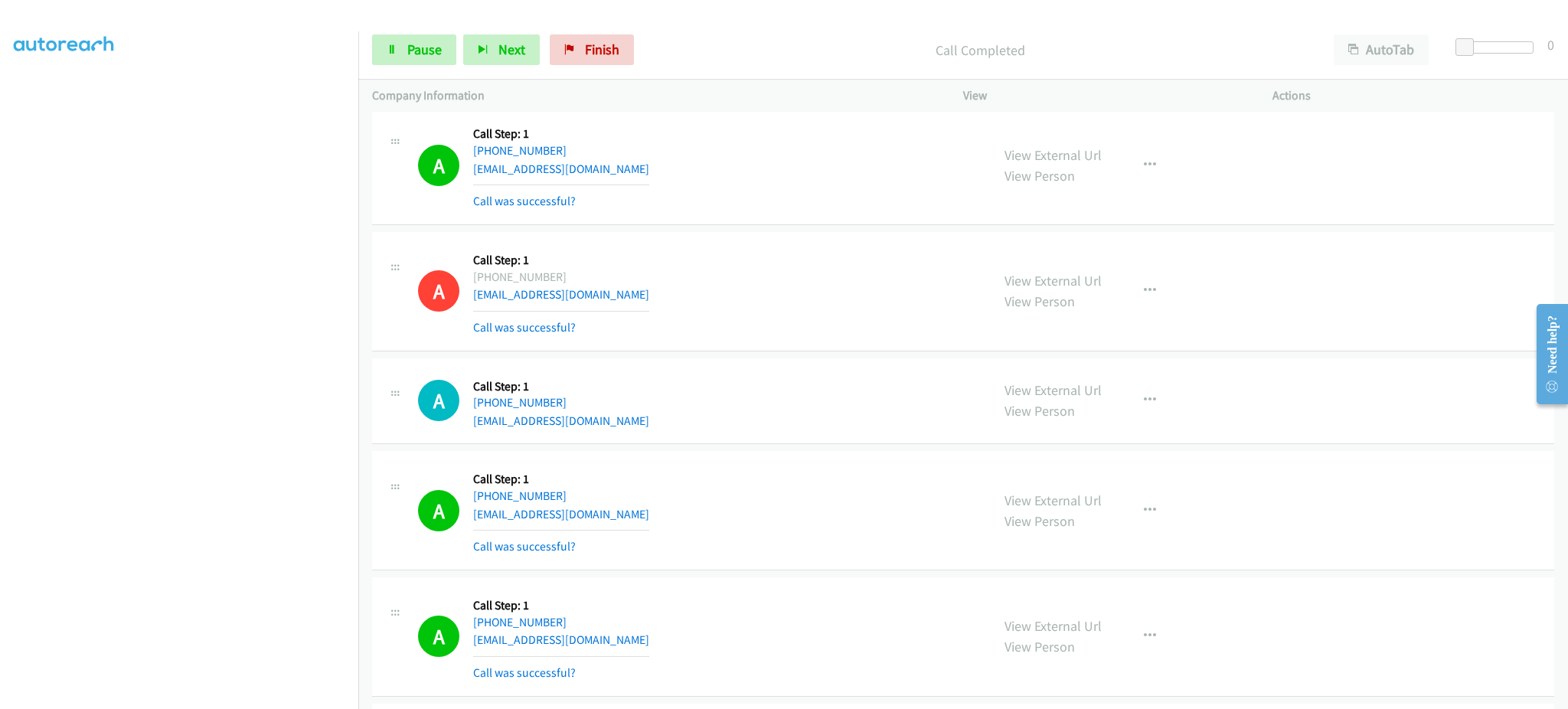
click at [425, 70] on div "Start Calls Pause Next Finish Call Completed AutoTab AutoTab 0" at bounding box center [964, 50] width 1210 height 59
click at [423, 48] on span "Pause" at bounding box center [424, 50] width 35 height 18
click at [423, 48] on span "Start Calls" at bounding box center [437, 50] width 60 height 18
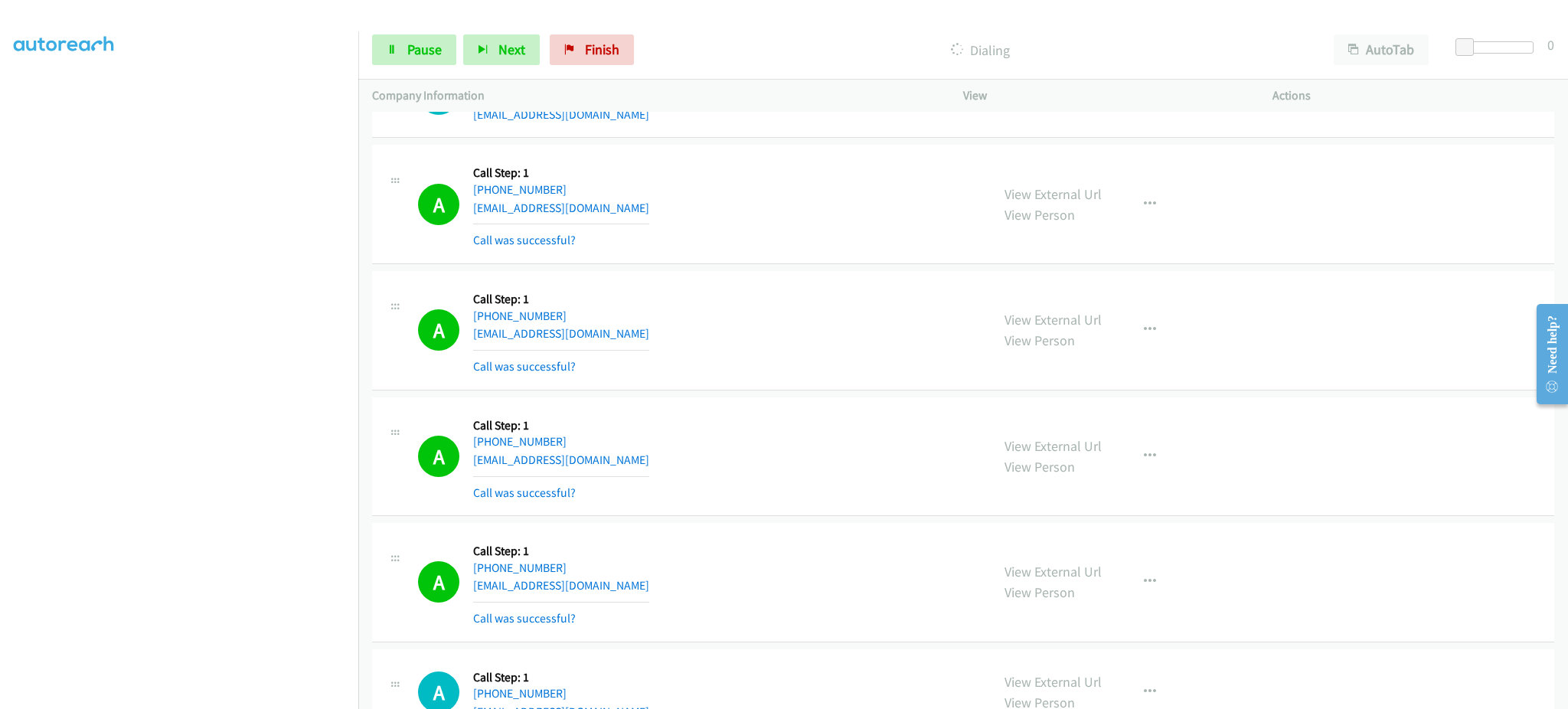
scroll to position [8870, 0]
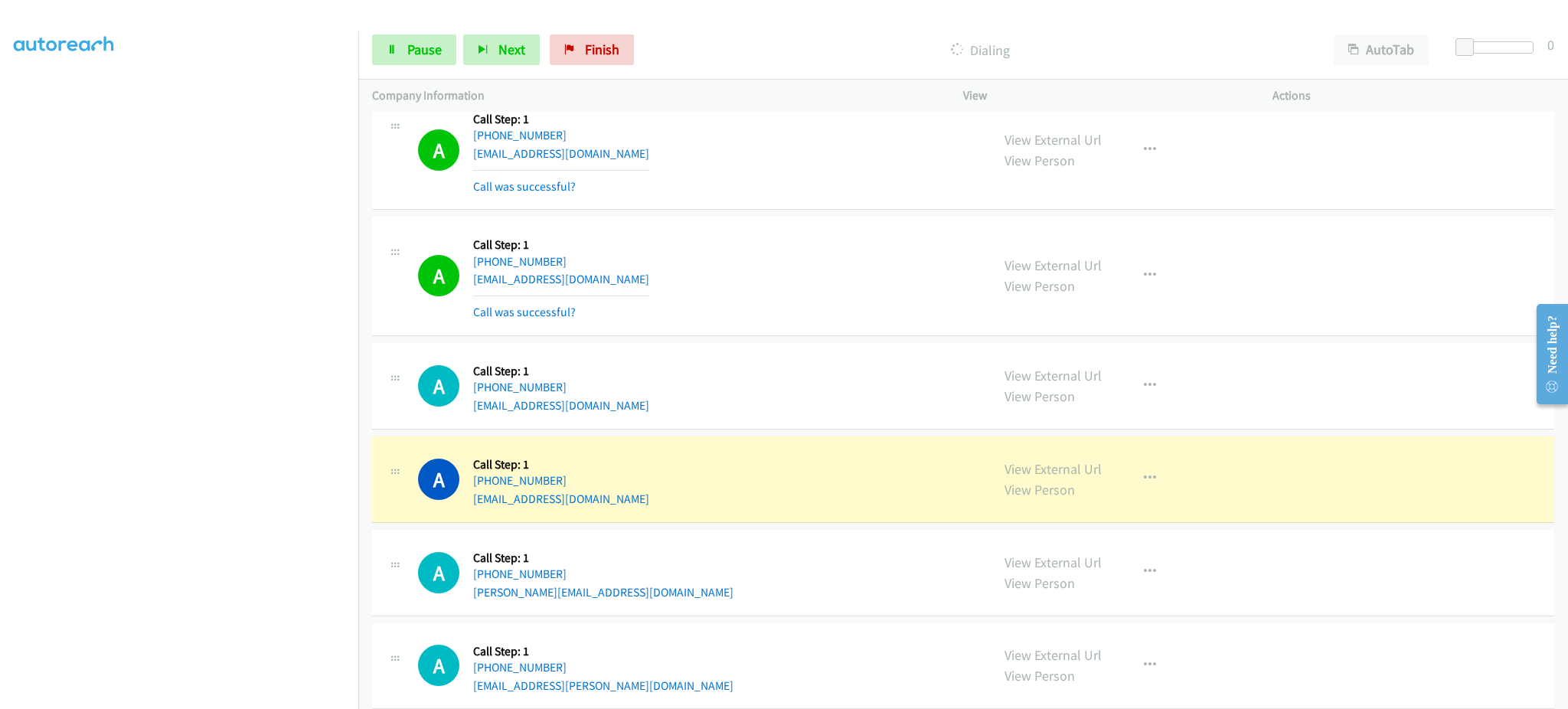
click at [635, 283] on div "A Callback Scheduled Call Step: 1 America/New_York +1 443-924-7405 janetgrard@g…" at bounding box center [698, 276] width 559 height 91
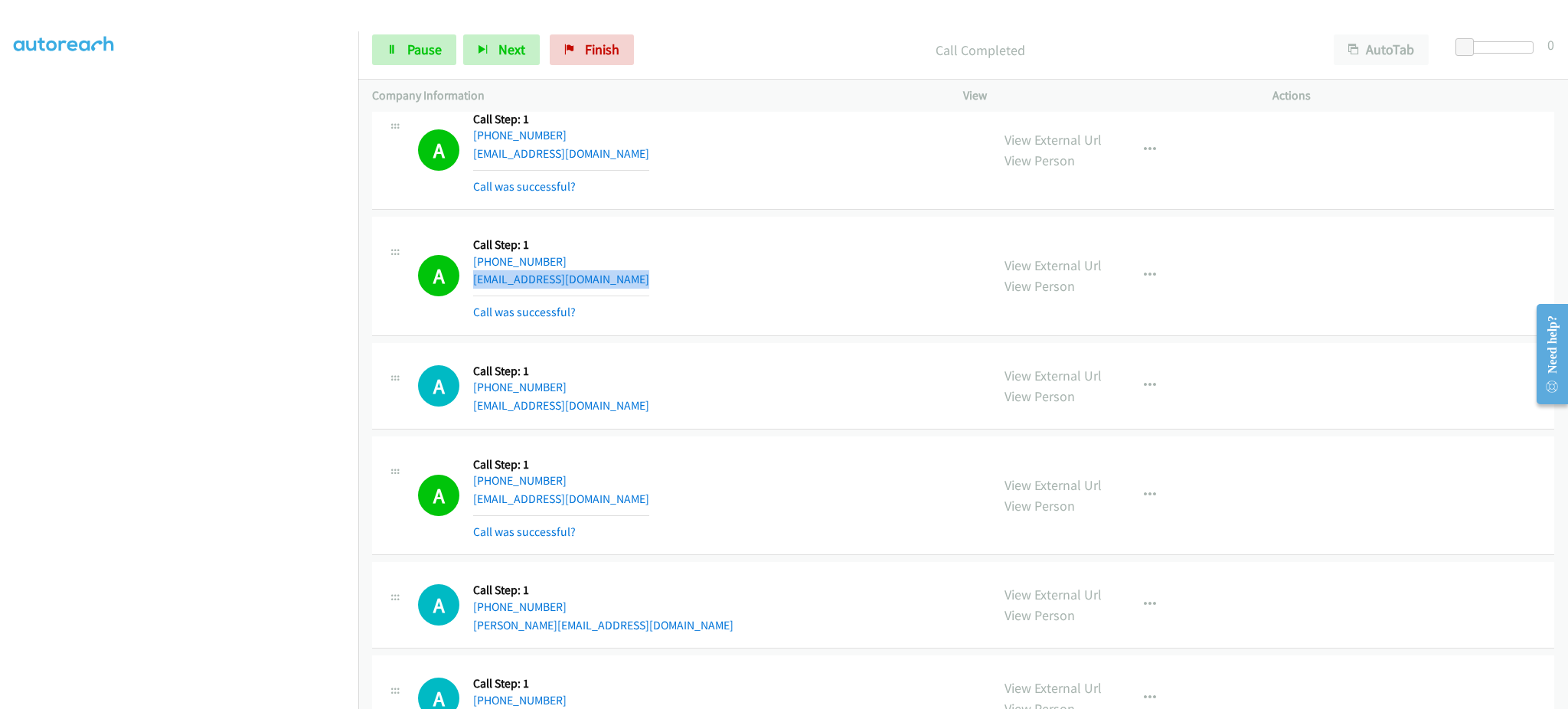
click at [1136, 518] on div "View External Url View Person View External Url Email Schedule/Manage Callback …" at bounding box center [1152, 495] width 323 height 91
click at [1138, 511] on button "button" at bounding box center [1150, 495] width 41 height 30
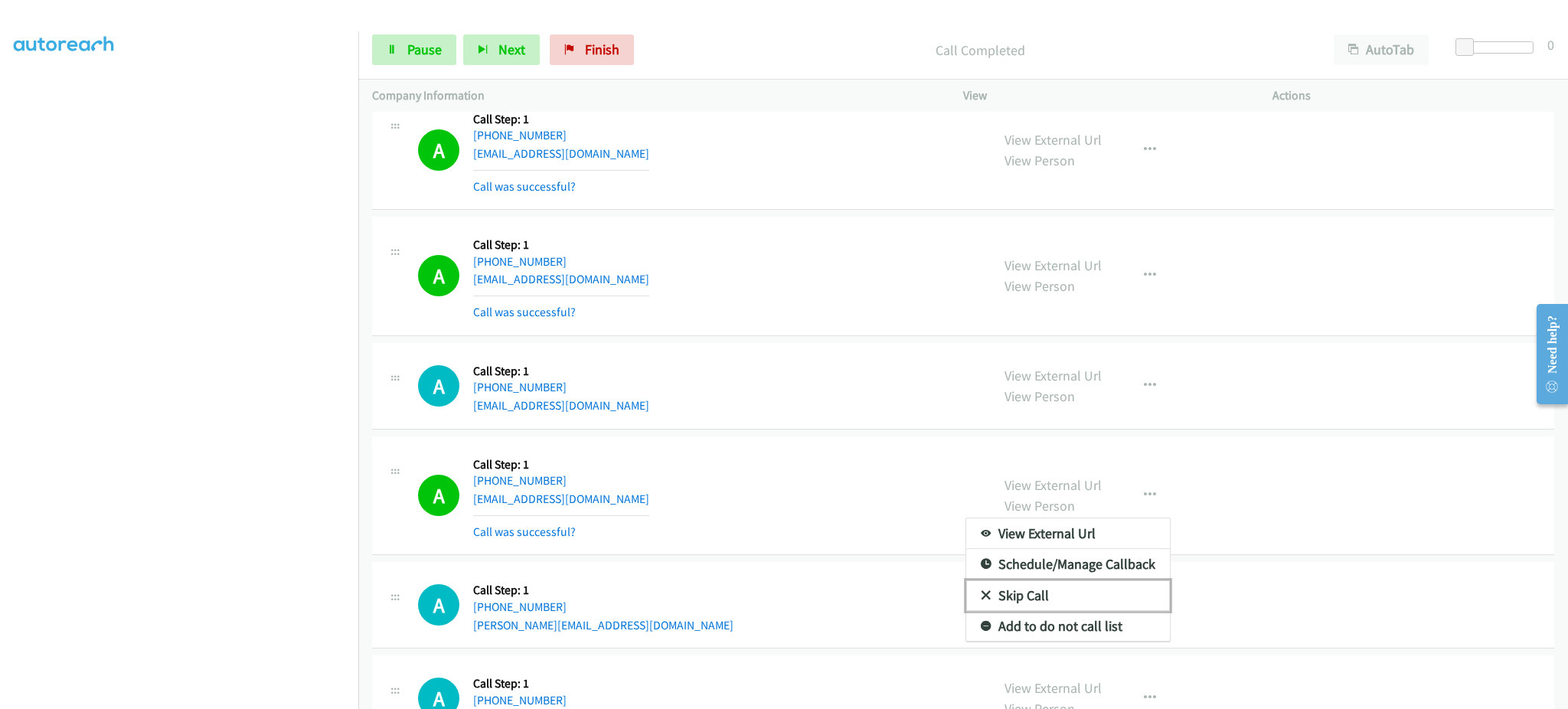
click at [1103, 611] on link "Skip Call" at bounding box center [1068, 595] width 204 height 30
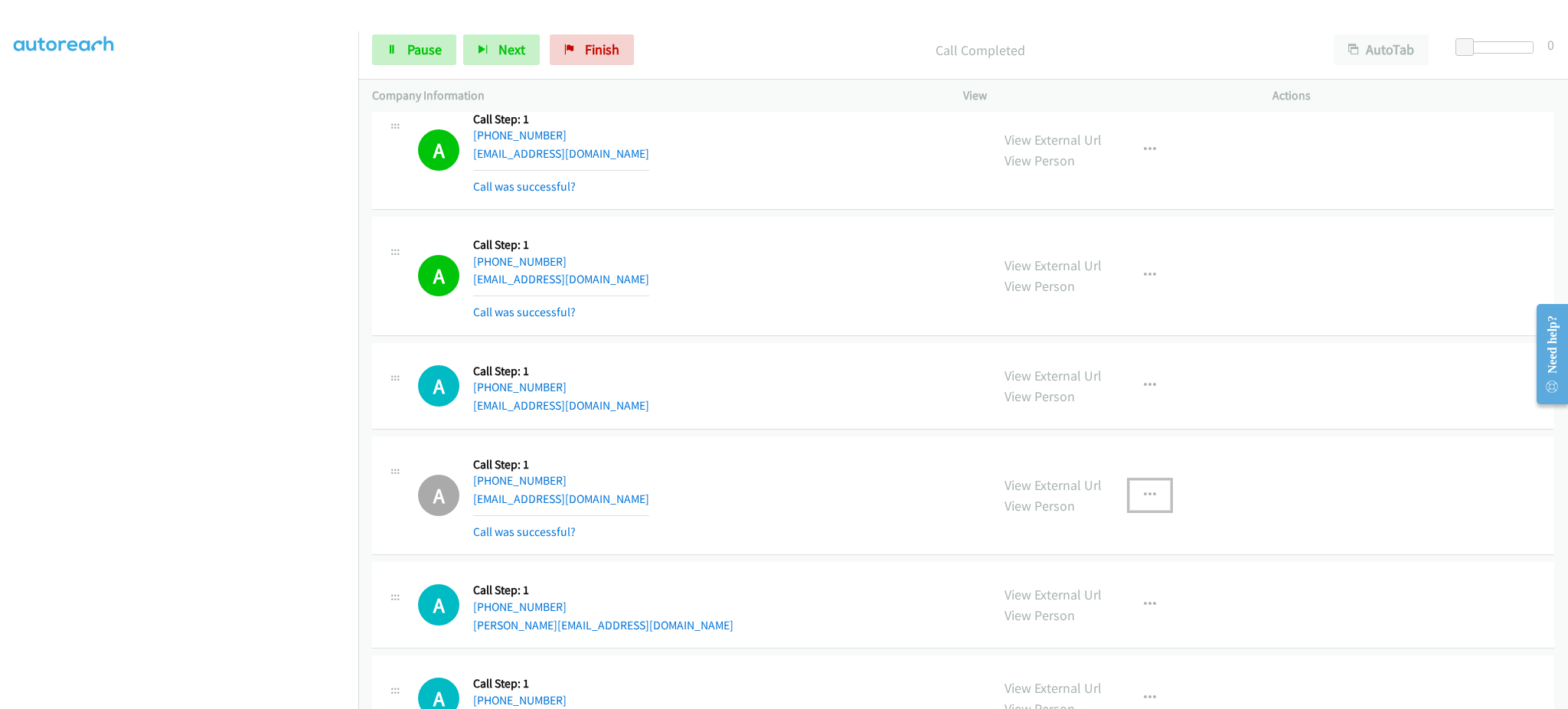
click at [1144, 502] on icon "button" at bounding box center [1151, 495] width 12 height 12
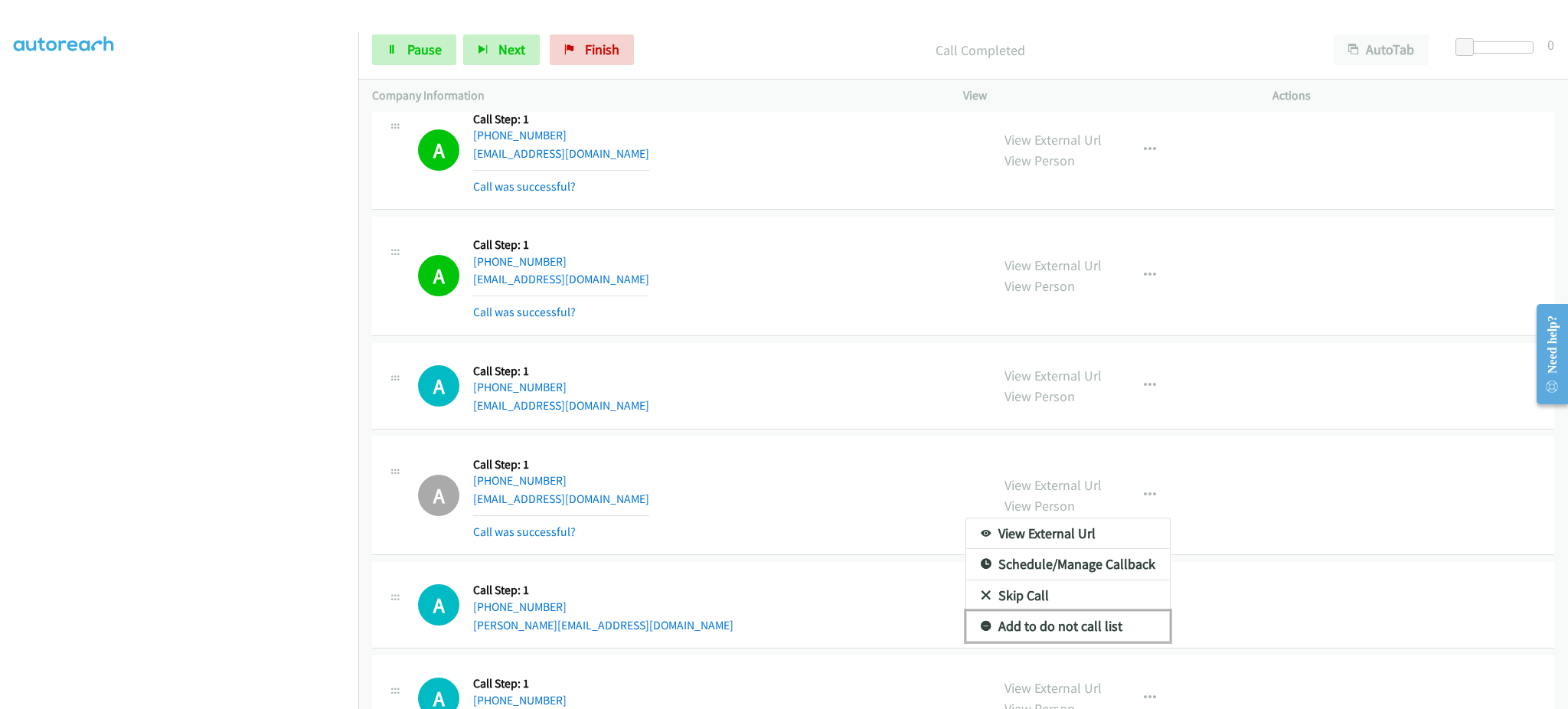
click at [1117, 623] on link "Add to do not call list" at bounding box center [1068, 626] width 204 height 30
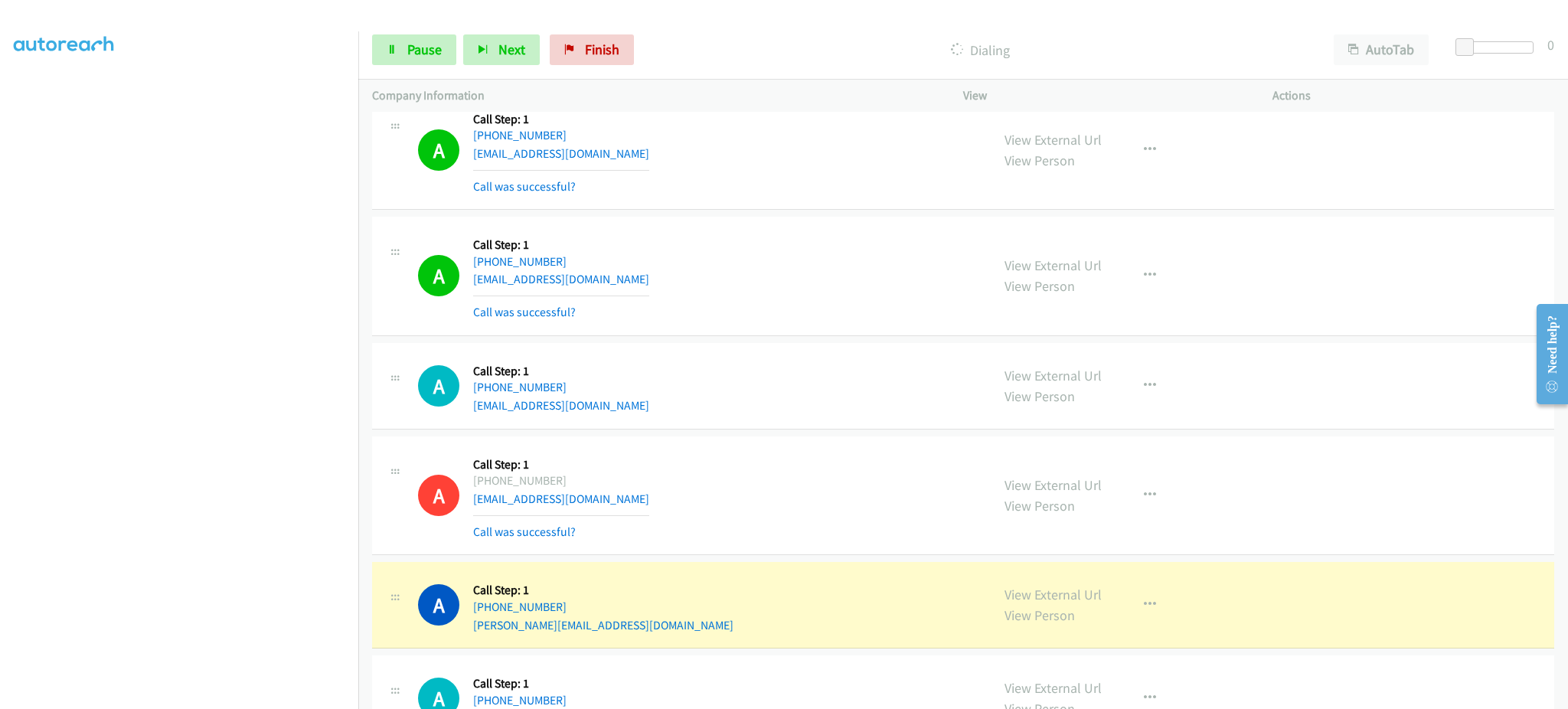
click at [683, 624] on div "A Callback Scheduled Call Step: 1 America/New_York +1 475-236-0369 adrian.blanc…" at bounding box center [698, 604] width 559 height 58
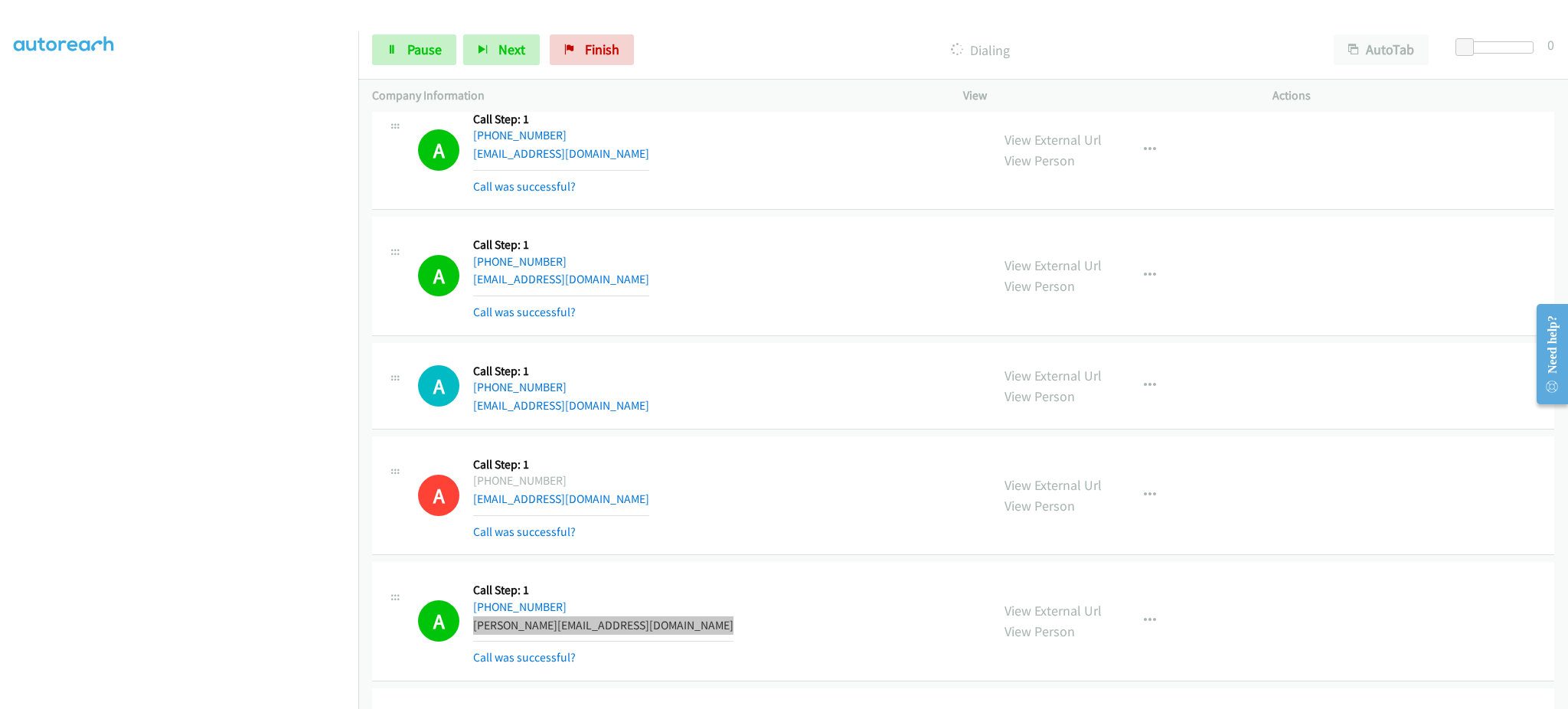
scroll to position [9176, 0]
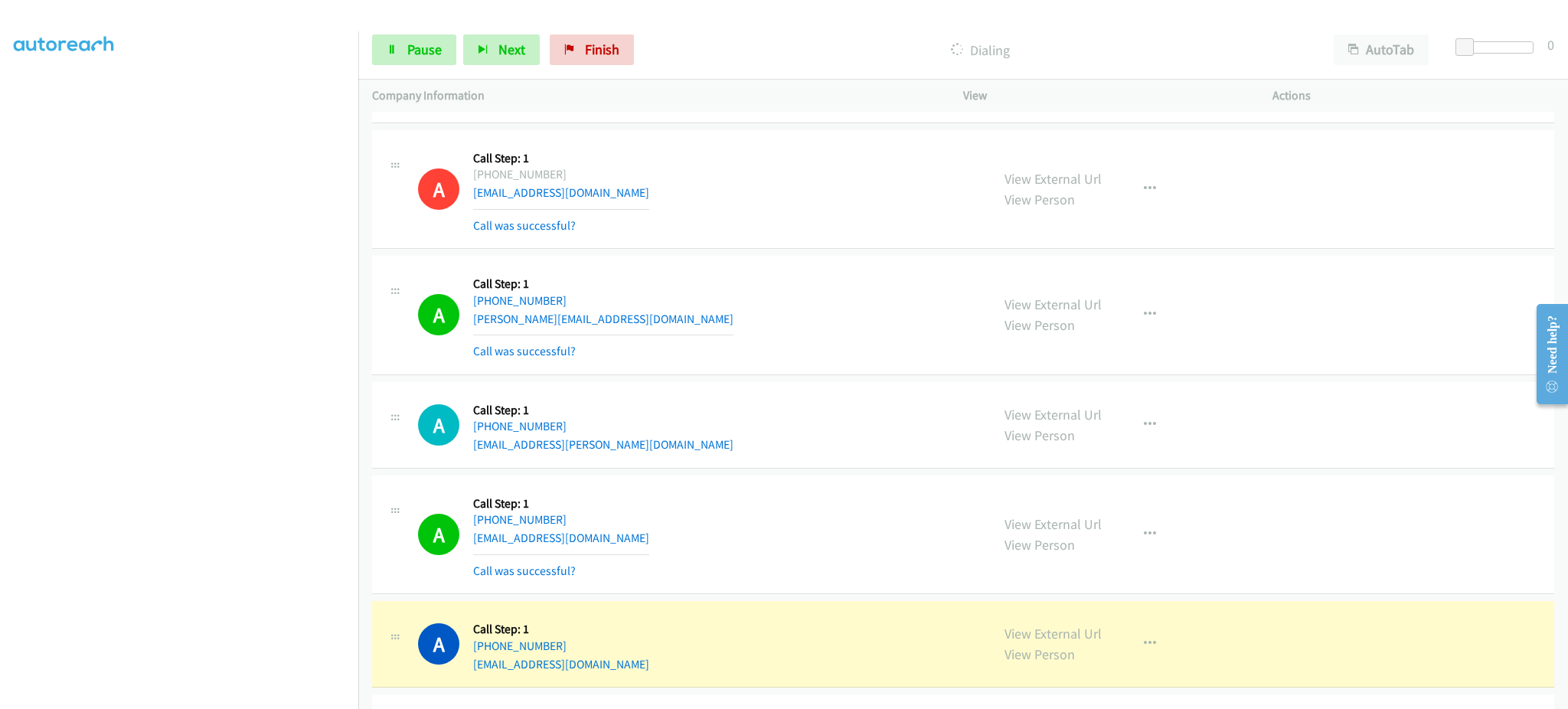
click at [634, 544] on div "A Callback Scheduled Call Step: 1 America/Los_Angeles +1 209-623-7885 sarahtorr…" at bounding box center [698, 535] width 559 height 91
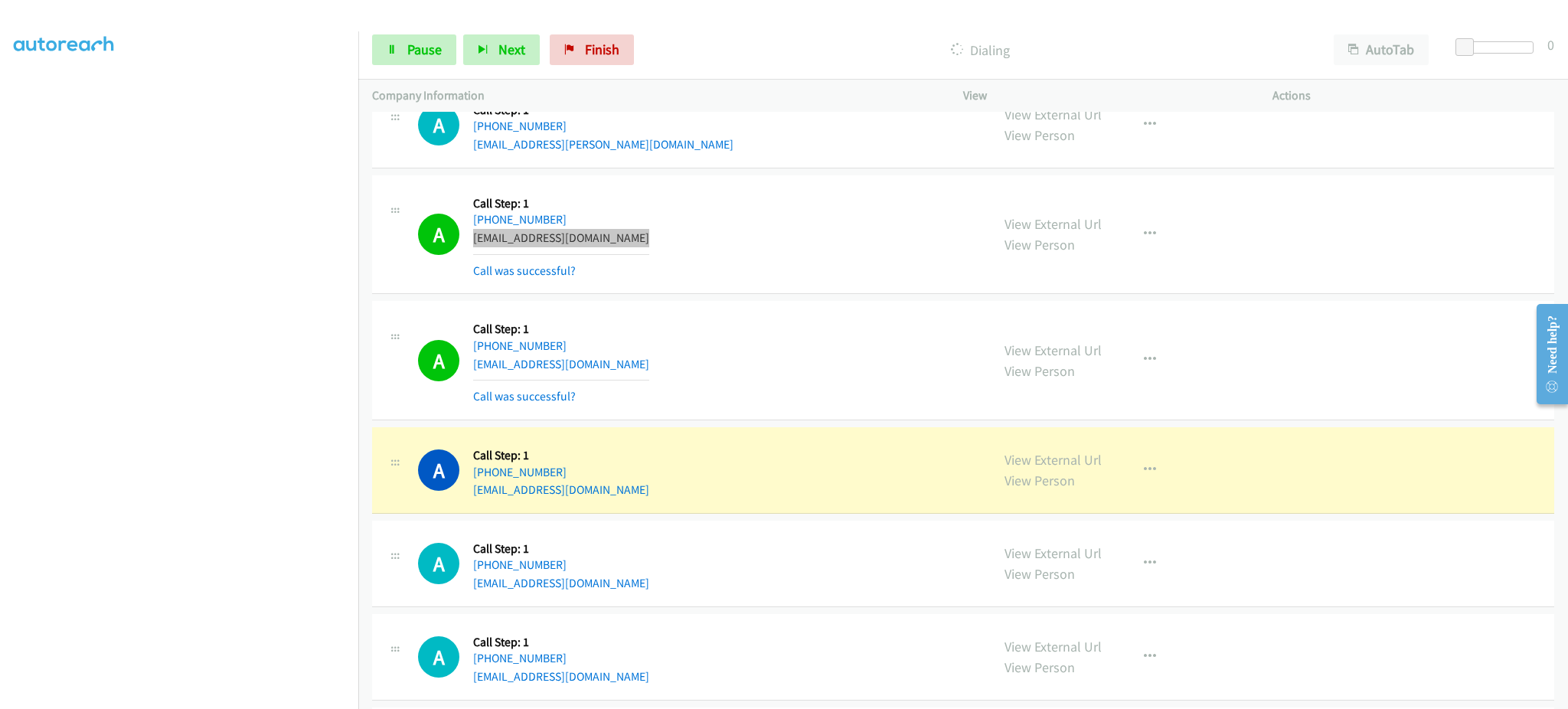
scroll to position [9482, 0]
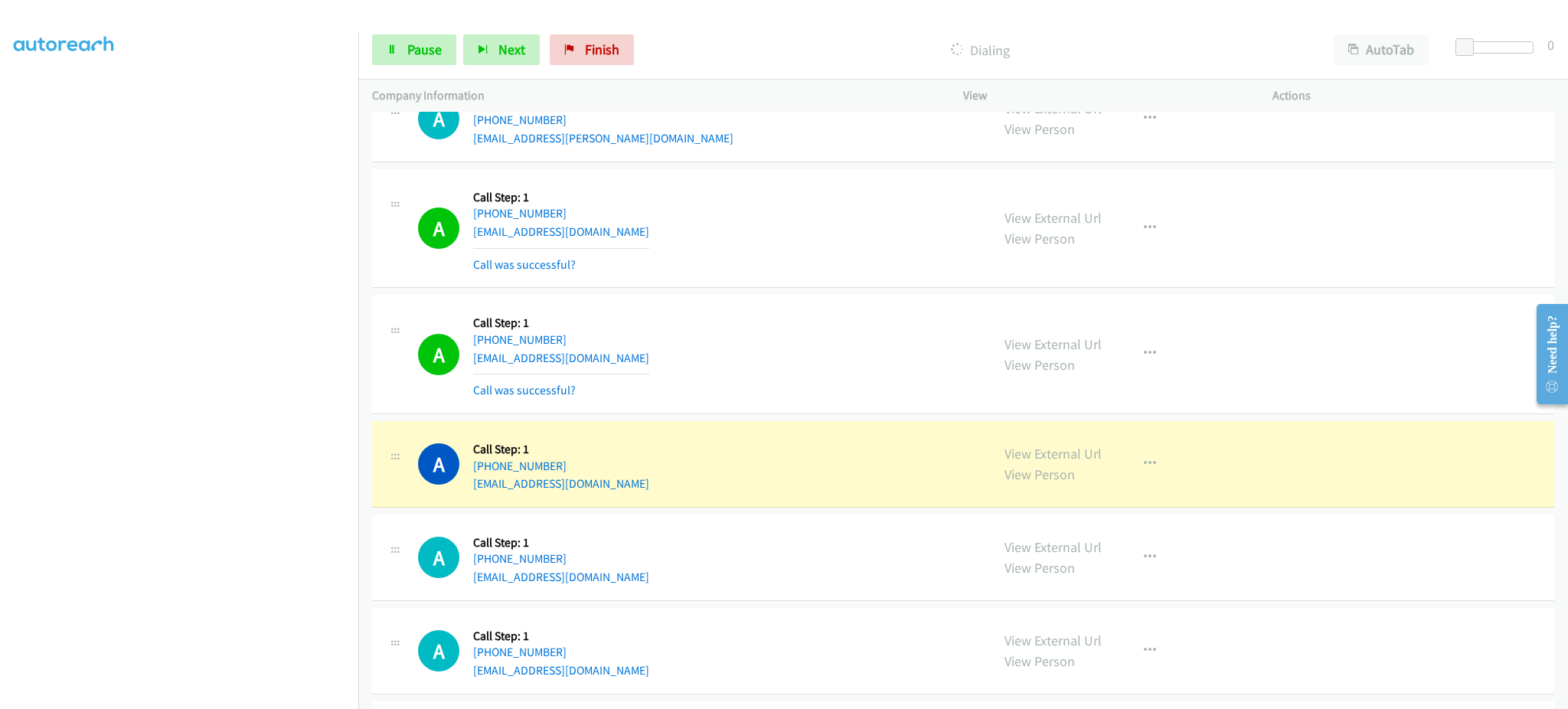
click at [634, 375] on div "A Callback Scheduled Call Step: 1 America/Los_Angeles +1 360-798-0035 martiann0…" at bounding box center [698, 354] width 559 height 91
click at [628, 359] on div "A Callback Scheduled Call Step: 1 America/Los_Angeles +1 360-798-0035 martiann0…" at bounding box center [698, 354] width 559 height 91
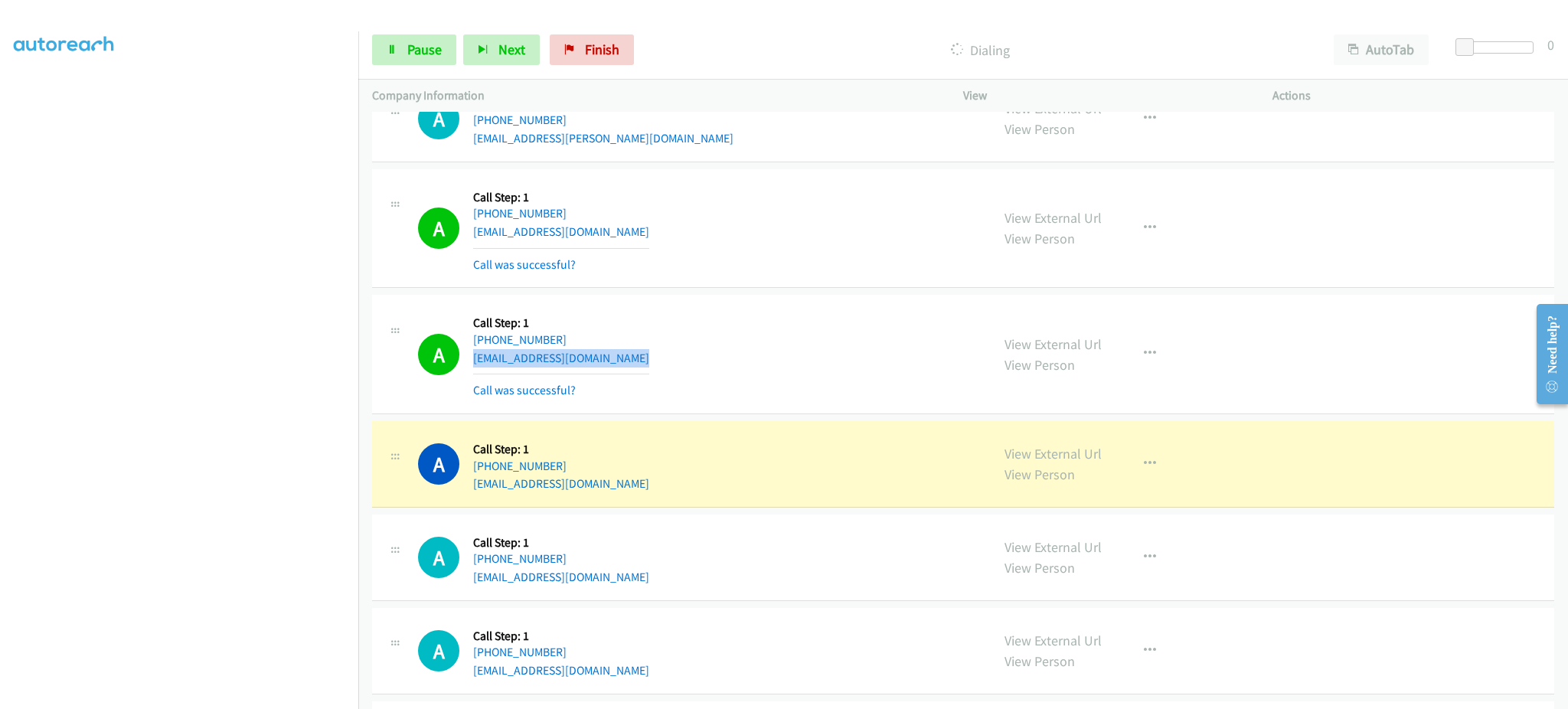
click at [628, 359] on div "A Callback Scheduled Call Step: 1 America/Los_Angeles +1 360-798-0035 martiann0…" at bounding box center [698, 354] width 559 height 91
click at [652, 493] on div "A Callback Scheduled Call Step: 1 America/New_York +1 513-607-8796 zjbachmann1@…" at bounding box center [698, 463] width 559 height 58
click at [247, 695] on section at bounding box center [179, 345] width 331 height 732
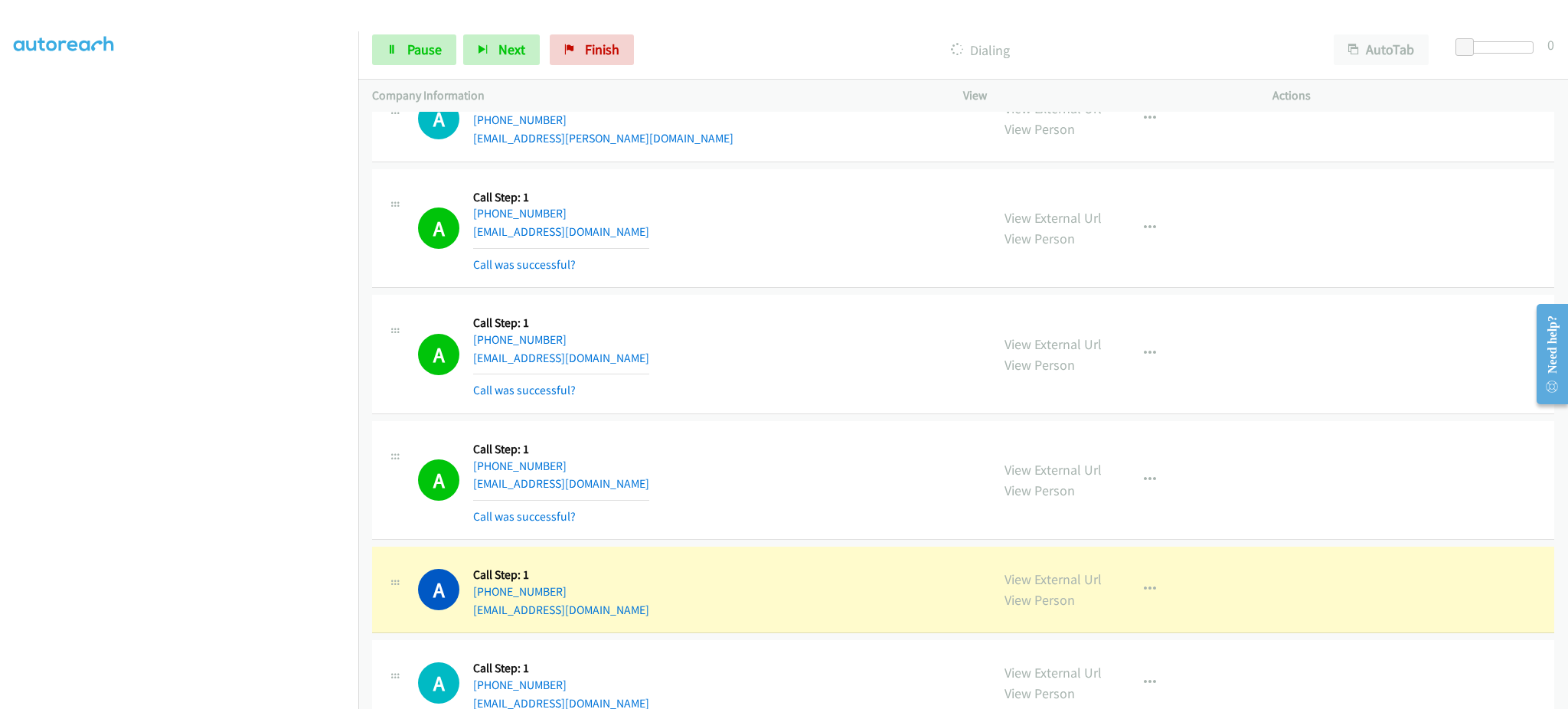
scroll to position [9719, 0]
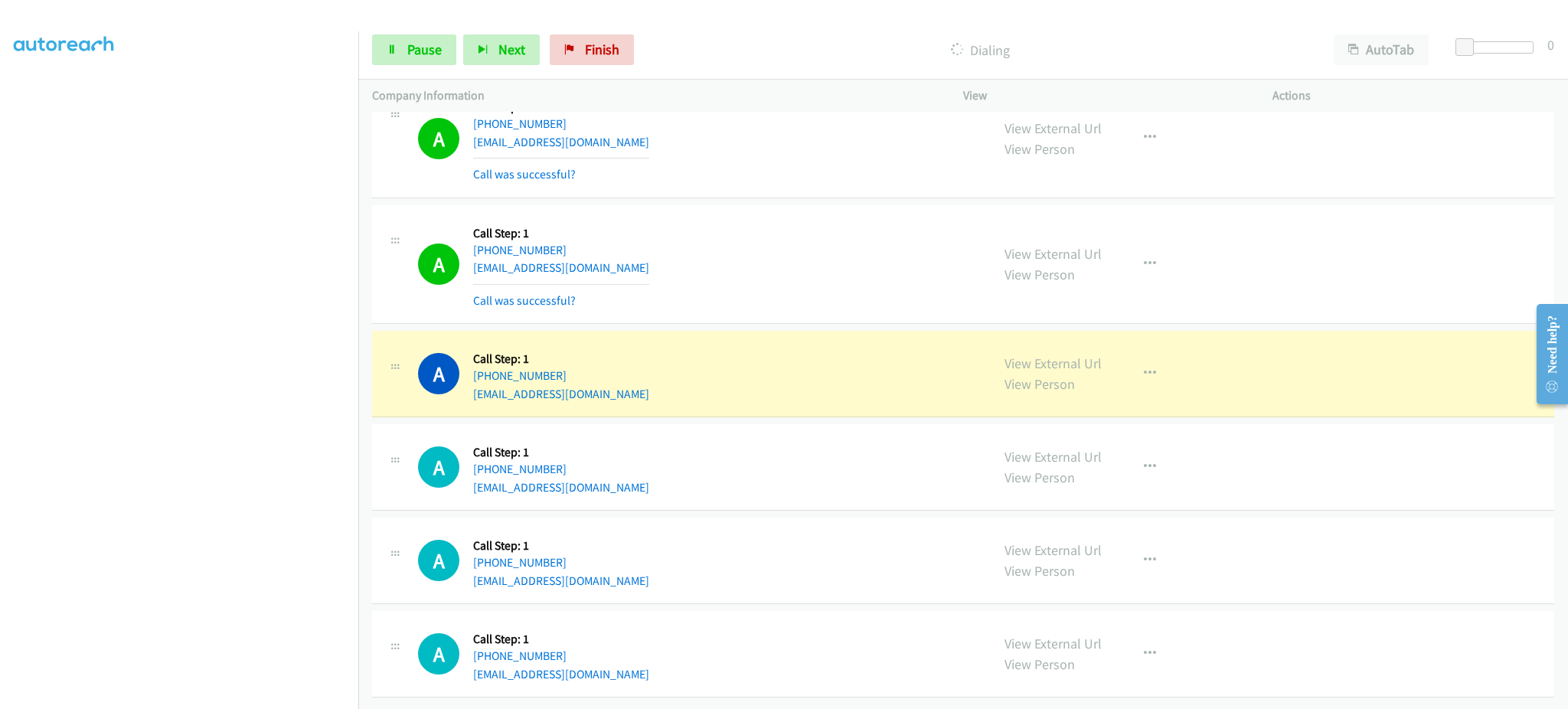
click at [632, 395] on div "A Callback Scheduled Call Step: 1 America/New_York +1 717-368-7679 wardpull71@m…" at bounding box center [963, 374] width 1183 height 86
click at [625, 381] on div "A Callback Scheduled Call Step: 1 America/New_York +1 717-368-7679 wardpull71@m…" at bounding box center [698, 373] width 559 height 58
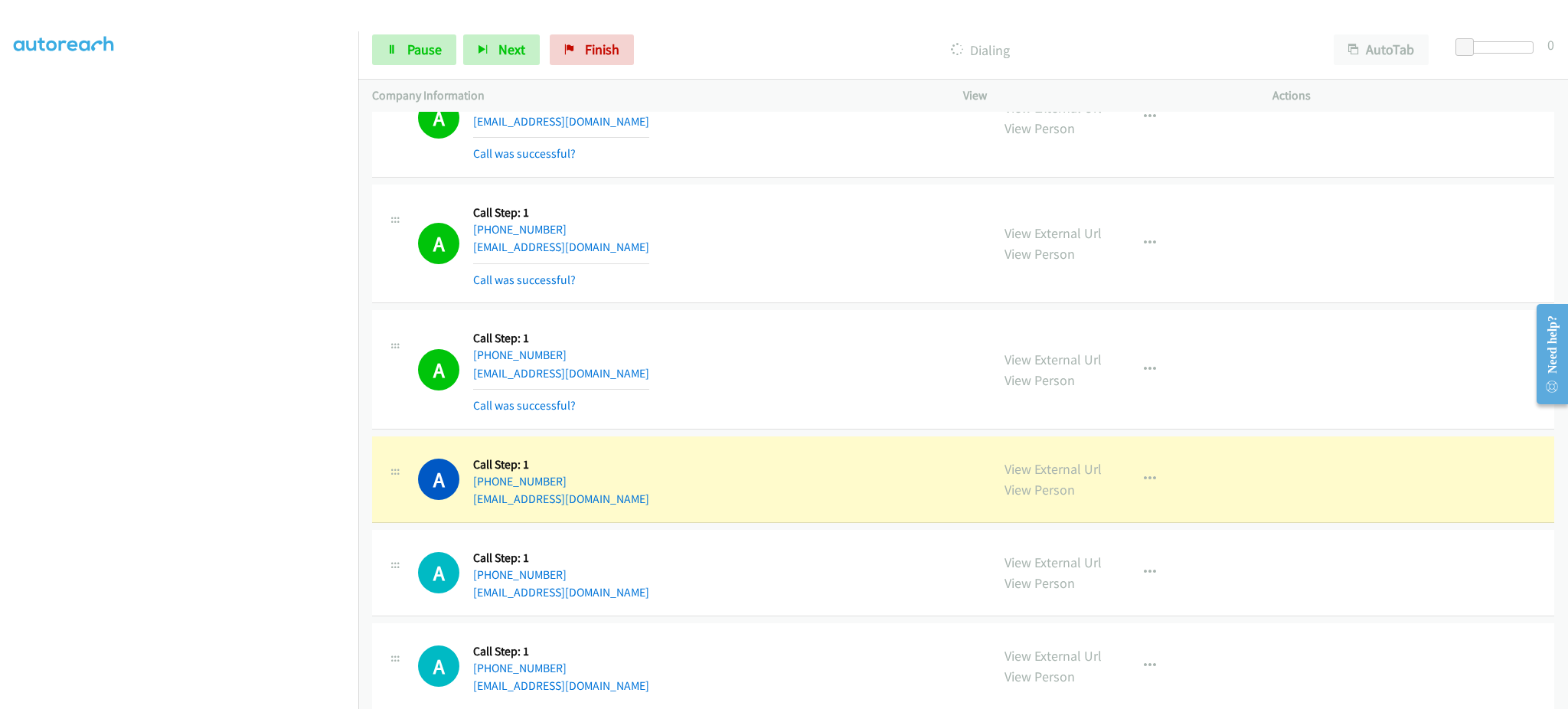
drag, startPoint x: 222, startPoint y: 696, endPoint x: 218, endPoint y: 683, distance: 13.6
click at [221, 692] on section at bounding box center [179, 345] width 331 height 732
click at [650, 508] on div "A Callback Scheduled Call Step: 1 America/Los_Angeles +1 323-740-3957 donnytlov…" at bounding box center [698, 479] width 559 height 58
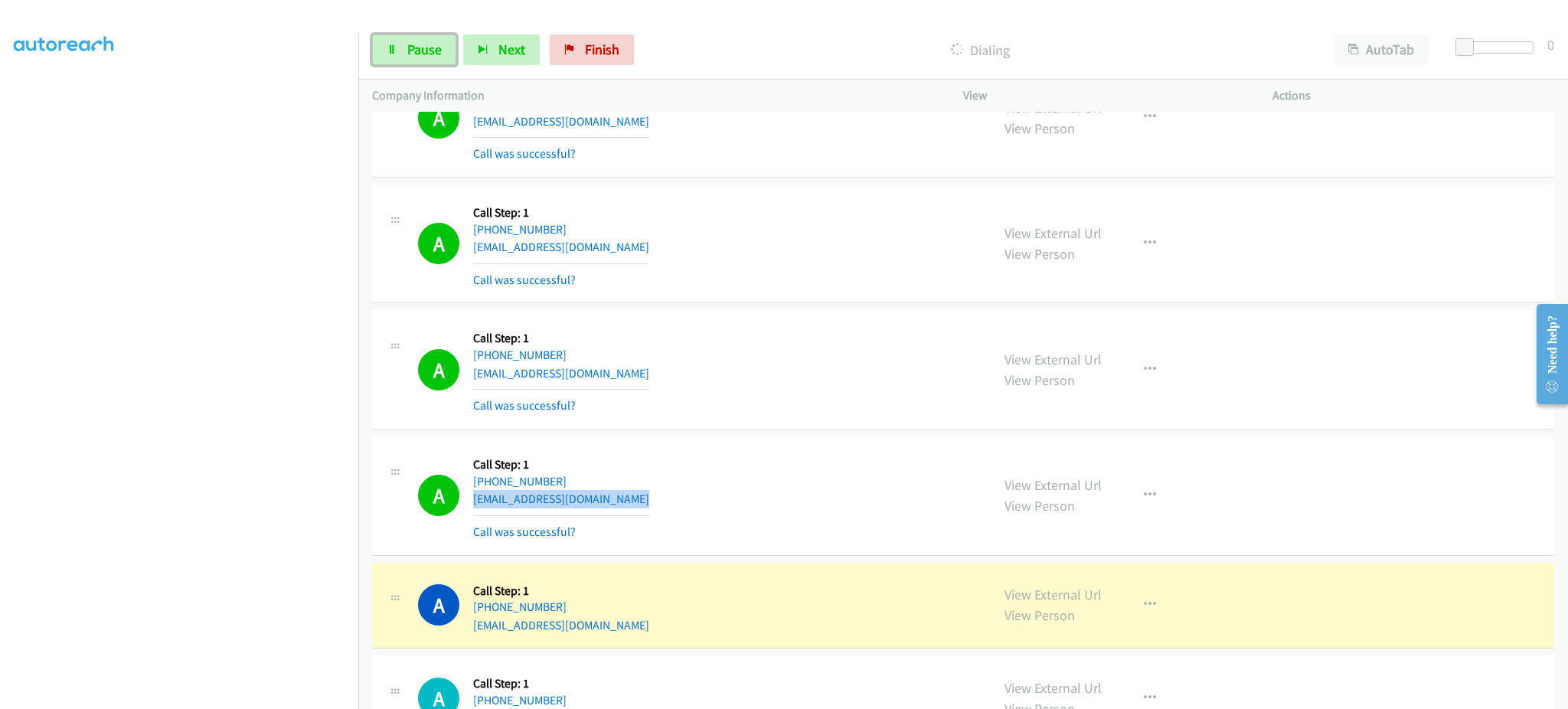
drag, startPoint x: 442, startPoint y: 52, endPoint x: 459, endPoint y: 43, distance: 19.2
click at [442, 52] on link "Pause" at bounding box center [414, 50] width 85 height 30
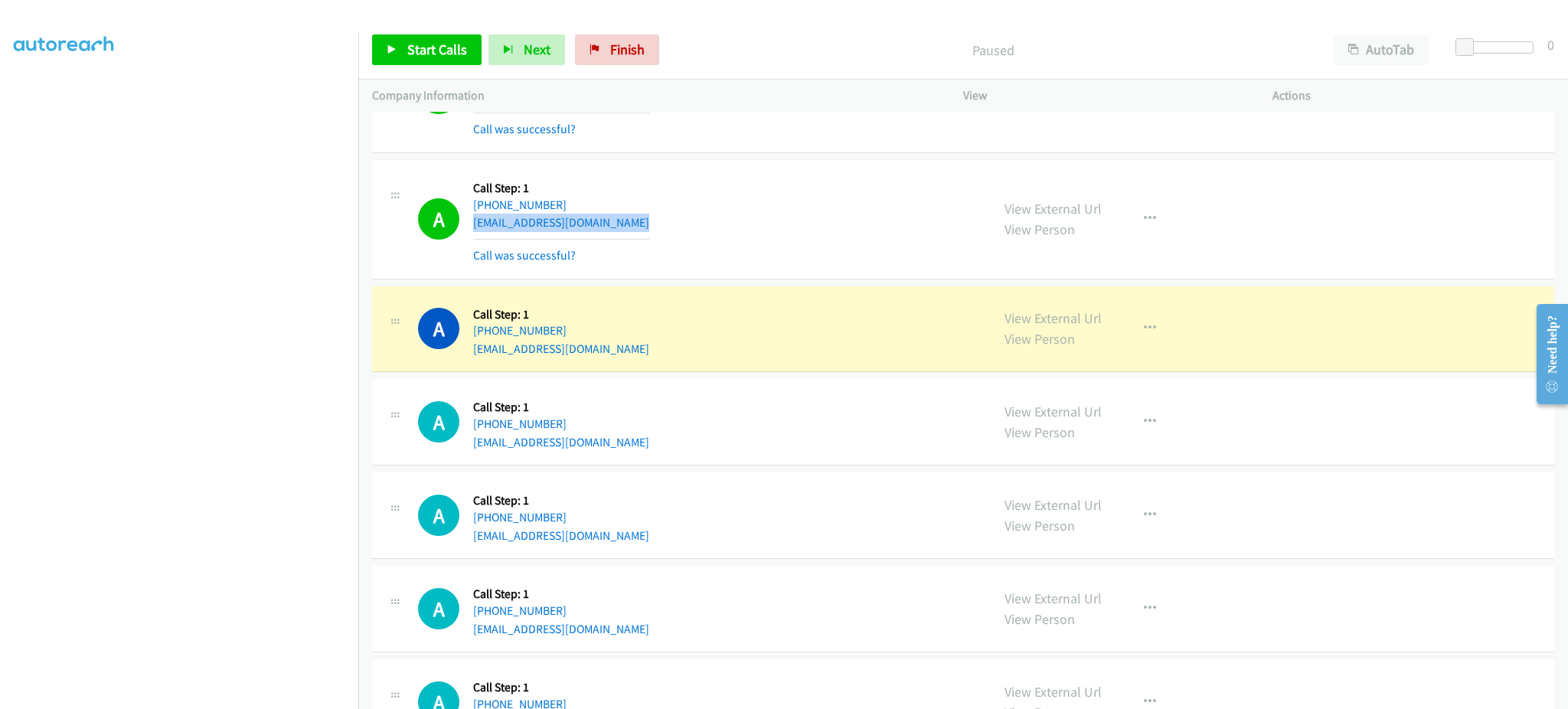
scroll to position [10025, 0]
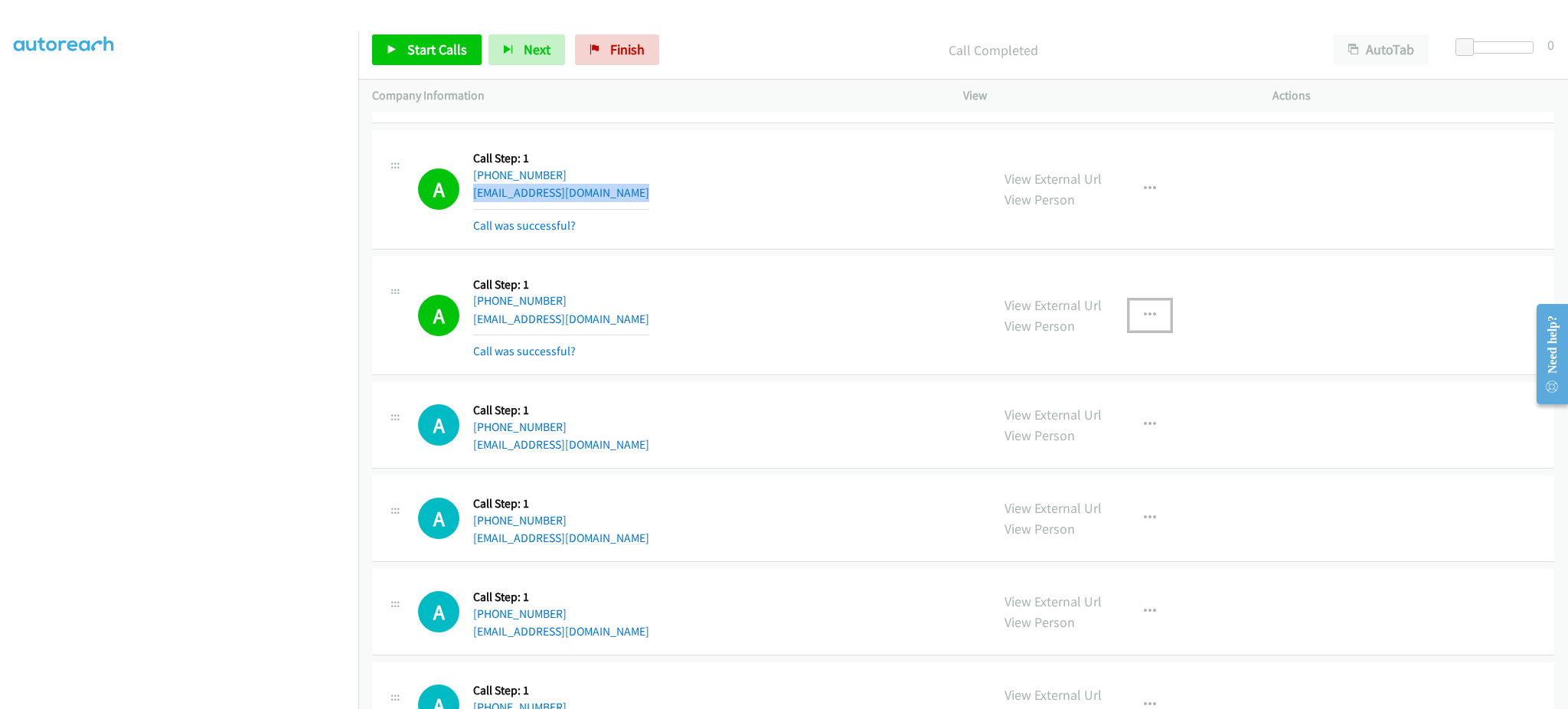
click at [1129, 329] on button "button" at bounding box center [1150, 315] width 41 height 30
click at [1073, 461] on link "Add to do not call list" at bounding box center [1068, 446] width 204 height 30
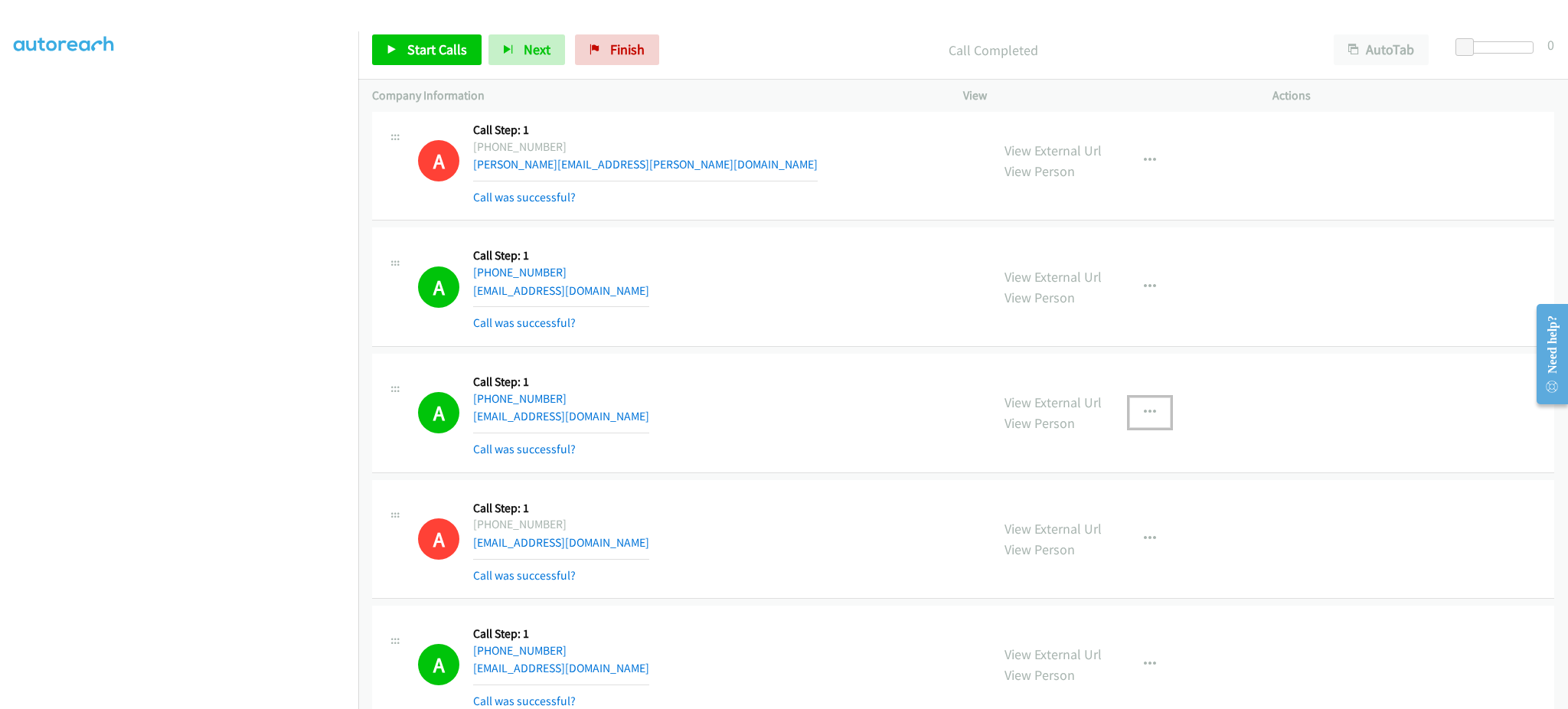
click at [1129, 420] on button "button" at bounding box center [1150, 413] width 41 height 30
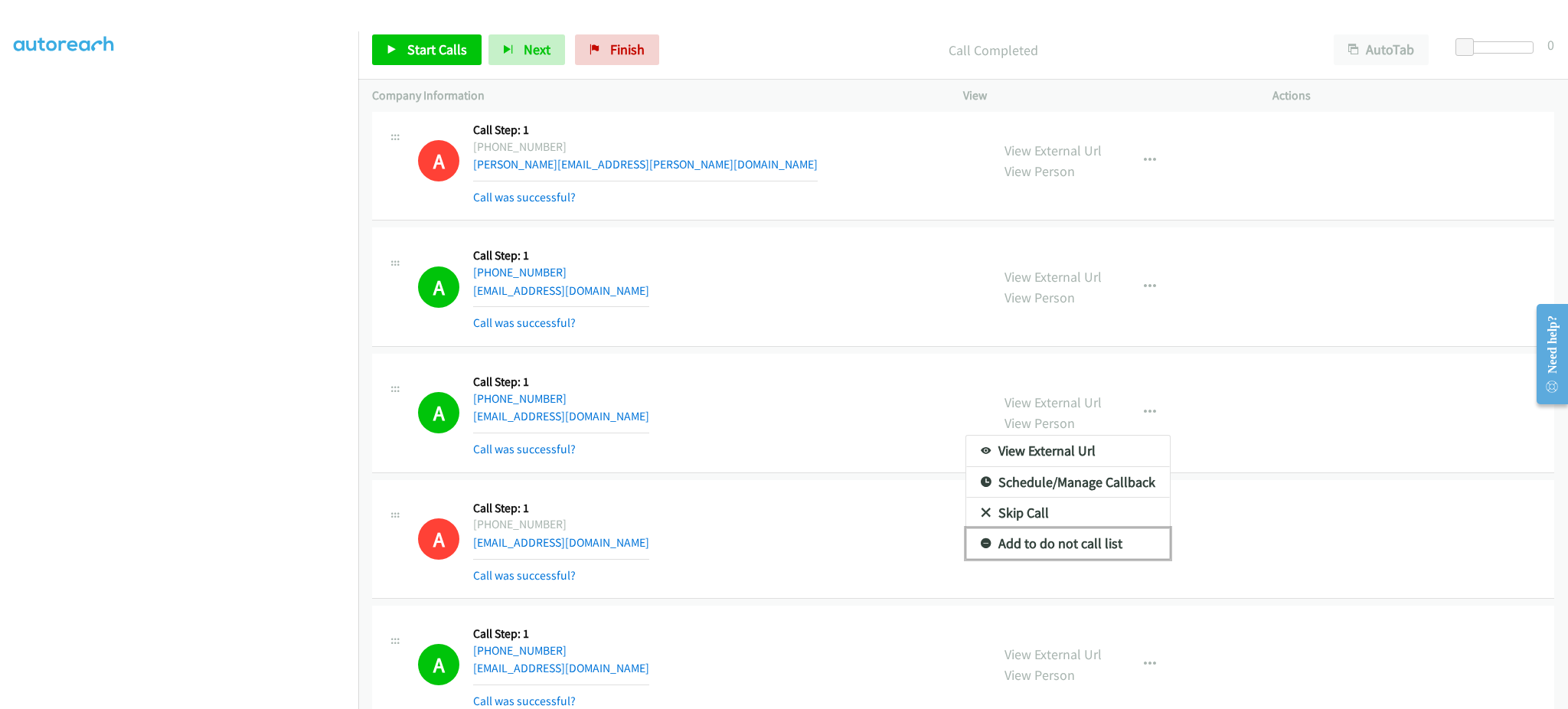
drag, startPoint x: 1084, startPoint y: 540, endPoint x: 1071, endPoint y: 515, distance: 28.2
click at [1084, 540] on link "Add to do not call list" at bounding box center [1068, 544] width 204 height 30
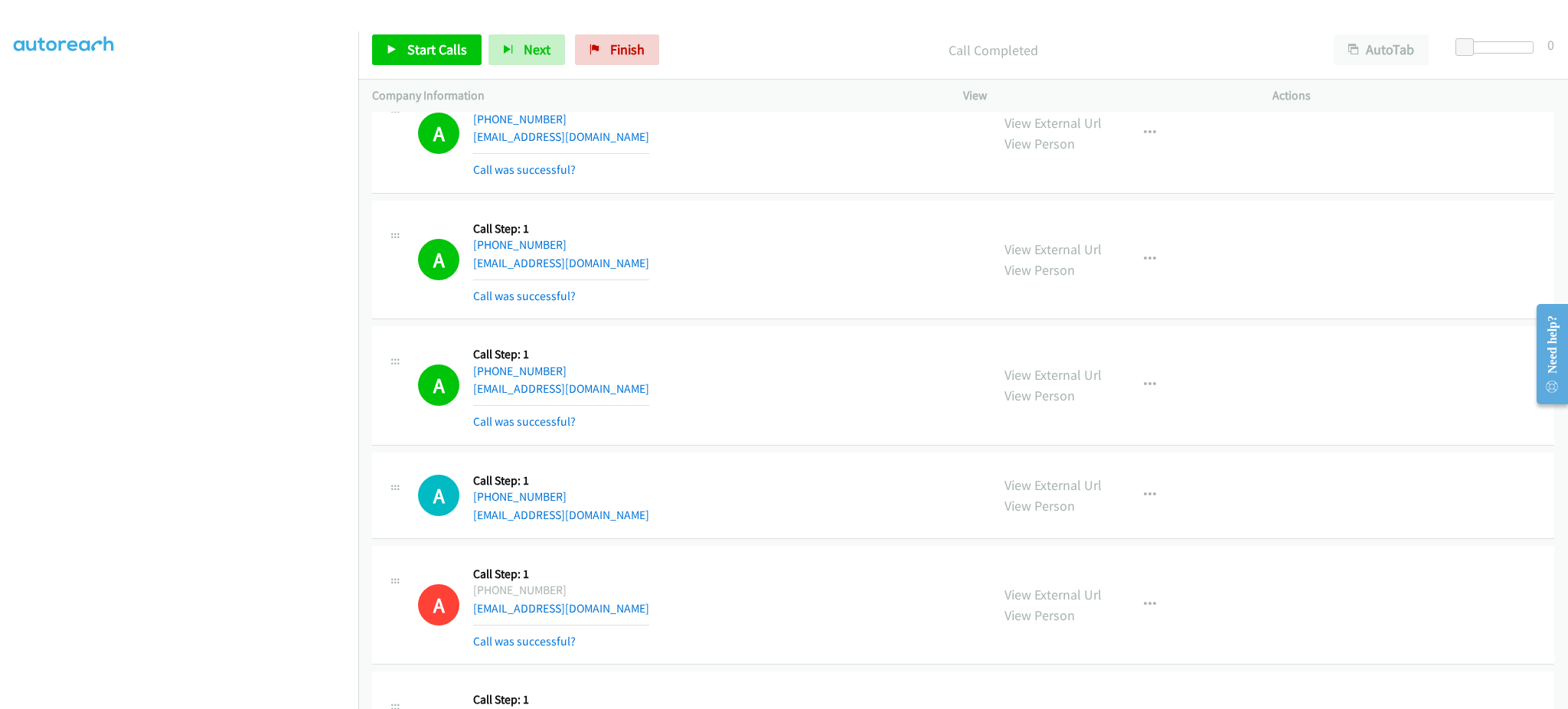
scroll to position [8785, 0]
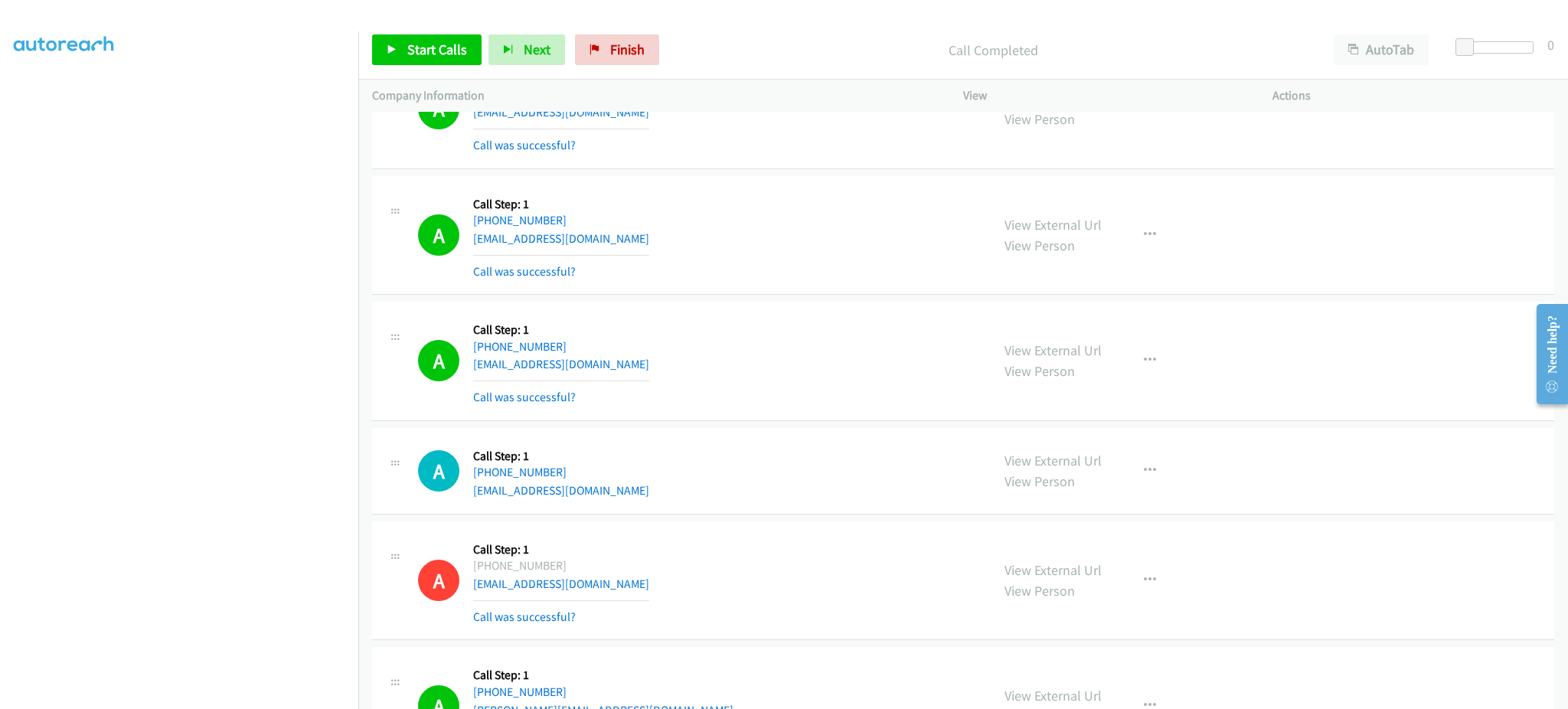
click at [643, 491] on div "A Callback Scheduled Call Step: 1 America/New_York +1 914-522-0693 hirshboomers…" at bounding box center [698, 470] width 559 height 58
click at [440, 42] on span "Start Calls" at bounding box center [437, 50] width 60 height 18
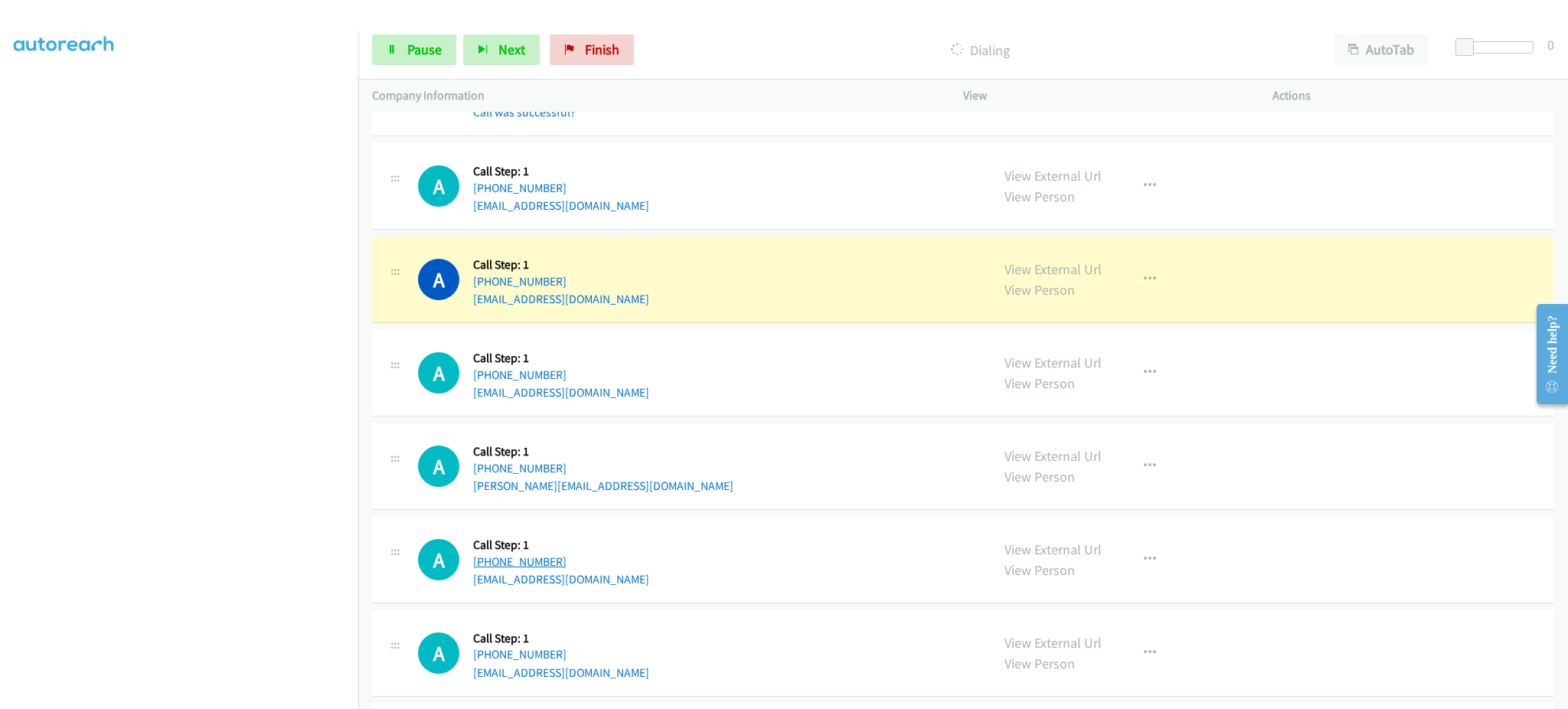
scroll to position [10258, 0]
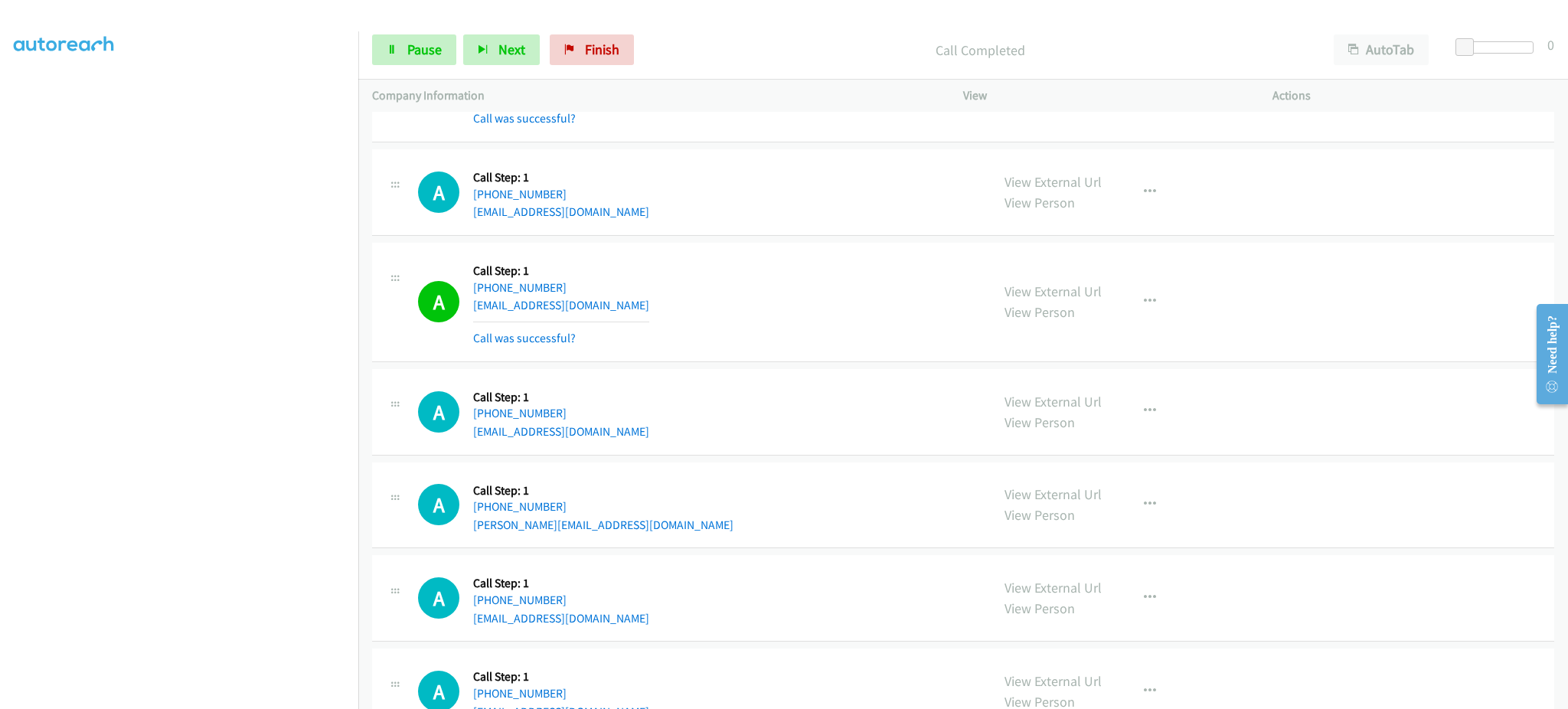
click at [651, 327] on div "A Callback Scheduled Call Step: 1 America/Los_Angeles +1 626-348-3835 emmanorri…" at bounding box center [698, 302] width 559 height 91
click at [639, 306] on div "A Callback Scheduled Call Step: 1 America/Los_Angeles +1 626-348-3835 emmanorri…" at bounding box center [698, 302] width 559 height 91
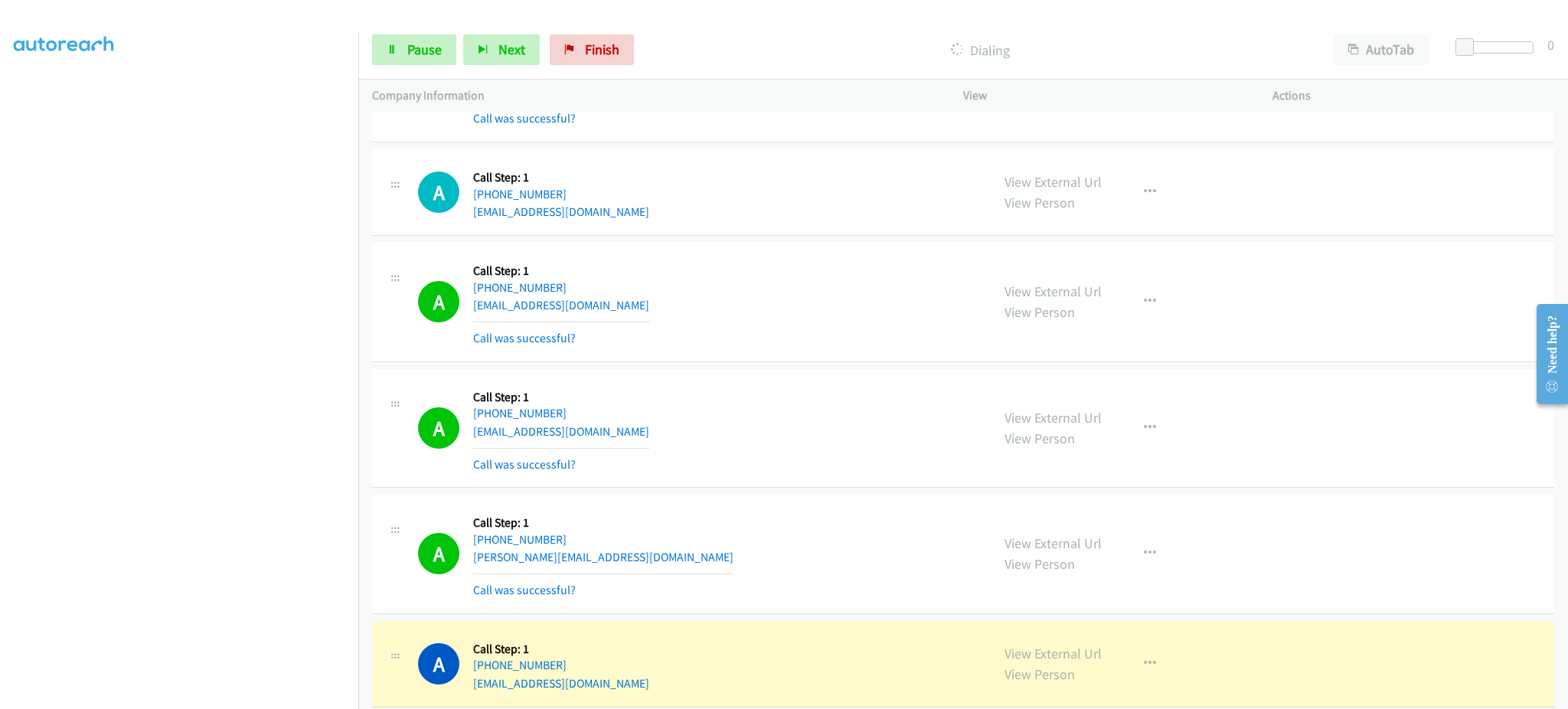
click at [657, 562] on div "A Callback Scheduled Call Step: 1 America/Denver +1 303-704-2961 tom@harpsautom…" at bounding box center [698, 553] width 559 height 91
click at [656, 562] on div "A Callback Scheduled Call Step: 1 America/Denver +1 303-704-2961 tom@harpsautom…" at bounding box center [698, 553] width 559 height 91
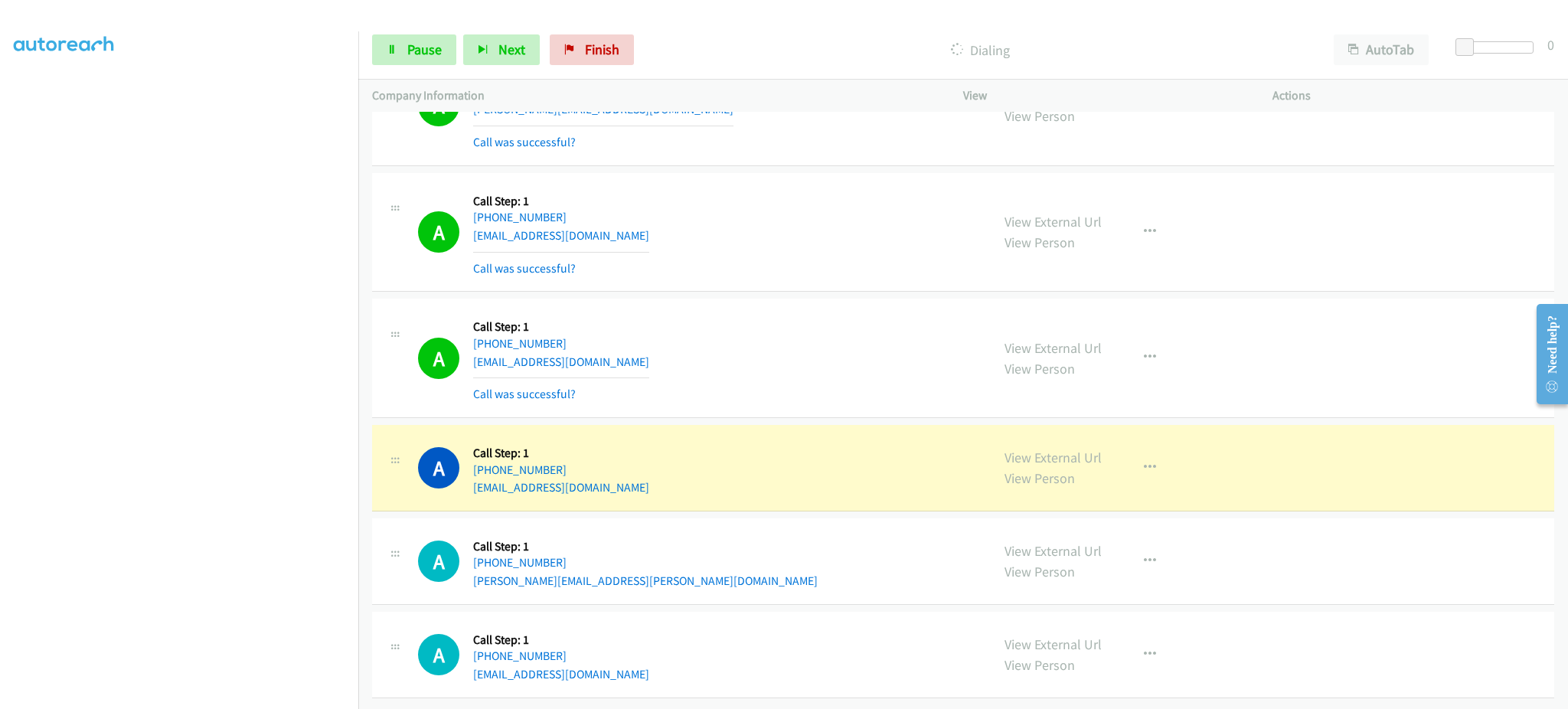
scroll to position [10727, 0]
click at [629, 350] on div "A Callback Scheduled Call Step: 1 America/New_York +1 717-303-4648 distdwelling…" at bounding box center [698, 358] width 559 height 91
click at [629, 350] on div "A Callback Scheduled Call Step: 1 America/New_York +1 717-303-4648 distdwelling…" at bounding box center [698, 358] width 559 height 91
click at [607, 478] on div "A Callback Scheduled Call Step: 1 Pacific/Honolulu +1 808-493-4969 kmcliatt@gma…" at bounding box center [698, 467] width 559 height 58
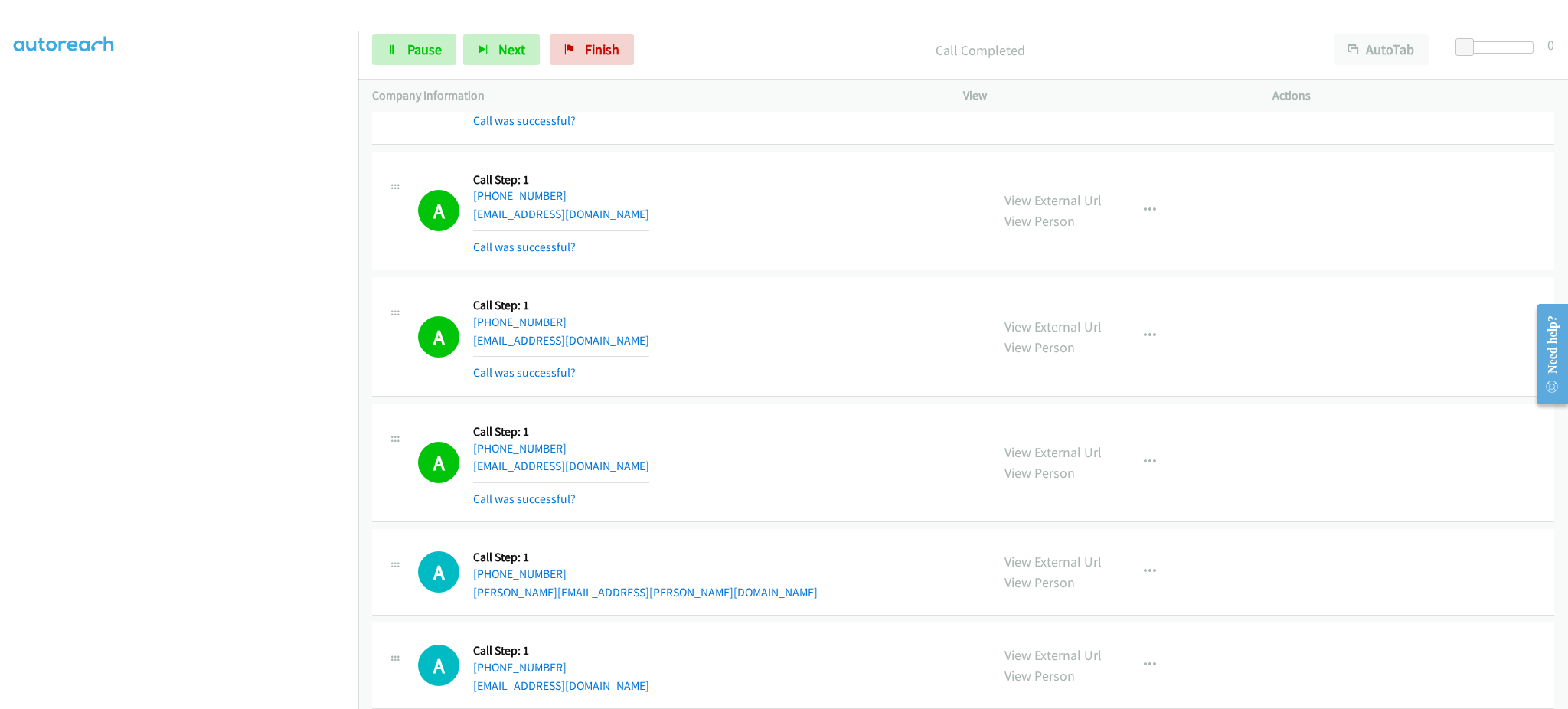
click at [607, 478] on div "A Callback Scheduled Call Step: 1 Pacific/Honolulu +1 808-493-4969 kmcliatt@gma…" at bounding box center [698, 463] width 559 height 91
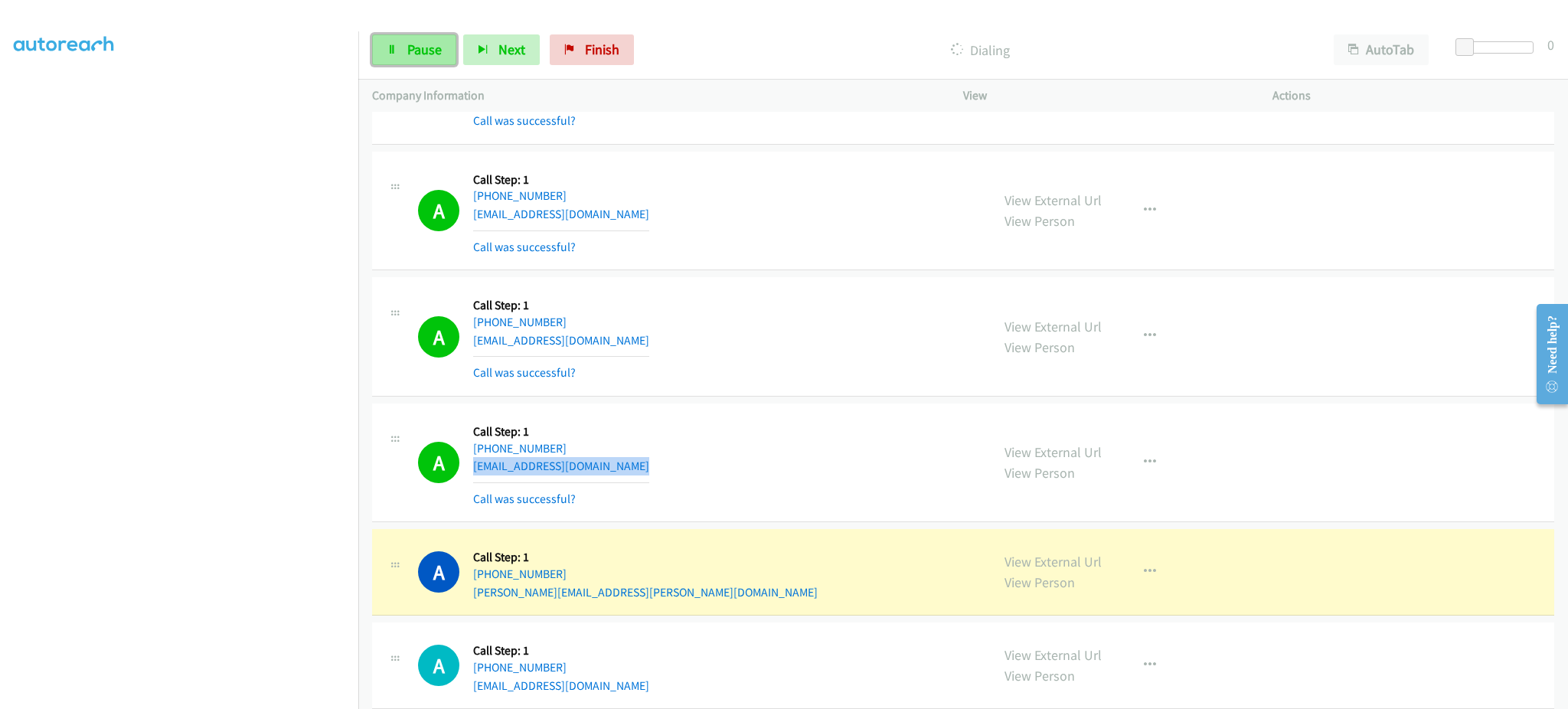
drag, startPoint x: 440, startPoint y: 58, endPoint x: 439, endPoint y: 38, distance: 20.0
click at [440, 58] on span "Pause" at bounding box center [424, 50] width 35 height 18
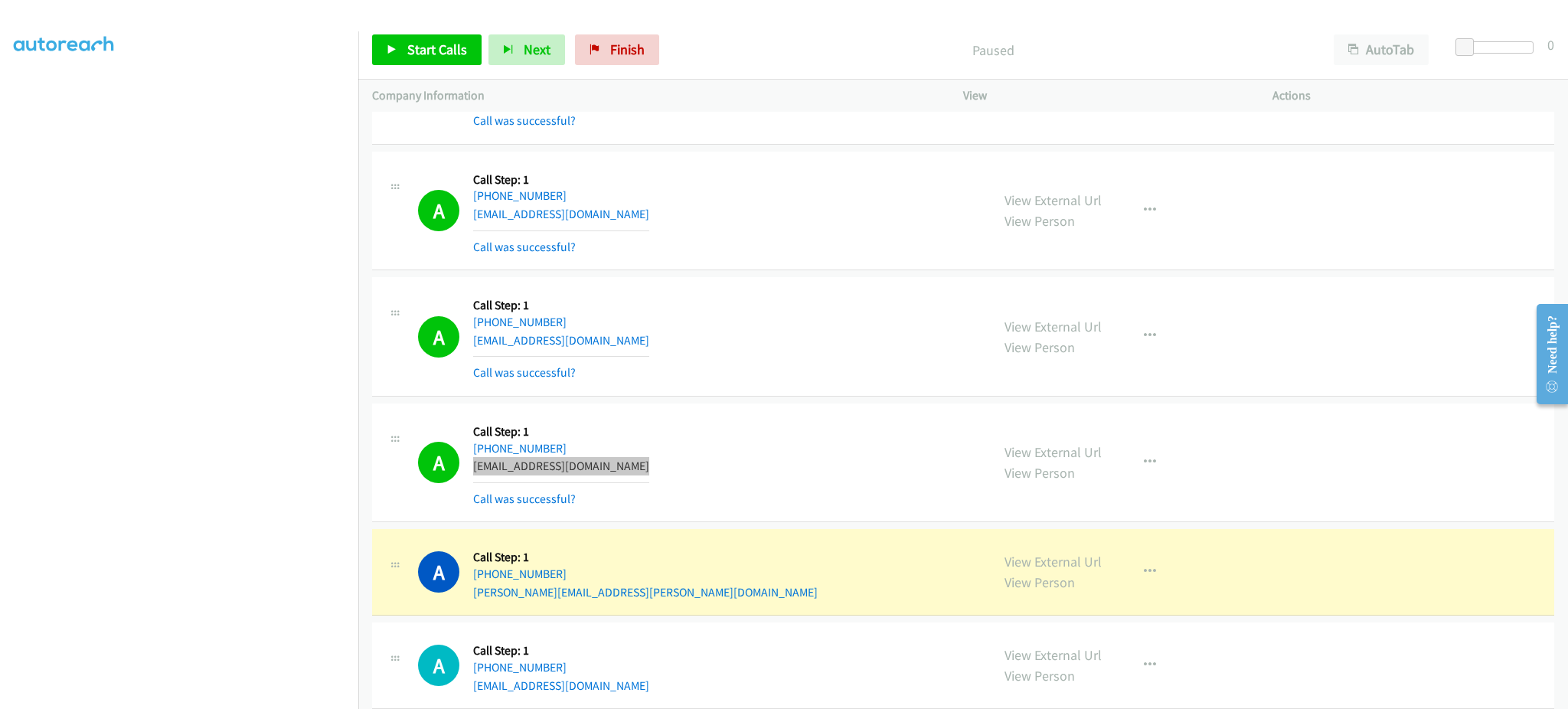
scroll to position [10760, 0]
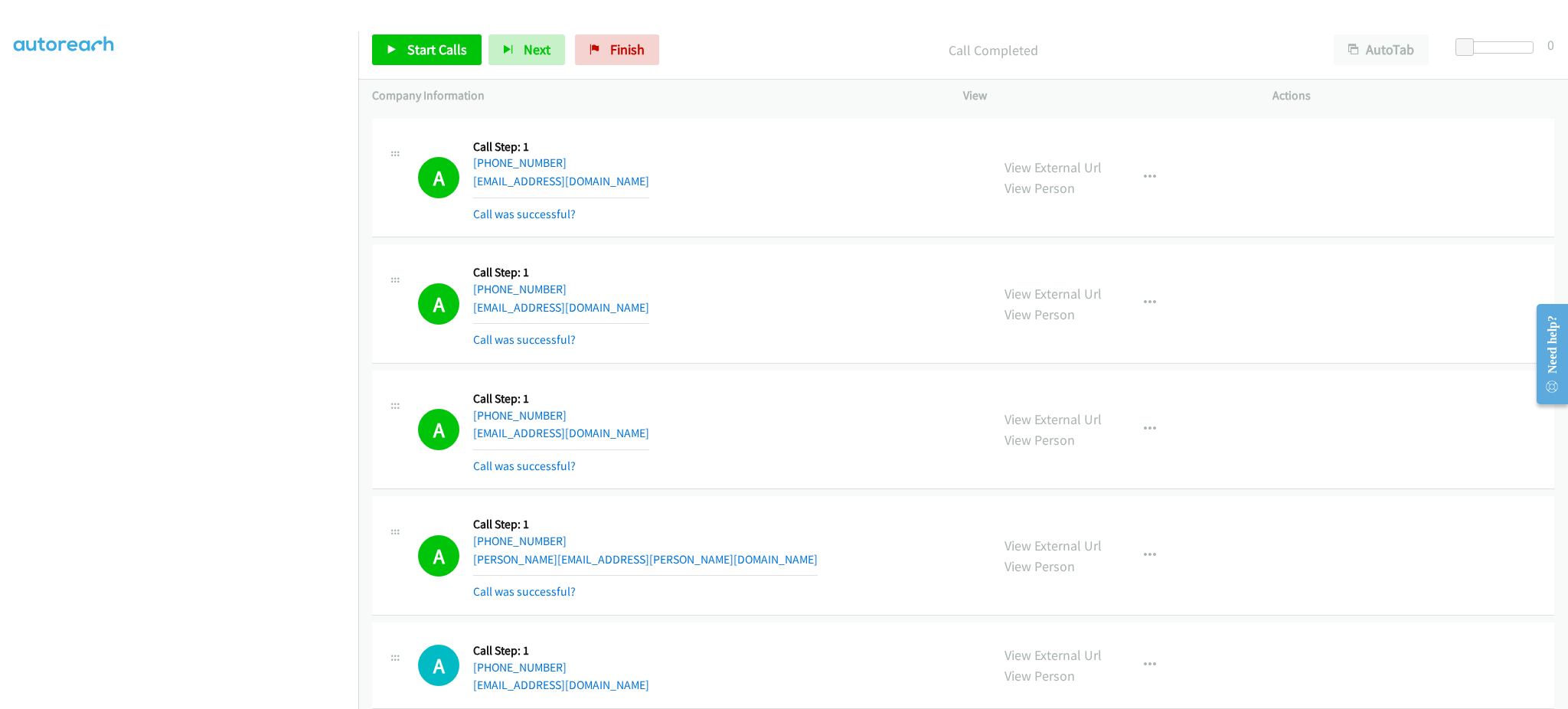
click at [639, 576] on div "A Callback Scheduled Call Step: 1 America/New_York +1 502-689-2487 kerry.hawort…" at bounding box center [698, 555] width 559 height 91
click at [637, 576] on div "A Callback Scheduled Call Step: 1 America/New_York +1 502-689-2487 kerry.hawort…" at bounding box center [698, 555] width 559 height 91
click at [634, 565] on div "A Callback Scheduled Call Step: 1 America/New_York +1 502-689-2487 kerry.hawort…" at bounding box center [698, 555] width 559 height 91
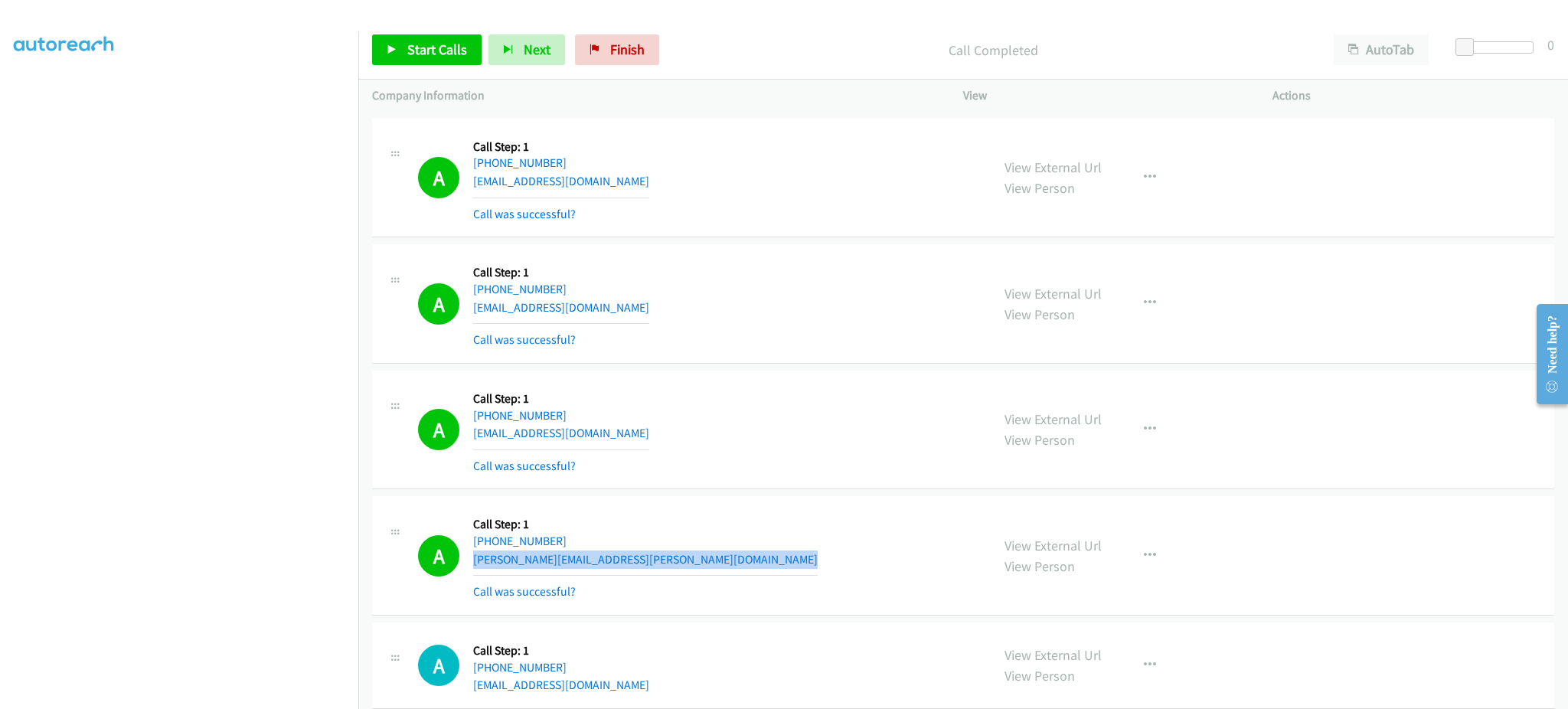
click at [634, 565] on div "A Callback Scheduled Call Step: 1 America/New_York +1 502-689-2487 kerry.hawort…" at bounding box center [698, 555] width 559 height 91
click at [1134, 317] on button "button" at bounding box center [1150, 303] width 41 height 30
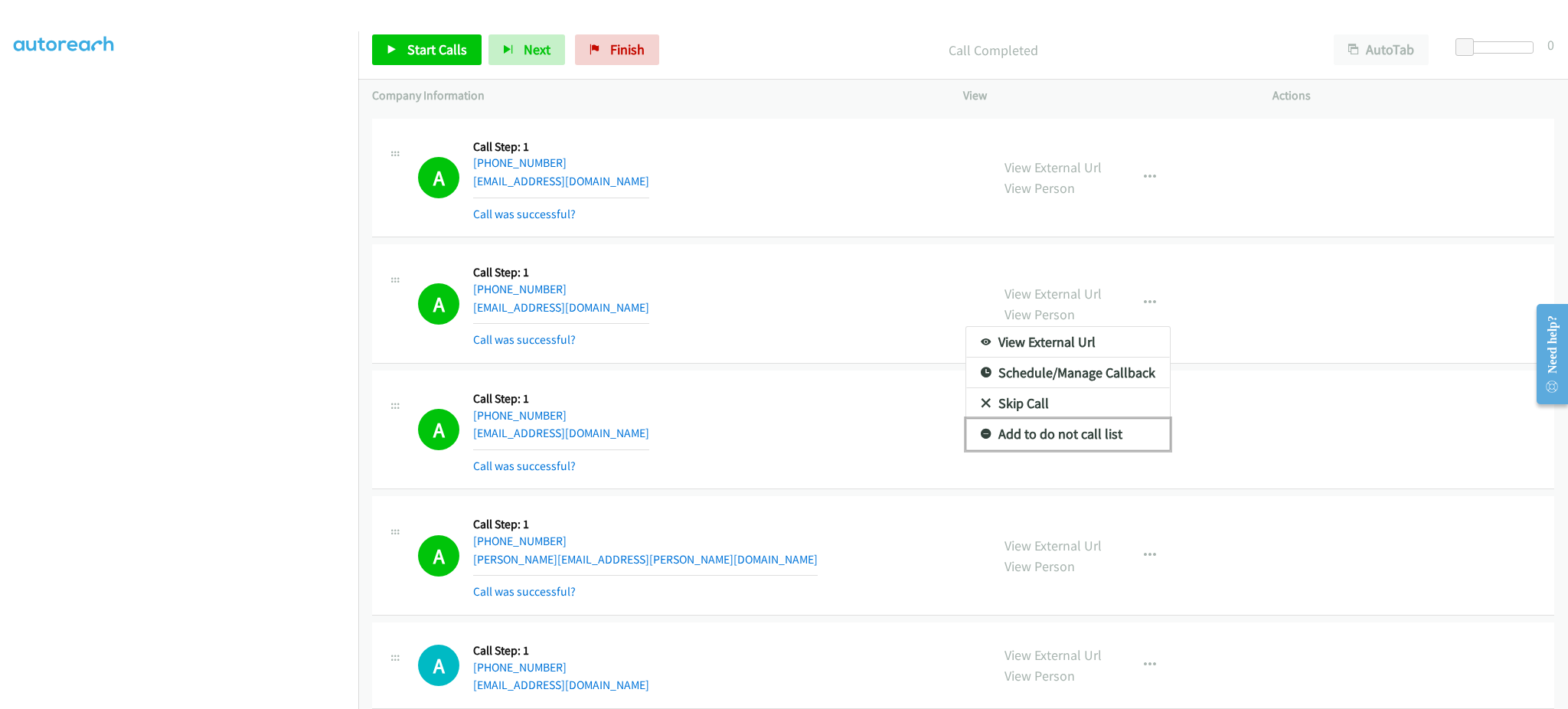
drag, startPoint x: 1090, startPoint y: 449, endPoint x: 1166, endPoint y: 151, distance: 307.5
click at [1090, 449] on link "Add to do not call list" at bounding box center [1068, 434] width 204 height 30
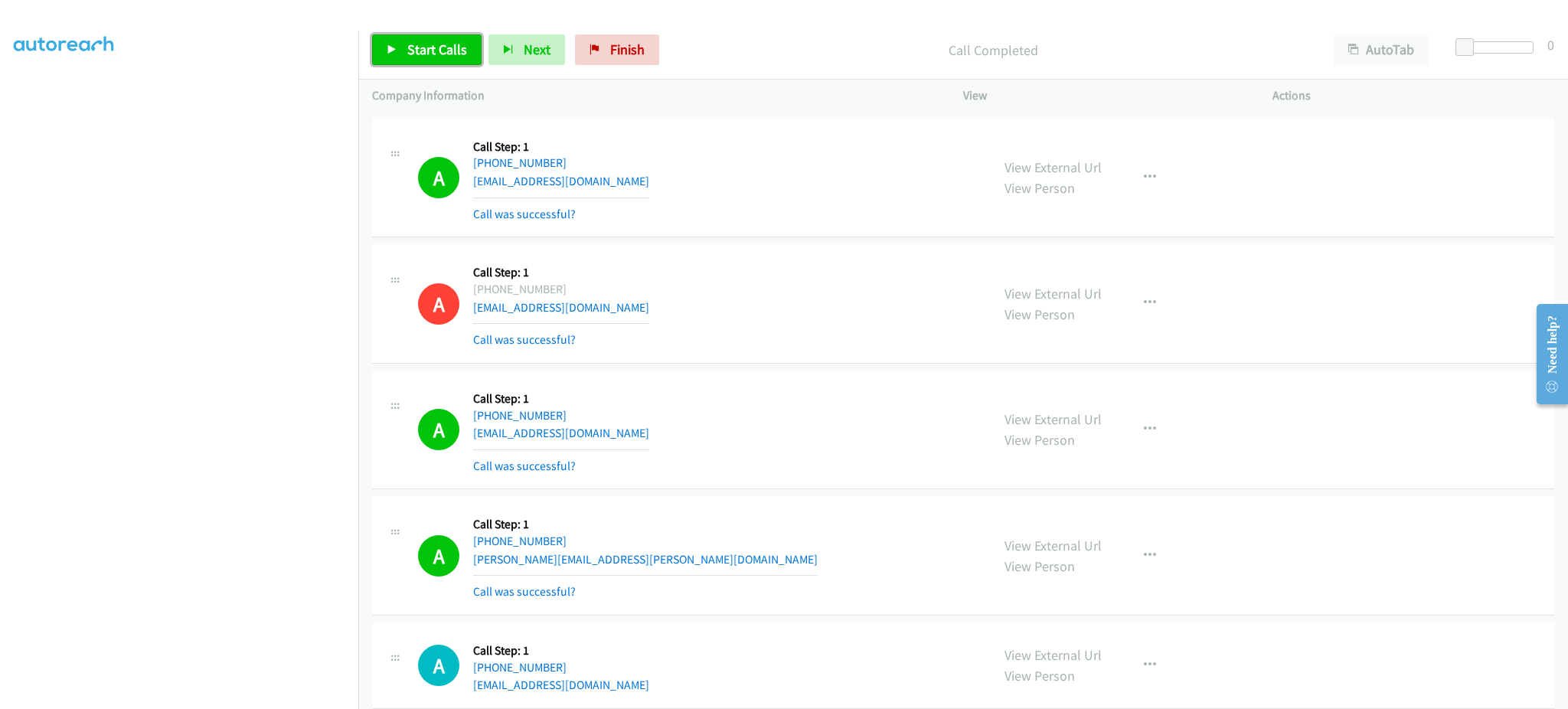
click at [447, 58] on link "Start Calls" at bounding box center [426, 50] width 109 height 30
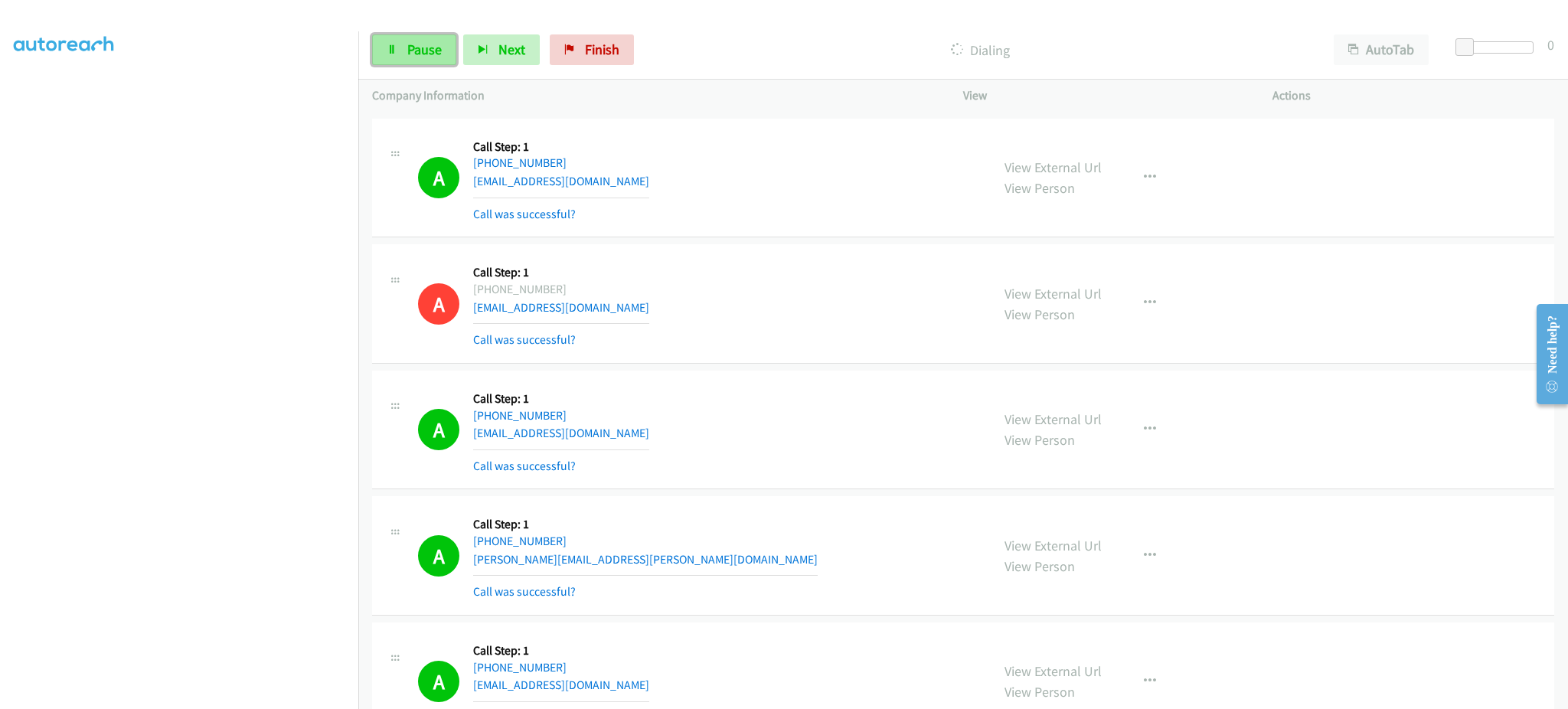
click at [404, 46] on link "Pause" at bounding box center [414, 50] width 85 height 30
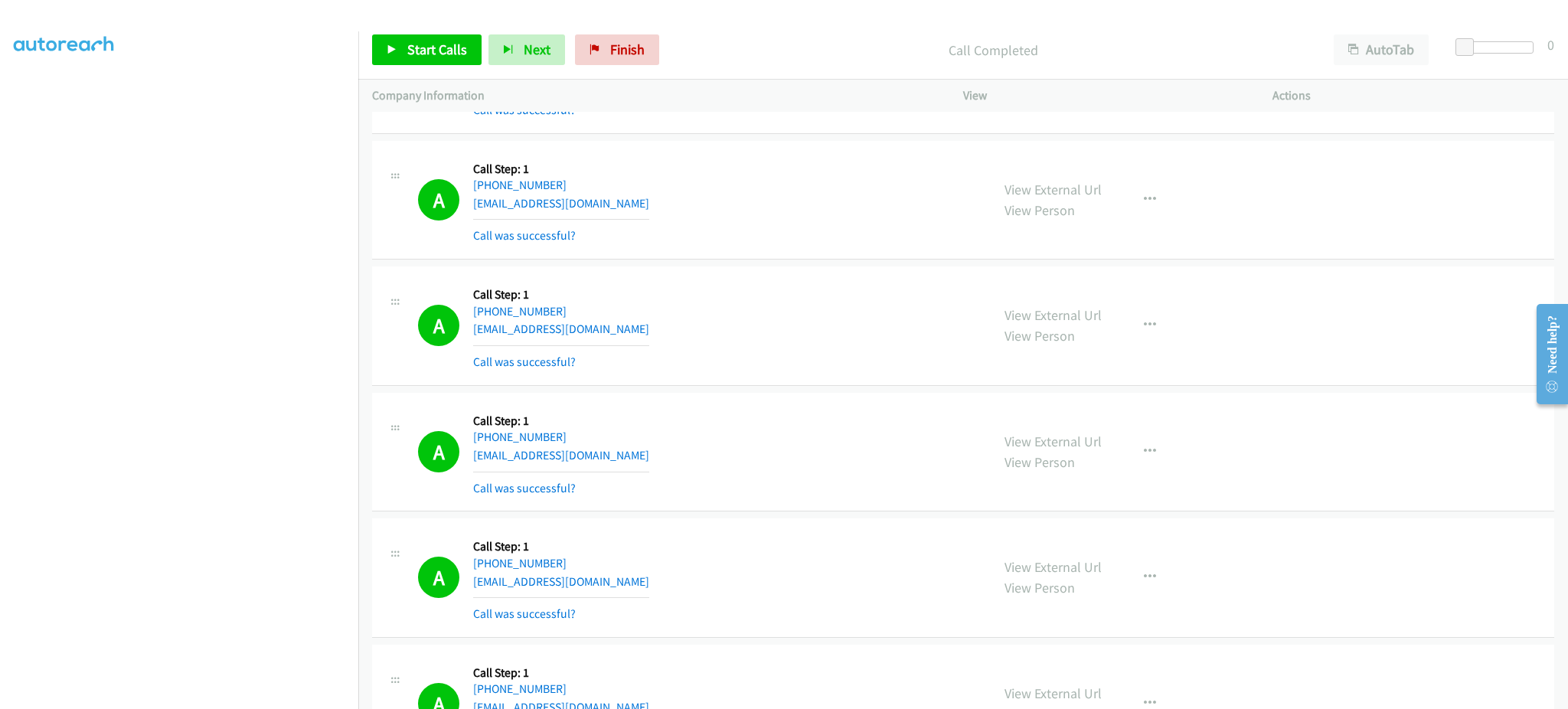
scroll to position [11372, 0]
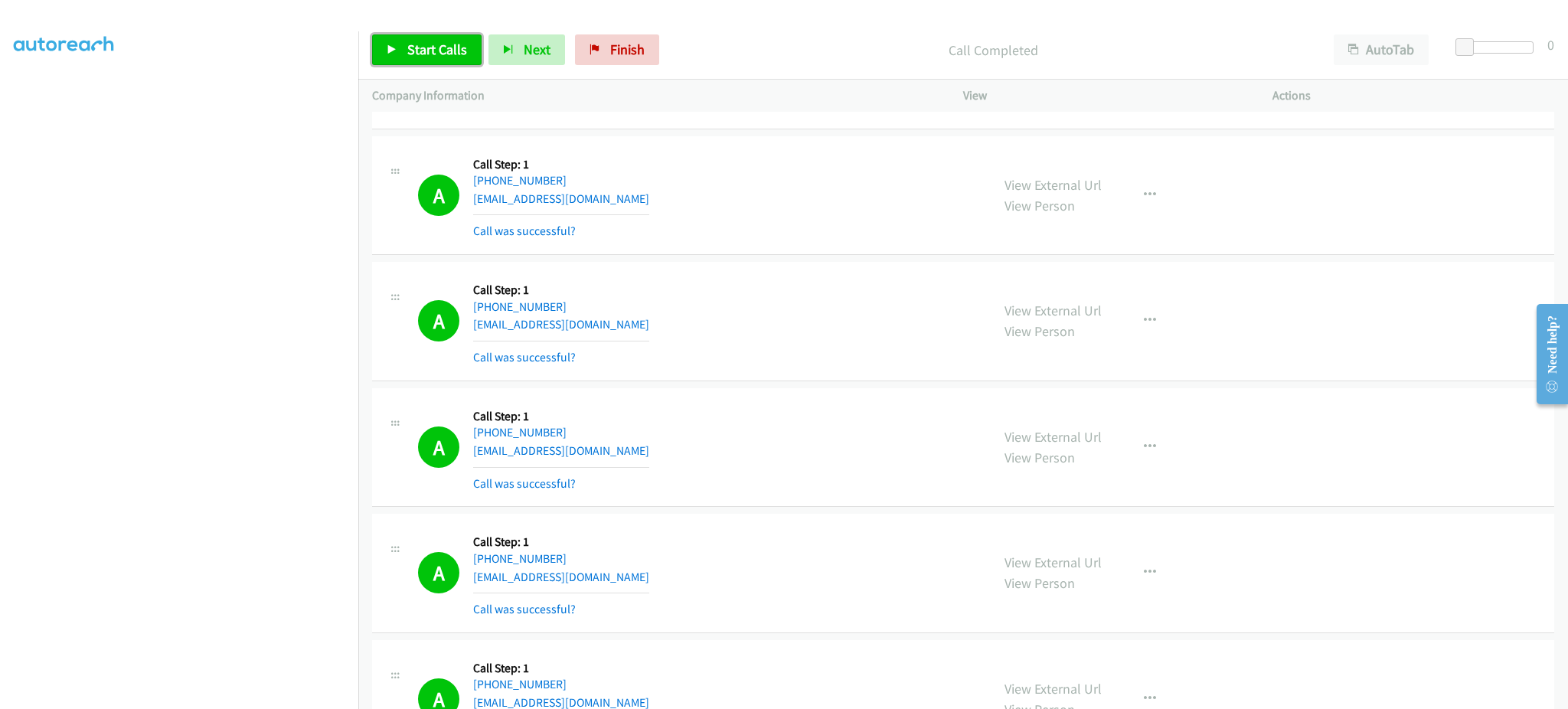
click at [449, 59] on link "Start Calls" at bounding box center [426, 50] width 109 height 30
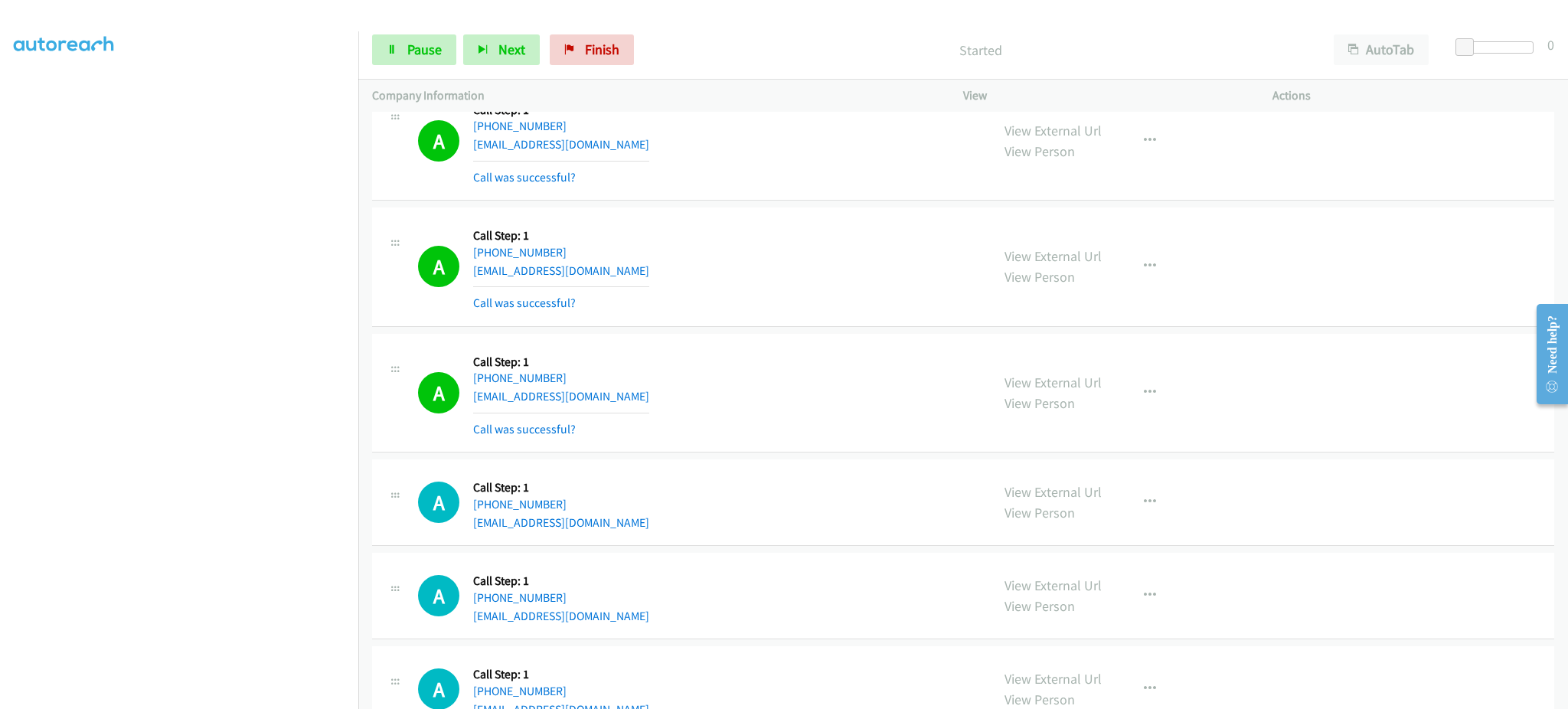
click at [630, 270] on div "A Callback Scheduled Call Step: 1 America/New_York +1 301-305-0321 cwciervo@yah…" at bounding box center [698, 267] width 559 height 91
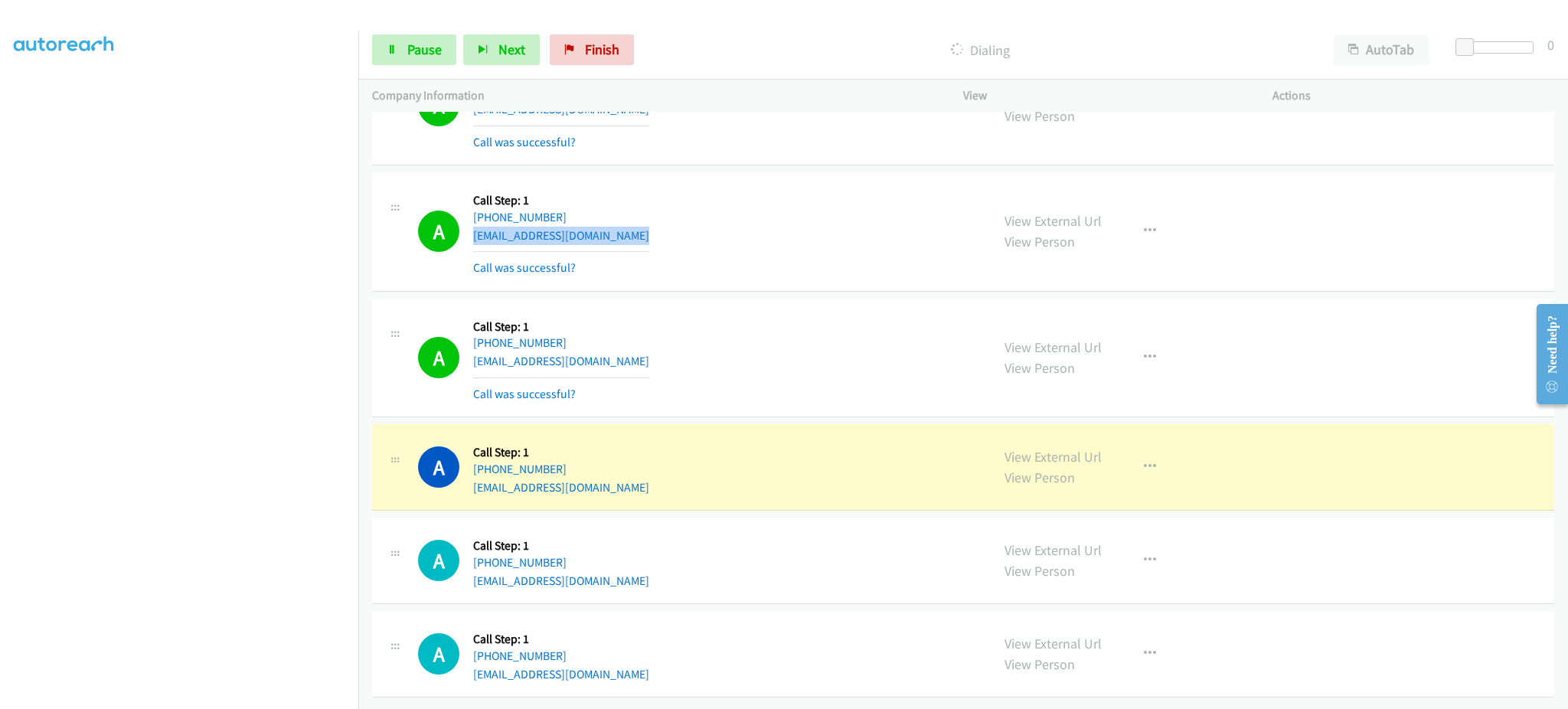
scroll to position [11736, 0]
click at [643, 332] on div "A Callback Scheduled Call Step: 1 America/Los_Angeles +1 805-218-8705 jmolina@k…" at bounding box center [698, 358] width 559 height 91
click at [641, 337] on div "A Callback Scheduled Call Step: 1 America/Los_Angeles +1 805-218-8705 jmolina@k…" at bounding box center [698, 358] width 559 height 91
click at [640, 342] on div "A Callback Scheduled Call Step: 1 America/Los_Angeles +1 805-218-8705 jmolina@k…" at bounding box center [698, 358] width 559 height 91
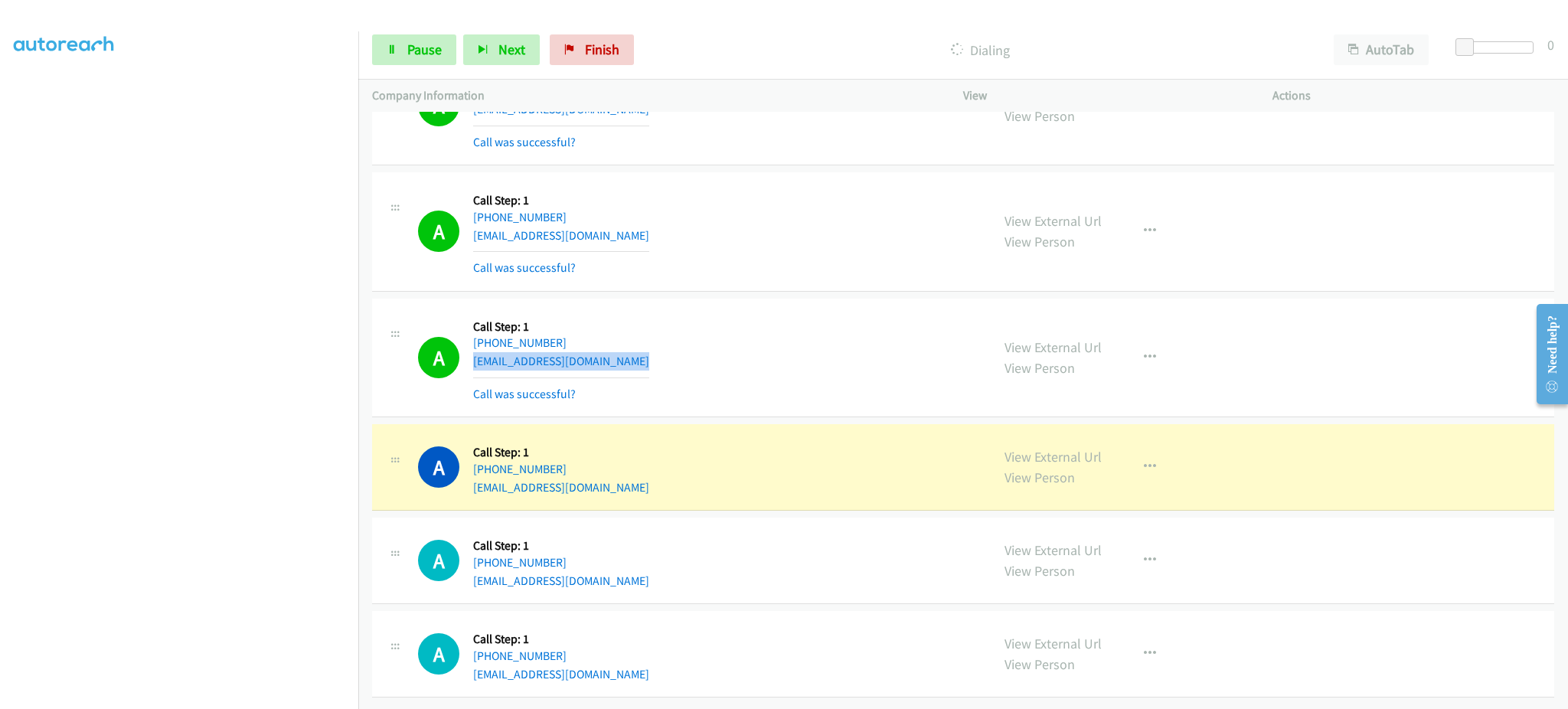
click at [640, 342] on div "A Callback Scheduled Call Step: 1 America/Los_Angeles +1 805-218-8705 jmolina@k…" at bounding box center [698, 358] width 559 height 91
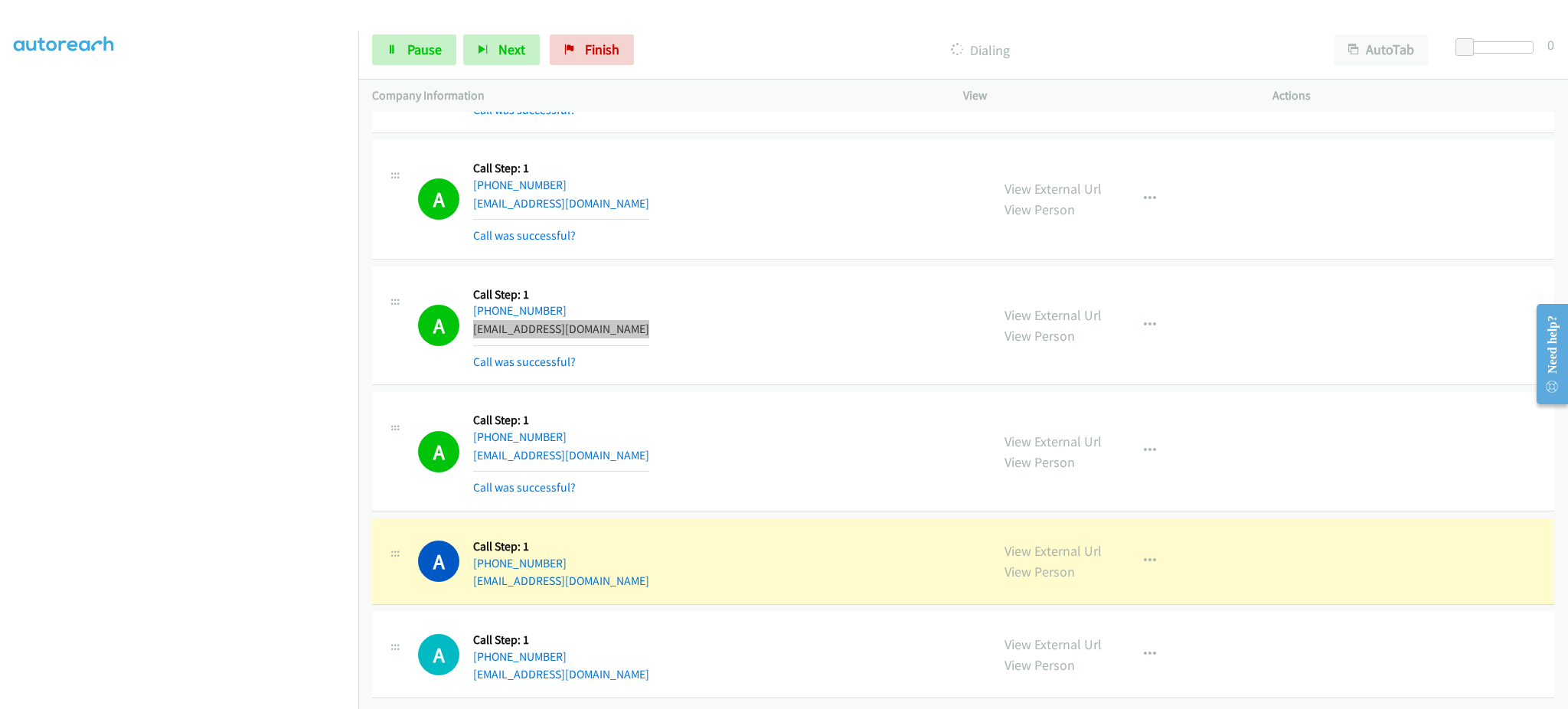
scroll to position [11768, 0]
click at [634, 557] on div "A Callback Scheduled Call Step: 1 America/Denver +1 303-808-9663 gelibean1975@g…" at bounding box center [698, 560] width 559 height 58
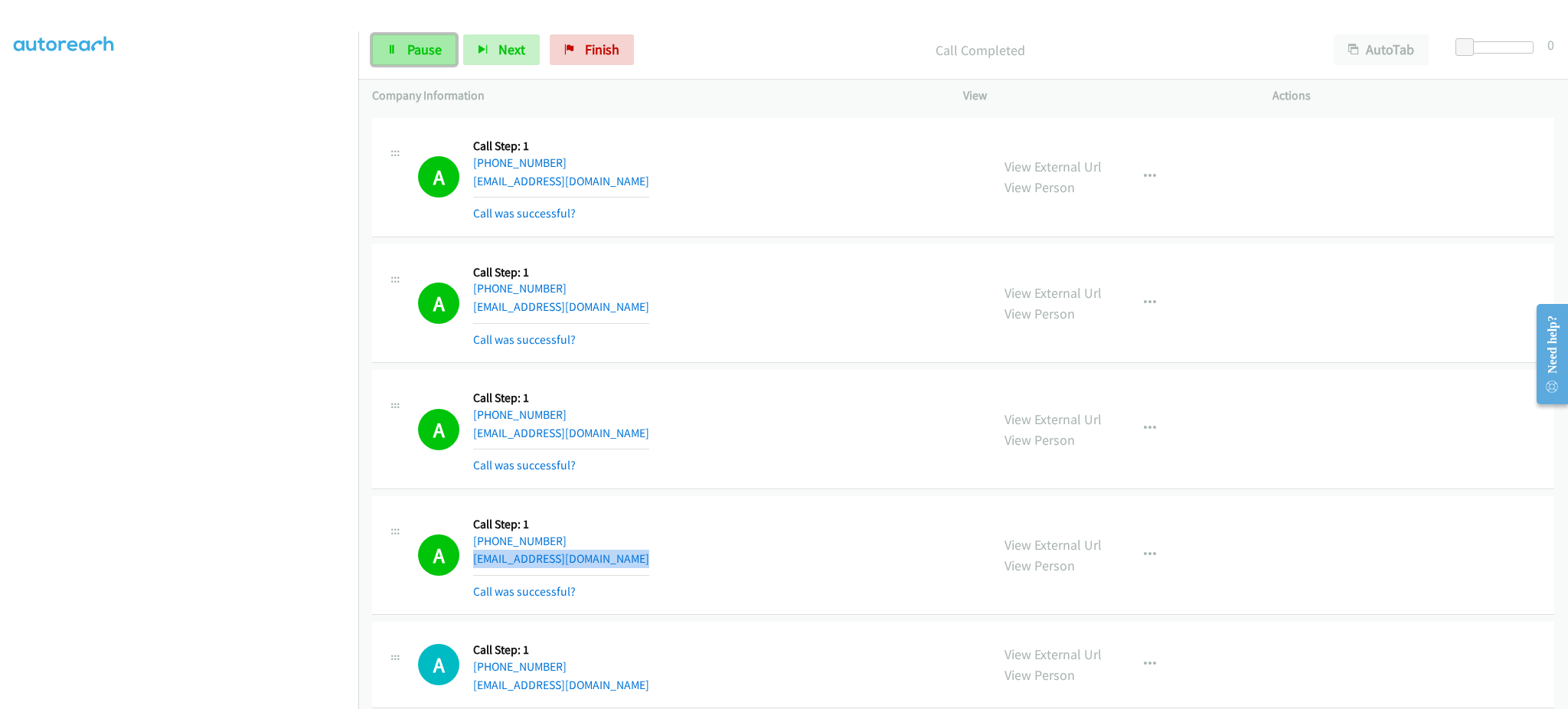
click at [431, 44] on span "Pause" at bounding box center [424, 50] width 35 height 18
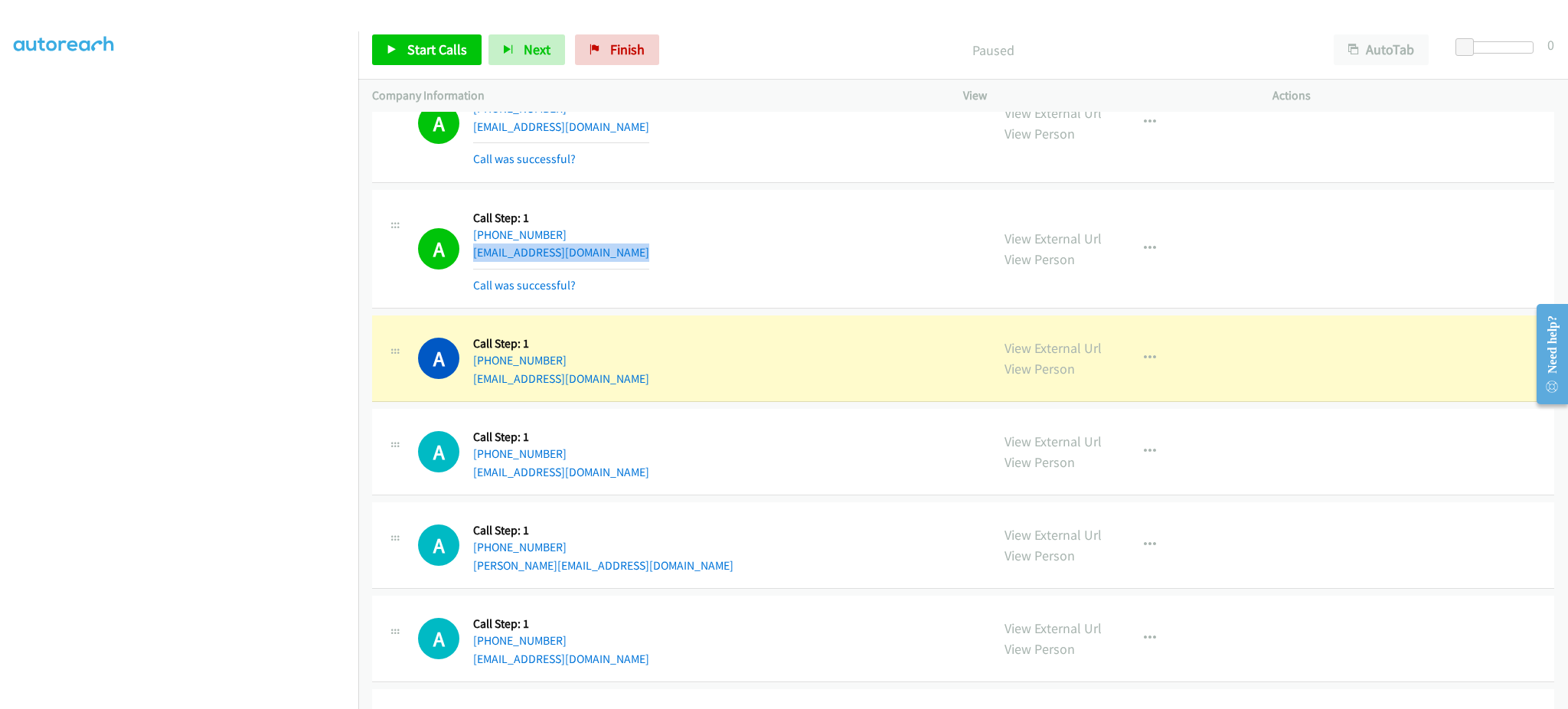
scroll to position [12380, 0]
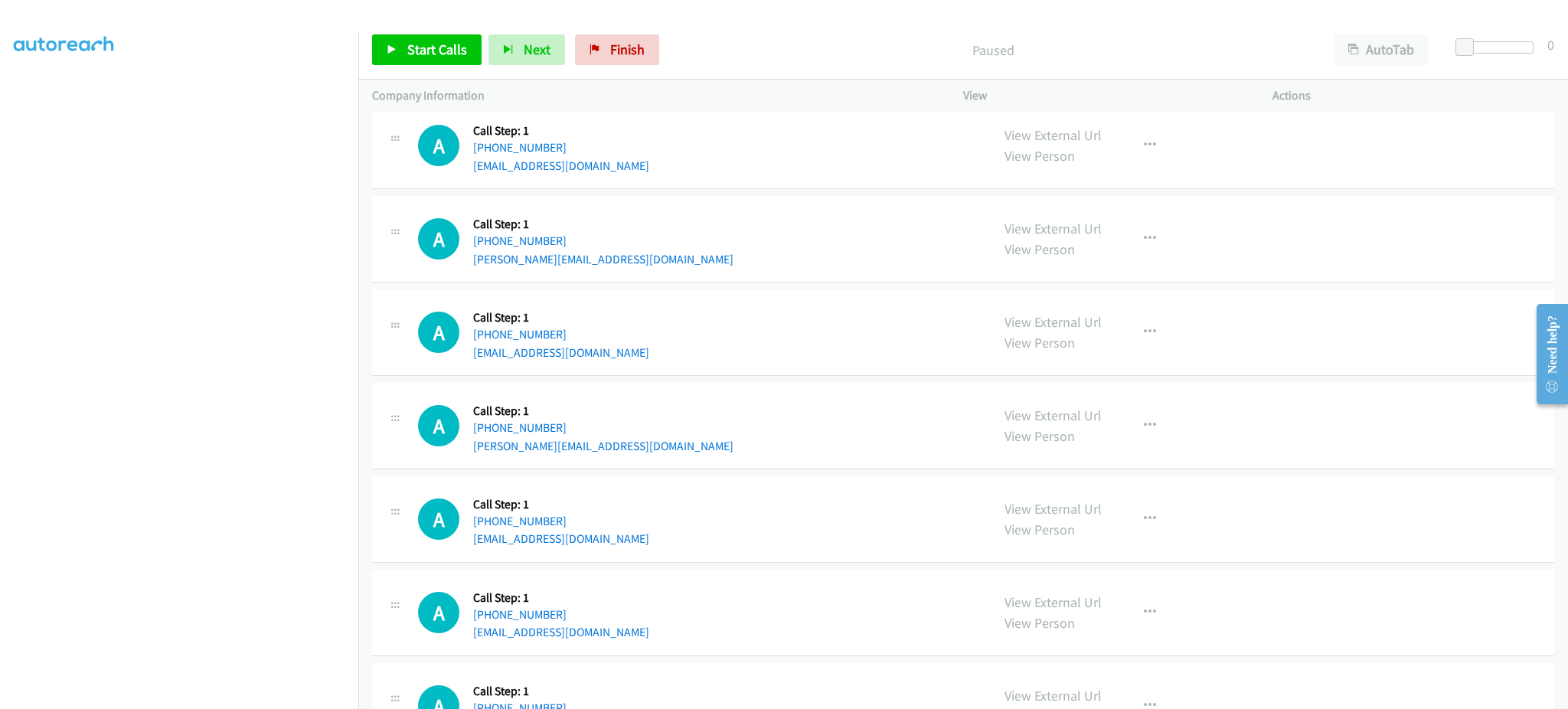
click at [650, 174] on div "A Callback Scheduled Call Step: 1 America/New_York +1 954-336-0569 hulbertknuti…" at bounding box center [698, 145] width 559 height 58
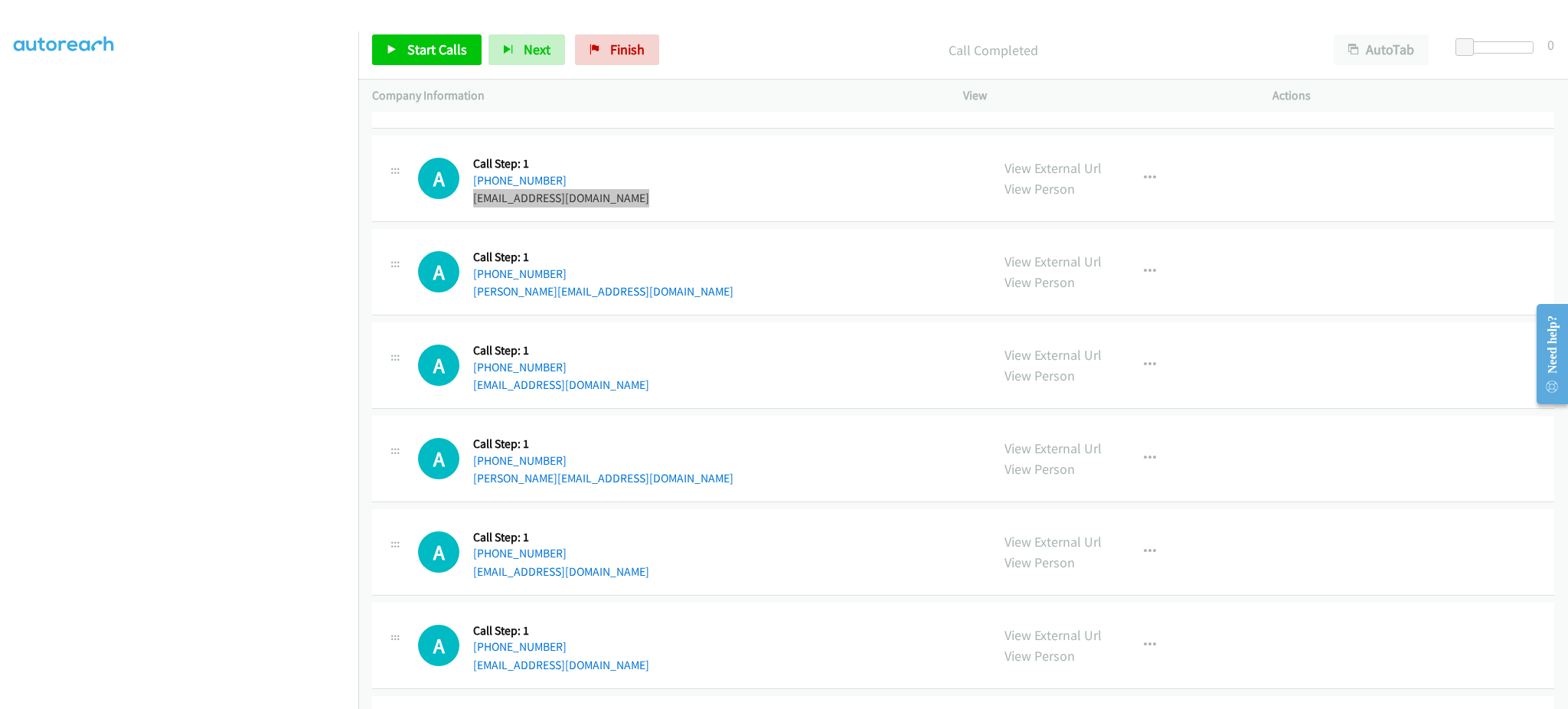
scroll to position [12414, 0]
